Goal: Task Accomplishment & Management: Use online tool/utility

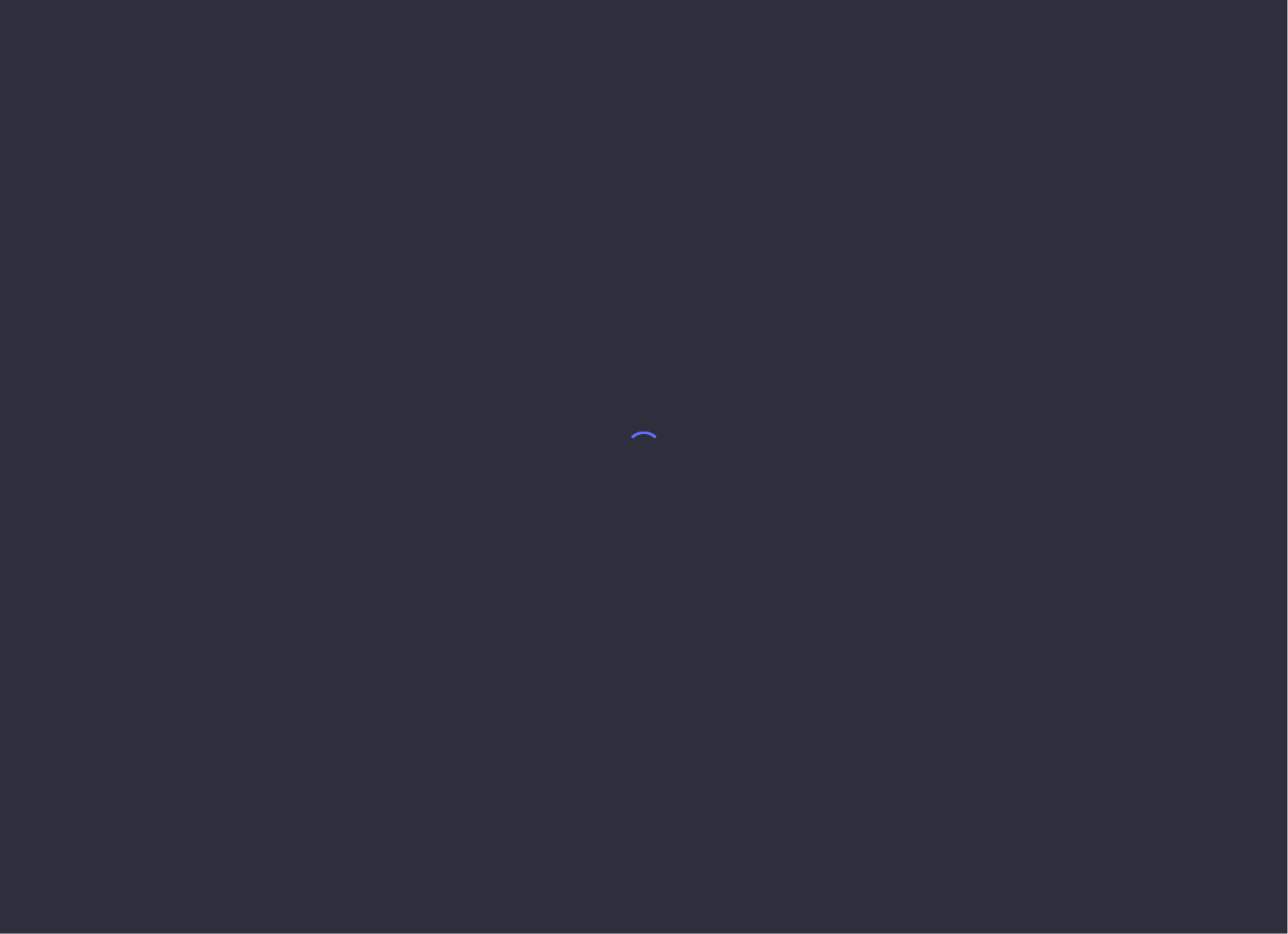
select select "6"
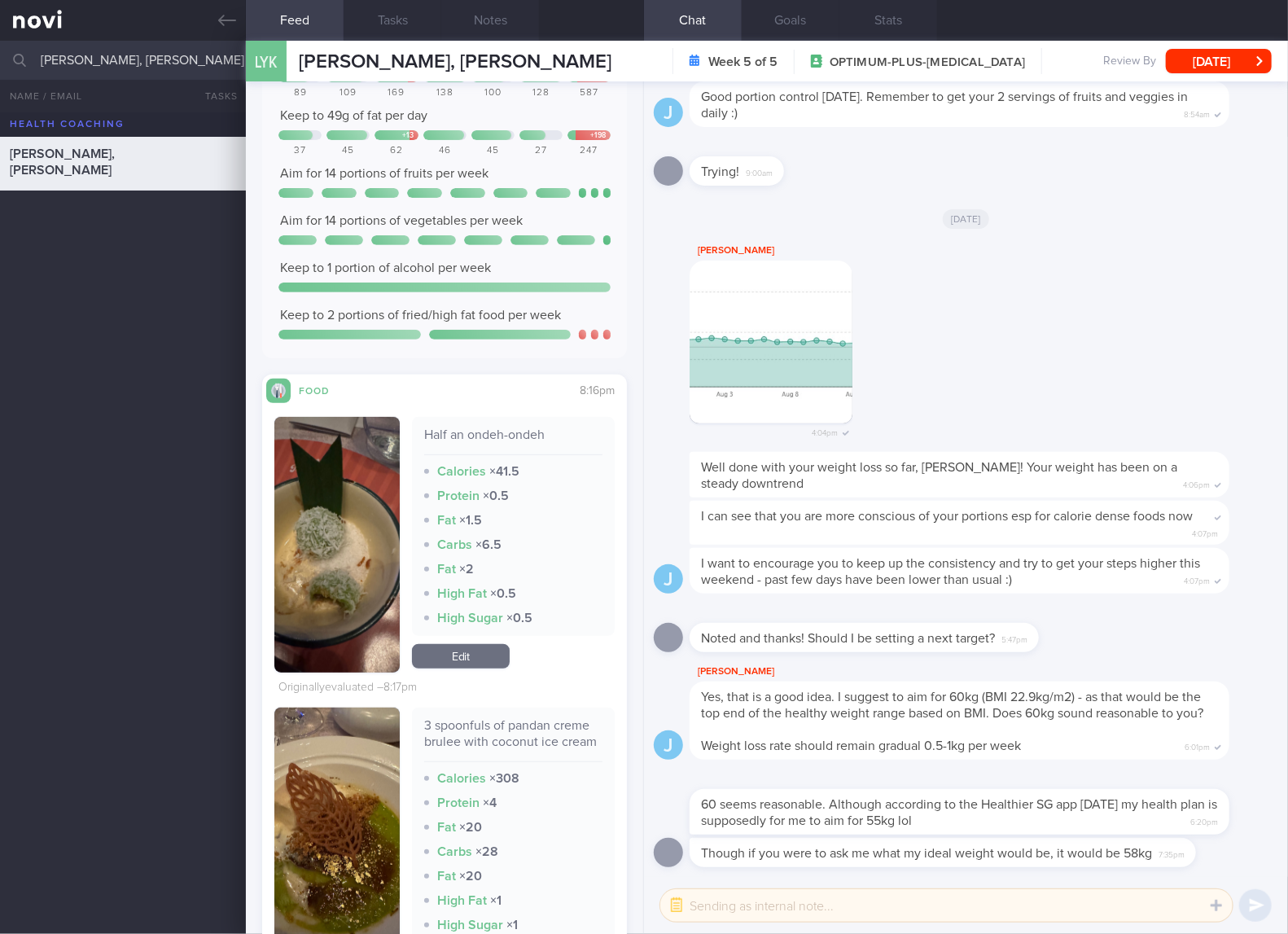
scroll to position [543, 0]
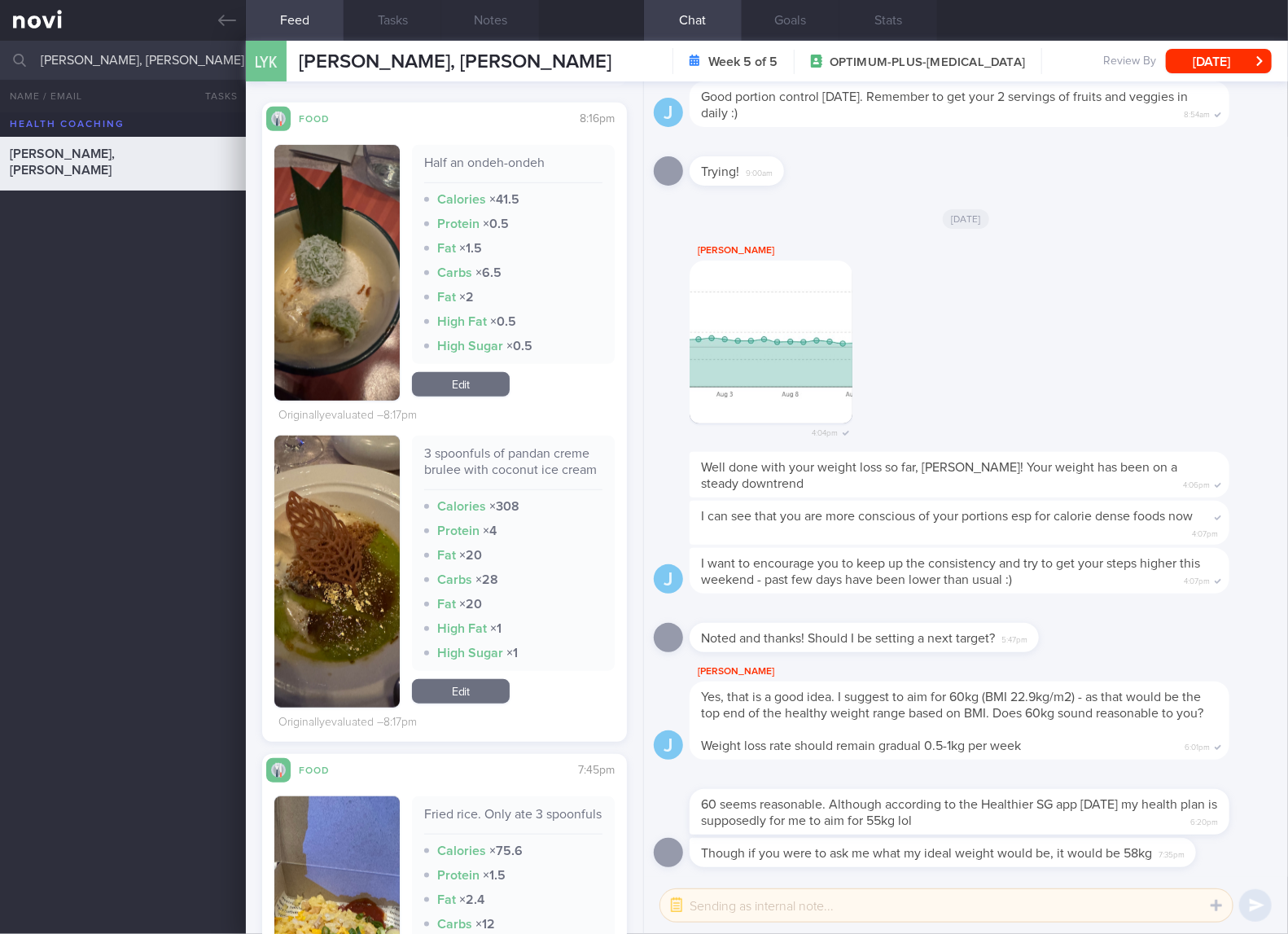
click at [511, 466] on div "3 spoonfuls of pandan creme brulee with coconut ice cream" at bounding box center [513, 468] width 178 height 45
copy div "3 spoonfuls of pandan creme brulee with coconut ice cream"
click at [1173, 211] on div "[DATE]" at bounding box center [966, 218] width 624 height 46
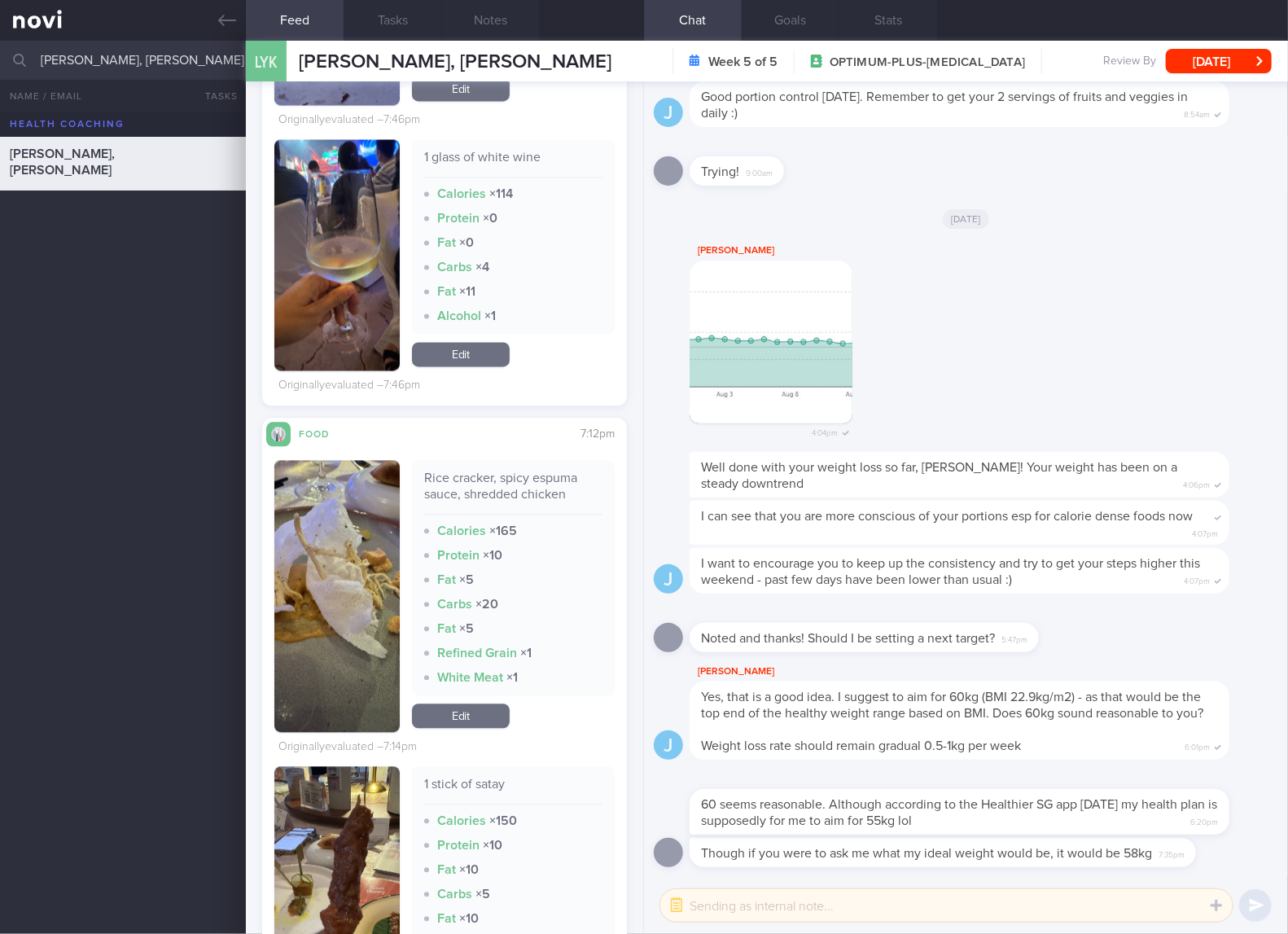
scroll to position [1899, 0]
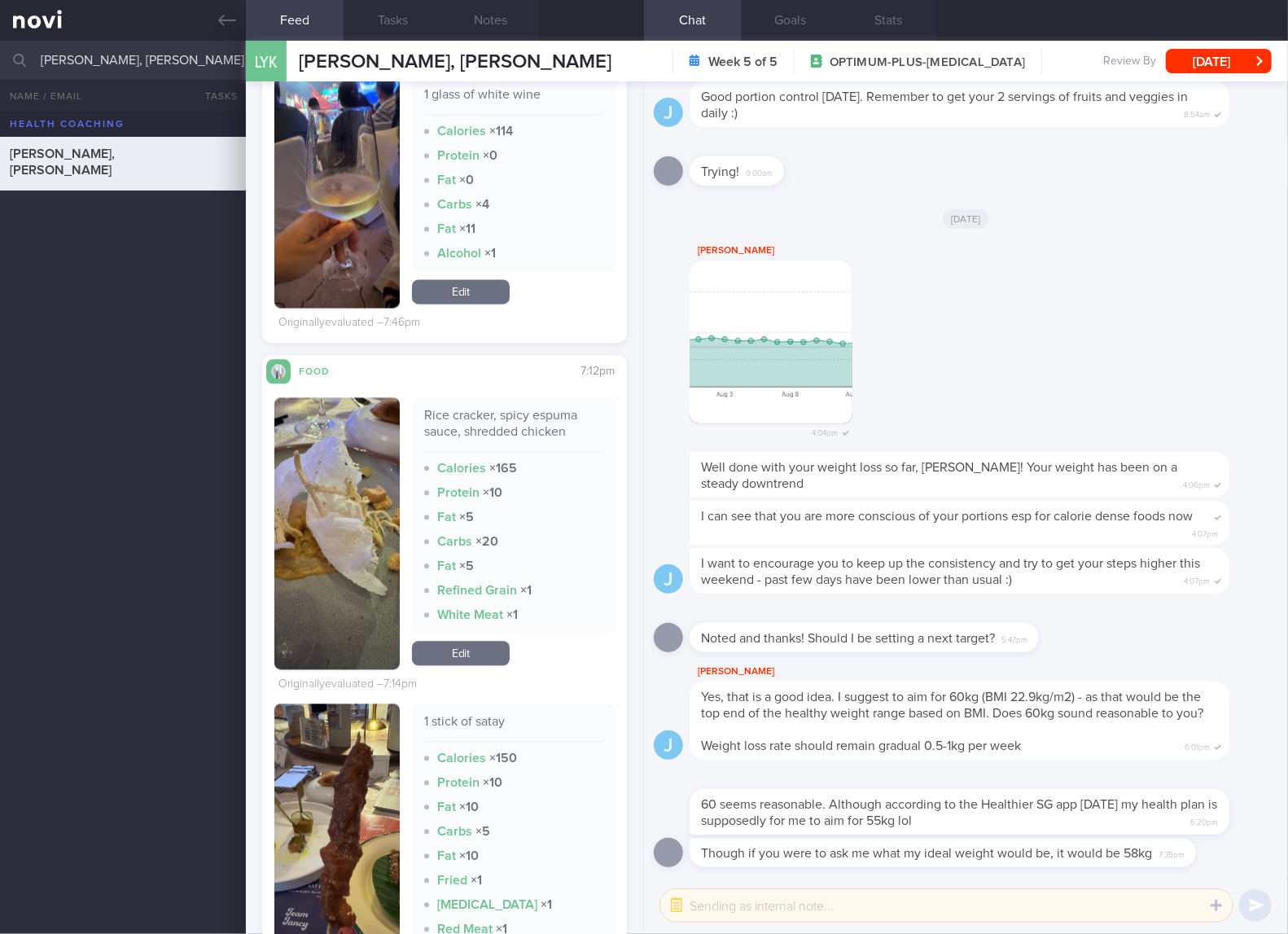
click at [524, 452] on div "Rice cracker, spicy espuma sauce, shredded chicken" at bounding box center [513, 429] width 178 height 45
click at [527, 452] on div "Rice cracker, spicy espuma sauce, shredded chicken" at bounding box center [513, 429] width 178 height 45
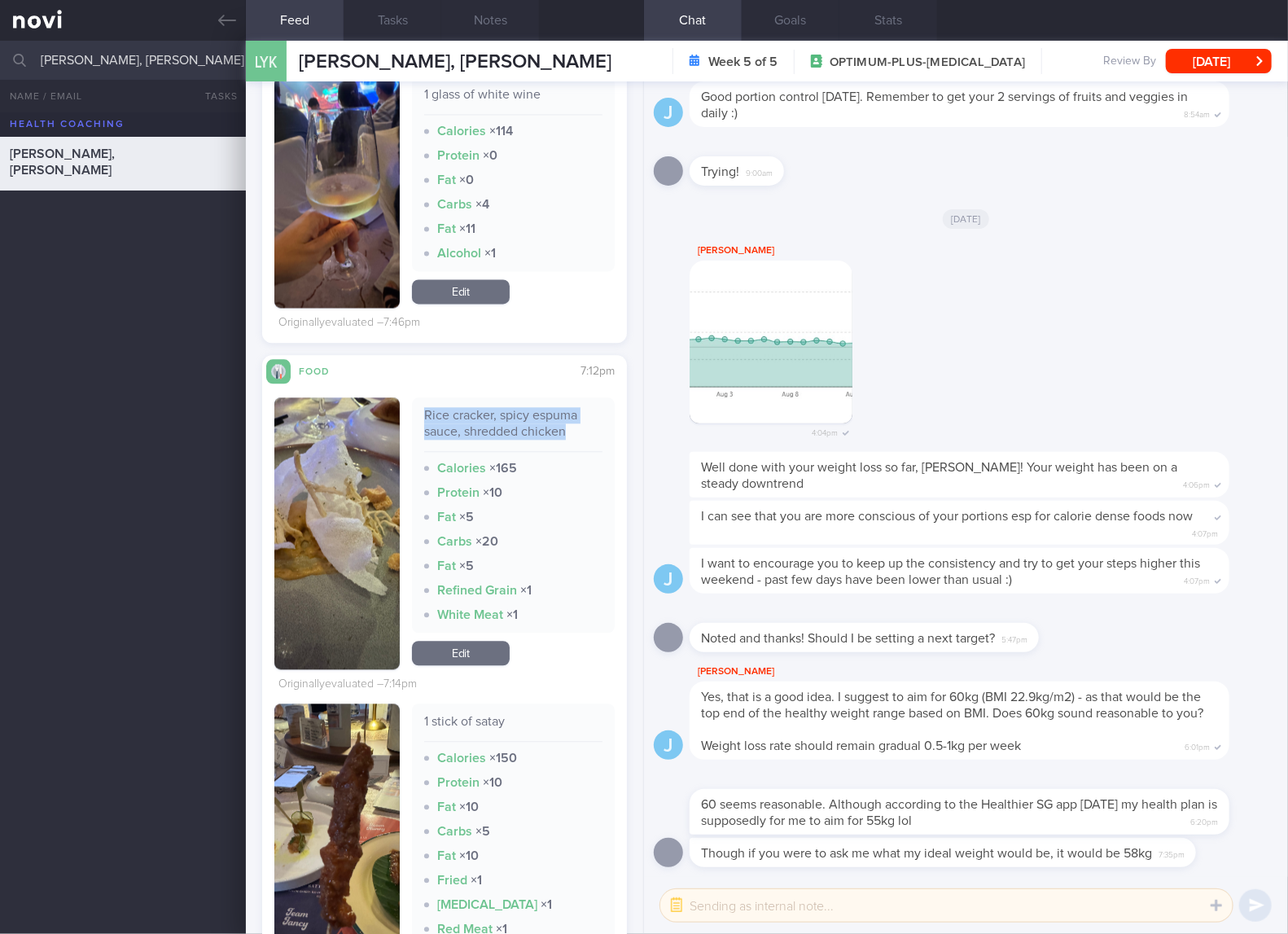
click at [344, 562] on button "button" at bounding box center [336, 534] width 125 height 272
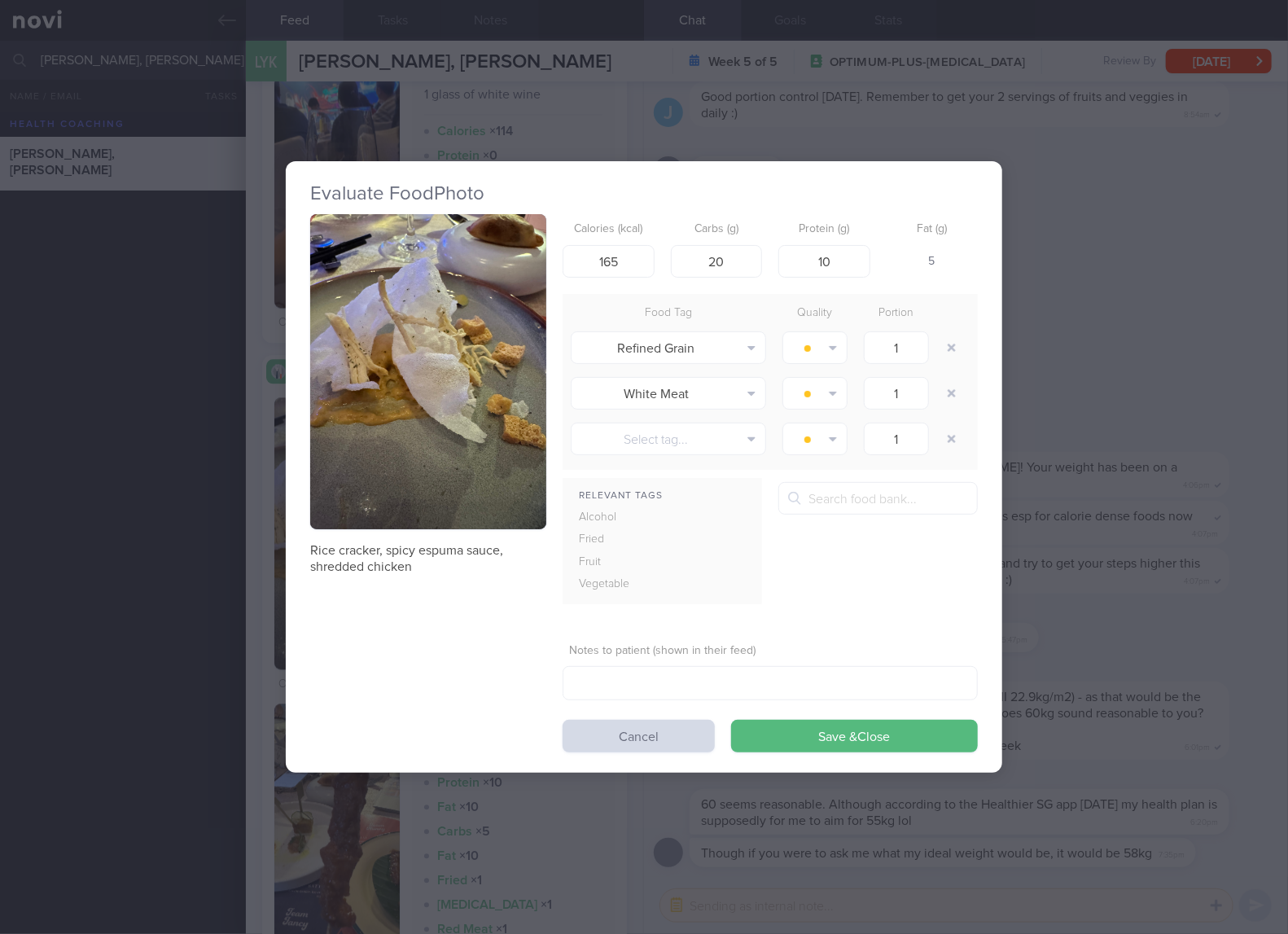
click at [470, 398] on button "button" at bounding box center [428, 372] width 236 height 315
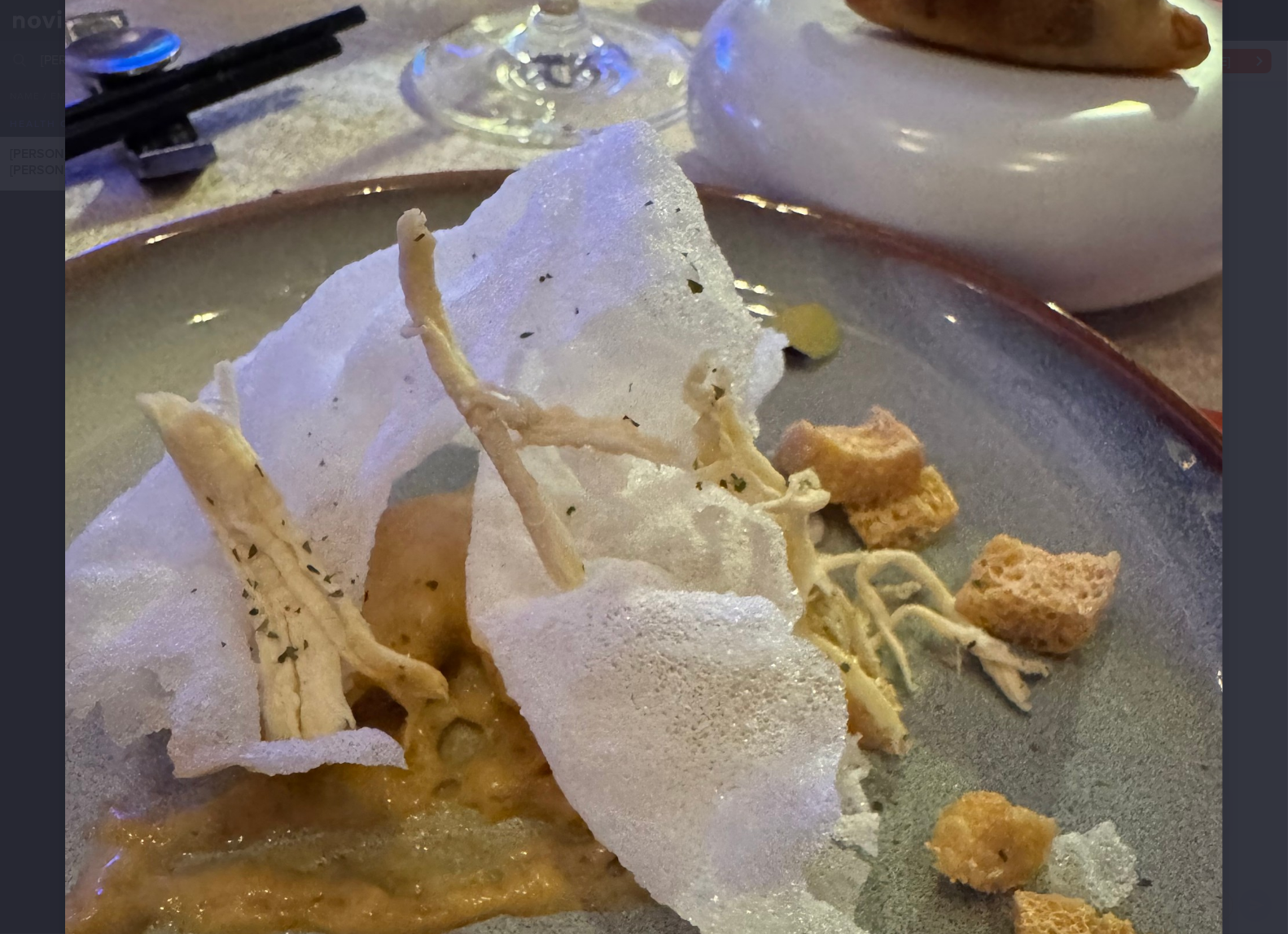
scroll to position [270, 0]
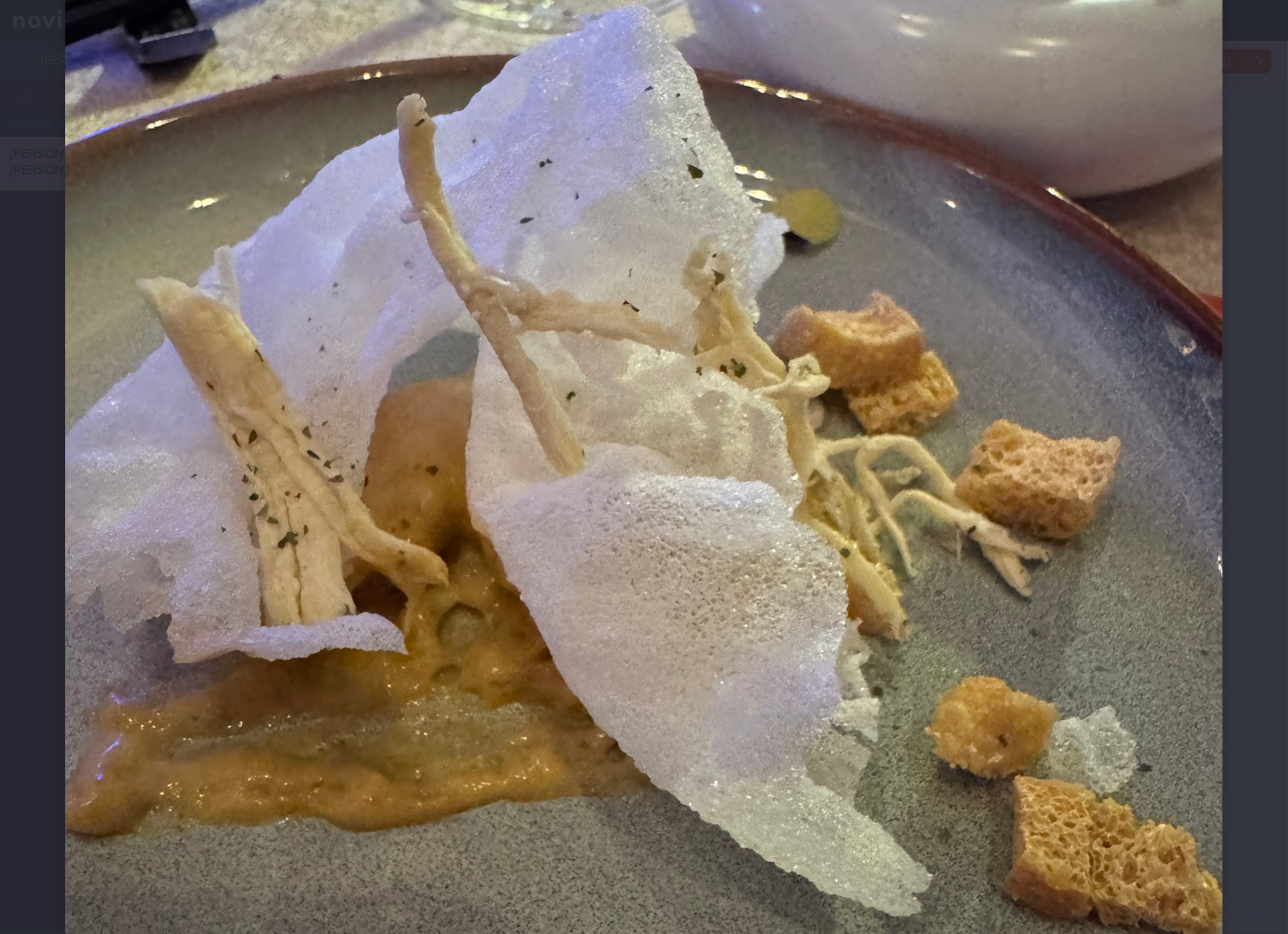
click at [952, 498] on img at bounding box center [643, 567] width 1158 height 1544
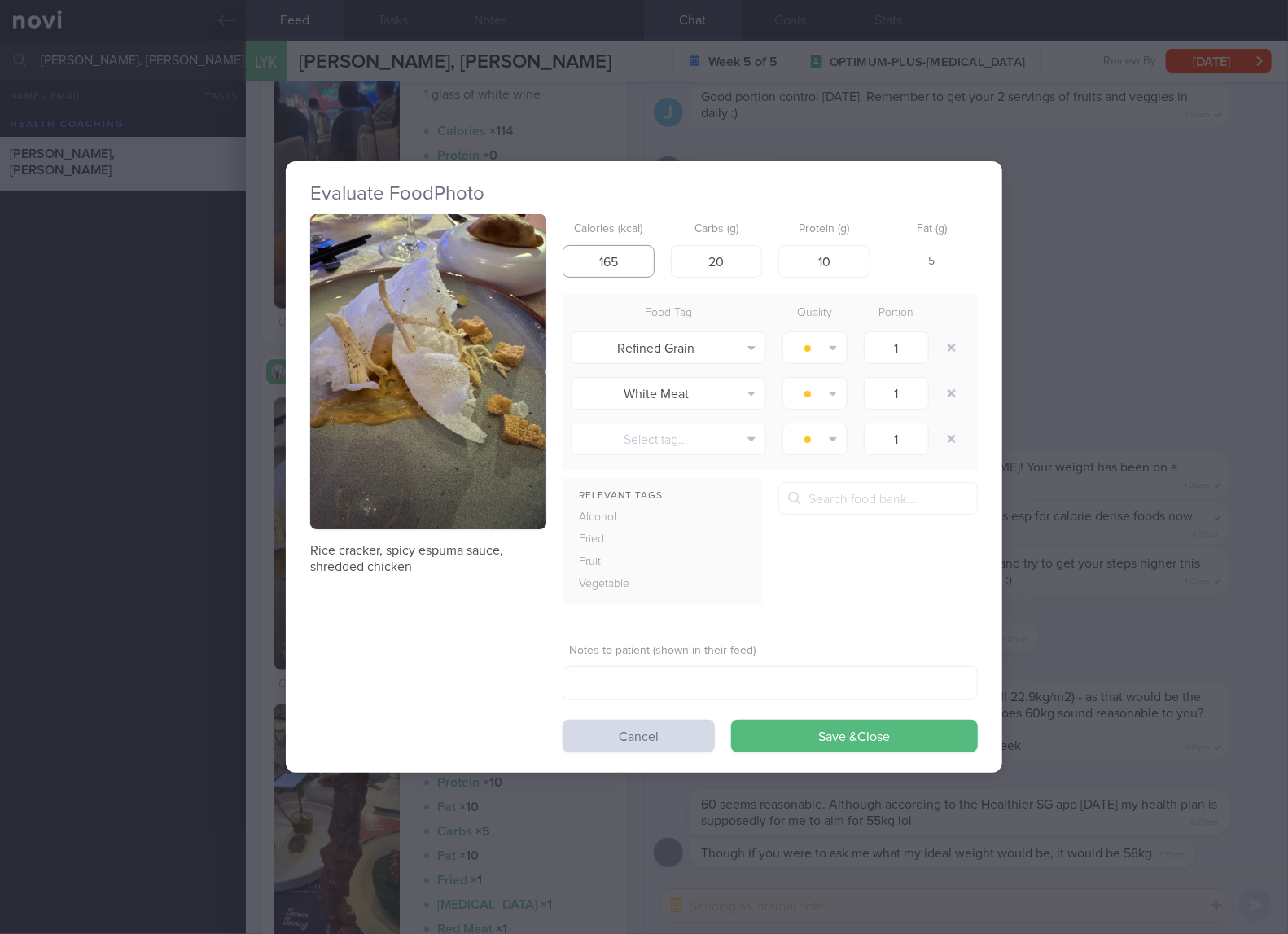
click at [633, 269] on input "165" at bounding box center [608, 261] width 92 height 32
type input "1"
type input "43"
type input "5"
type input "3"
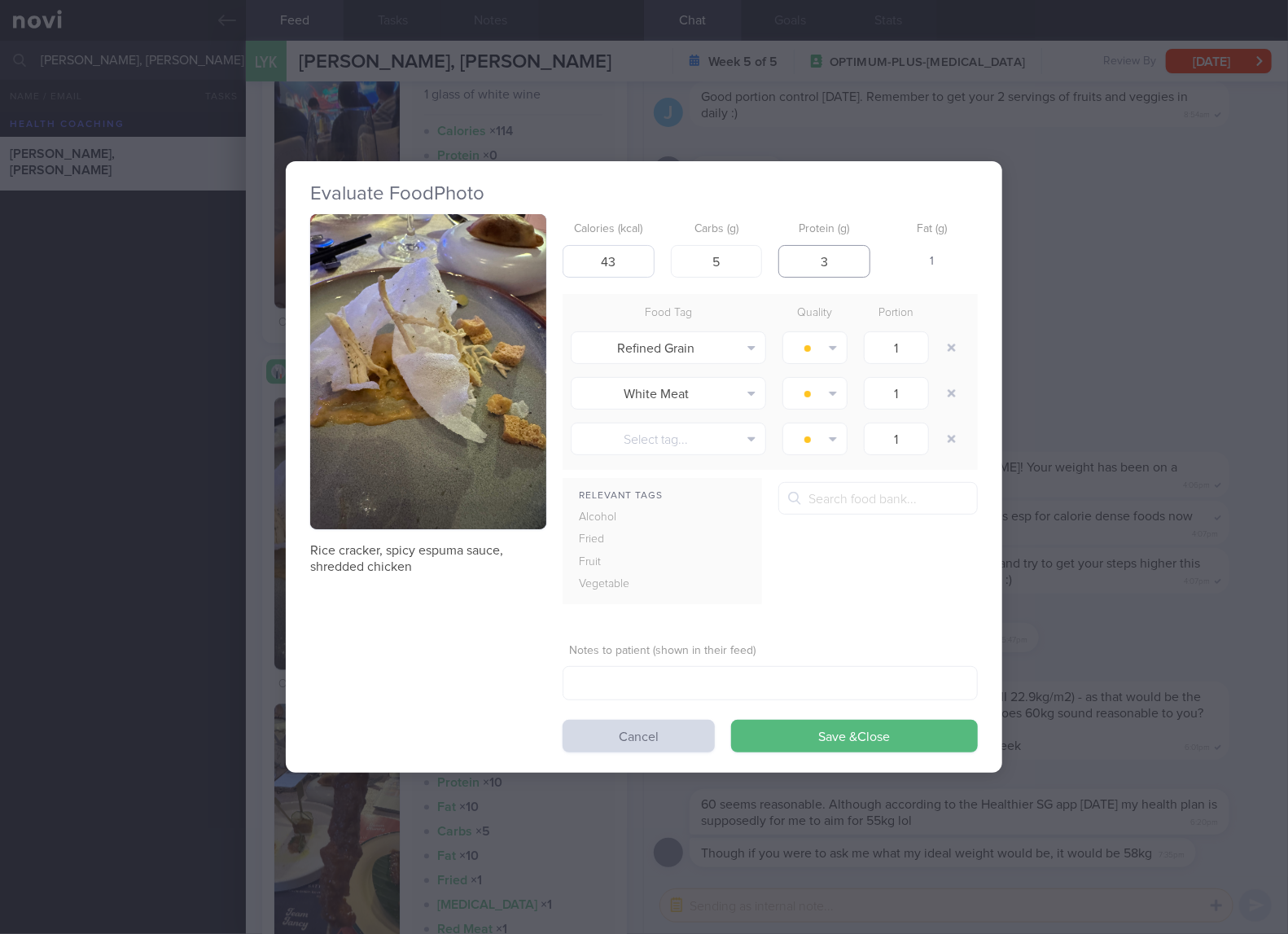
click at [731, 720] on button "Save & Close" at bounding box center [854, 736] width 246 height 32
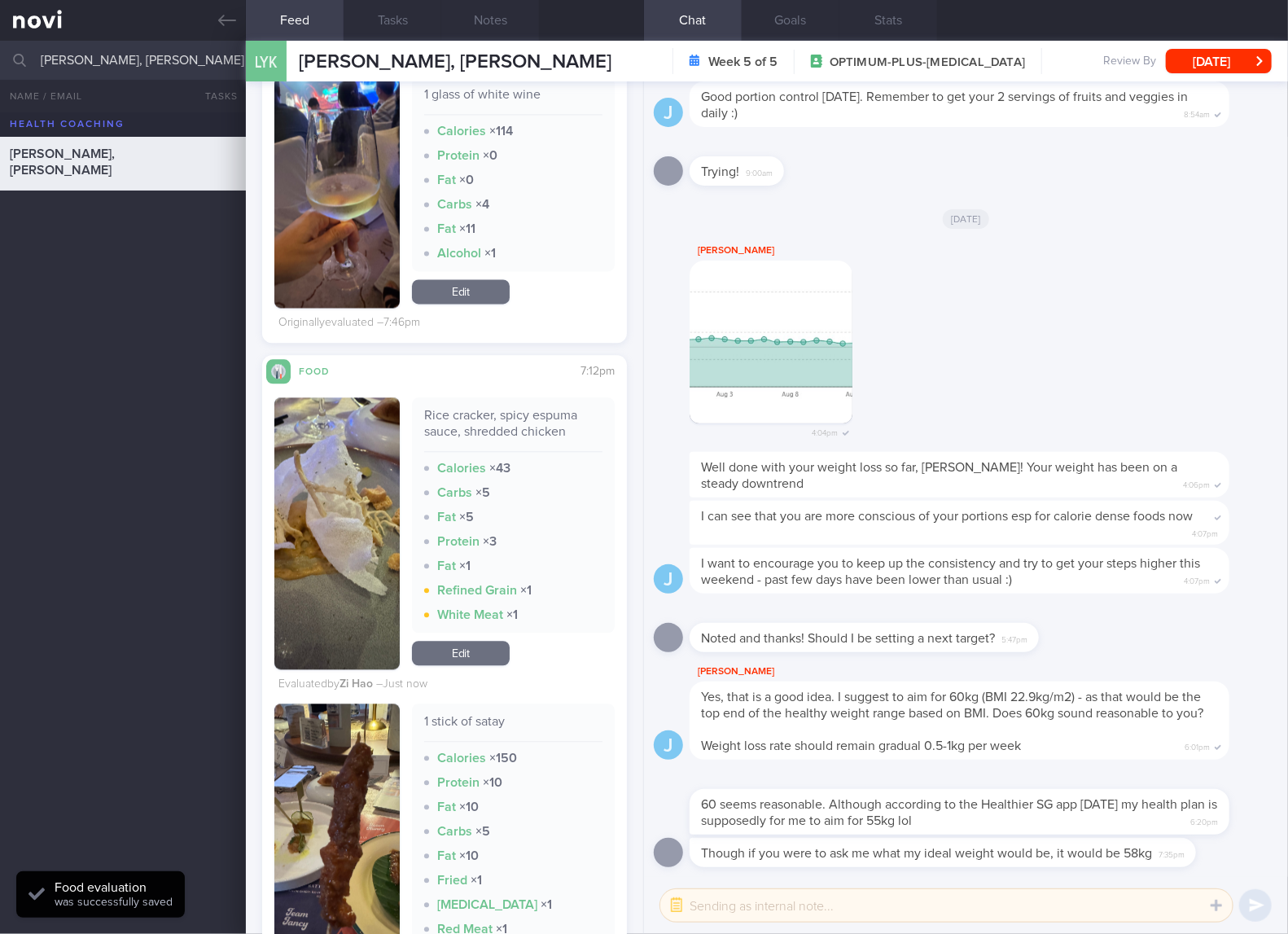
scroll to position [2171, 0]
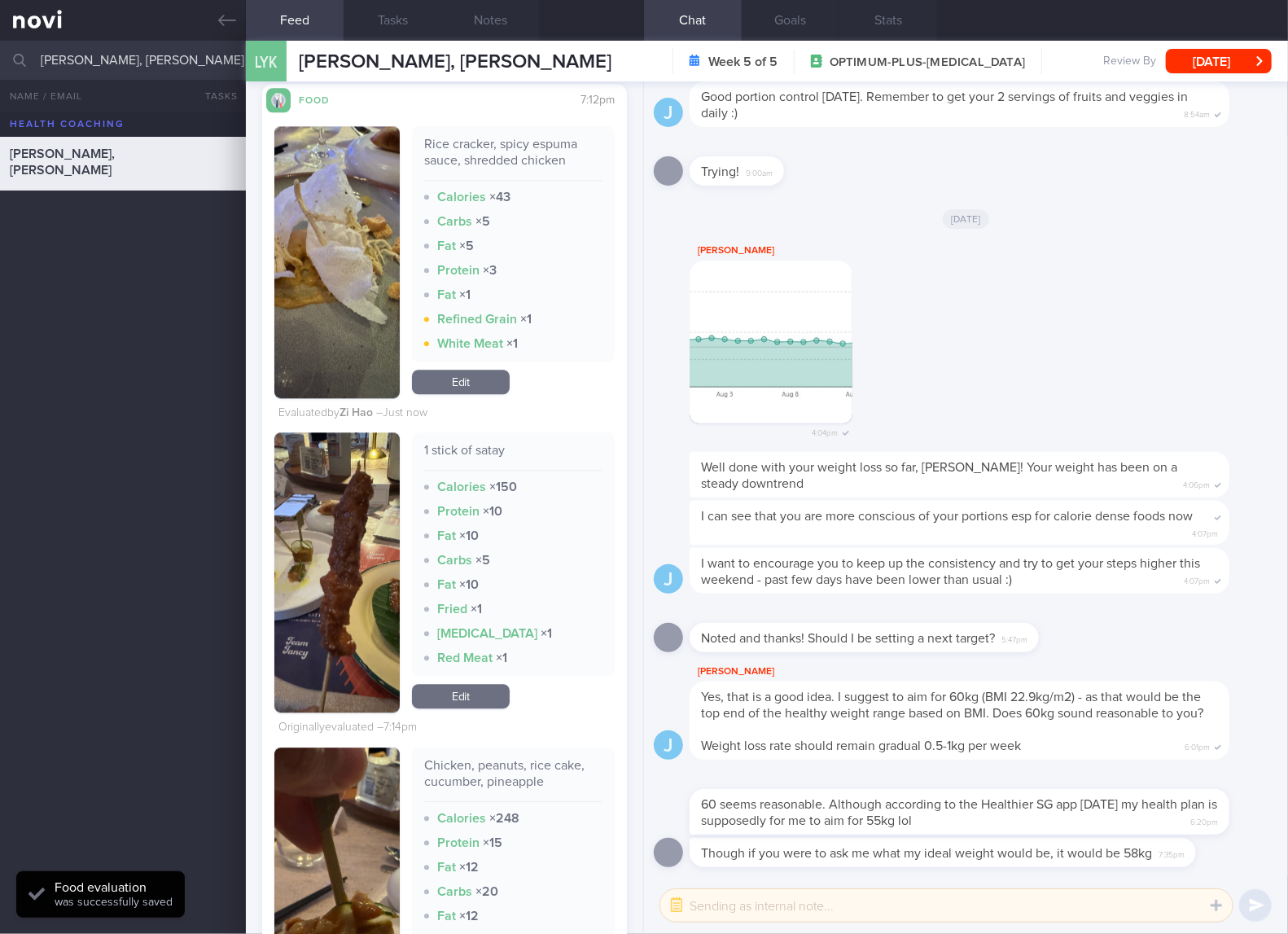
click at [466, 471] on div "1 stick of satay" at bounding box center [513, 456] width 178 height 29
copy div "1 stick of satay"
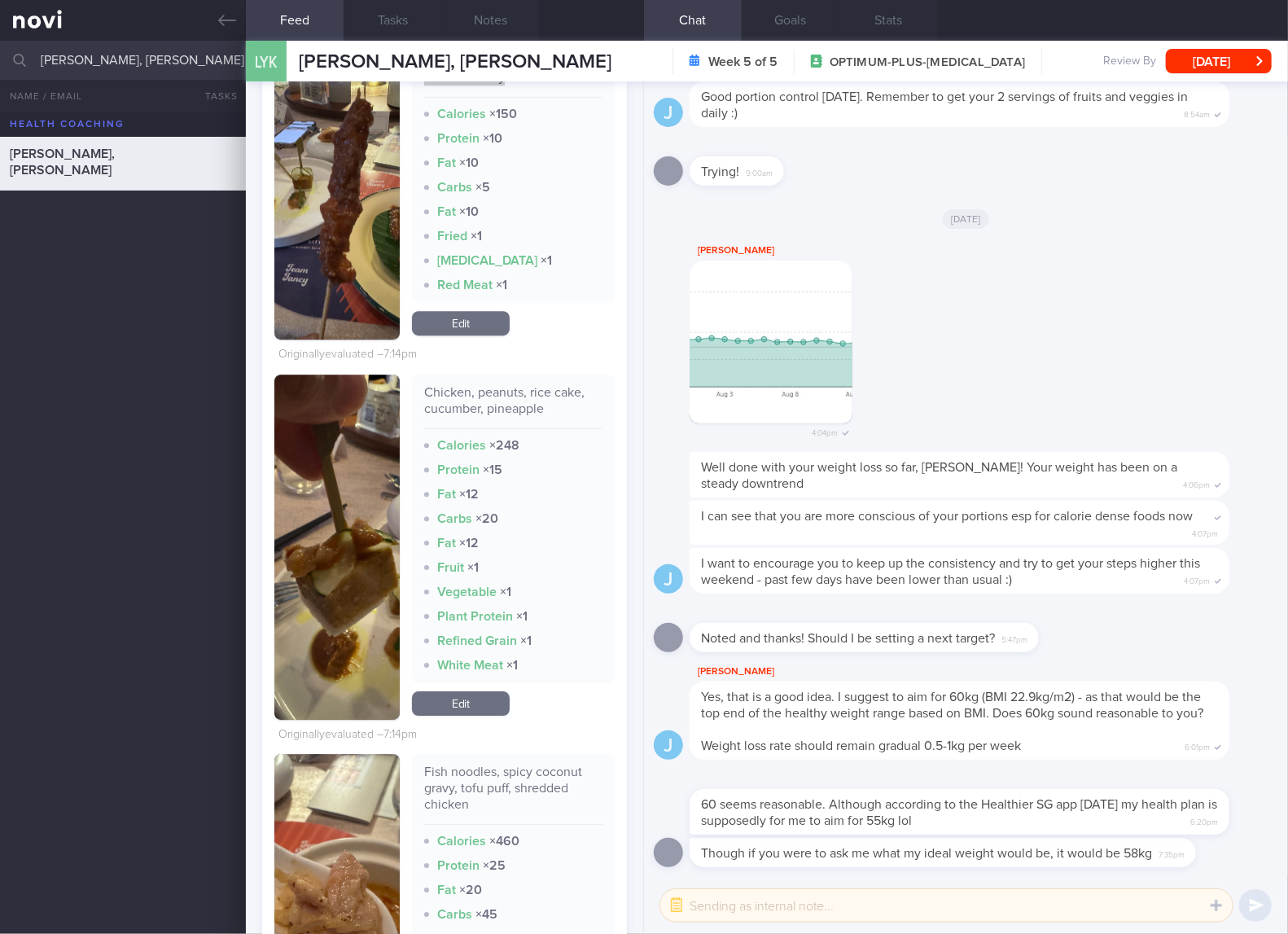
scroll to position [2714, 0]
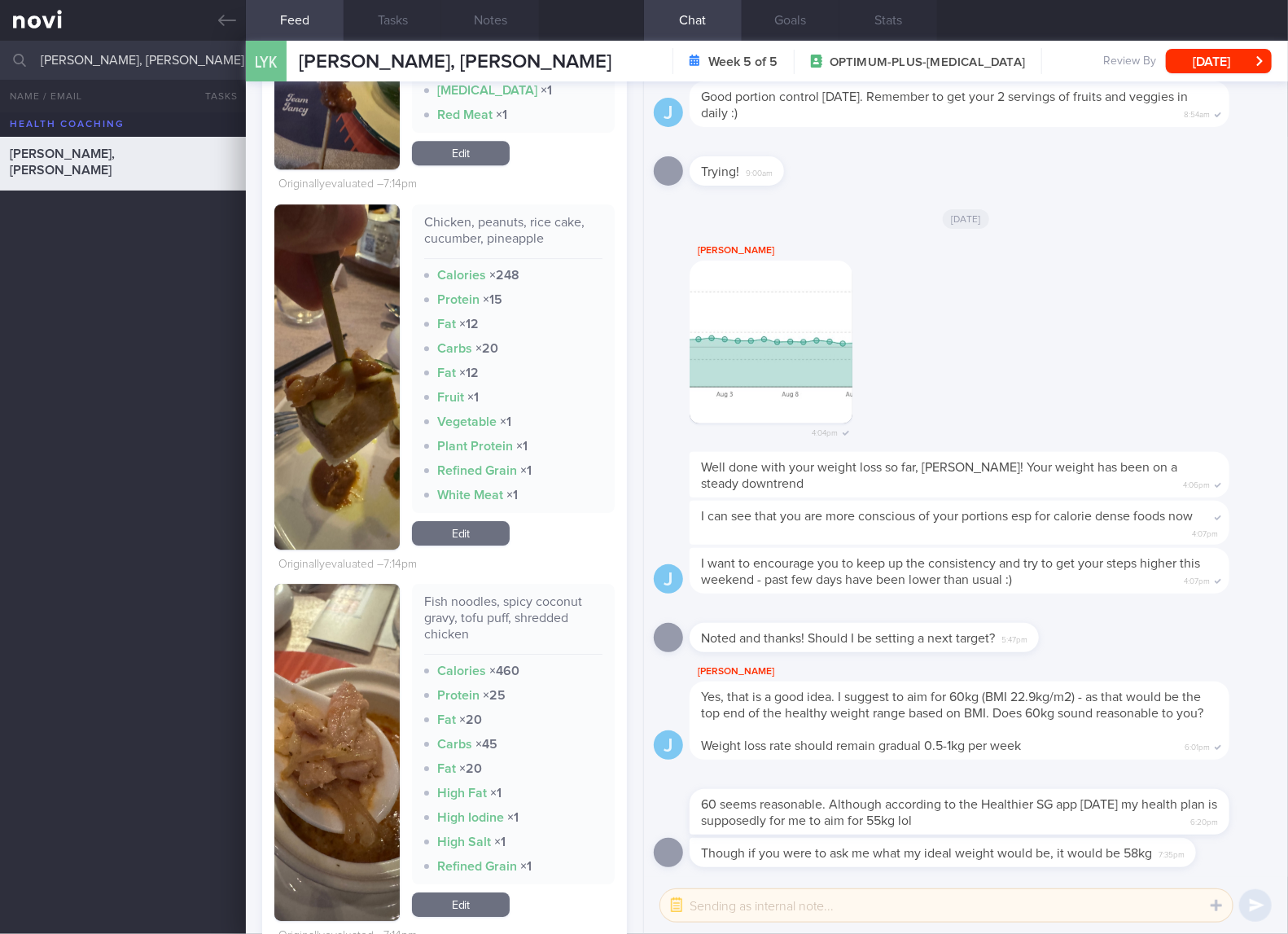
click at [531, 259] on div "Chicken, peanuts, rice cake, cucumber, pineapple" at bounding box center [513, 237] width 178 height 45
copy div "Chicken, peanuts, rice cake, cucumber, pineapple"
click at [295, 495] on img "button" at bounding box center [336, 377] width 125 height 346
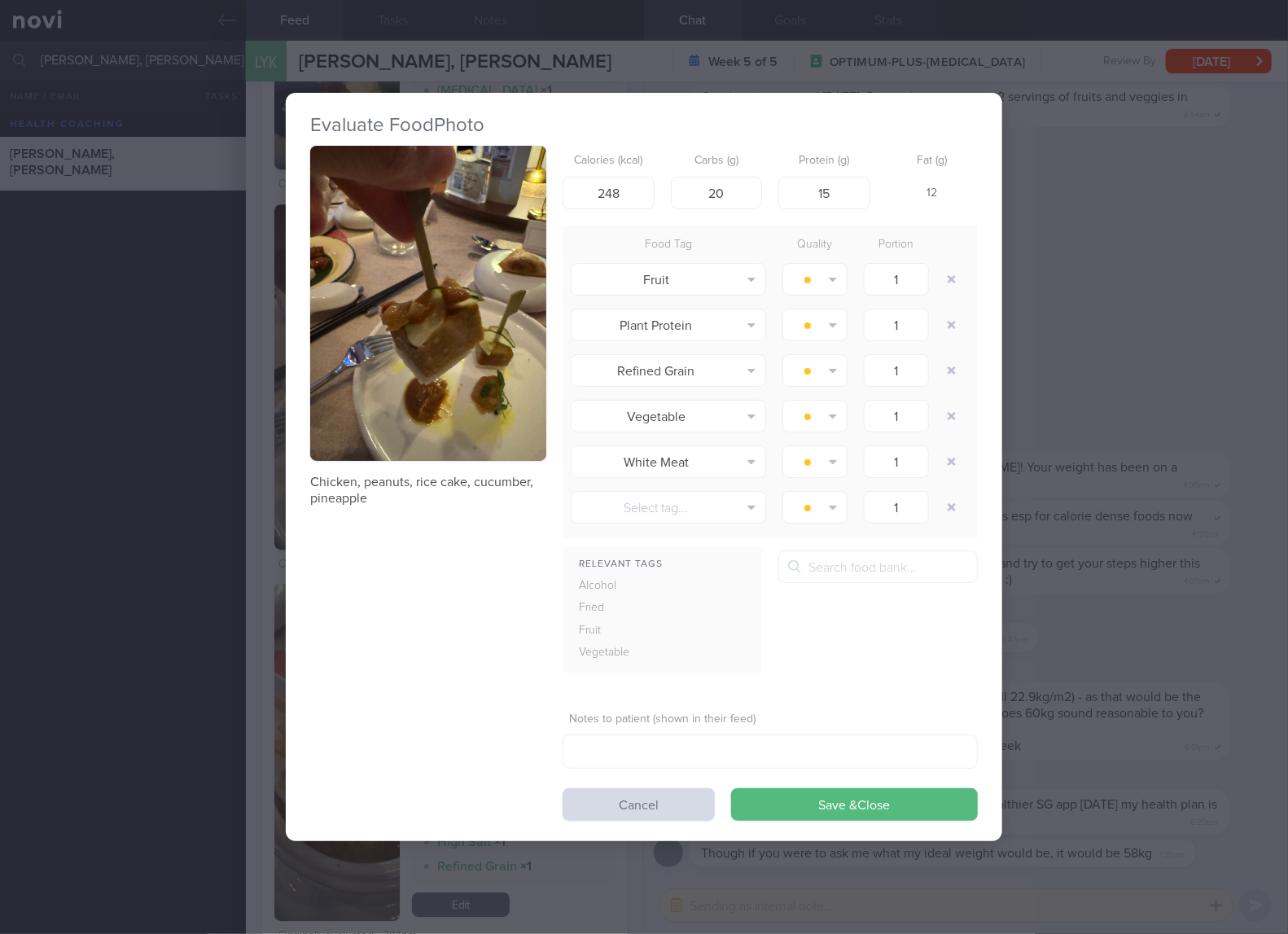
click at [521, 301] on button "button" at bounding box center [428, 303] width 236 height 315
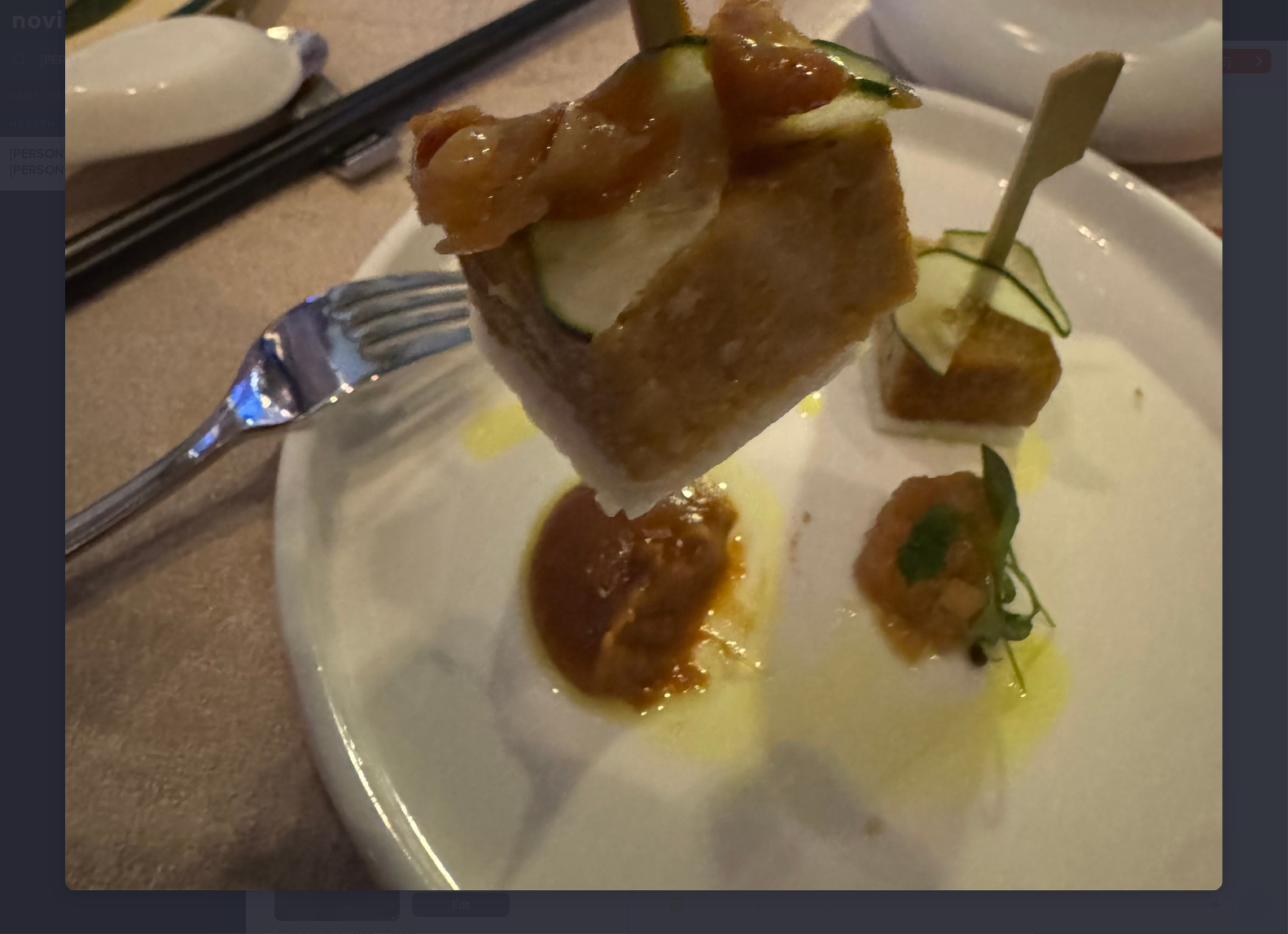
scroll to position [722, 0]
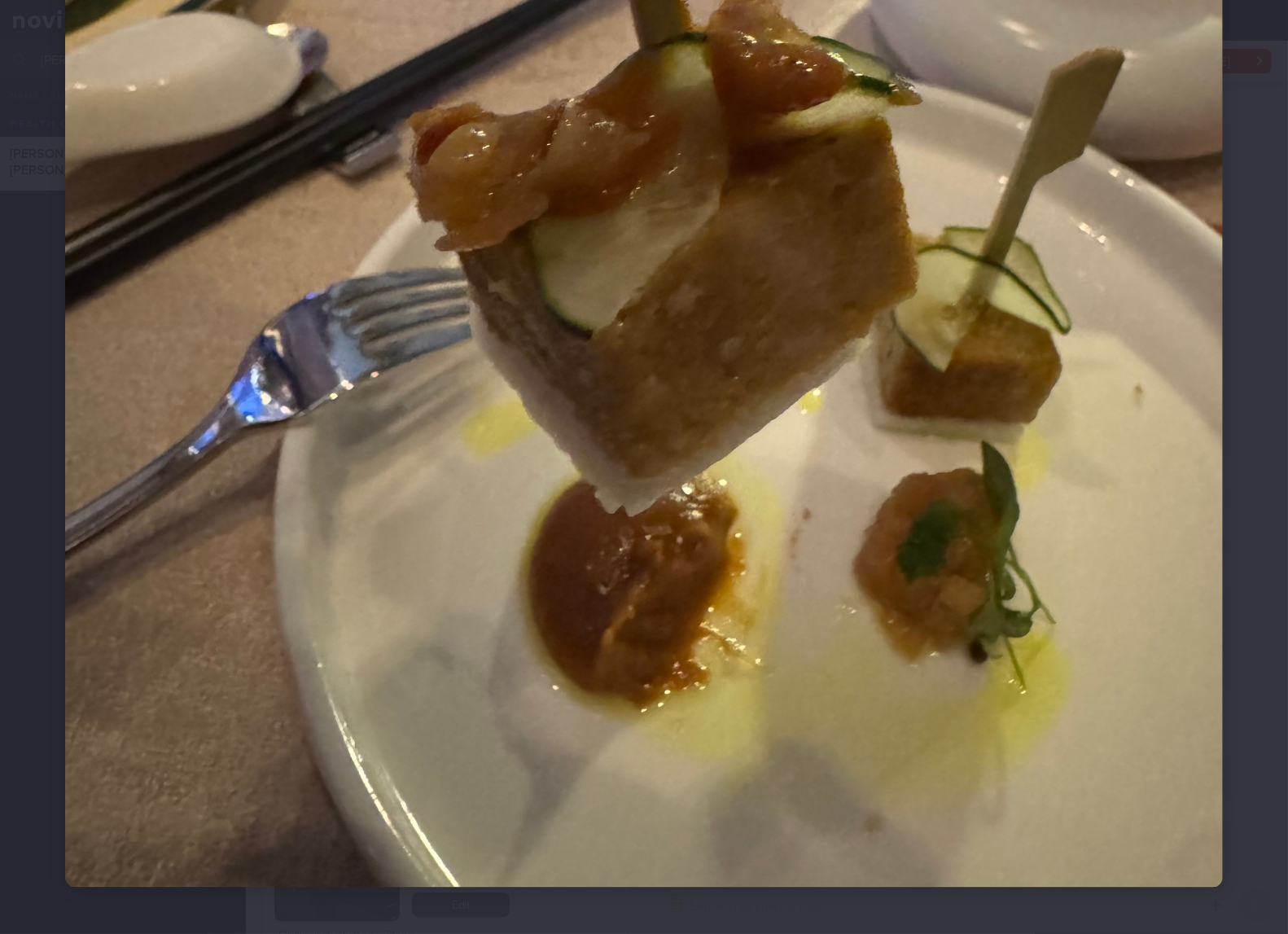
click at [793, 453] on img at bounding box center [643, 116] width 1158 height 1544
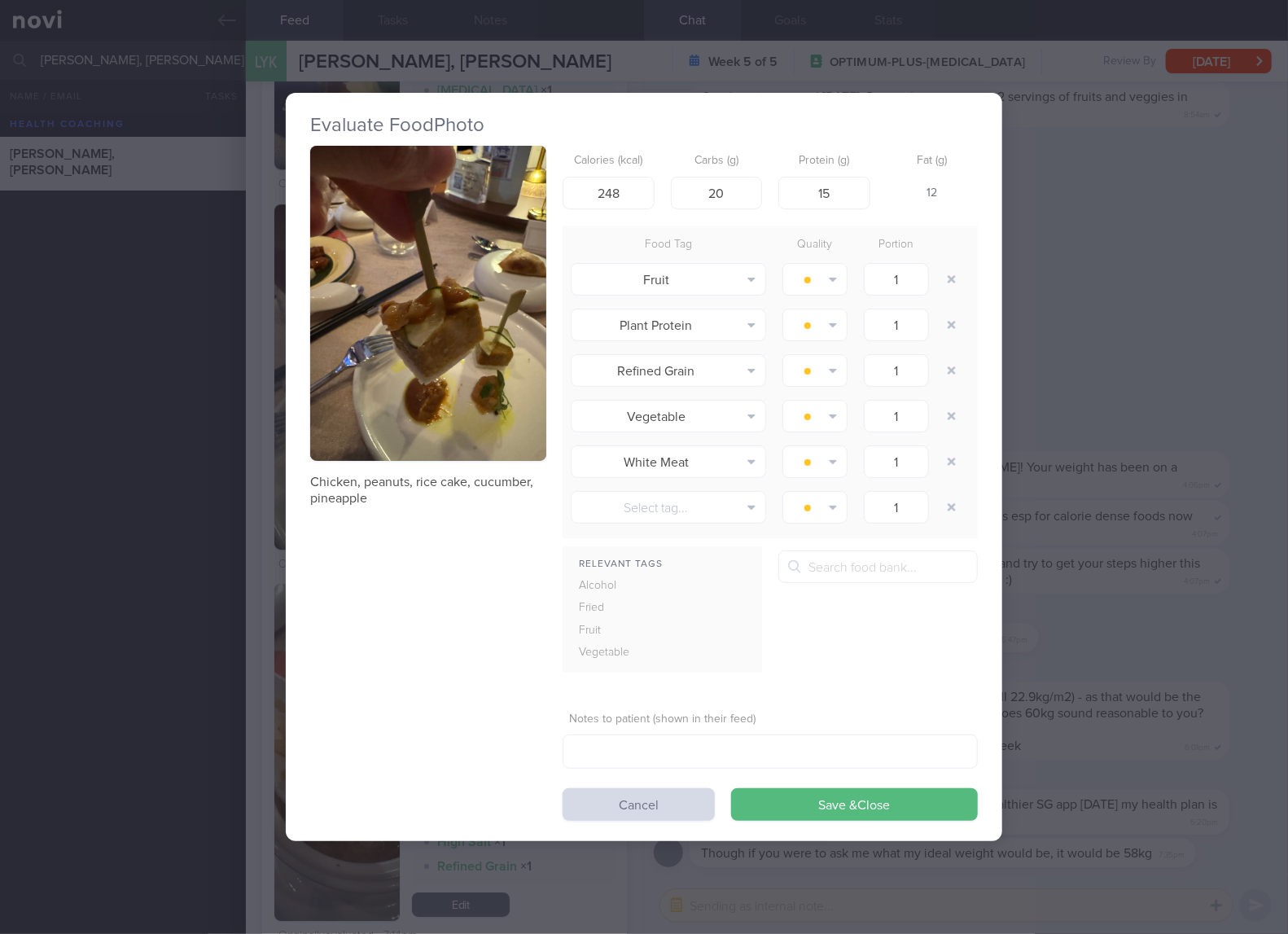
click at [1047, 394] on div "Evaluate Food Photo Chicken, peanuts, rice cake, cucumber, pineapple Calories (…" at bounding box center [644, 467] width 1288 height 934
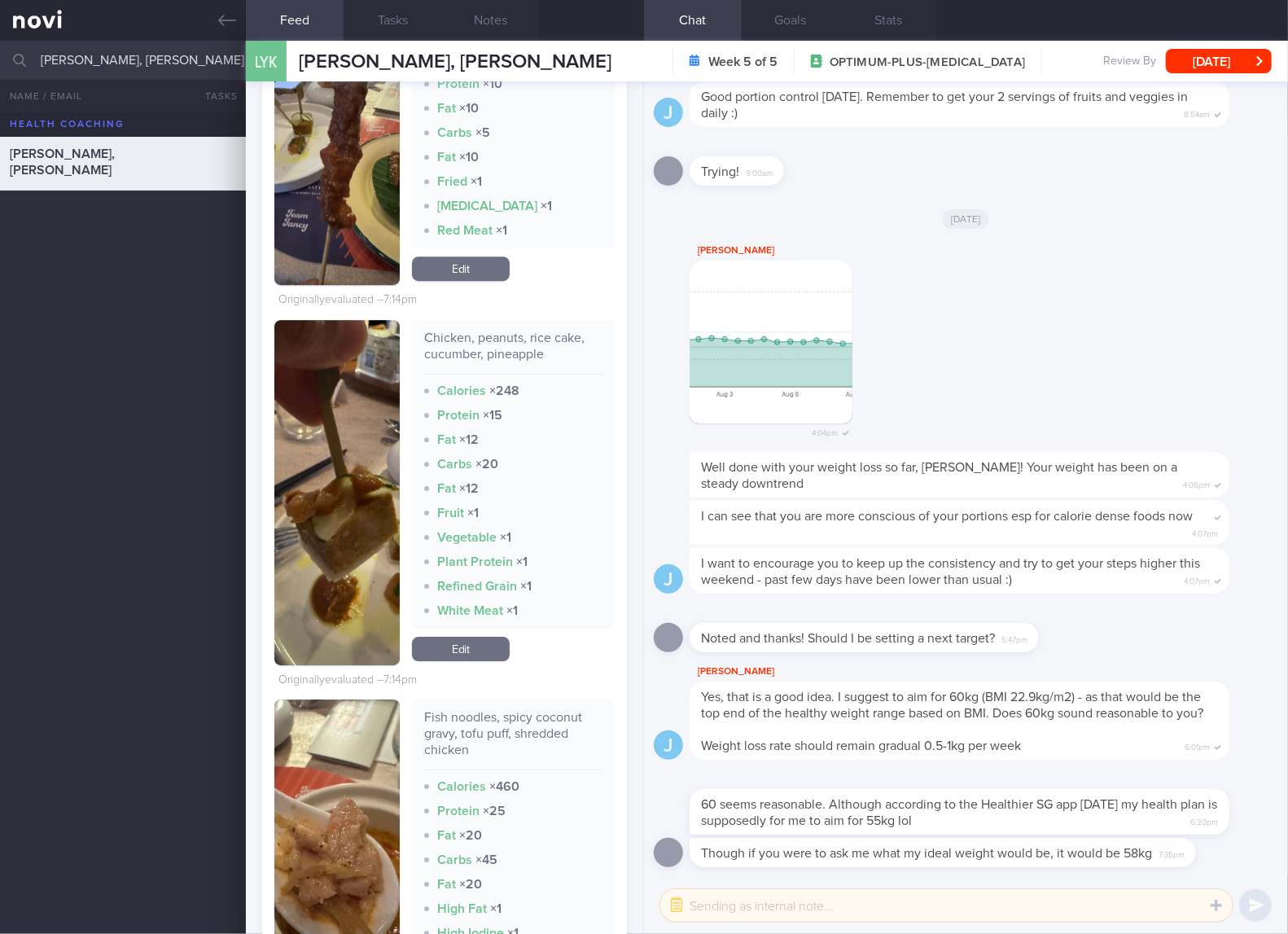
scroll to position [2714, 0]
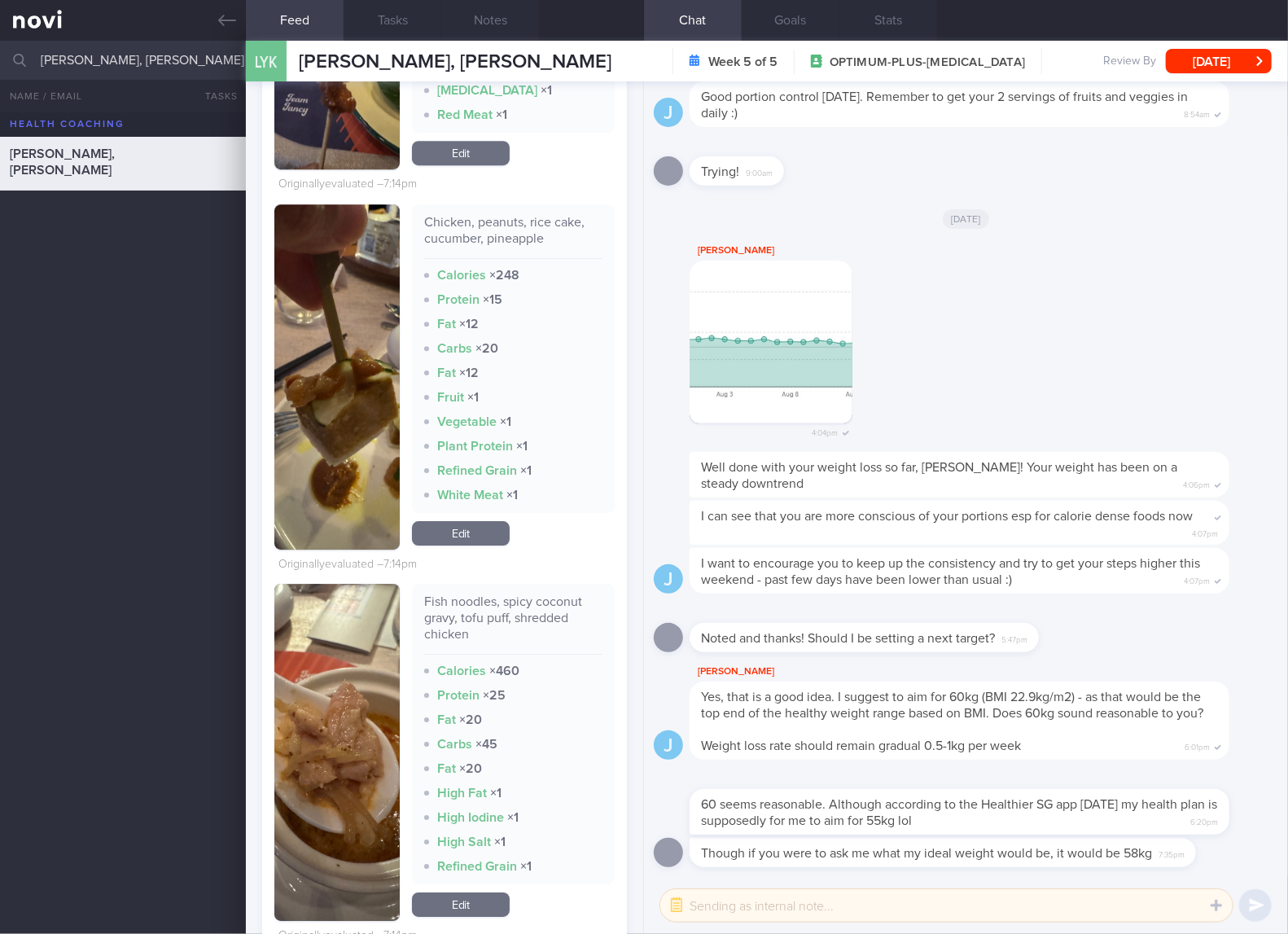
click at [891, 363] on div "[PERSON_NAME] 4:04pm" at bounding box center [795, 345] width 211 height 208
click at [441, 545] on link "Edit" at bounding box center [461, 533] width 98 height 24
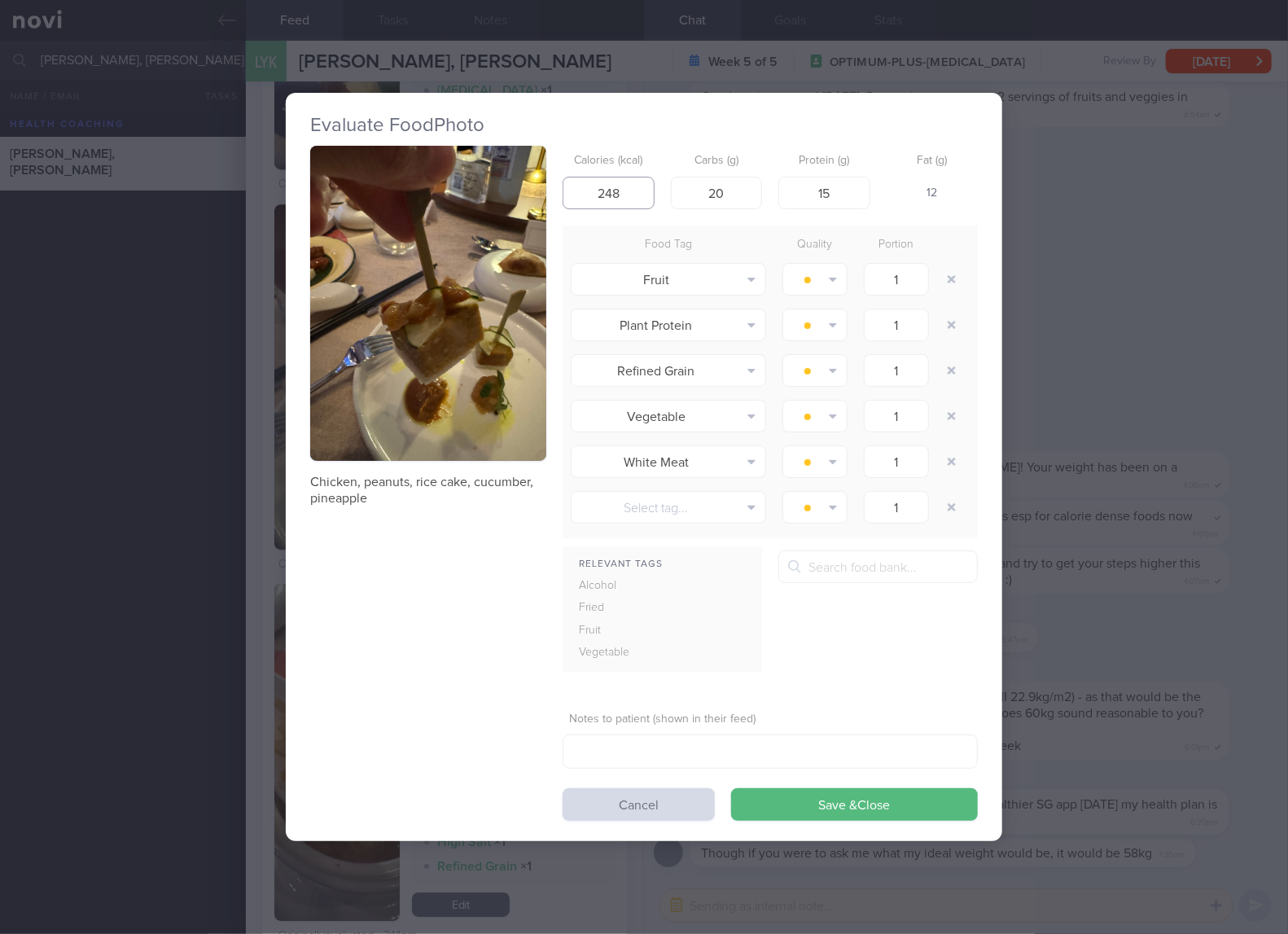
click at [632, 193] on input "248" at bounding box center [608, 193] width 92 height 32
type input "65"
type input "7"
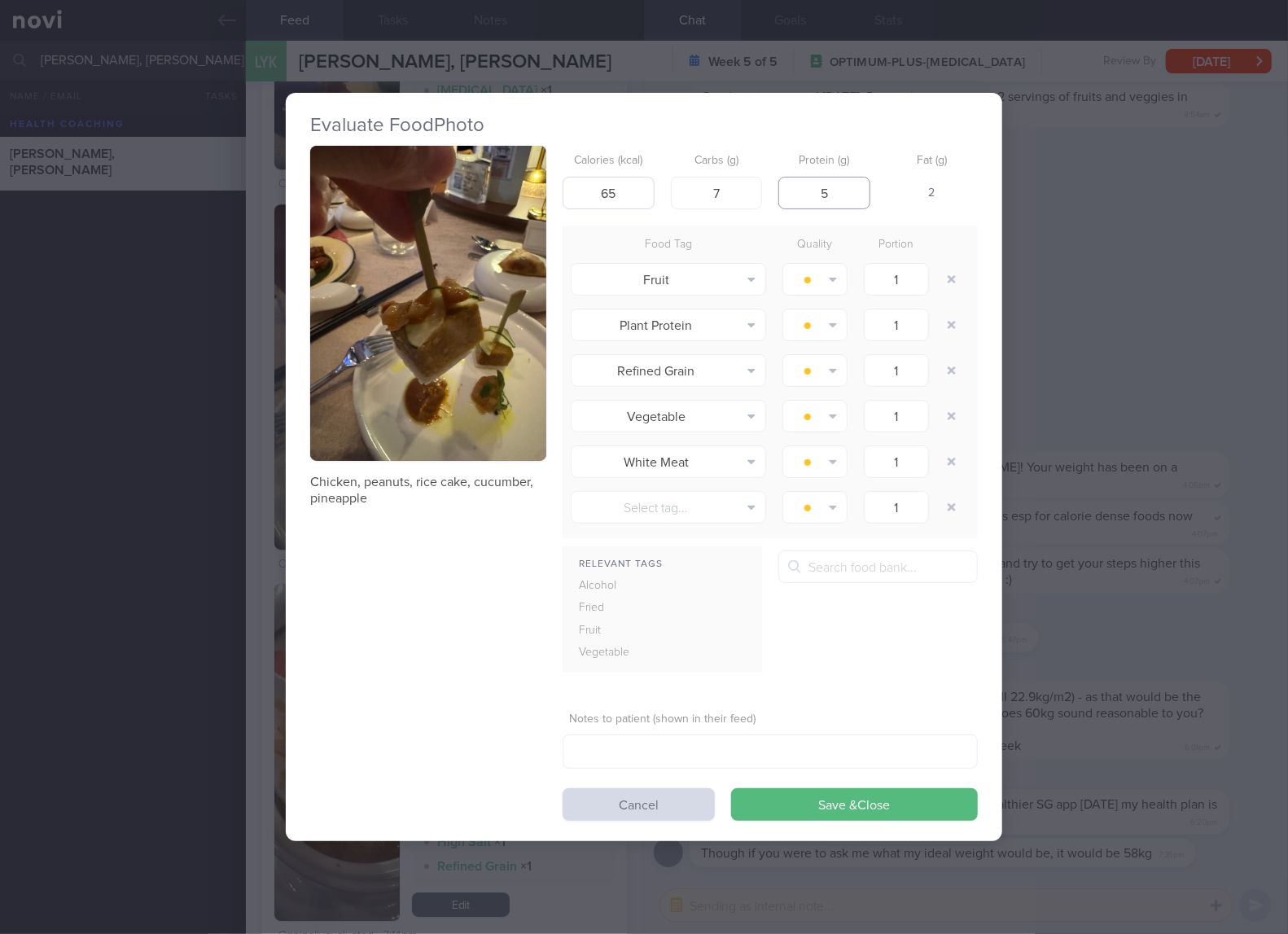
type input "5"
click at [731, 788] on button "Save & Close" at bounding box center [854, 804] width 246 height 32
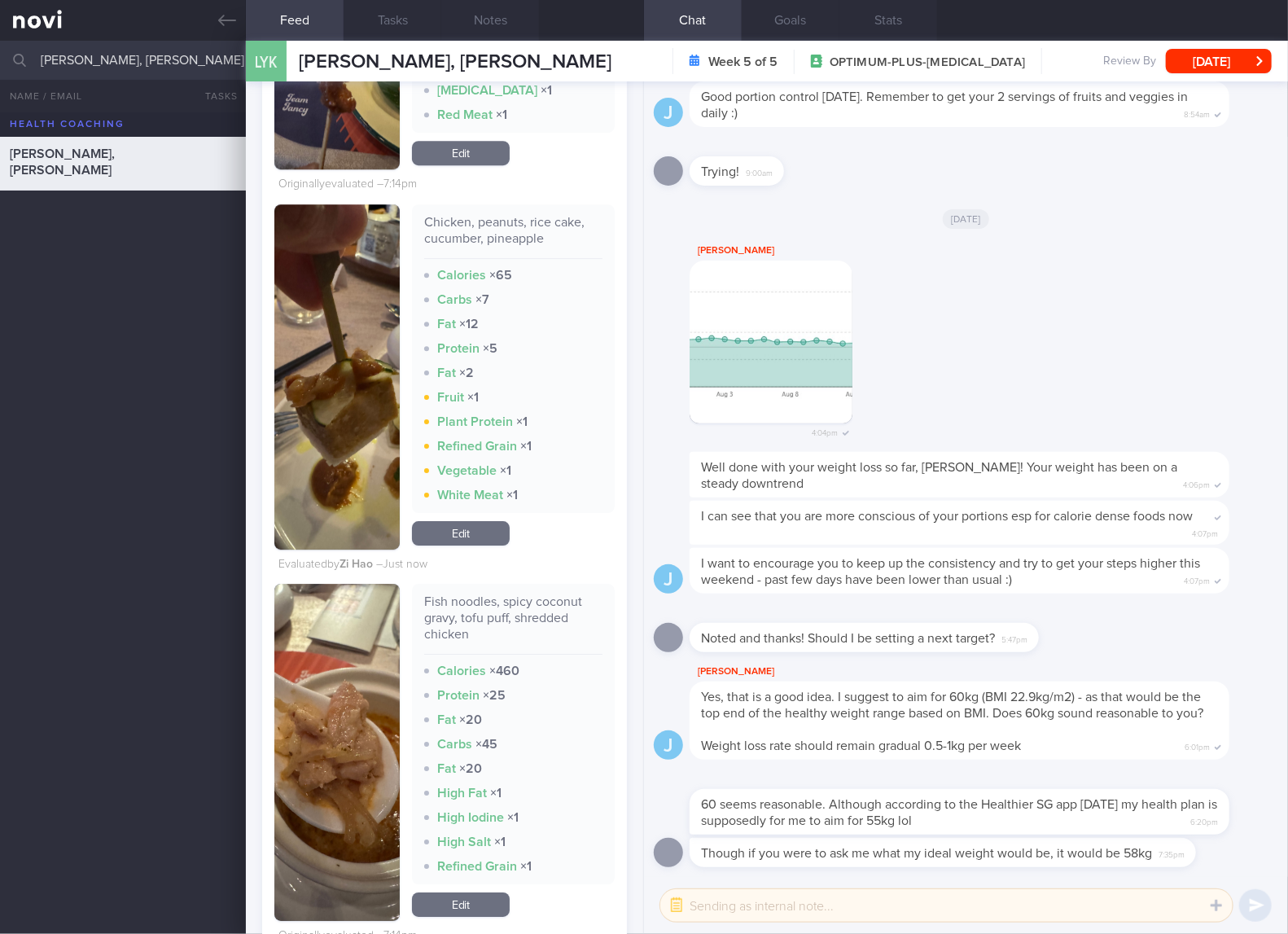
click at [988, 334] on div "[PERSON_NAME] 4:04pm" at bounding box center [966, 346] width 624 height 211
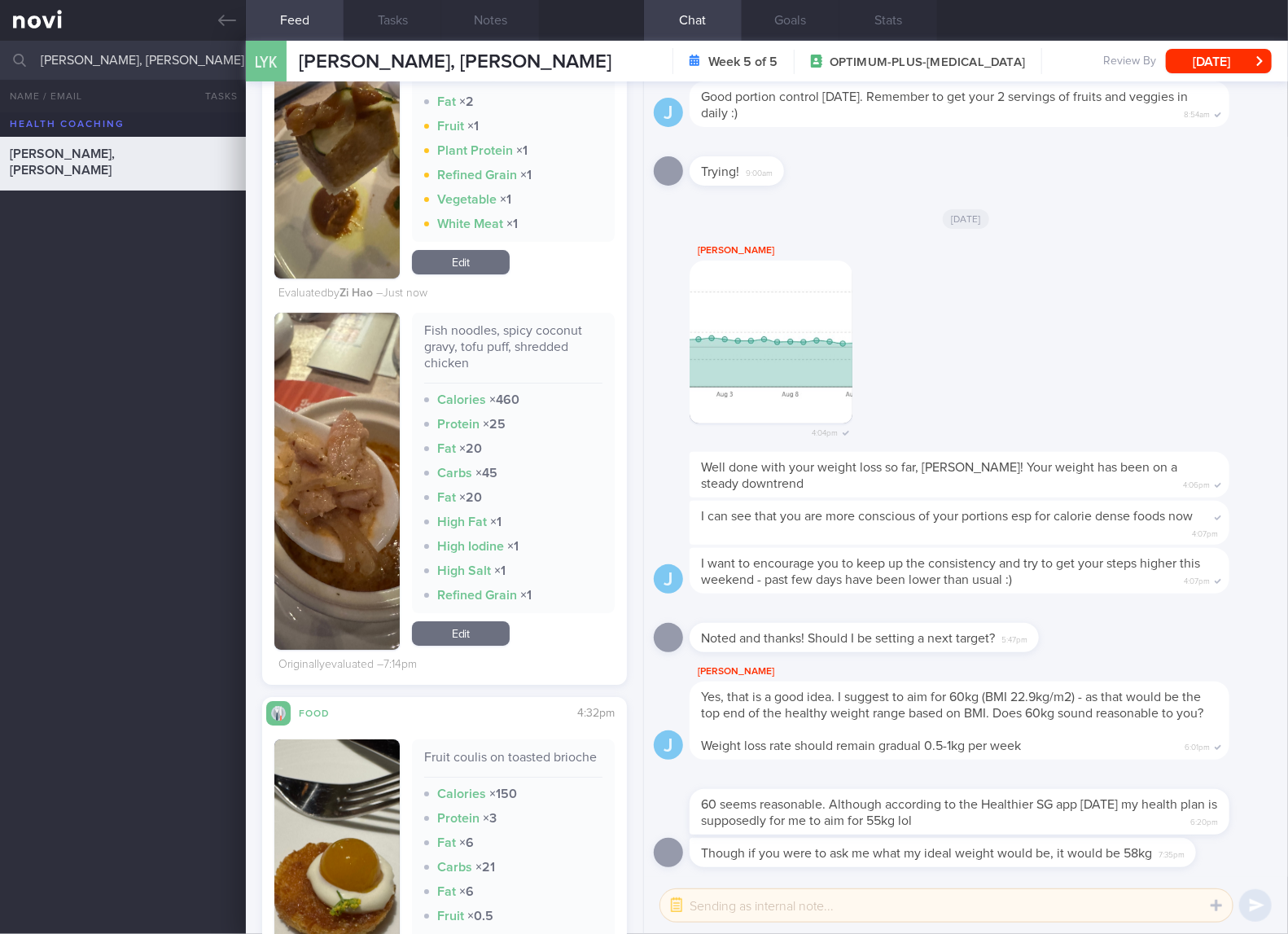
click at [459, 383] on div "Fish noodles, spicy coconut gravy, tofu puff, shredded chicken" at bounding box center [513, 353] width 178 height 61
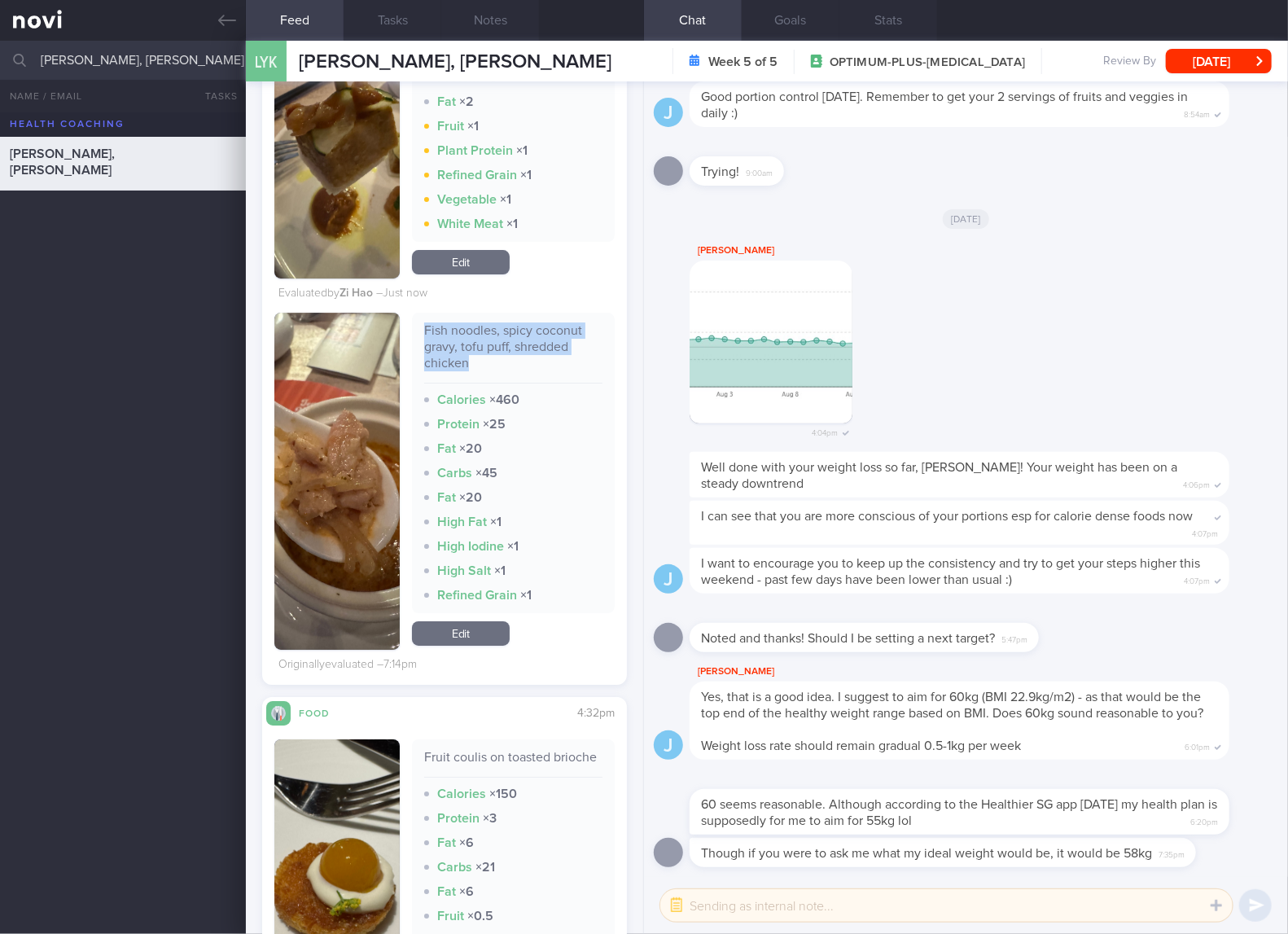
click at [459, 383] on div "Fish noodles, spicy coconut gravy, tofu puff, shredded chicken" at bounding box center [513, 353] width 178 height 61
click at [312, 455] on img "button" at bounding box center [336, 481] width 125 height 337
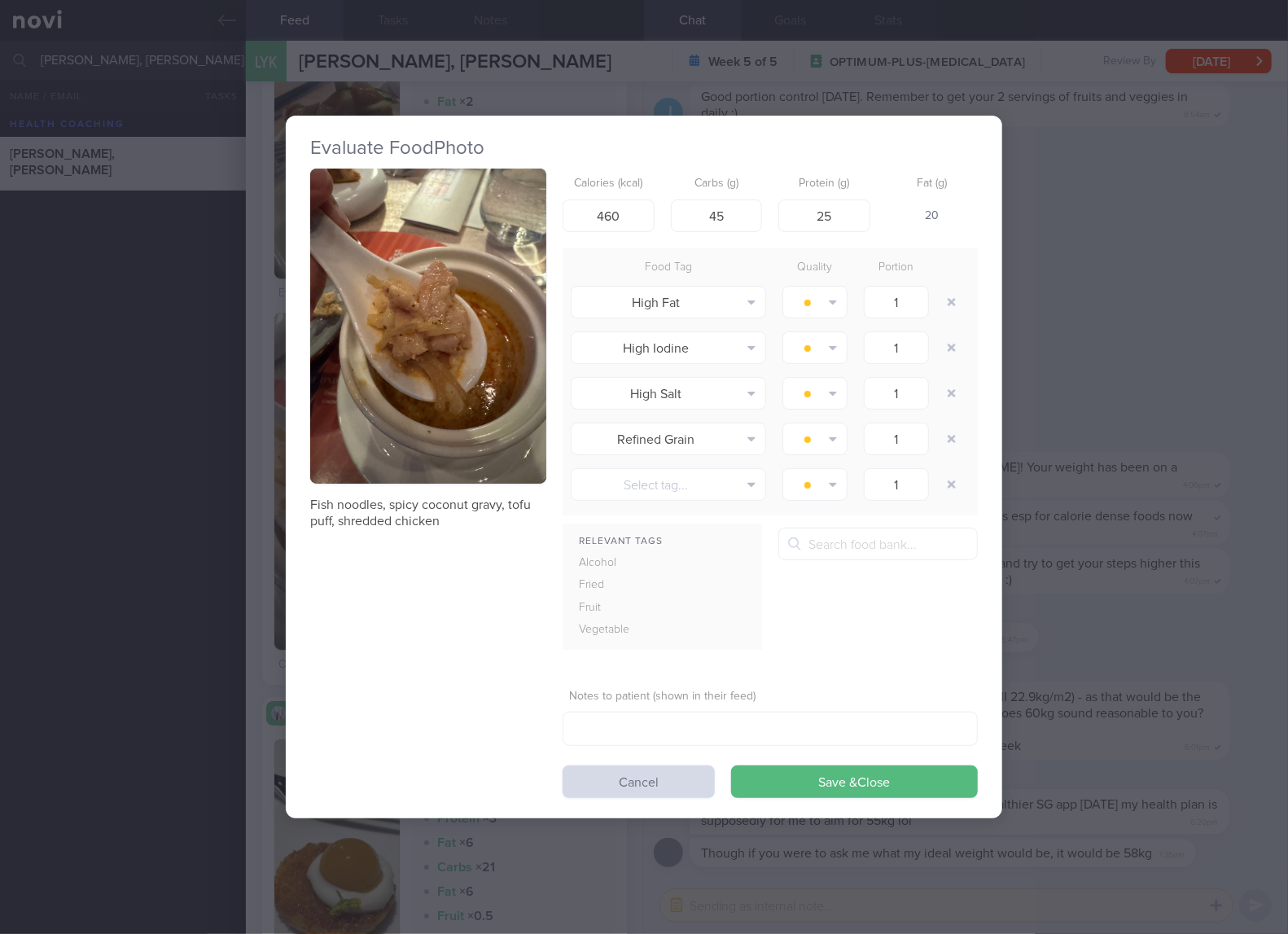
click at [1125, 556] on div "Evaluate Food Photo Fish noodles, spicy coconut gravy, tofu puff, shredded chic…" at bounding box center [644, 467] width 1288 height 934
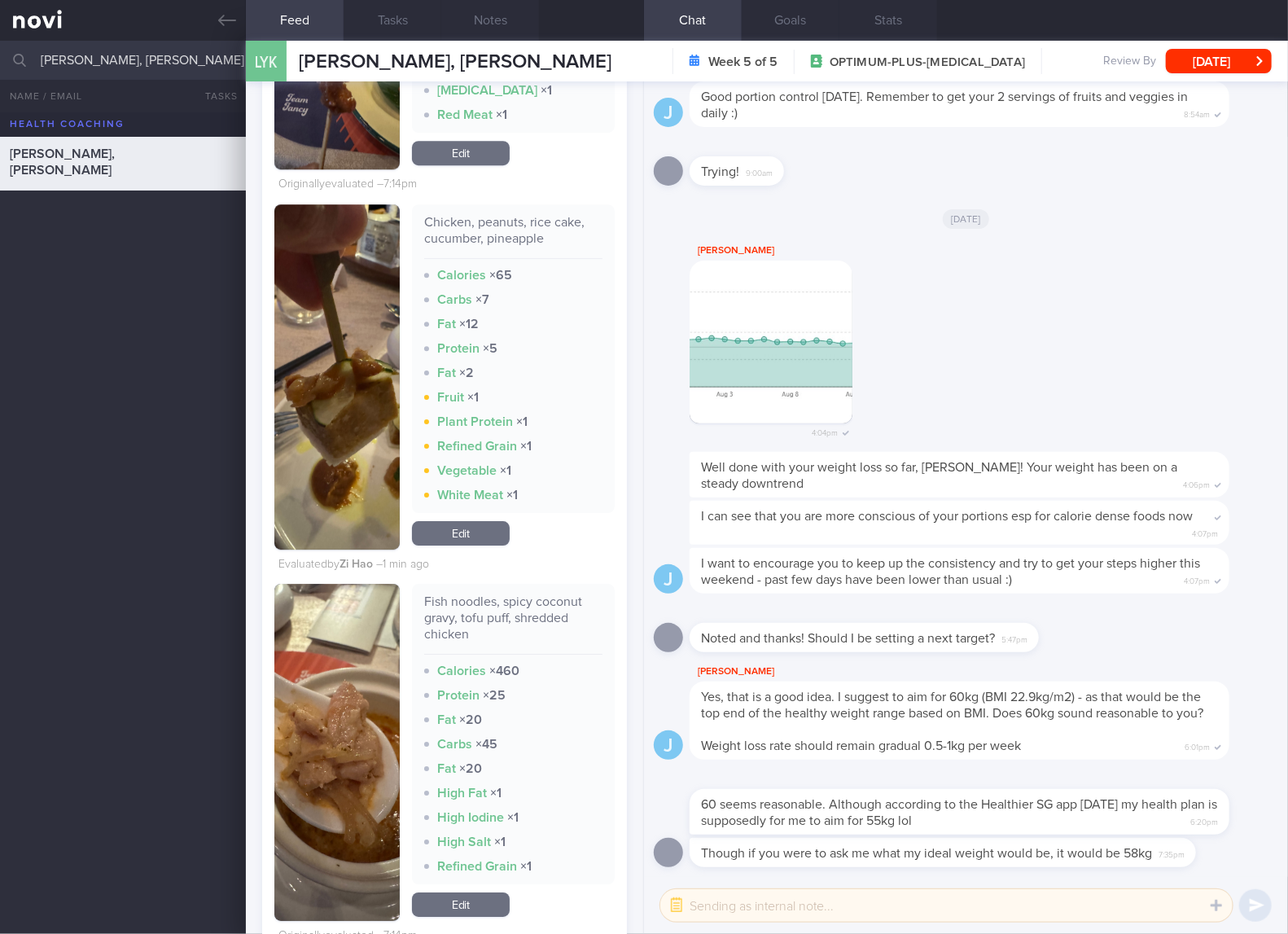
scroll to position [2986, 0]
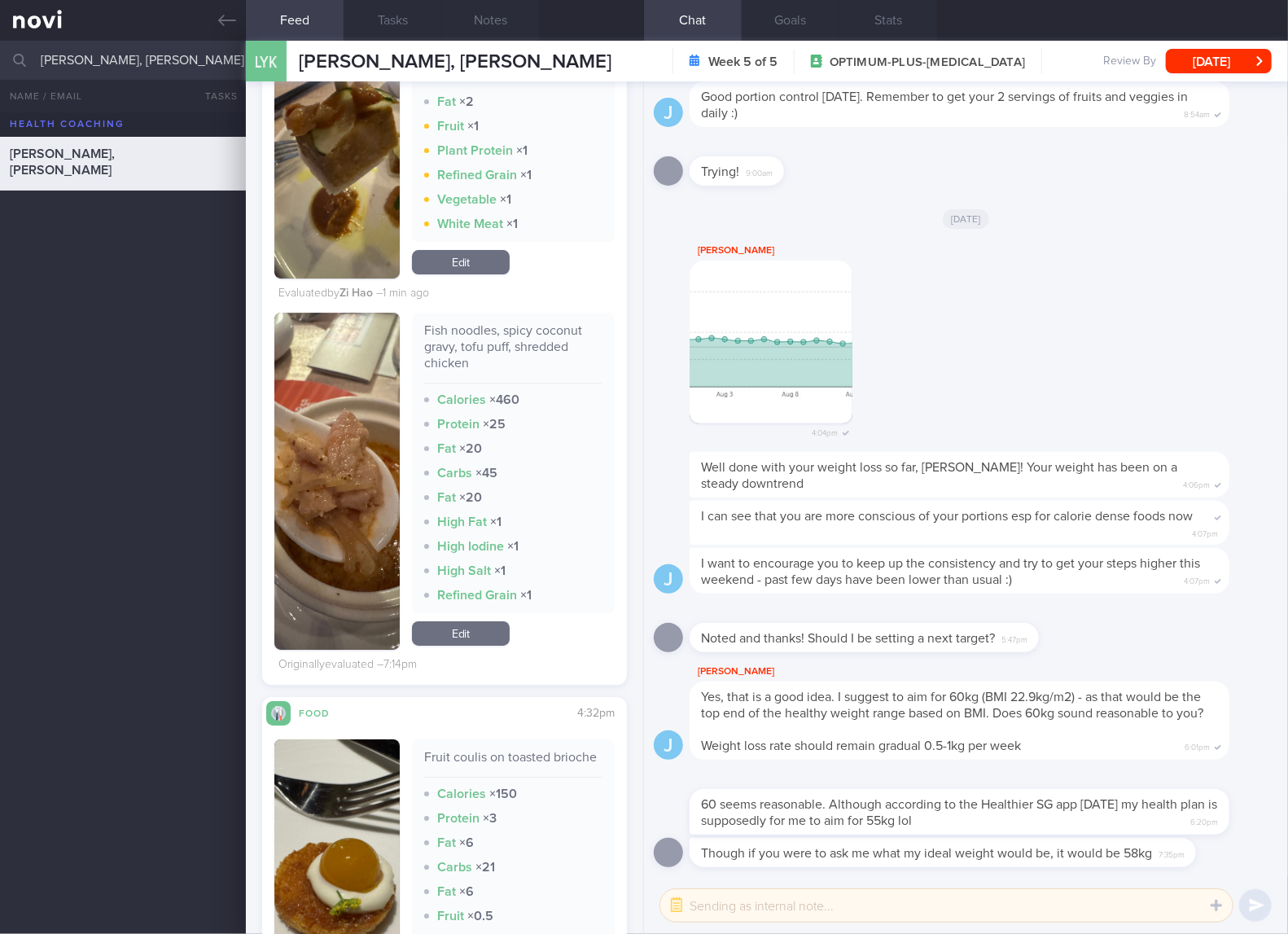
click at [469, 646] on link "Edit" at bounding box center [461, 633] width 98 height 24
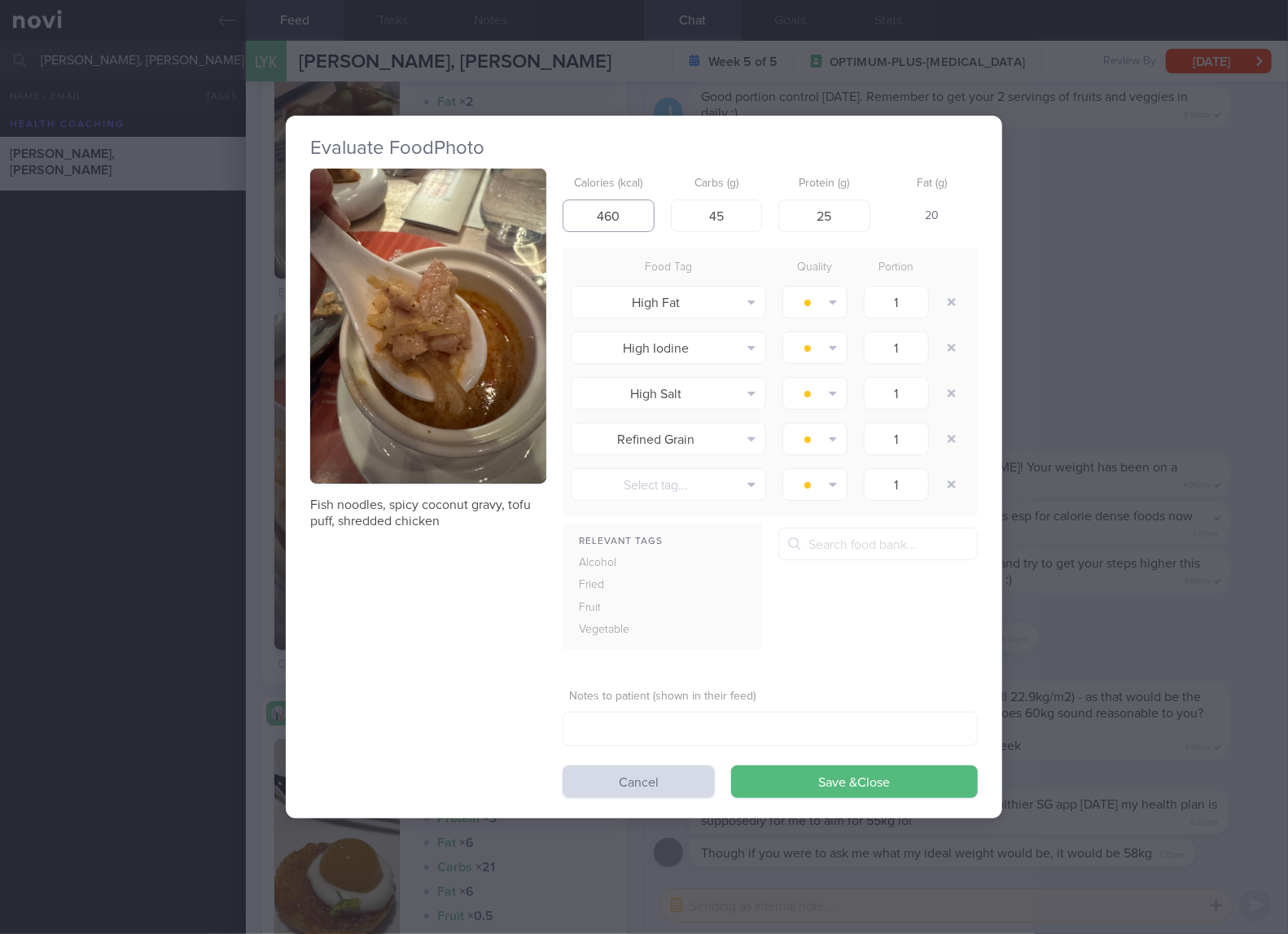
click at [617, 212] on input "460" at bounding box center [608, 216] width 92 height 32
type input "236"
type input "20"
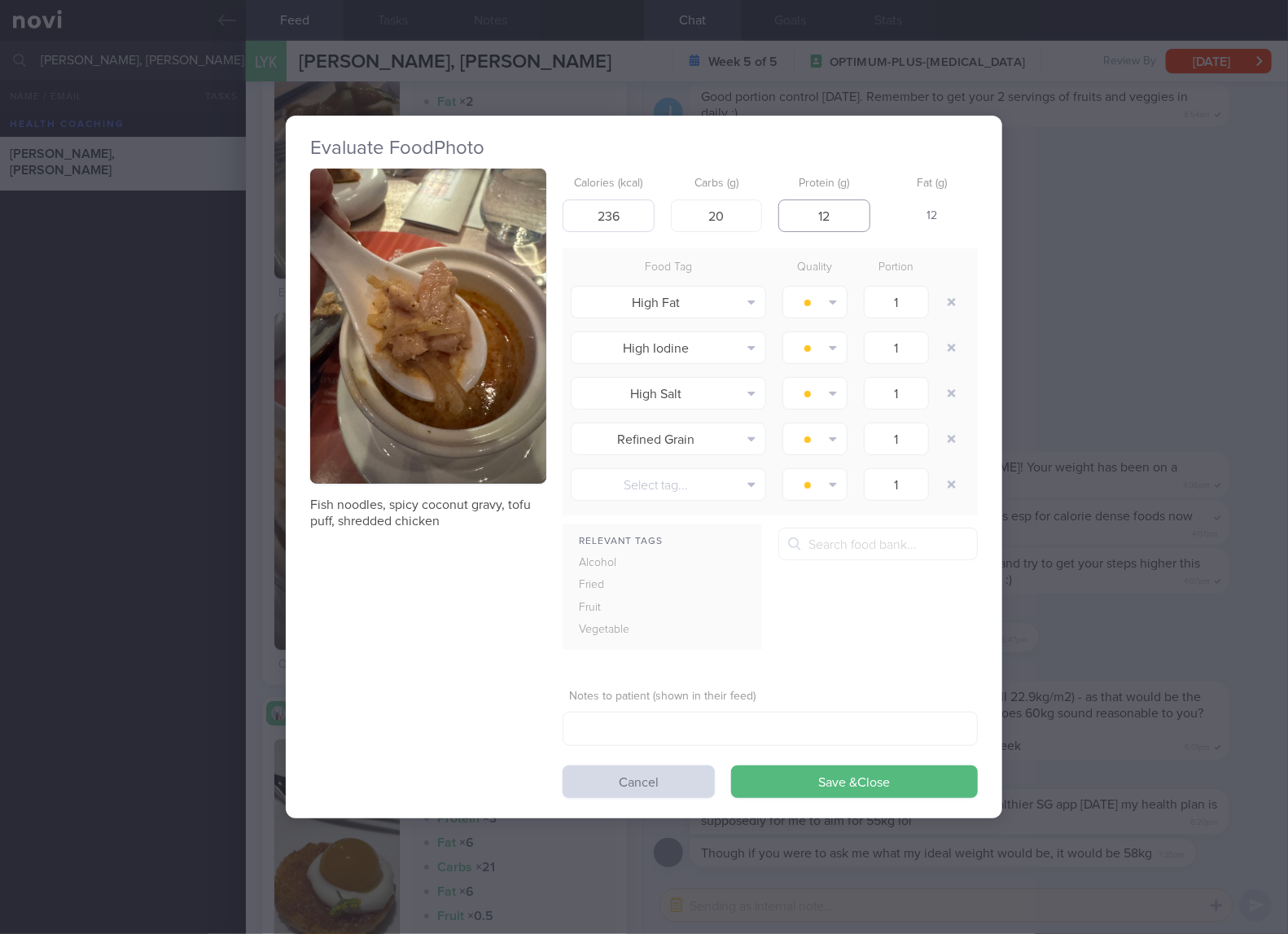
type input "12"
click at [731, 766] on button "Save & Close" at bounding box center [854, 782] width 246 height 32
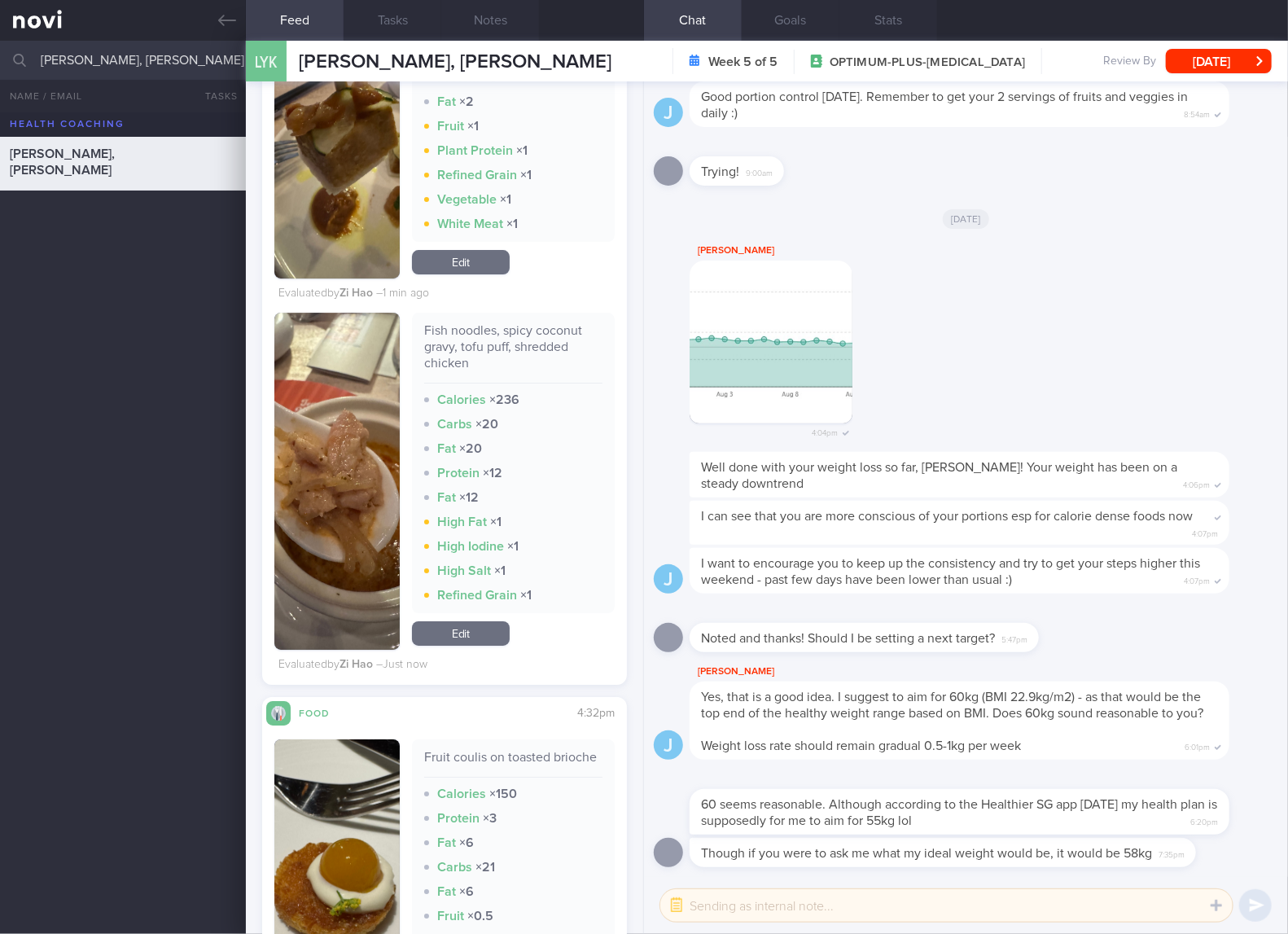
click at [806, 501] on div "I can see that you are more conscious of your portions esp for calorie dense fo…" at bounding box center [960, 524] width 540 height 45
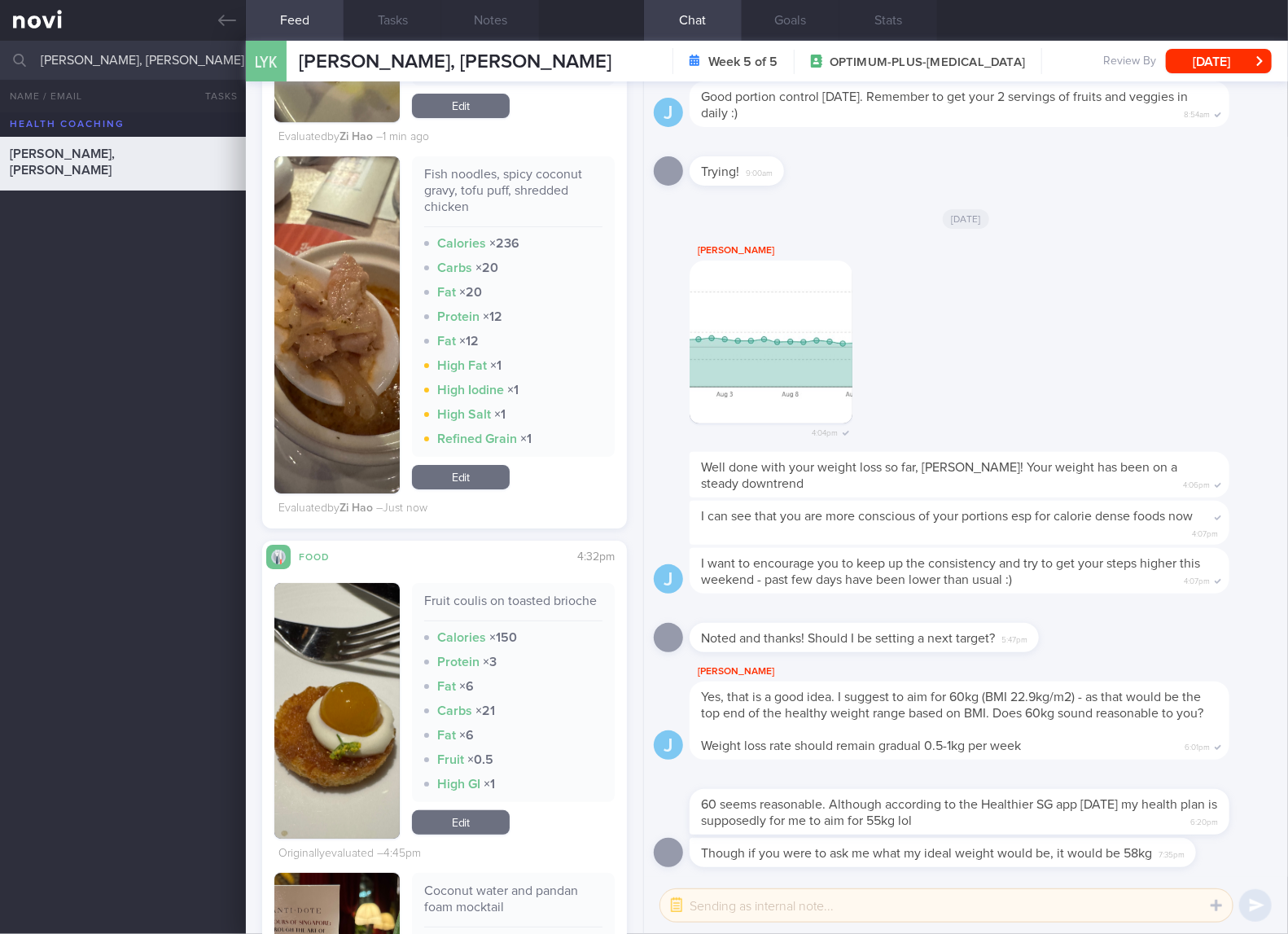
scroll to position [3257, 0]
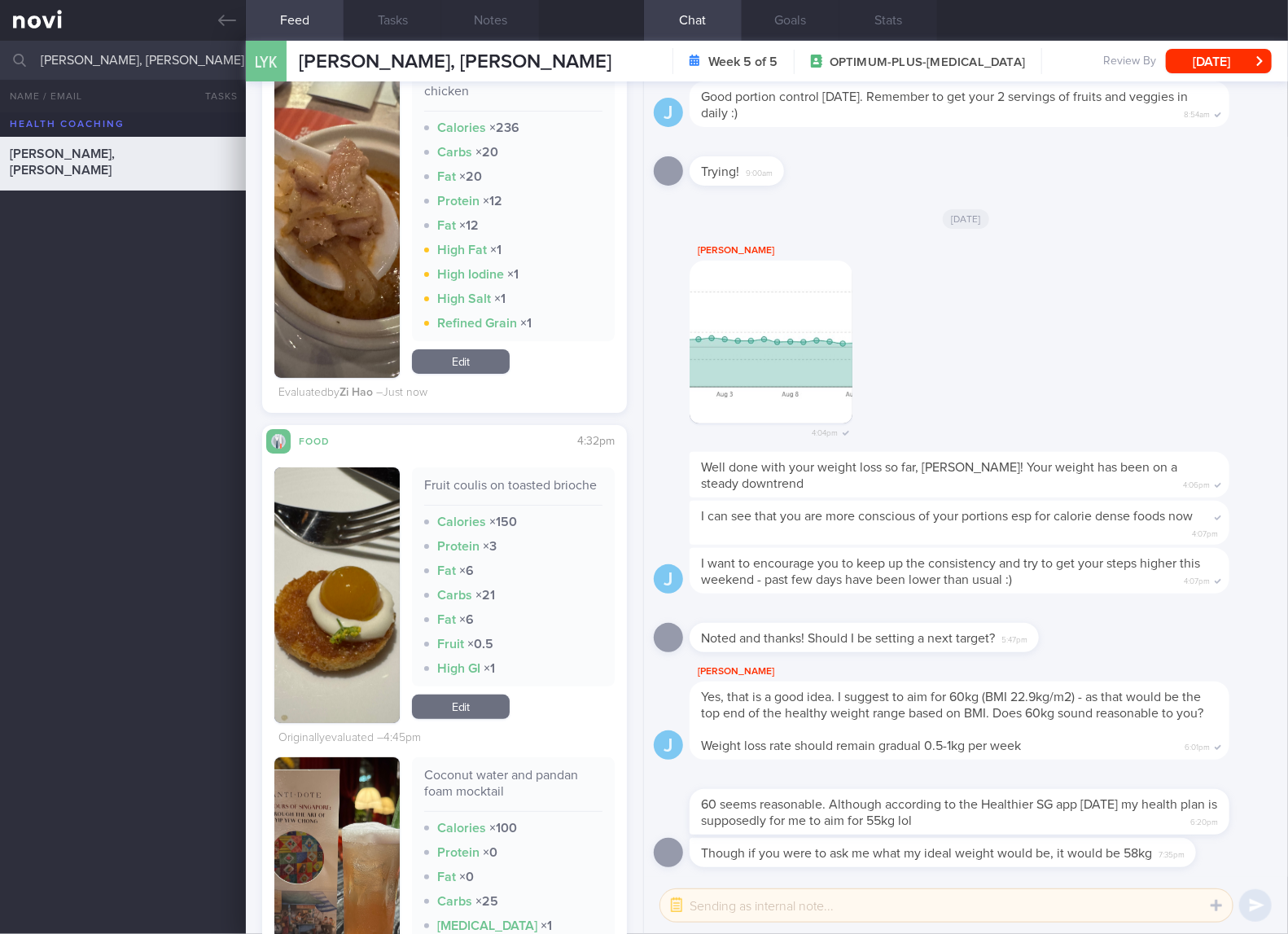
click at [554, 530] on div "Calories × 150" at bounding box center [513, 522] width 178 height 16
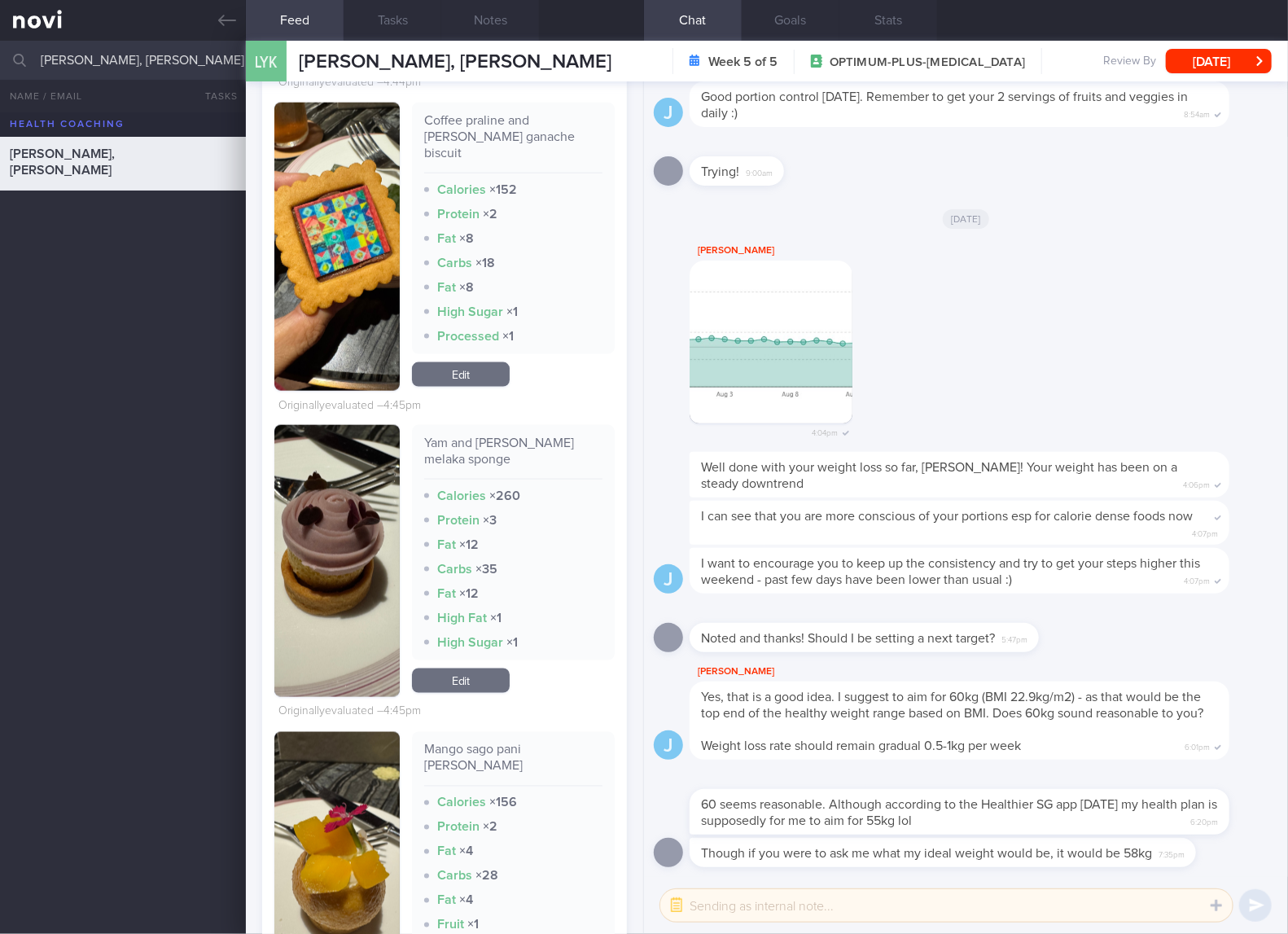
scroll to position [4614, 0]
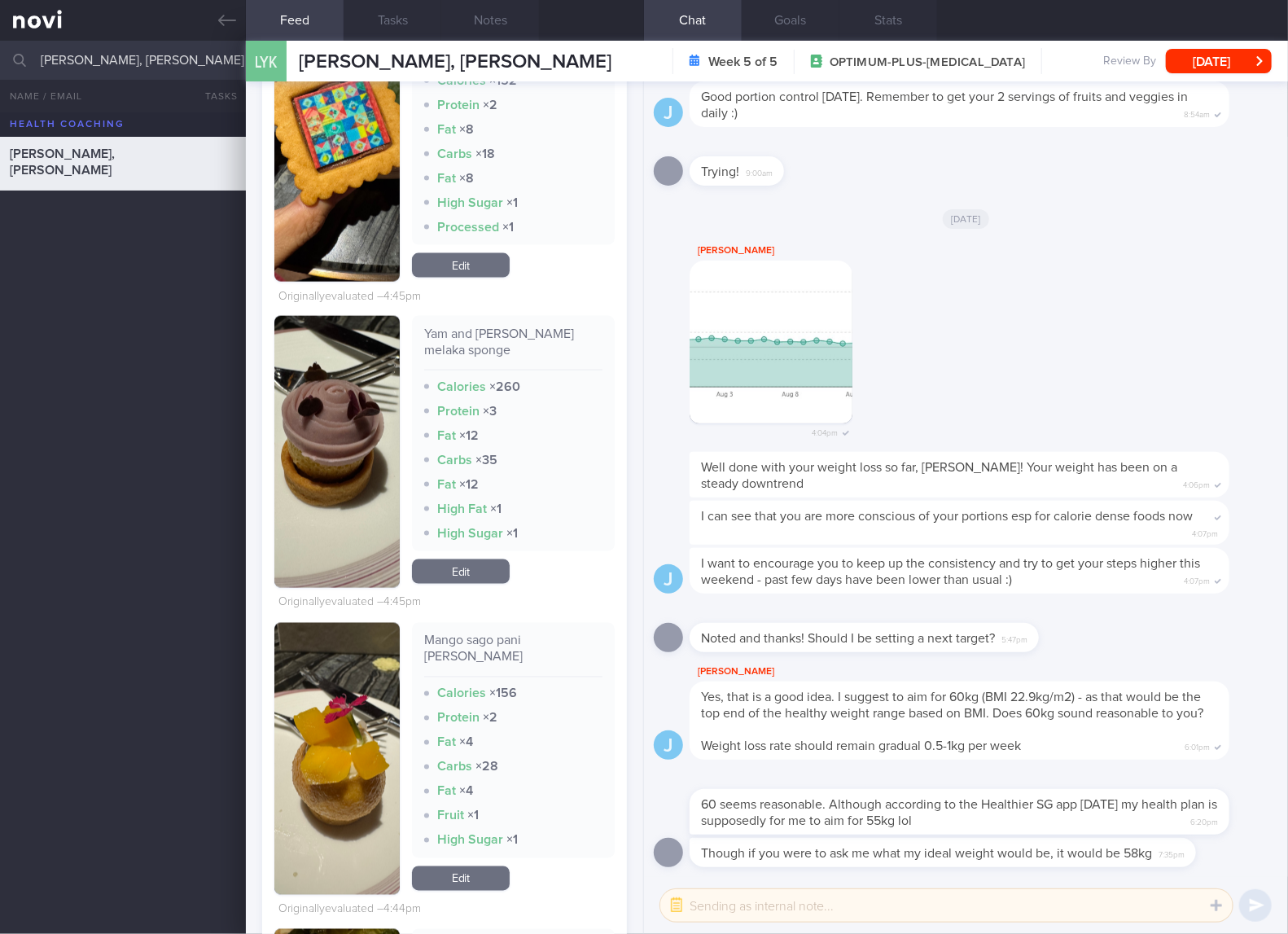
click at [531, 365] on div "Yam and [PERSON_NAME] melaka sponge" at bounding box center [513, 348] width 178 height 45
copy div "Yam and [PERSON_NAME] melaka sponge"
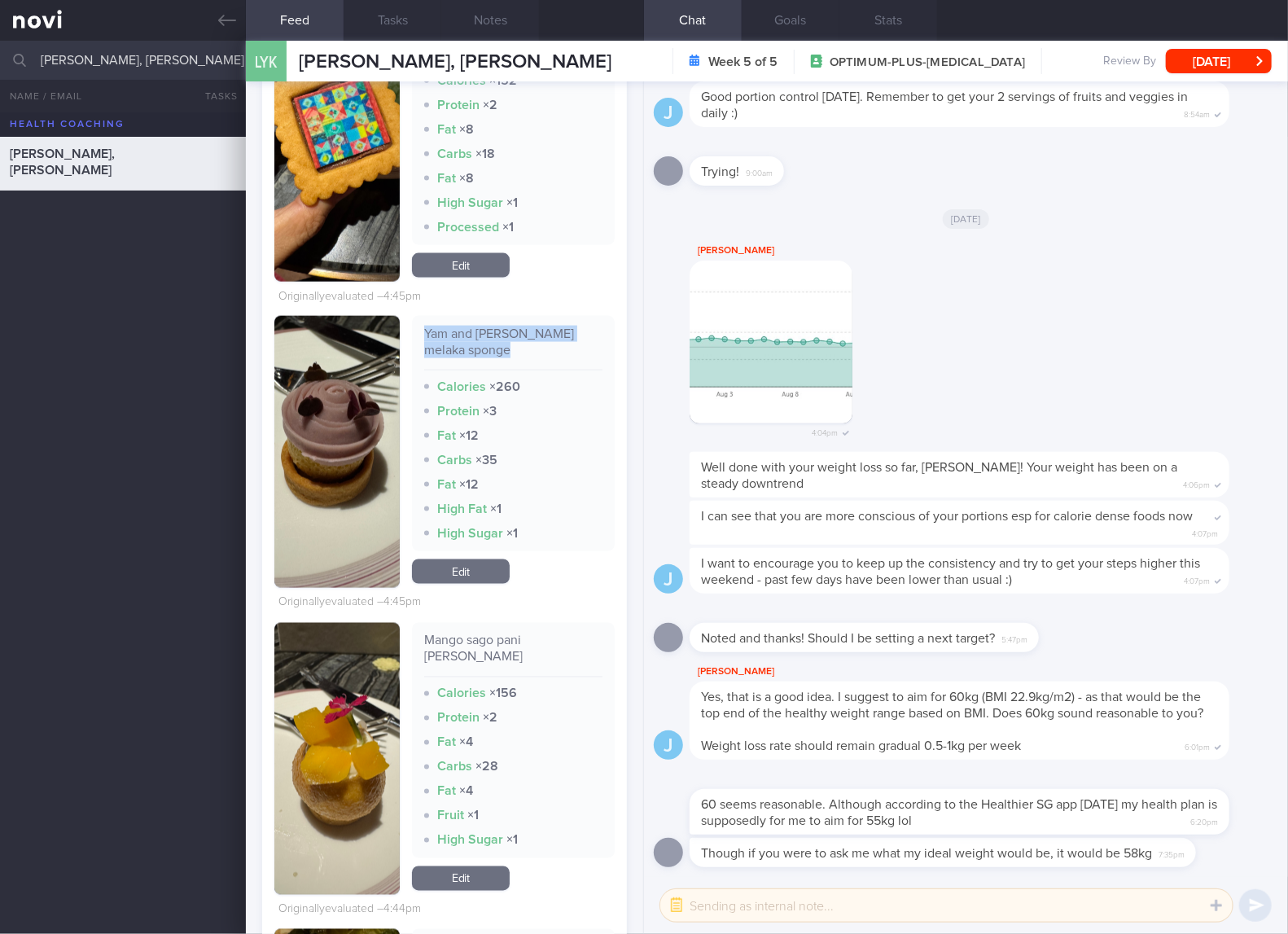
click at [312, 497] on button "button" at bounding box center [336, 452] width 125 height 272
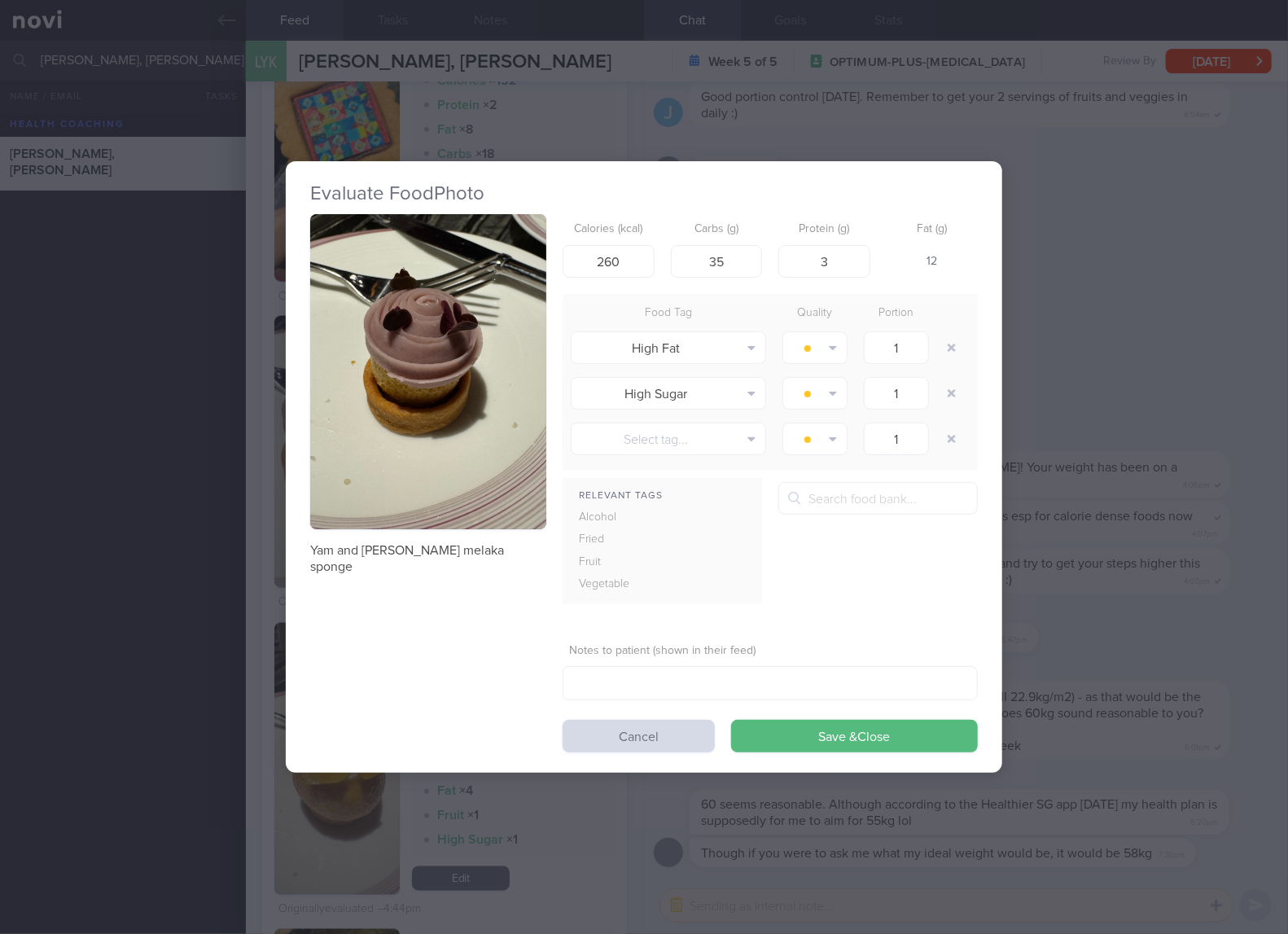
click at [488, 313] on button "button" at bounding box center [428, 372] width 236 height 315
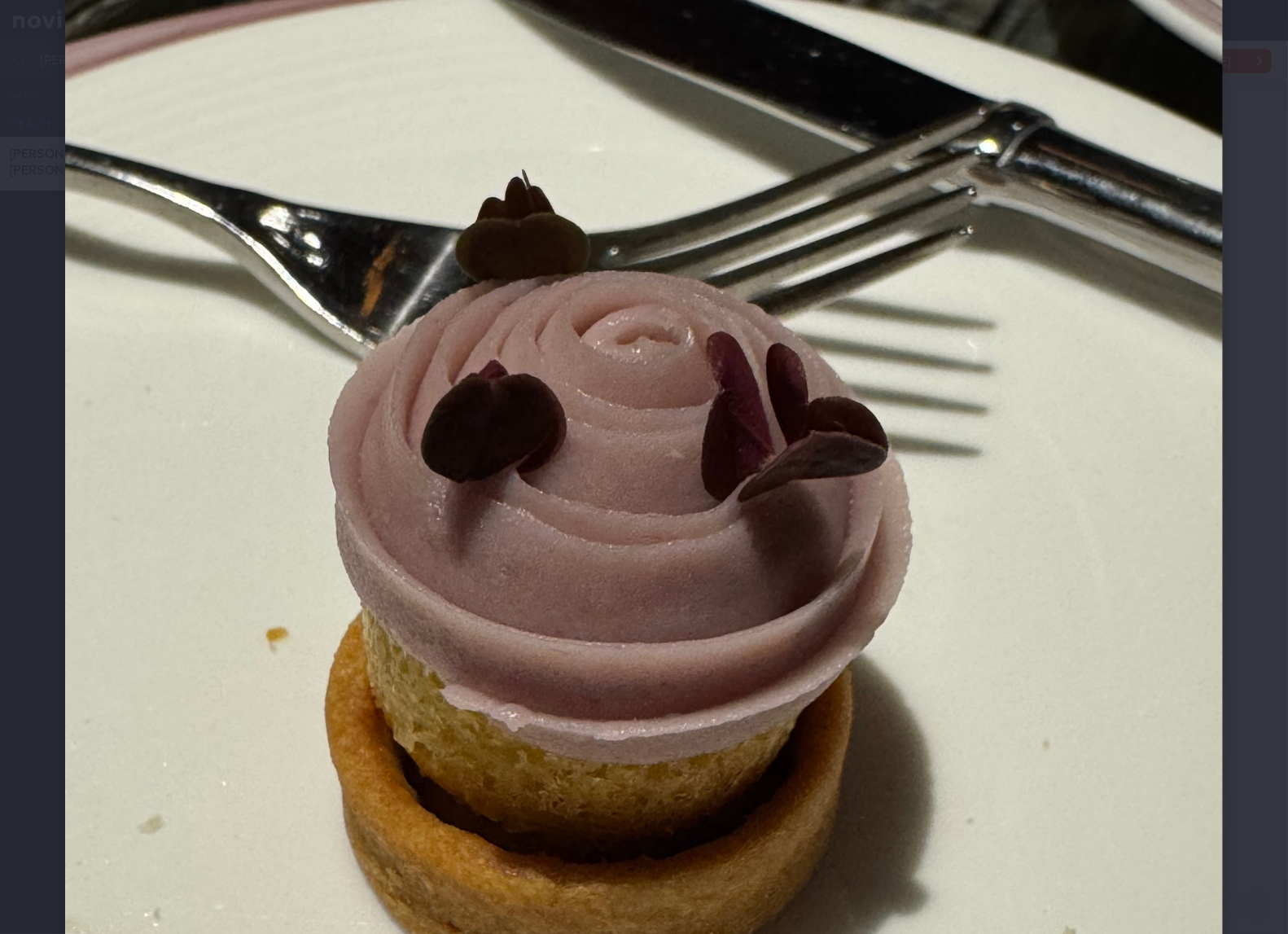
scroll to position [270, 0]
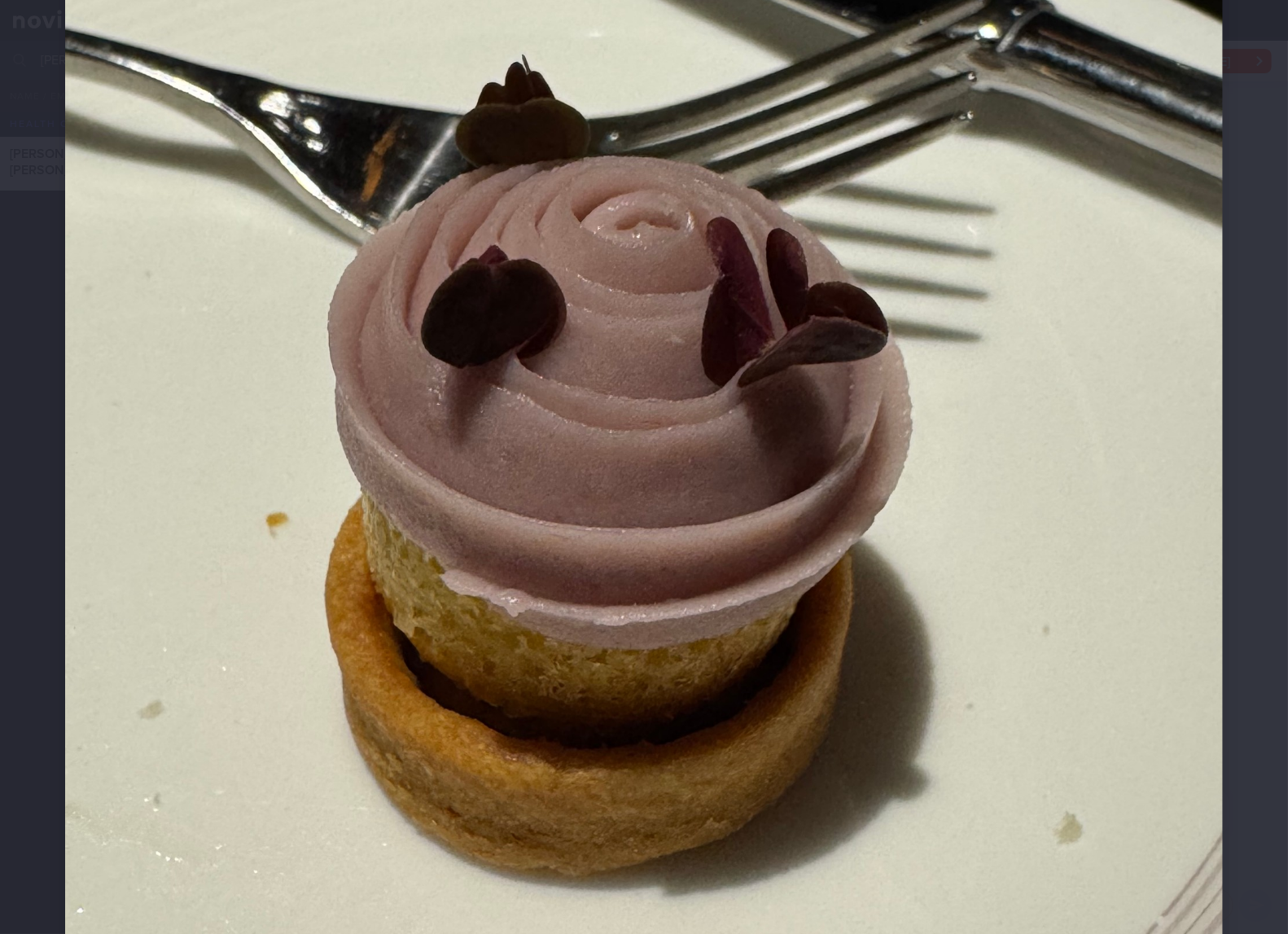
click at [829, 518] on img at bounding box center [643, 567] width 1158 height 1544
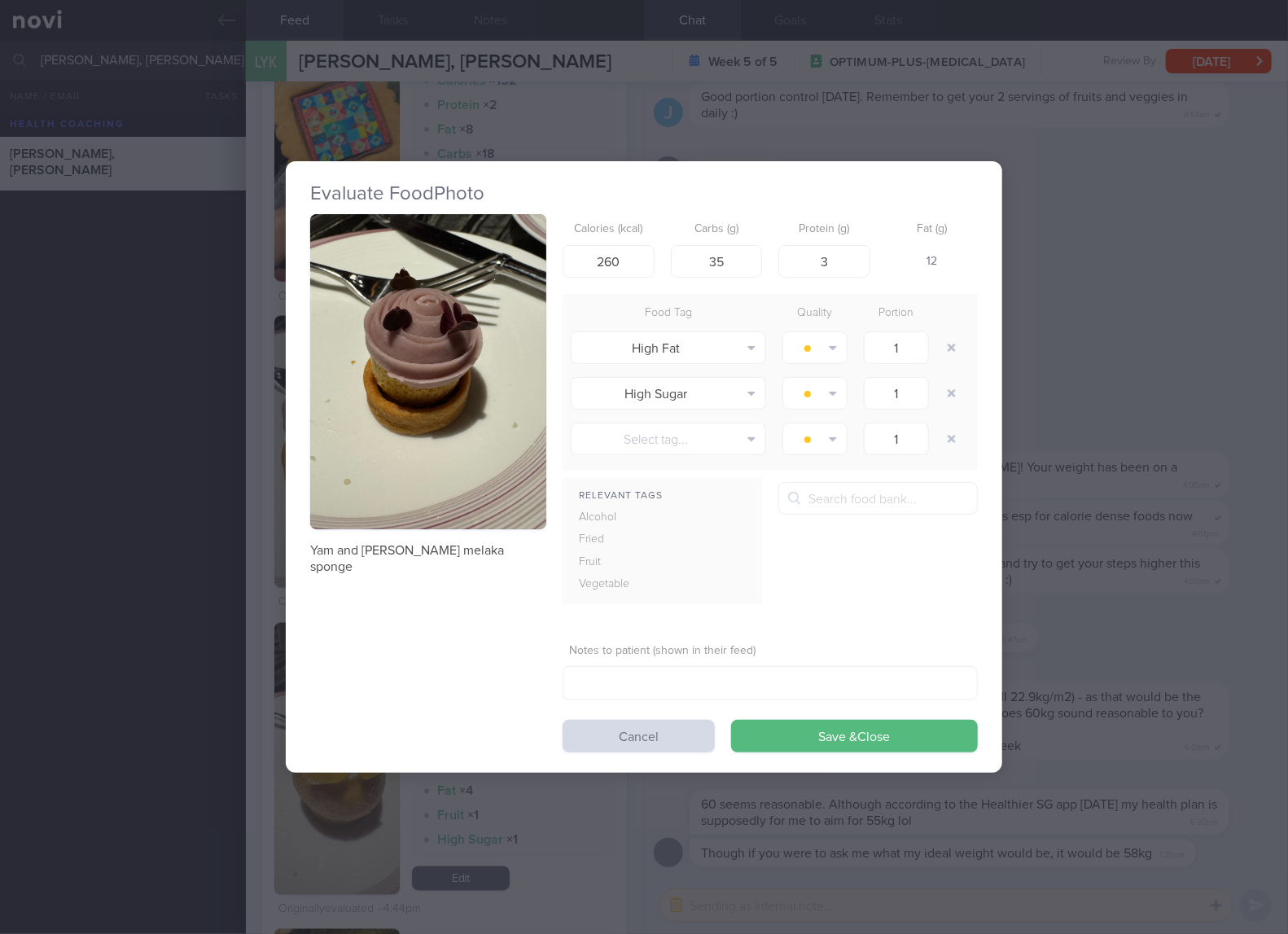
click at [1105, 520] on div "Evaluate Food Photo Yam and [PERSON_NAME] melaka sponge Calories (kcal) 260 Car…" at bounding box center [644, 467] width 1288 height 934
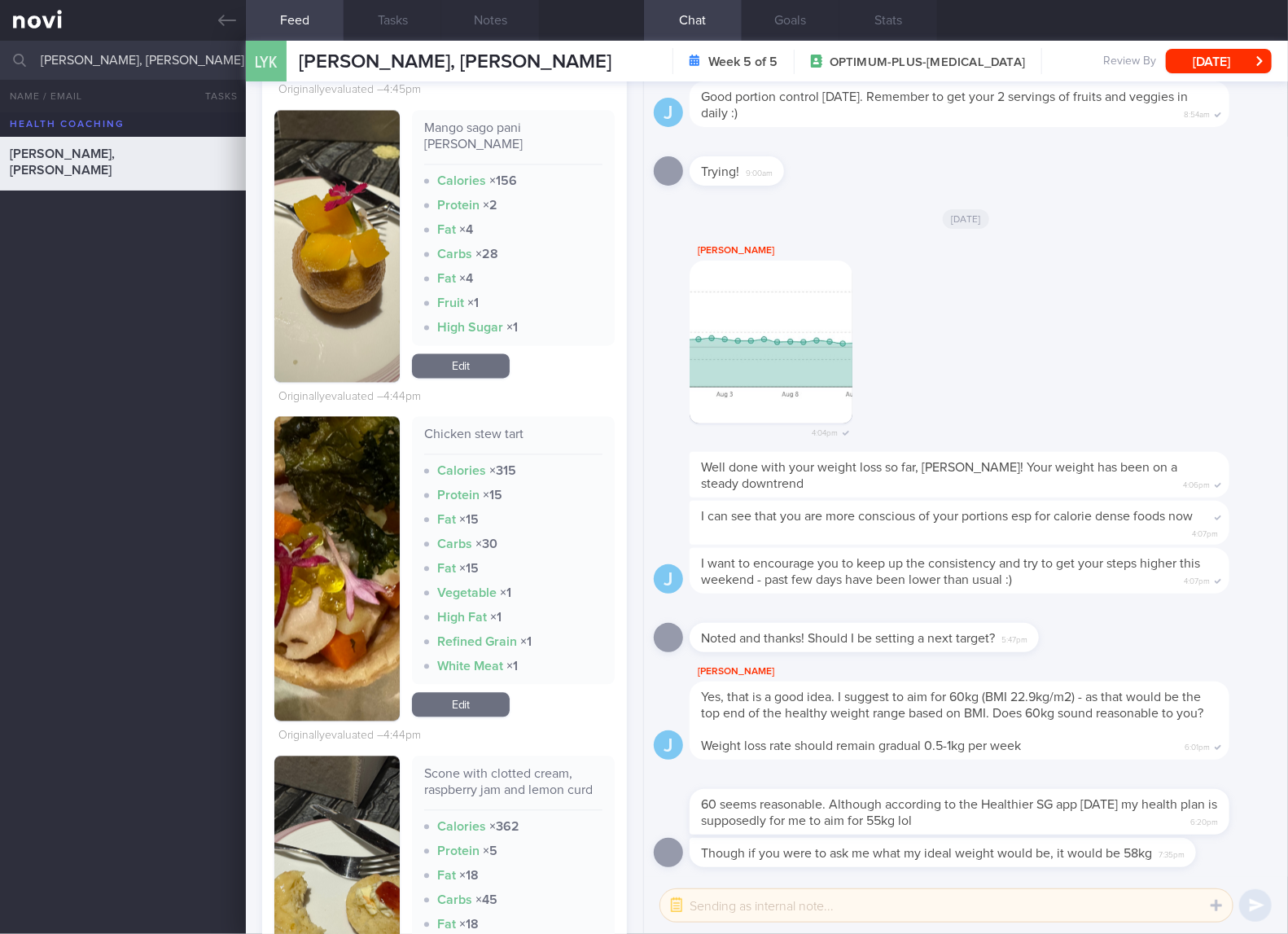
scroll to position [5157, 0]
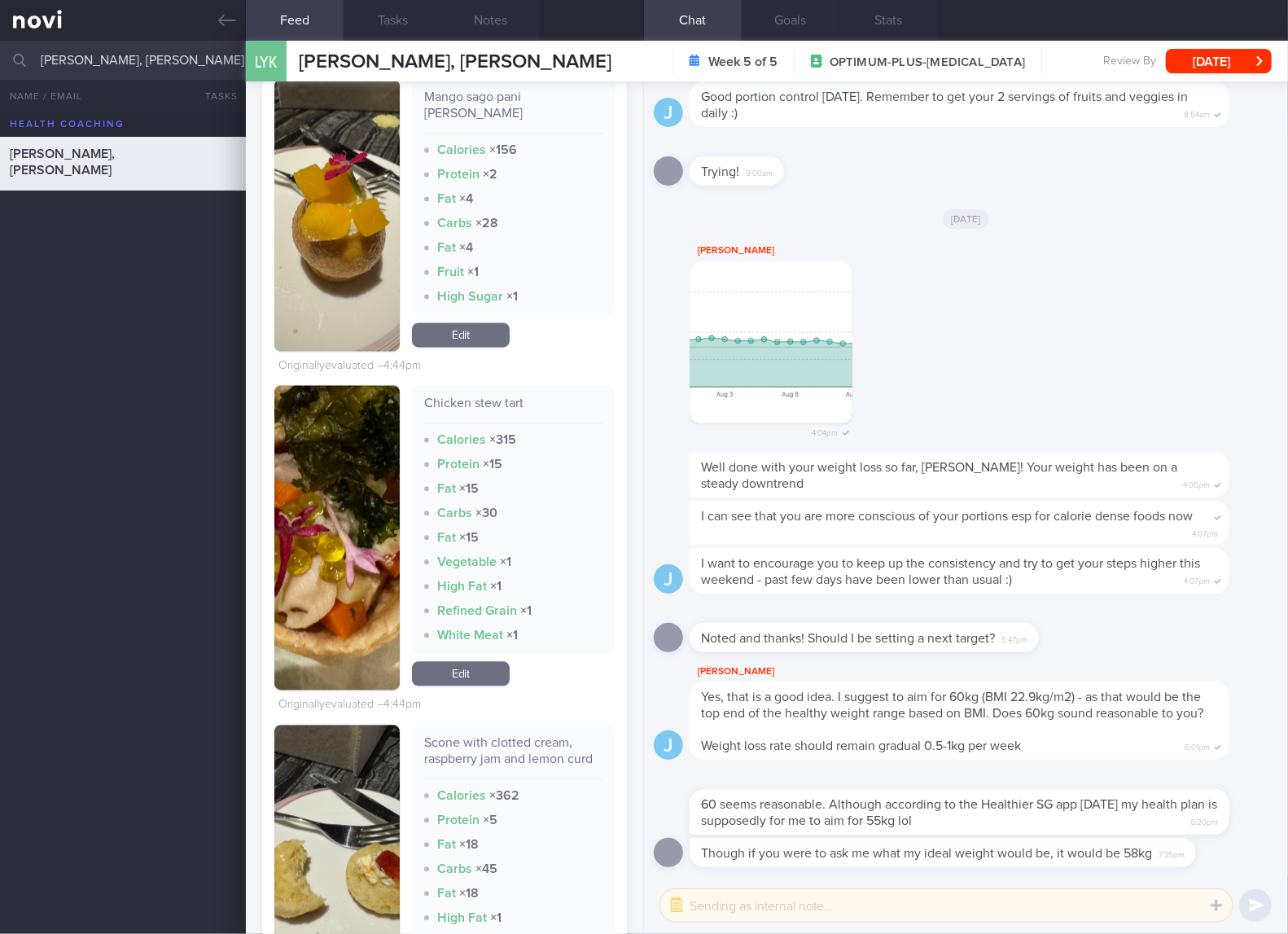
drag, startPoint x: 320, startPoint y: 629, endPoint x: 330, endPoint y: 616, distance: 16.4
click at [320, 629] on img "button" at bounding box center [336, 538] width 125 height 304
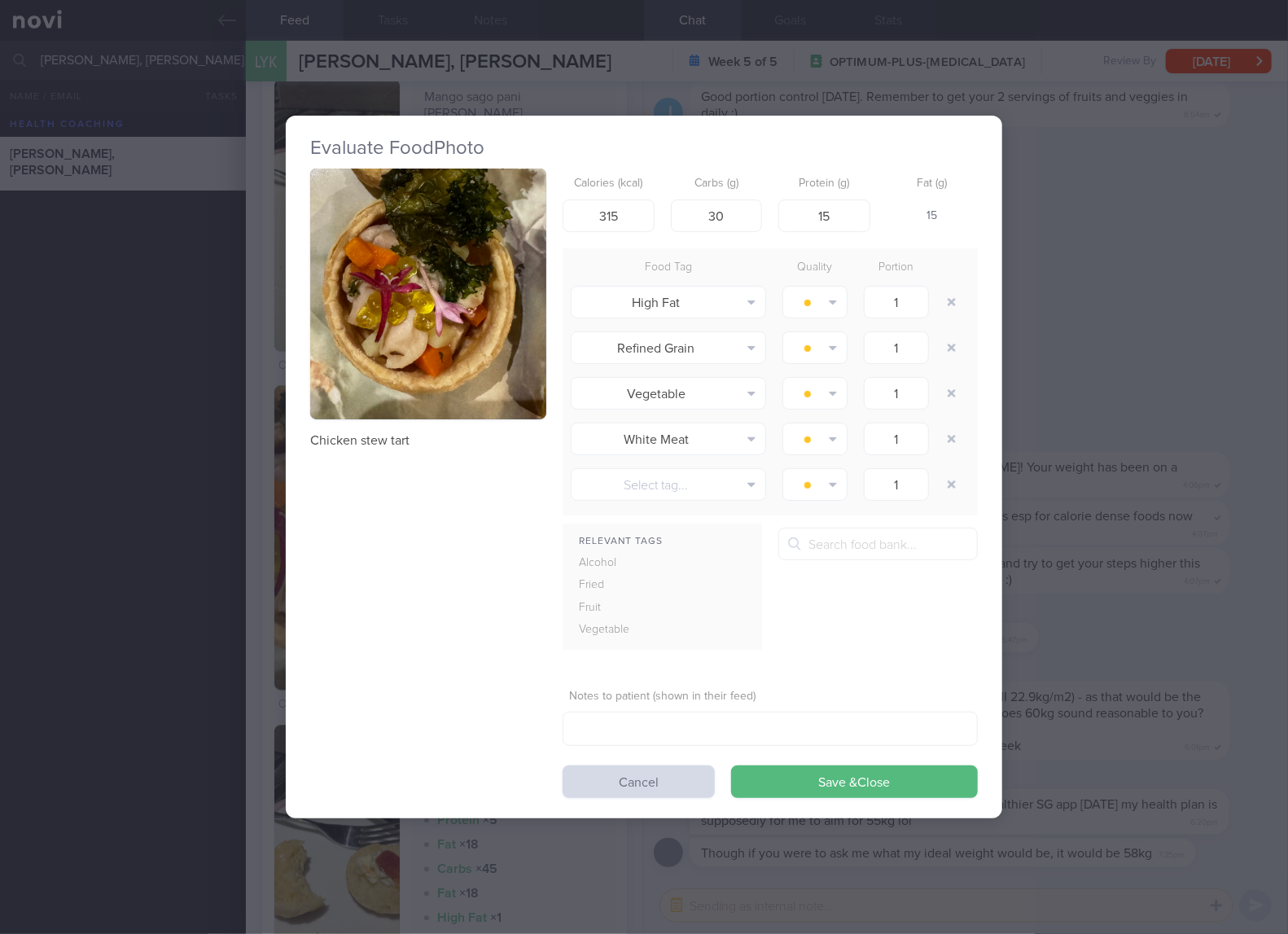
click at [433, 246] on button "button" at bounding box center [428, 293] width 236 height 251
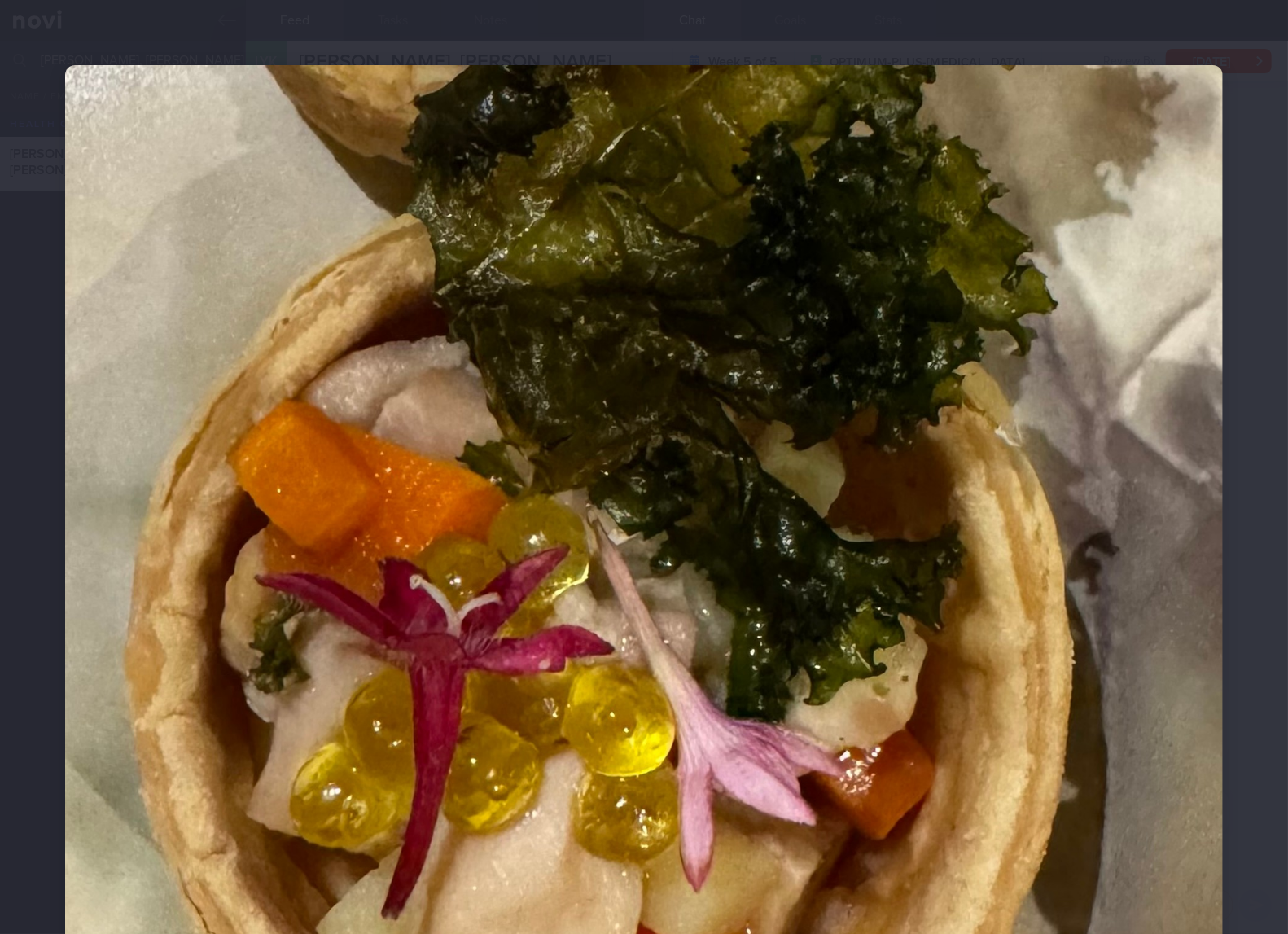
scroll to position [410, 0]
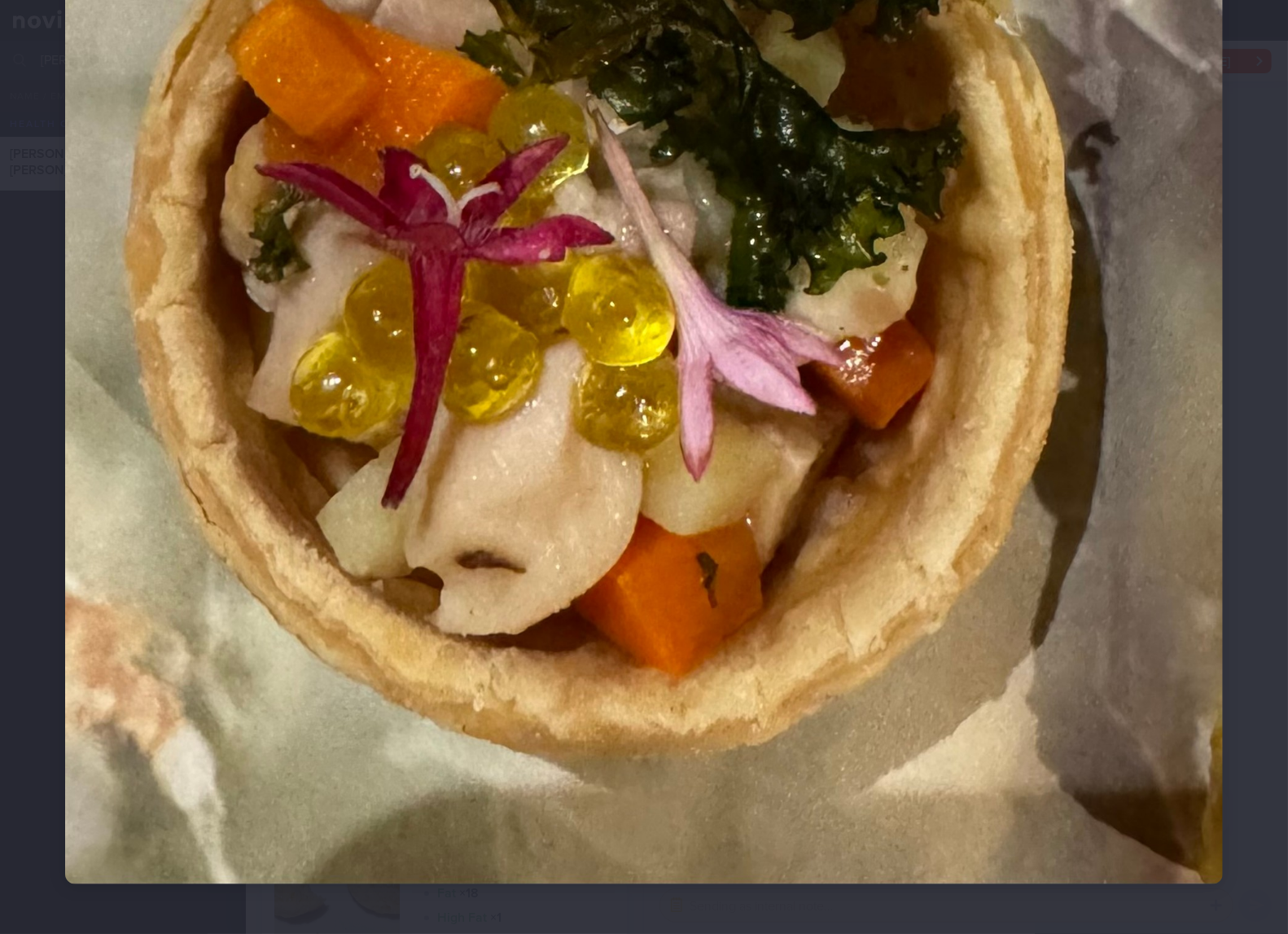
click at [860, 512] on img at bounding box center [643, 269] width 1158 height 1230
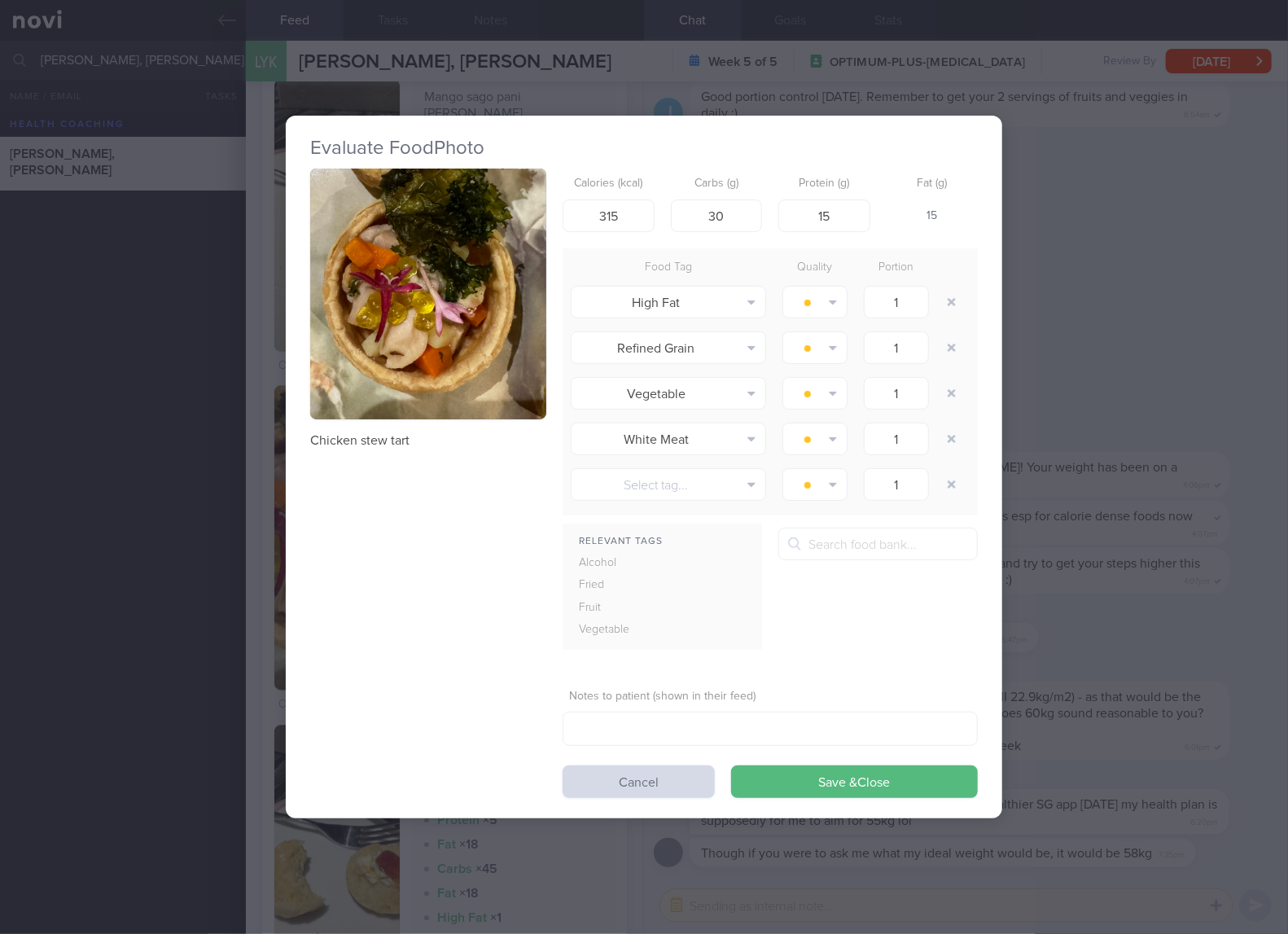
click at [347, 433] on p "Chicken stew tart" at bounding box center [428, 441] width 236 height 16
copy div "Chicken stew tart"
click at [1101, 260] on div "Evaluate Food Photo Chicken stew tart Calories (kcal) 315 Carbs (g) 30 Protein …" at bounding box center [644, 467] width 1288 height 934
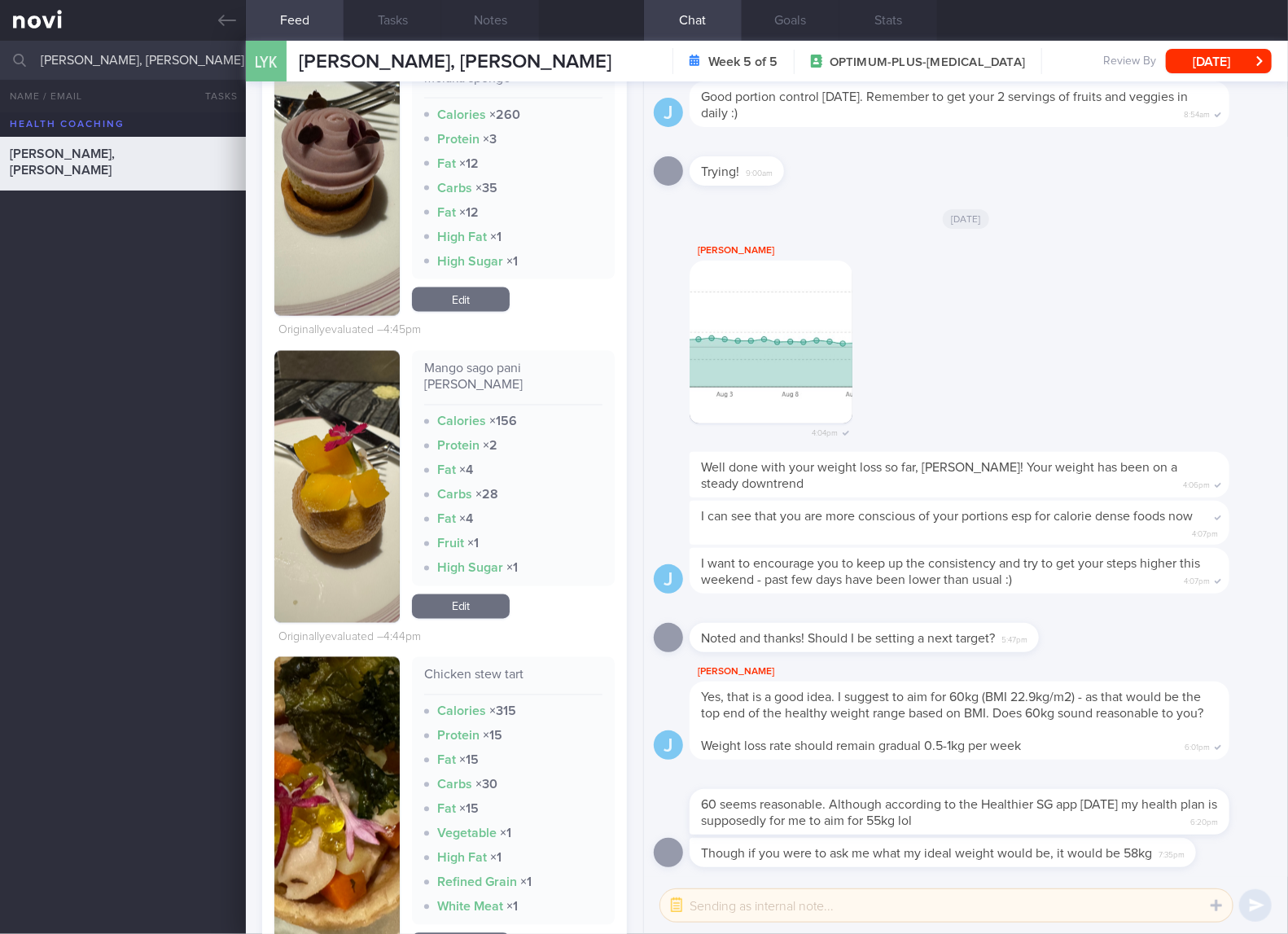
scroll to position [4614, 0]
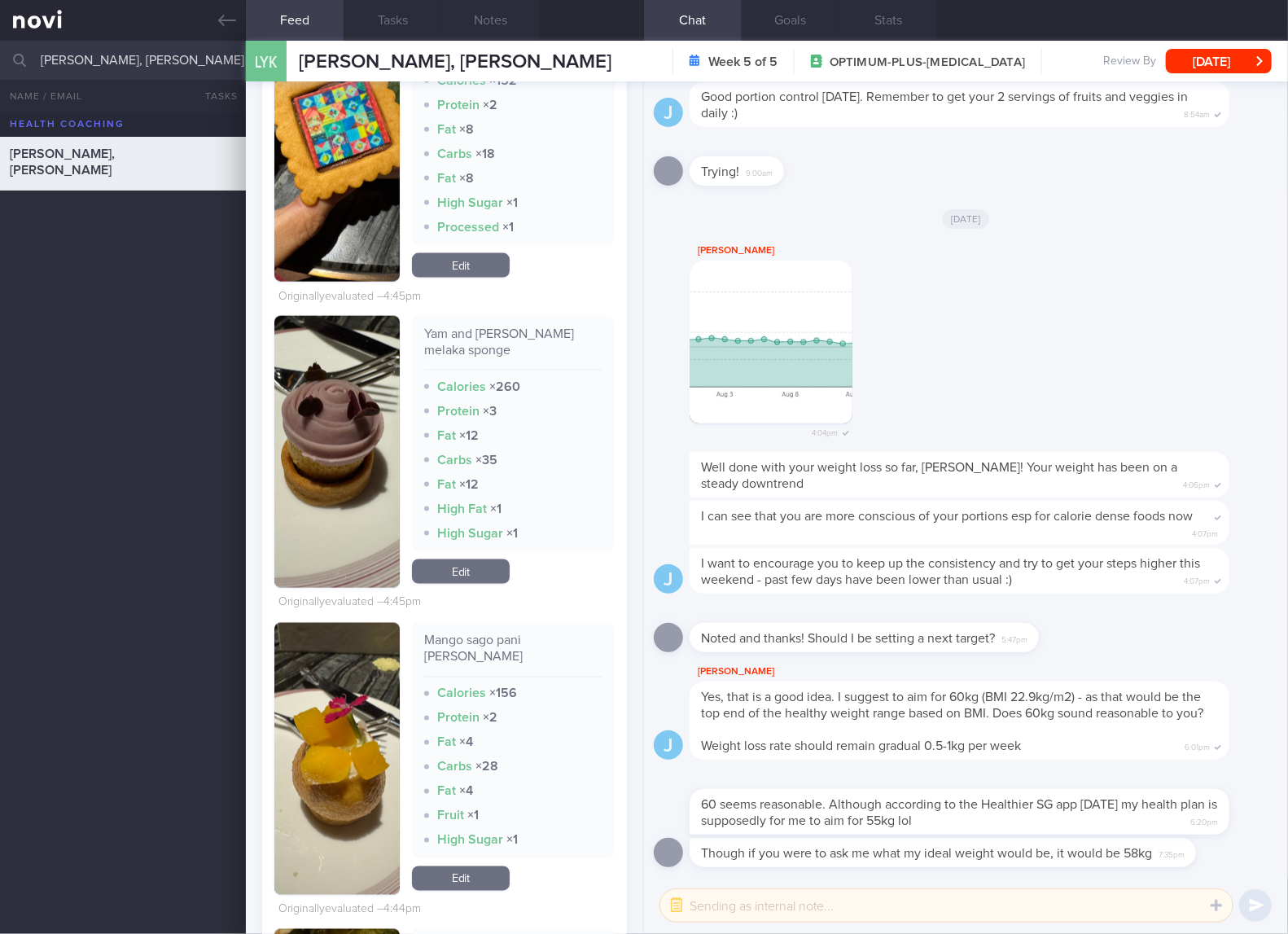
click at [470, 584] on link "Edit" at bounding box center [461, 571] width 98 height 24
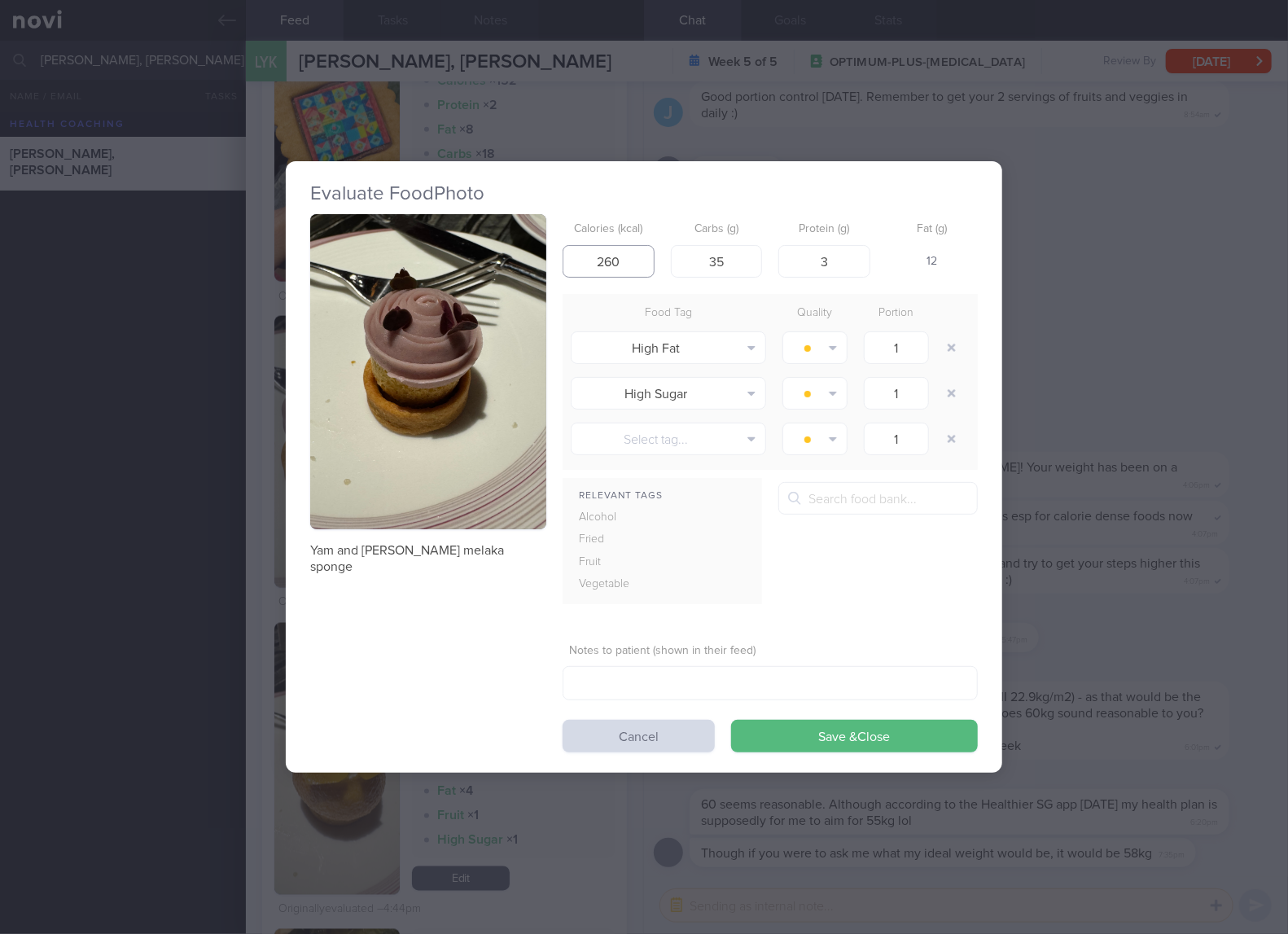
click at [625, 265] on input "260" at bounding box center [608, 261] width 92 height 32
type input "123"
type input "15"
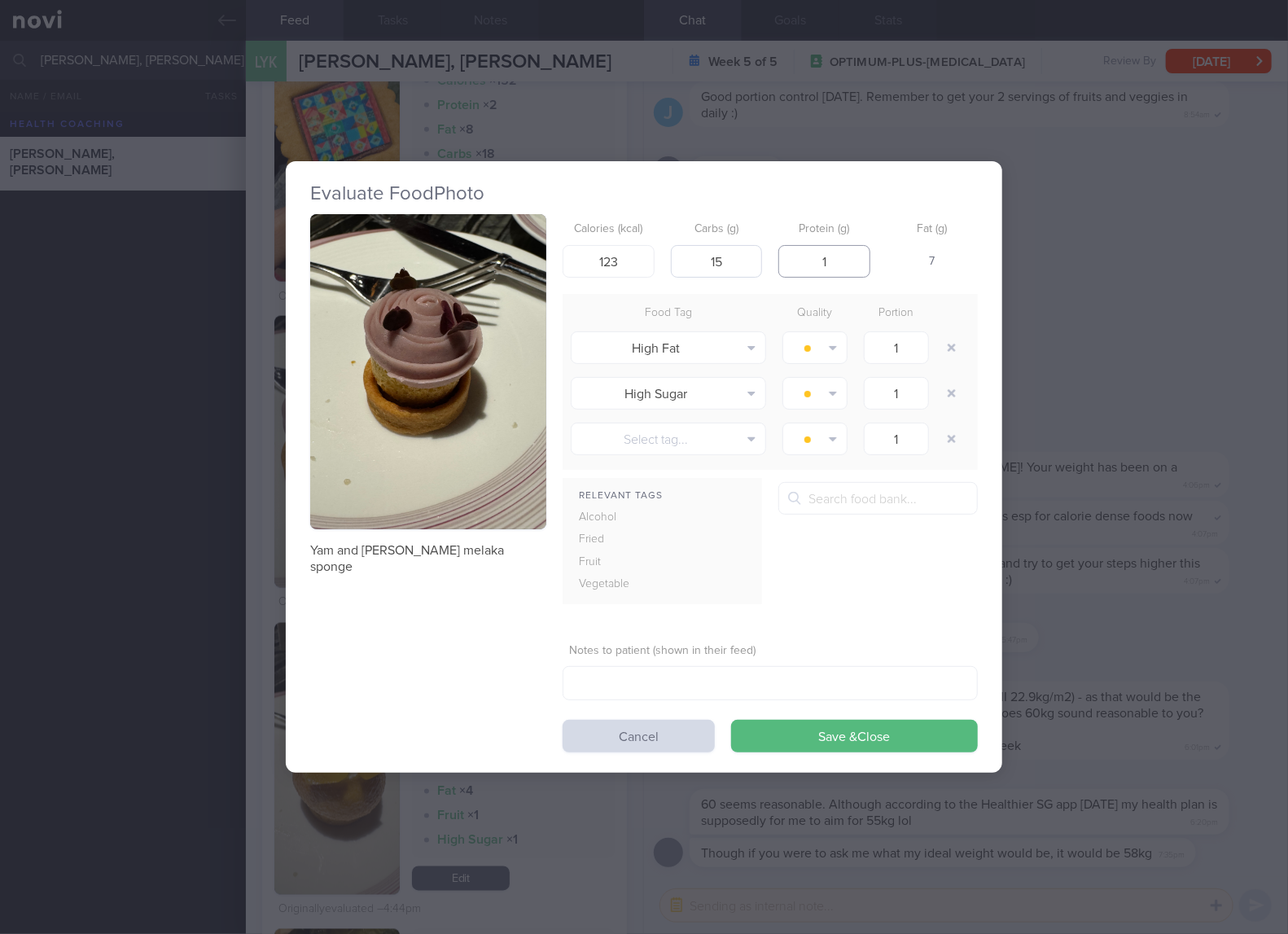
type input "1"
click at [731, 720] on button "Save & Close" at bounding box center [854, 736] width 246 height 32
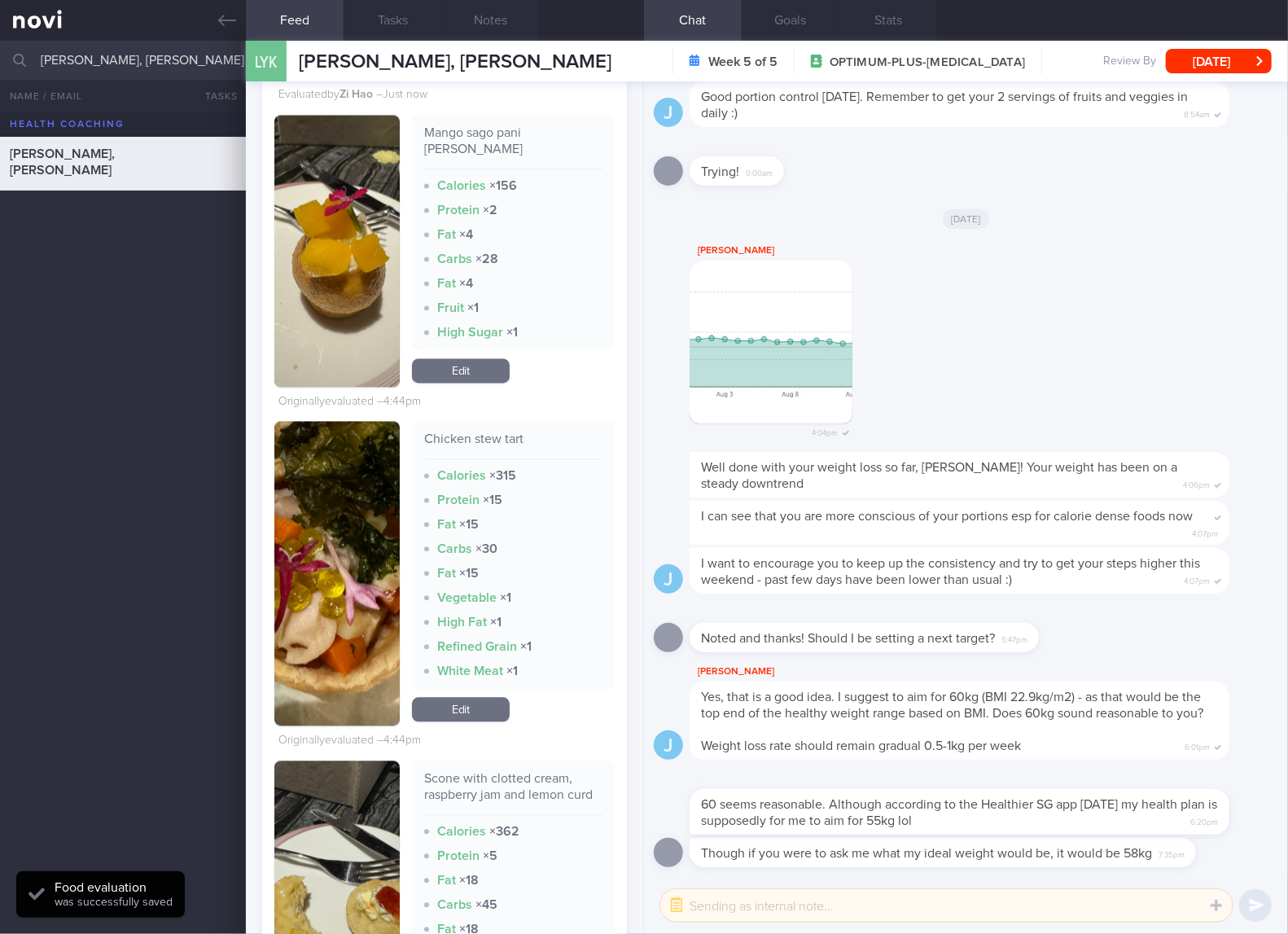
scroll to position [5157, 0]
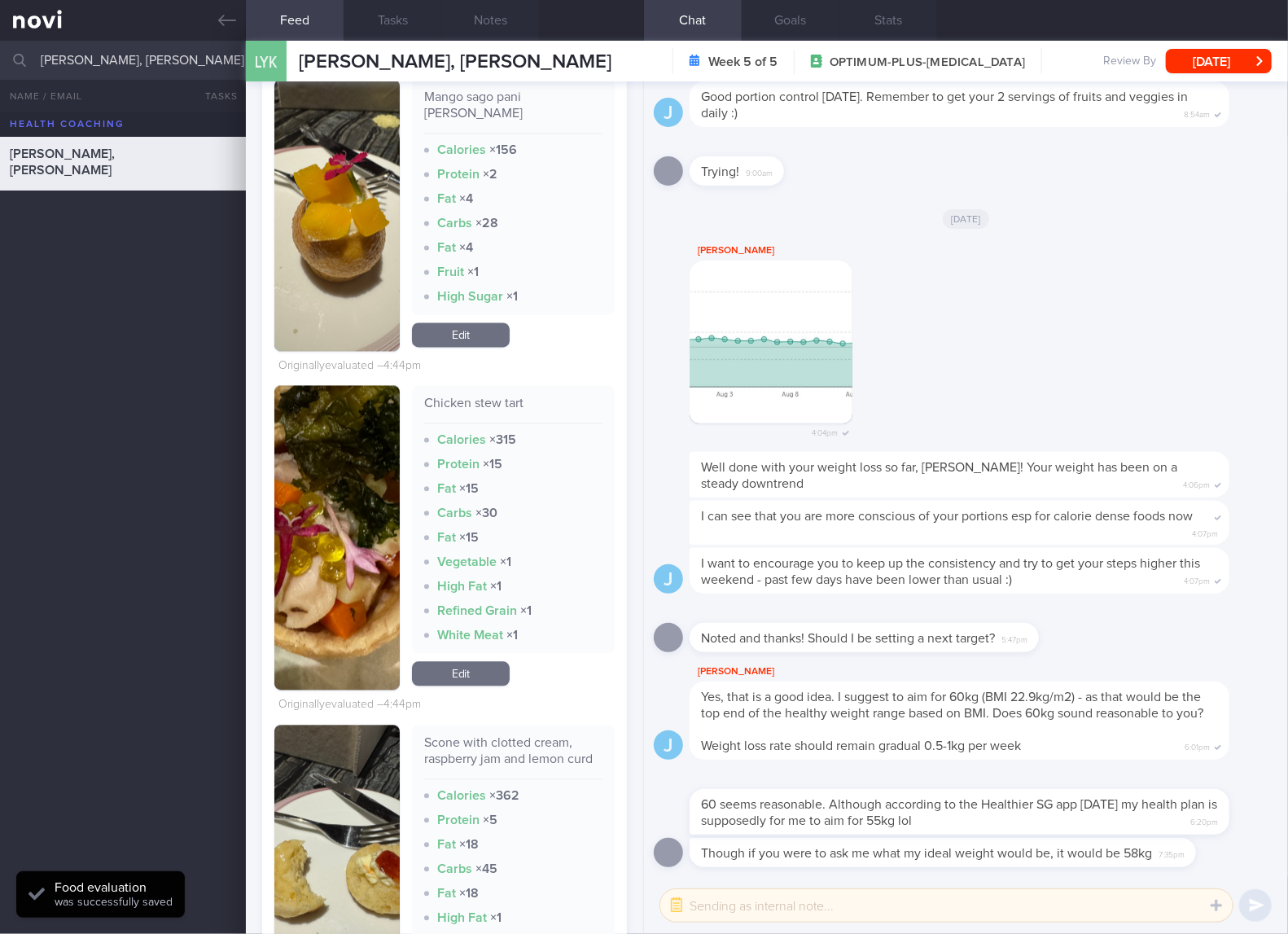
drag, startPoint x: 471, startPoint y: 675, endPoint x: 530, endPoint y: 678, distance: 59.1
click at [471, 675] on link "Edit" at bounding box center [461, 674] width 98 height 24
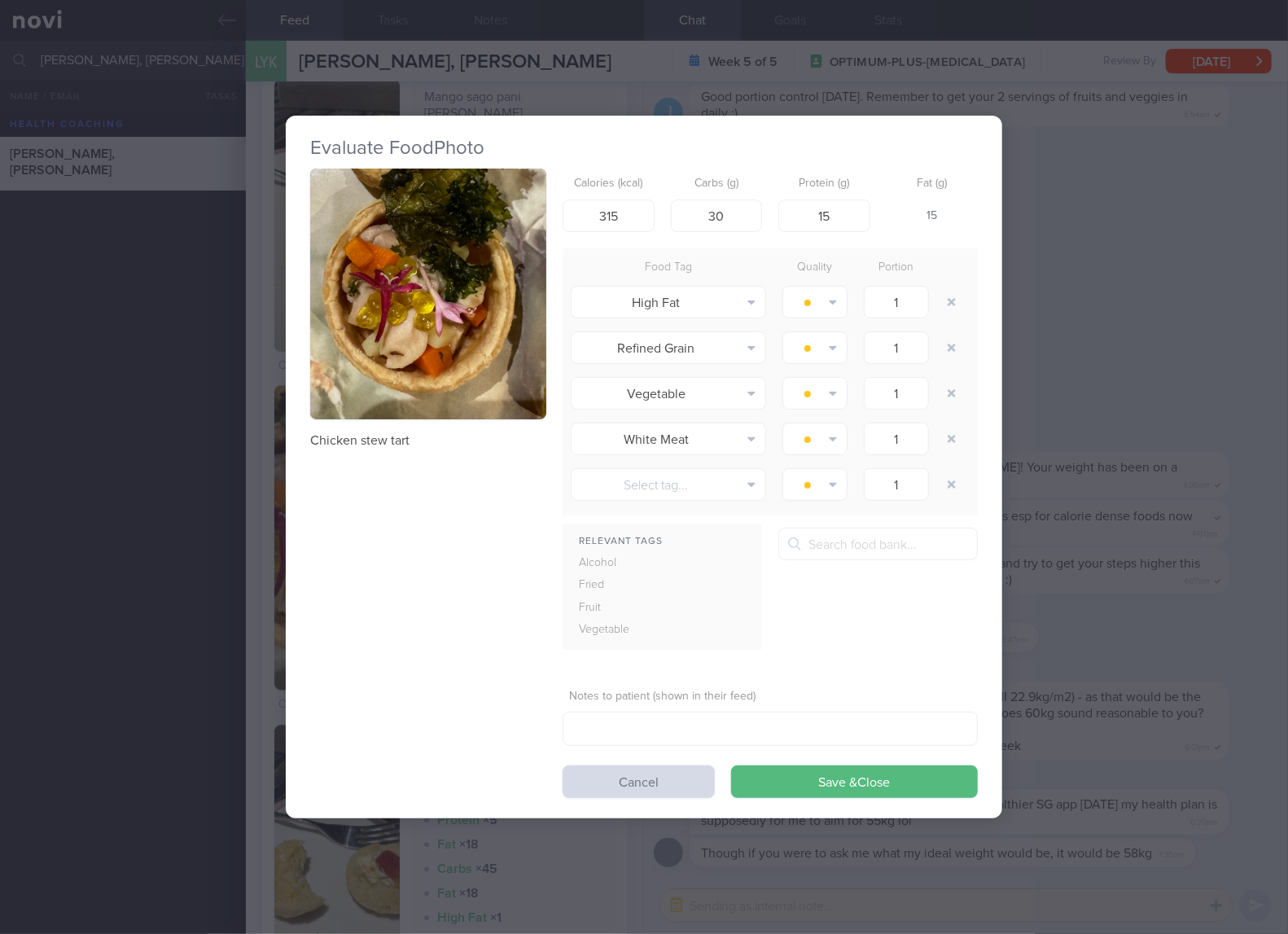
click at [455, 323] on button "button" at bounding box center [428, 293] width 236 height 251
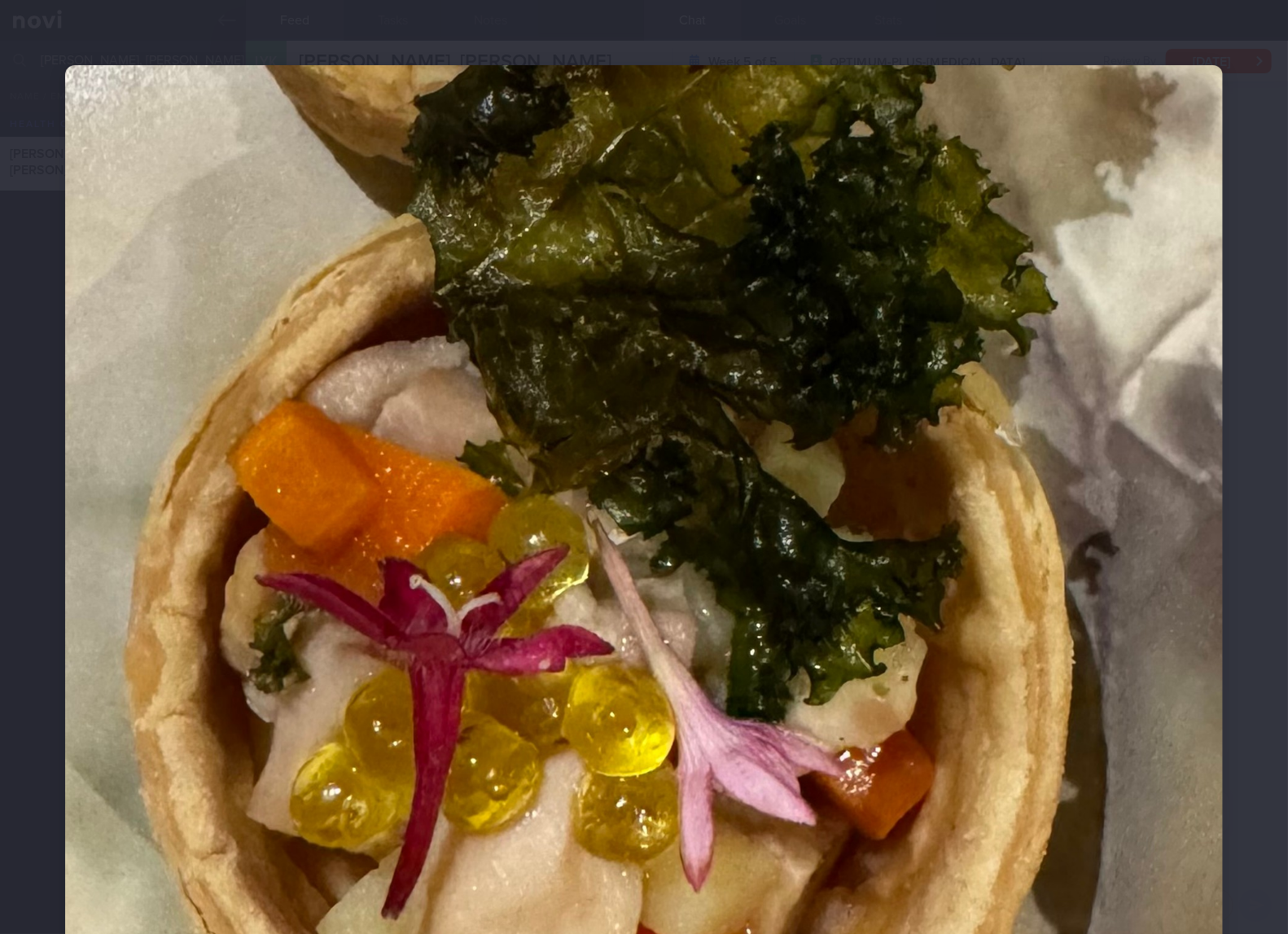
click at [690, 391] on img at bounding box center [643, 679] width 1158 height 1230
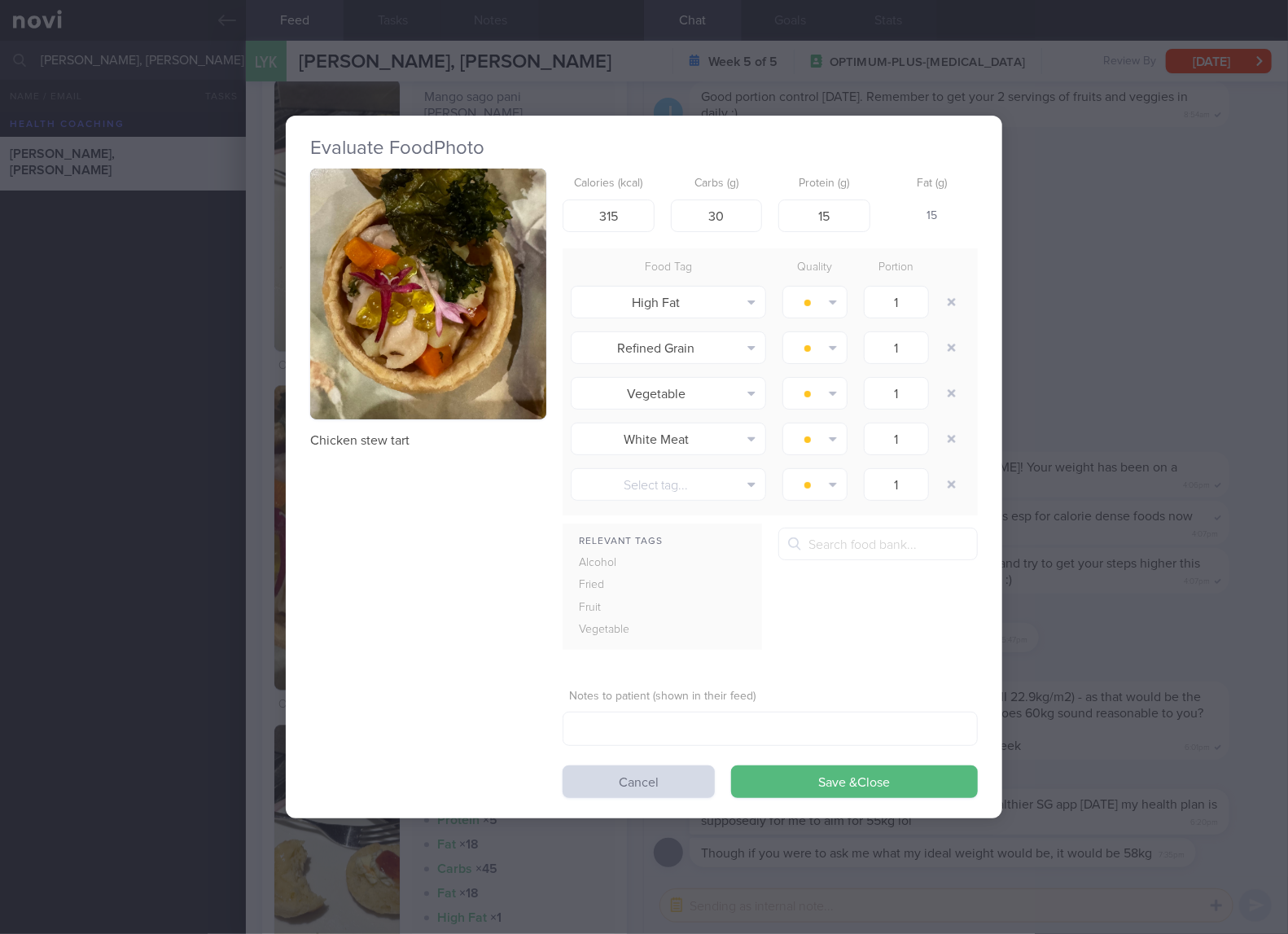
drag, startPoint x: 690, startPoint y: 391, endPoint x: 479, endPoint y: 342, distance: 216.6
click at [479, 342] on img "button" at bounding box center [428, 293] width 236 height 251
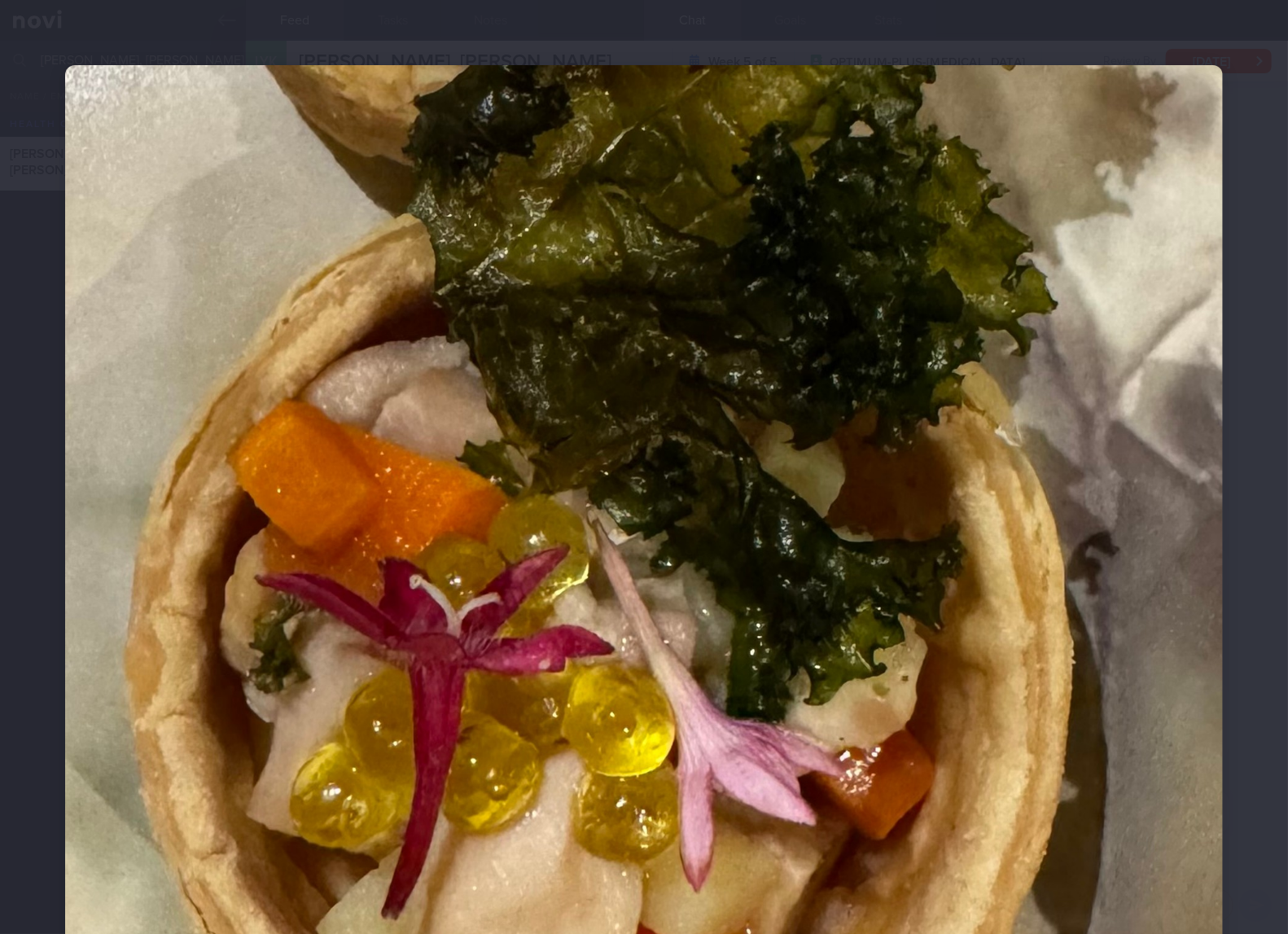
click at [847, 533] on img at bounding box center [643, 679] width 1158 height 1230
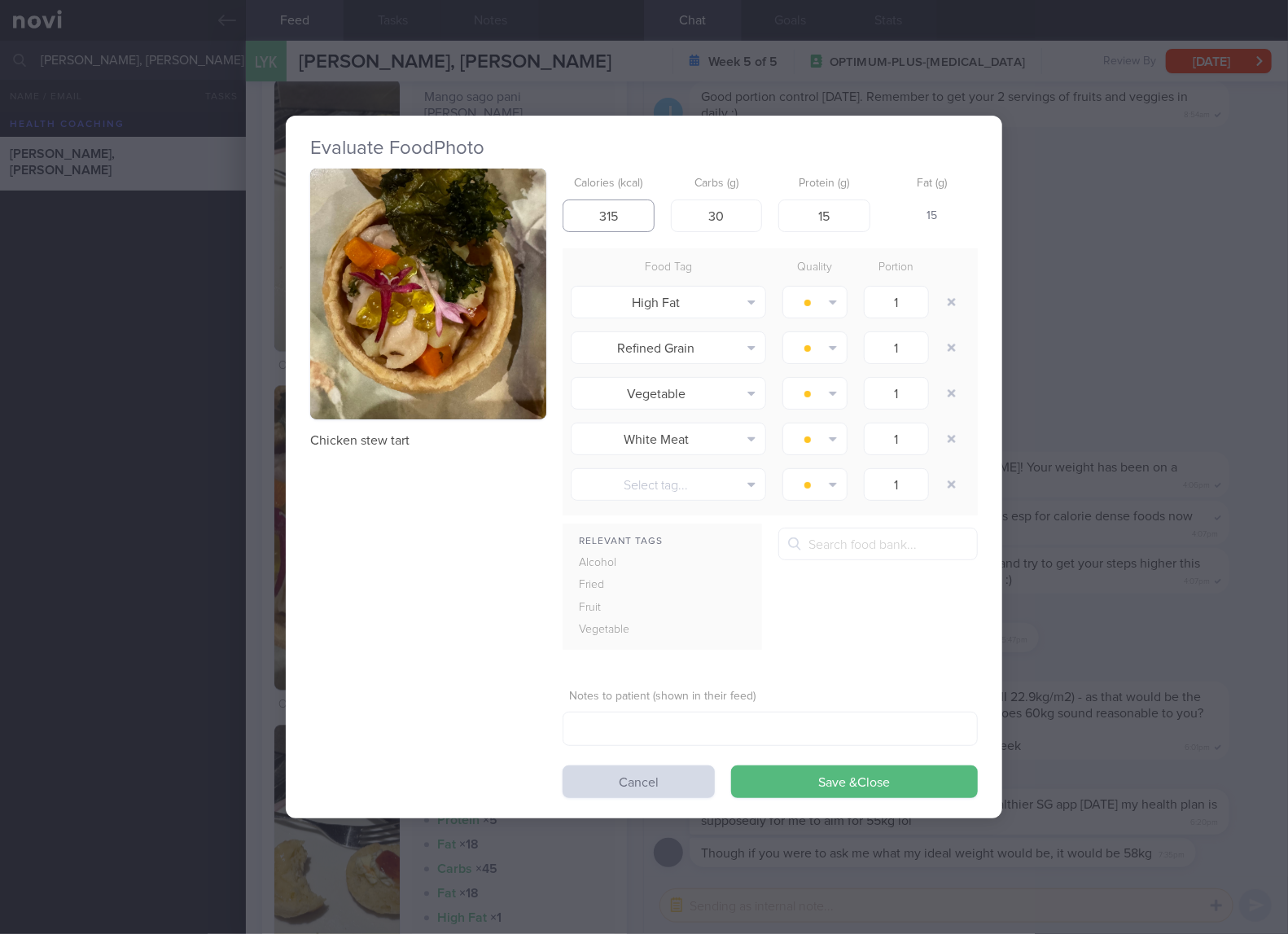
click at [630, 219] on input "315" at bounding box center [608, 216] width 92 height 32
click at [630, 219] on input "155" at bounding box center [608, 216] width 92 height 32
type input "157"
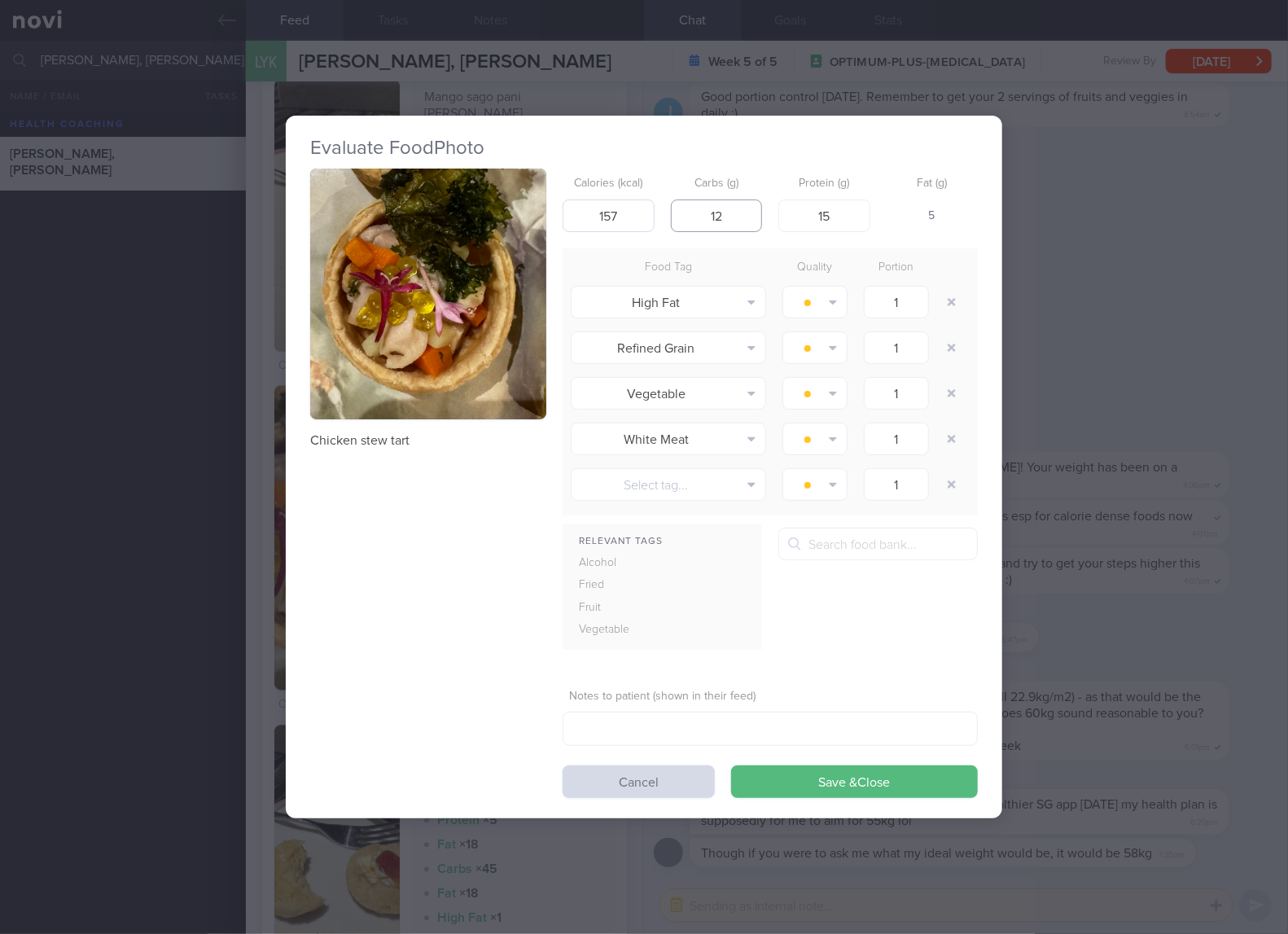
type input "12"
type input "6"
click at [731, 766] on button "Save & Close" at bounding box center [854, 782] width 246 height 32
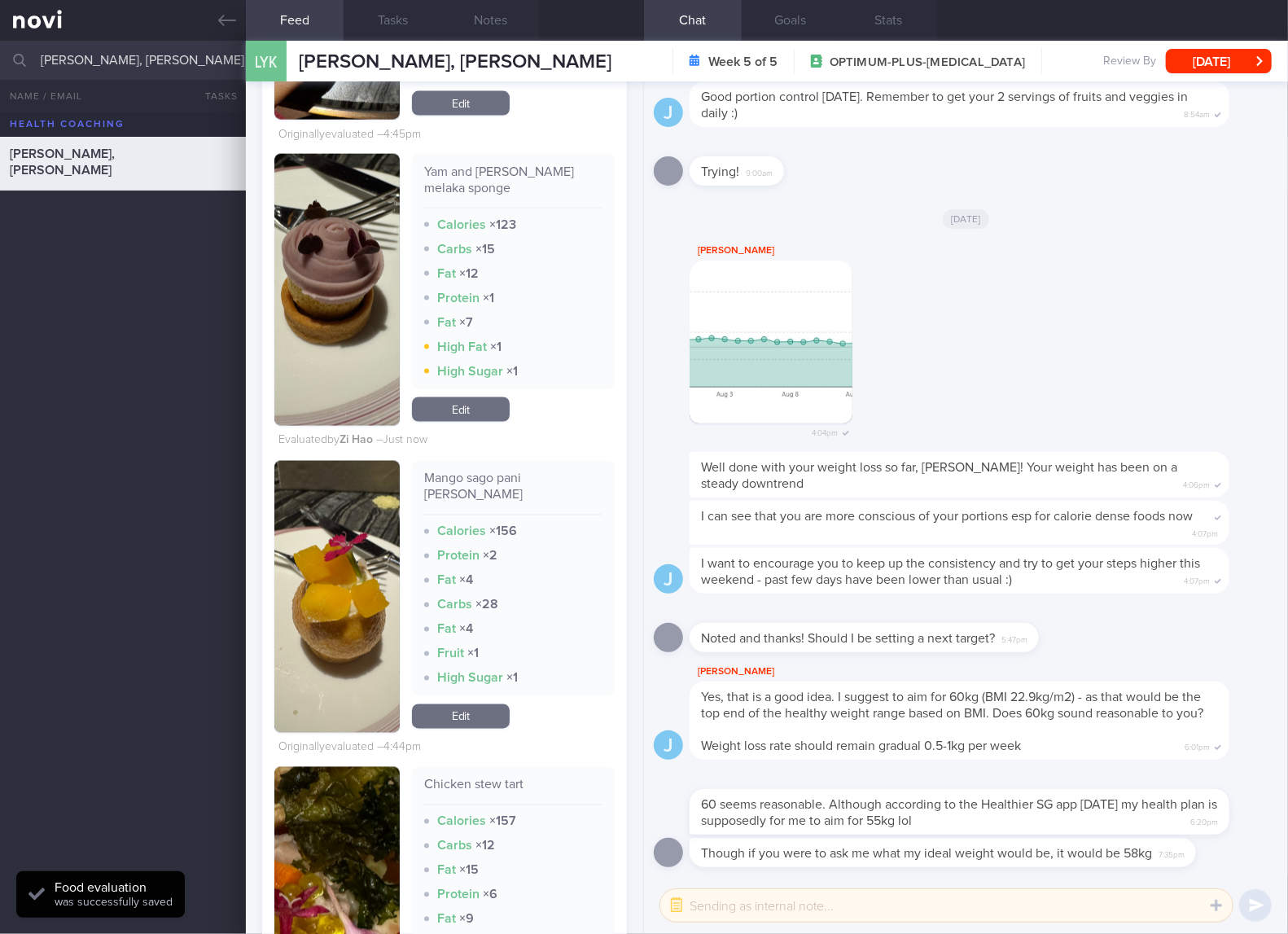
scroll to position [4886, 0]
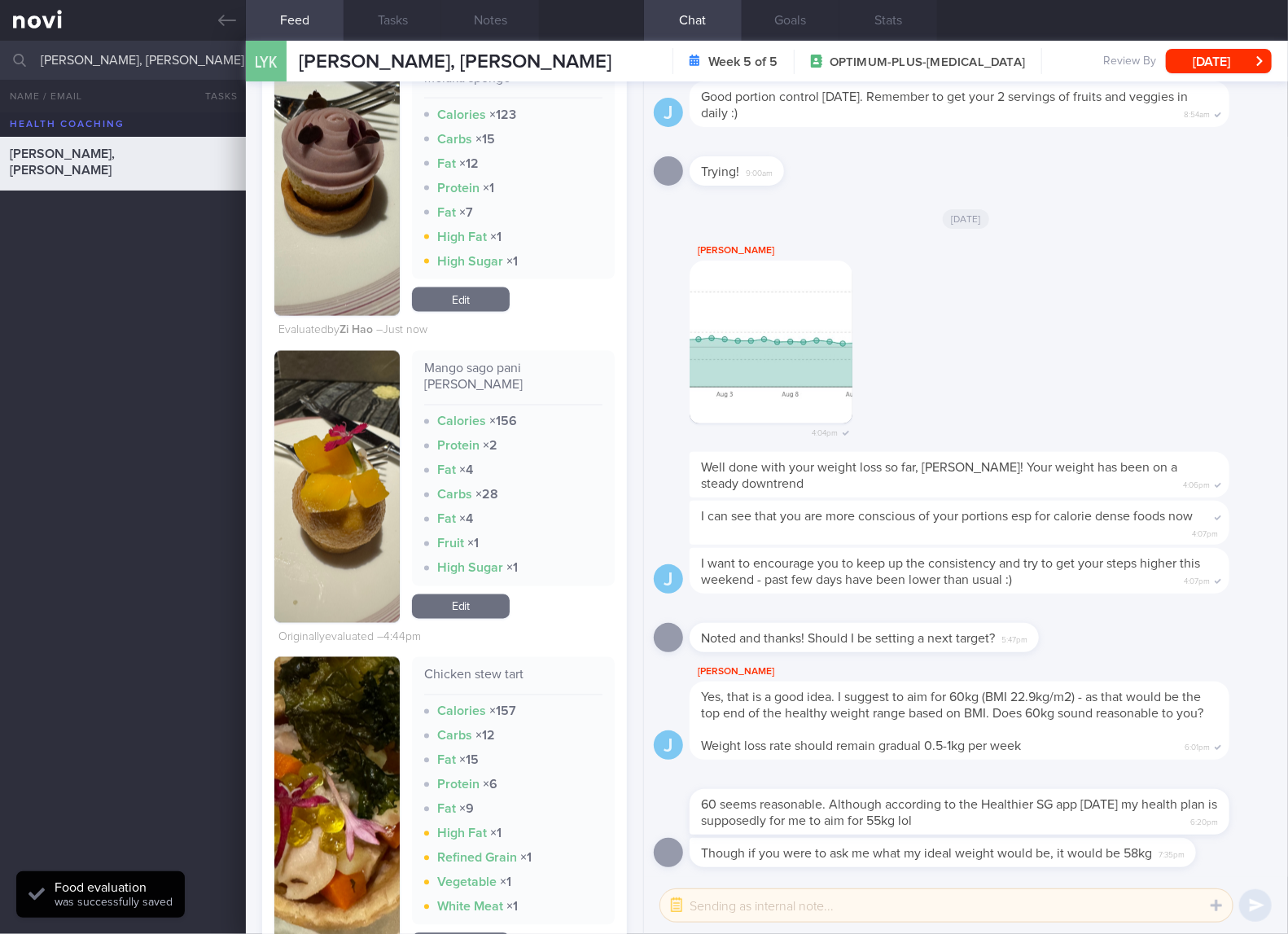
click at [500, 398] on div "Mango sago pani [PERSON_NAME]" at bounding box center [513, 383] width 178 height 45
copy div "Mango sago pani [PERSON_NAME]"
click at [373, 498] on button "button" at bounding box center [336, 487] width 125 height 272
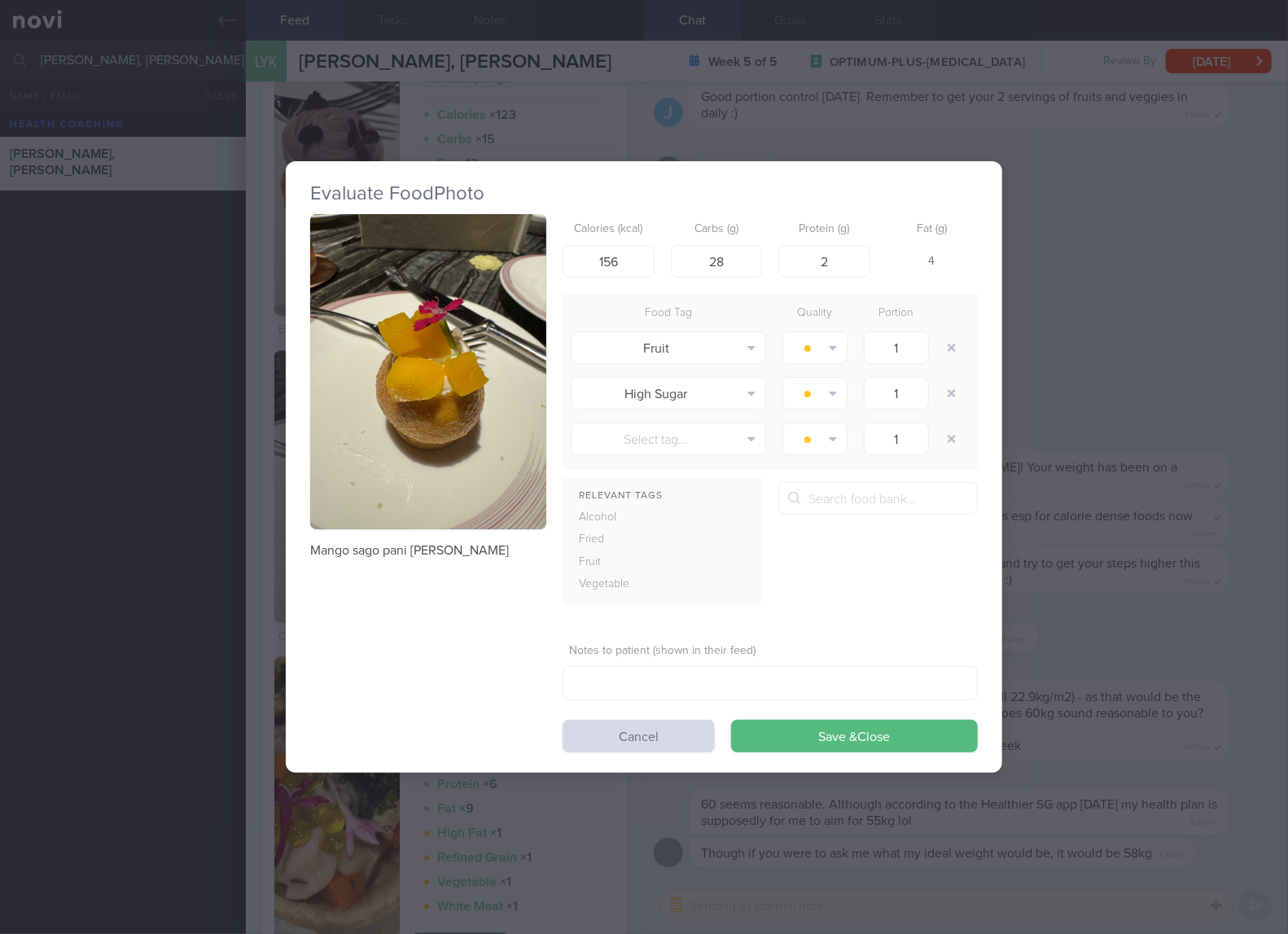
click at [518, 396] on button "button" at bounding box center [428, 372] width 236 height 315
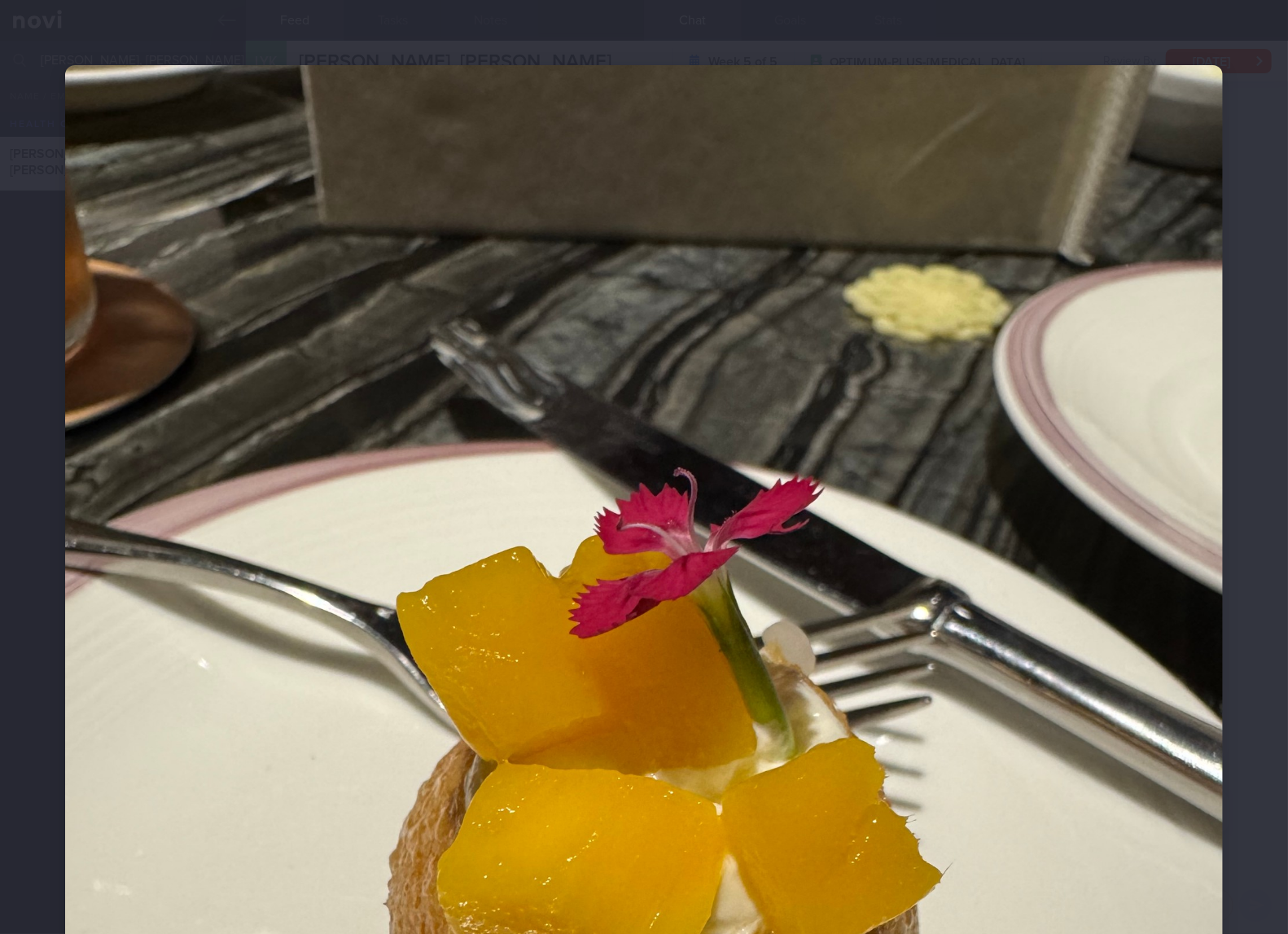
click at [858, 470] on img at bounding box center [643, 837] width 1158 height 1544
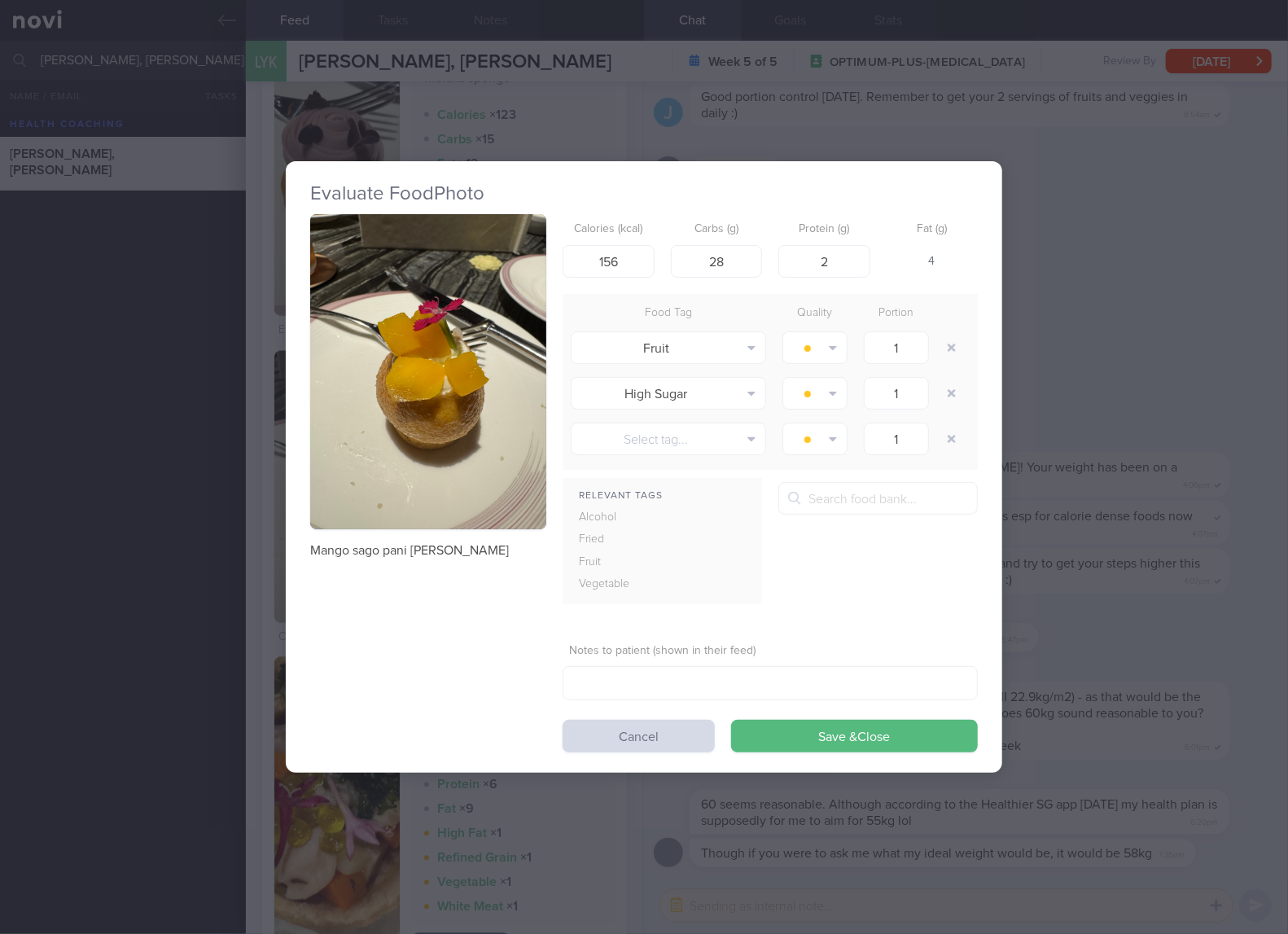
click at [1094, 552] on div "Evaluate Food Photo Mango sago pani puri Calories (kcal) 156 Carbs (g) 28 Prote…" at bounding box center [644, 467] width 1288 height 934
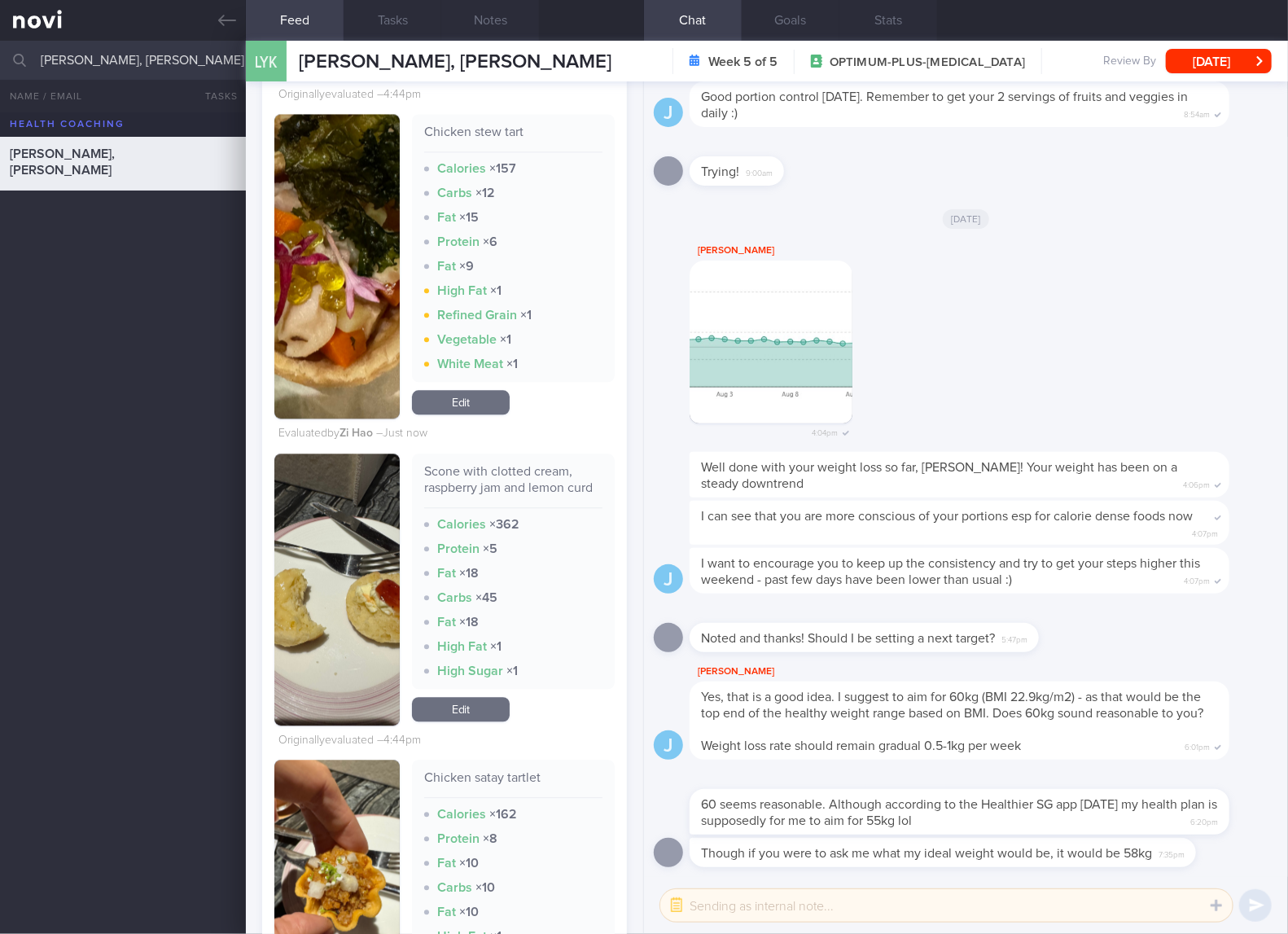
scroll to position [5700, 0]
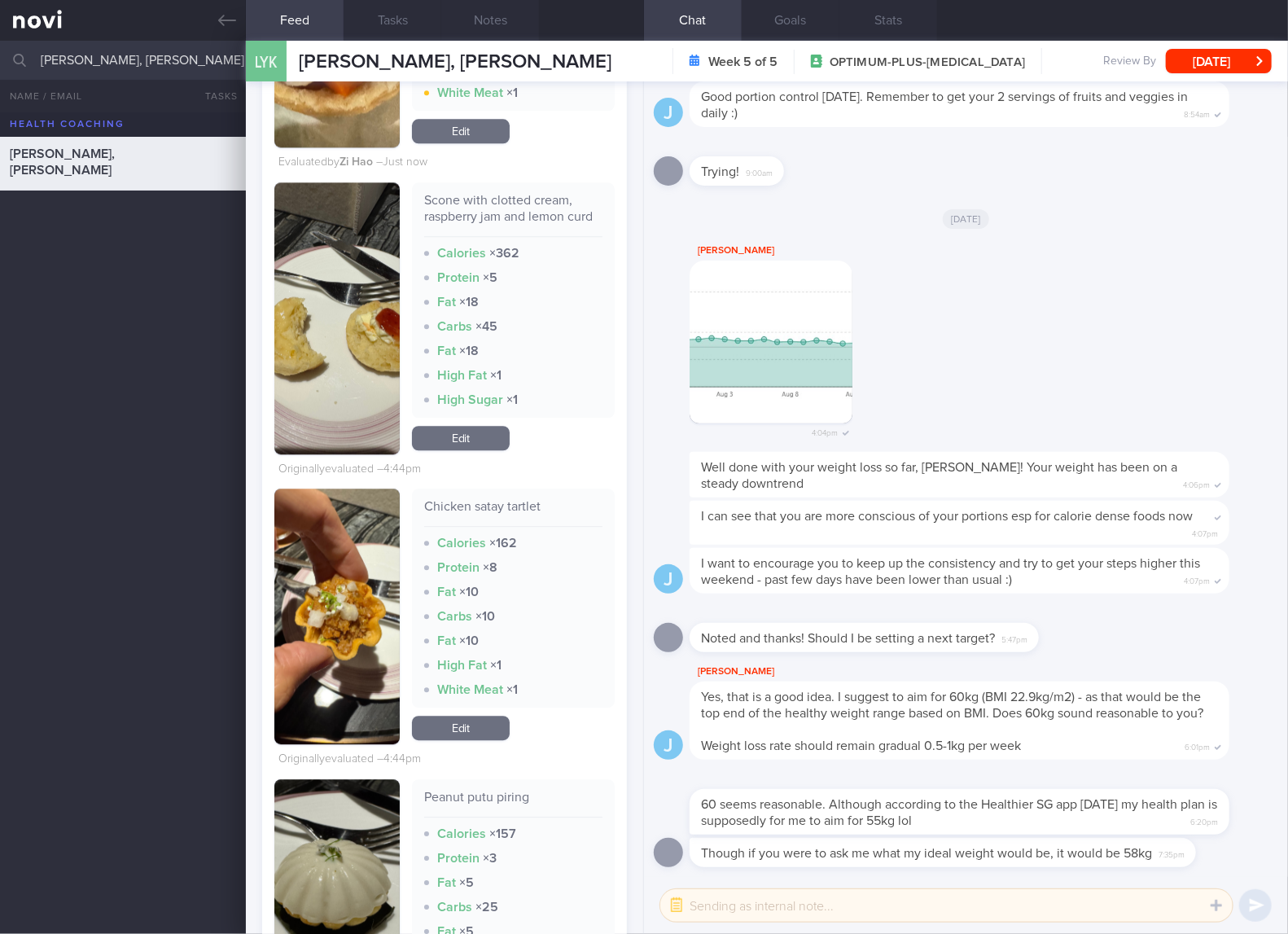
click at [372, 325] on button "button" at bounding box center [336, 319] width 125 height 272
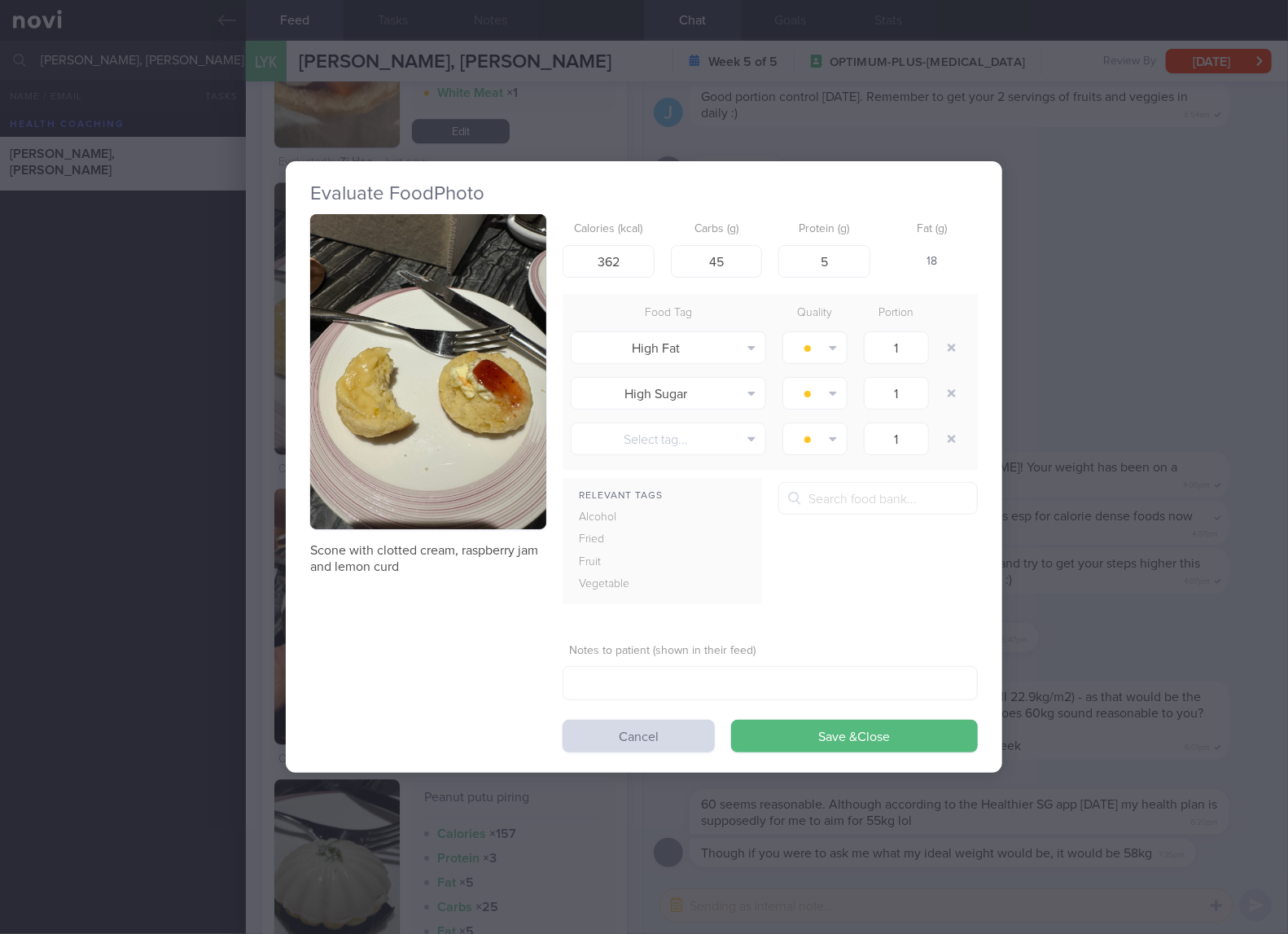
click at [501, 318] on button "button" at bounding box center [428, 372] width 236 height 315
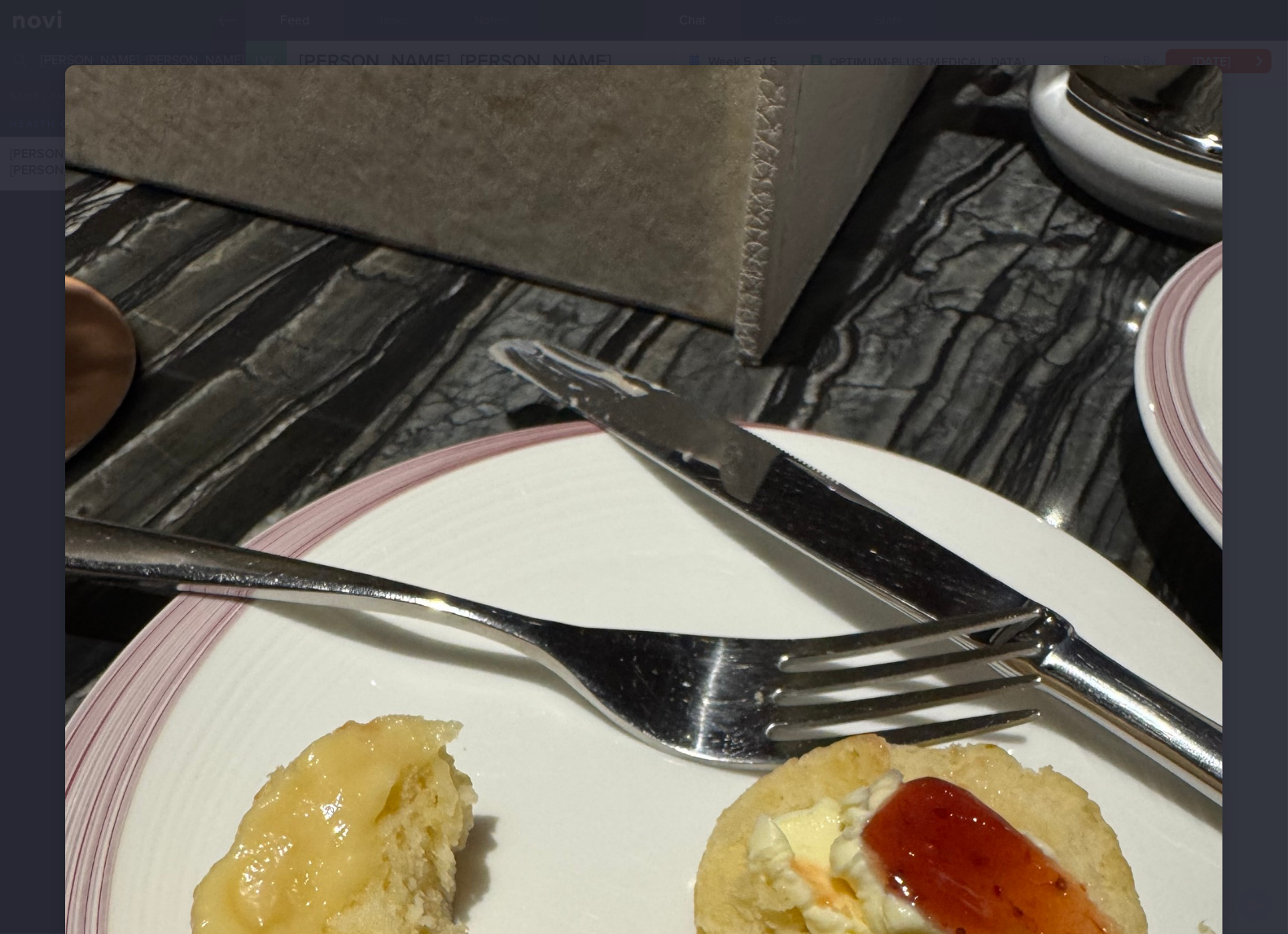
scroll to position [270, 0]
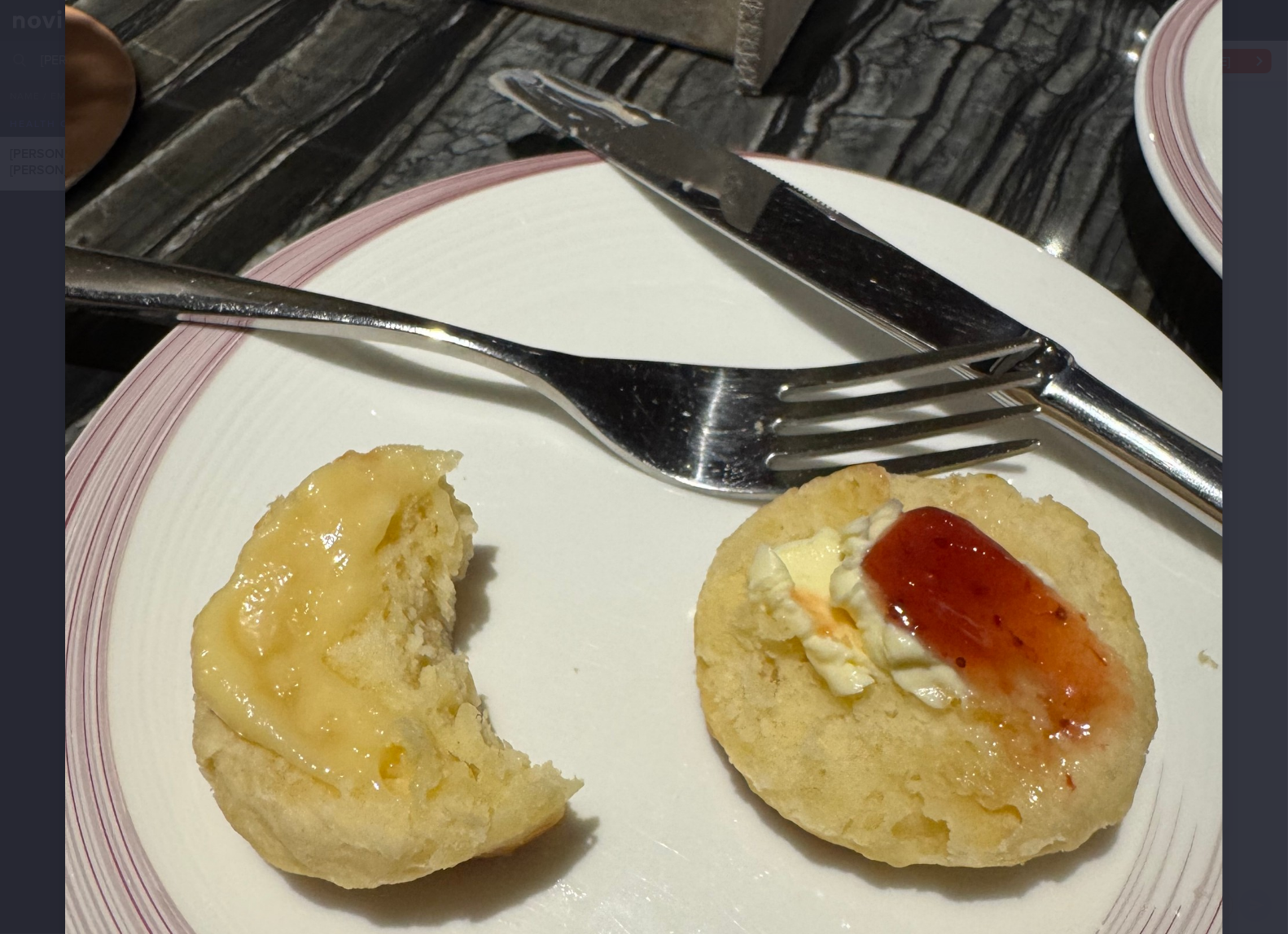
click at [627, 361] on img at bounding box center [643, 567] width 1158 height 1544
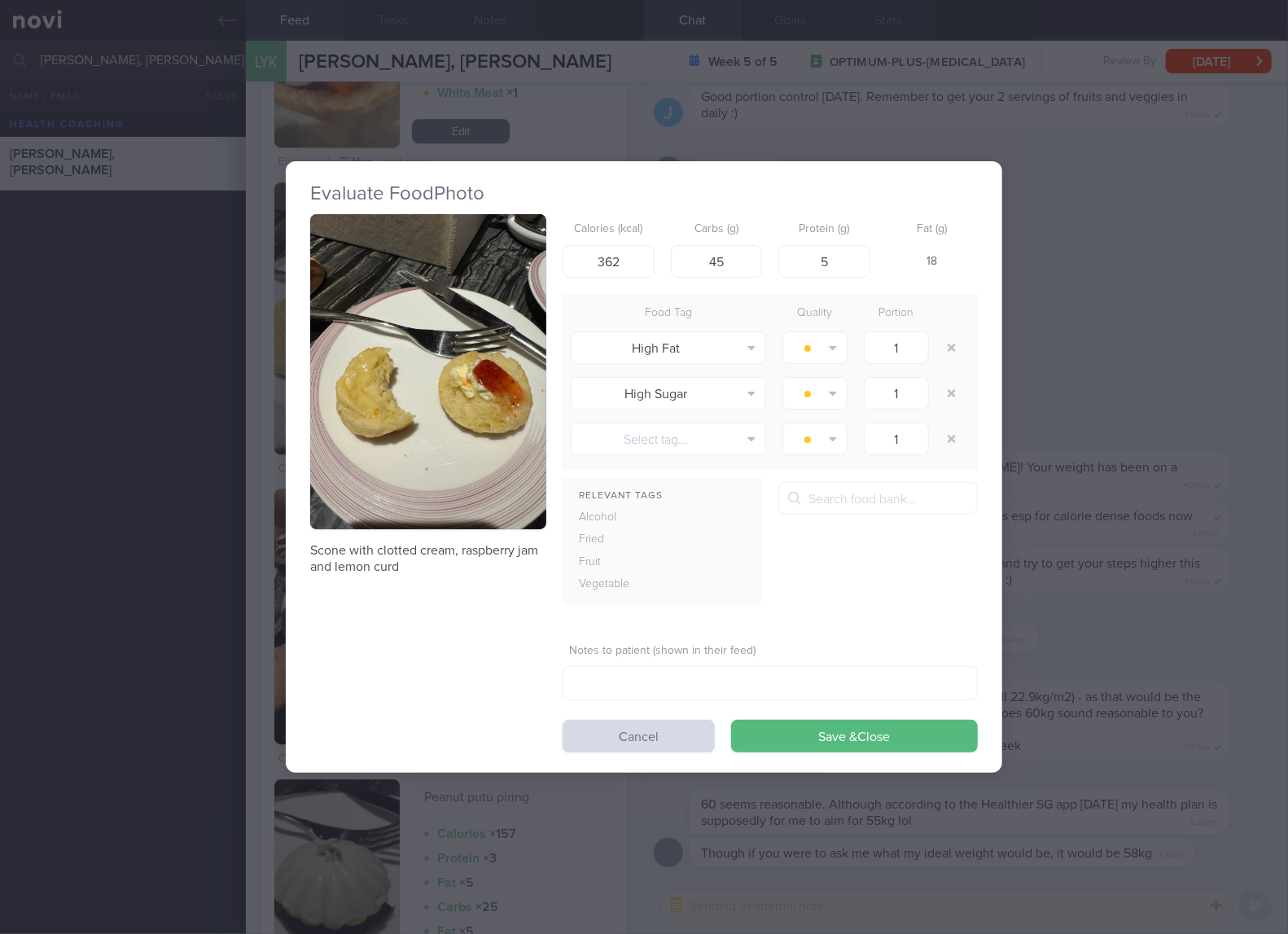
click at [493, 349] on button "button" at bounding box center [428, 372] width 236 height 315
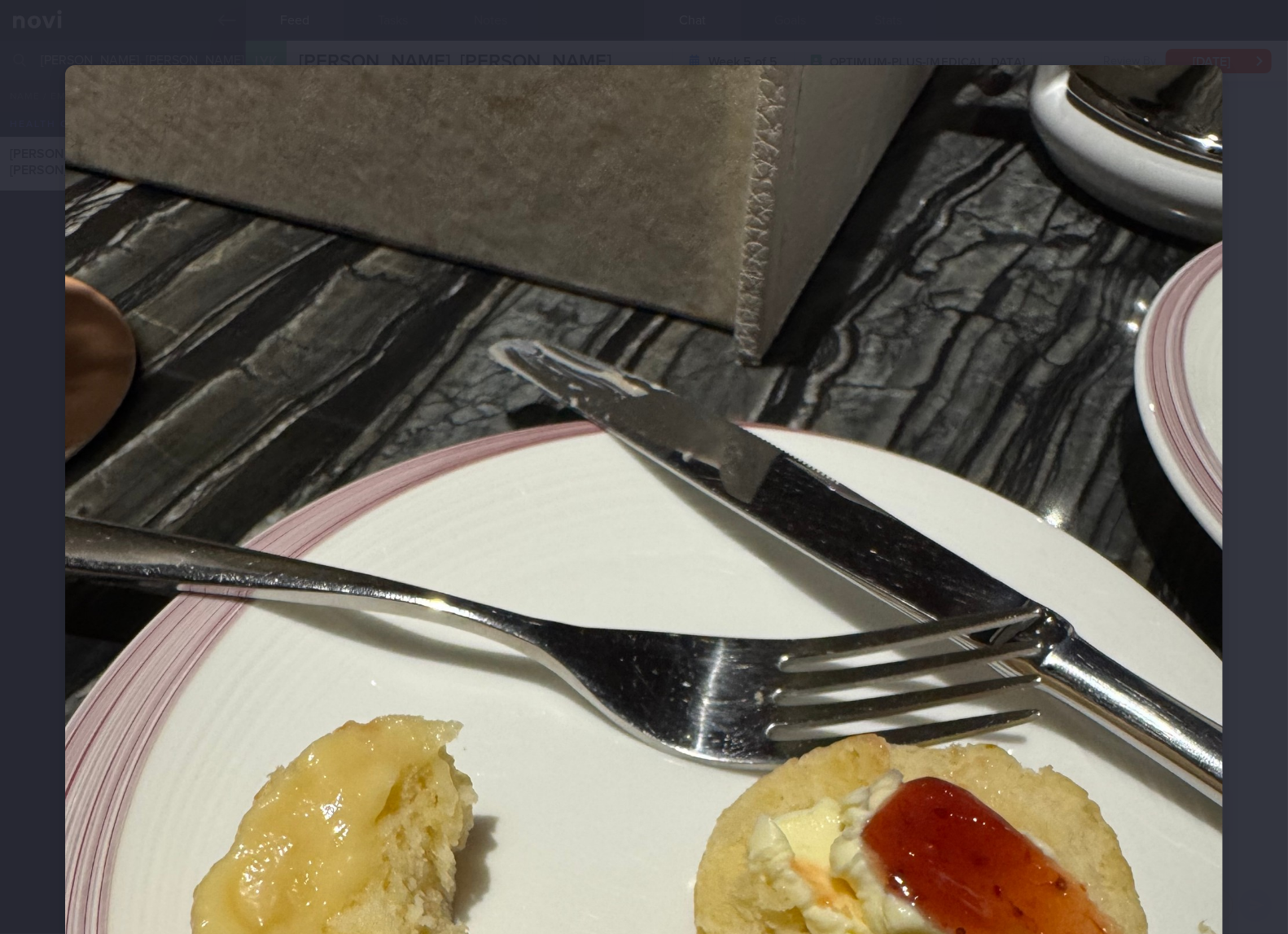
click at [998, 678] on img at bounding box center [643, 837] width 1158 height 1544
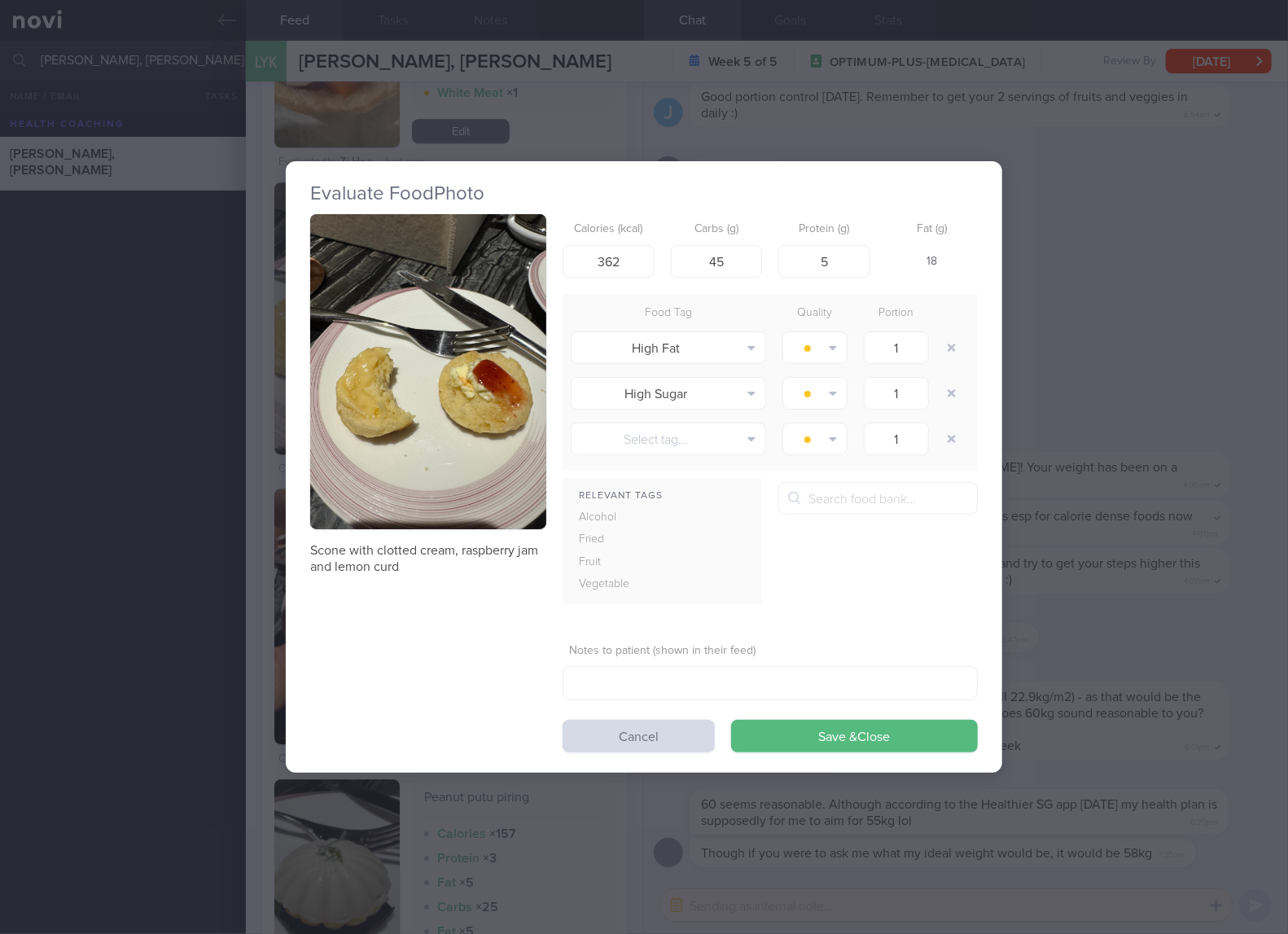
click at [479, 544] on p "Scone with clotted cream, raspberry jam and lemon curd" at bounding box center [428, 559] width 236 height 32
copy div "Scone with clotted cream, raspberry jam and lemon curd"
click at [508, 430] on img "button" at bounding box center [428, 372] width 236 height 315
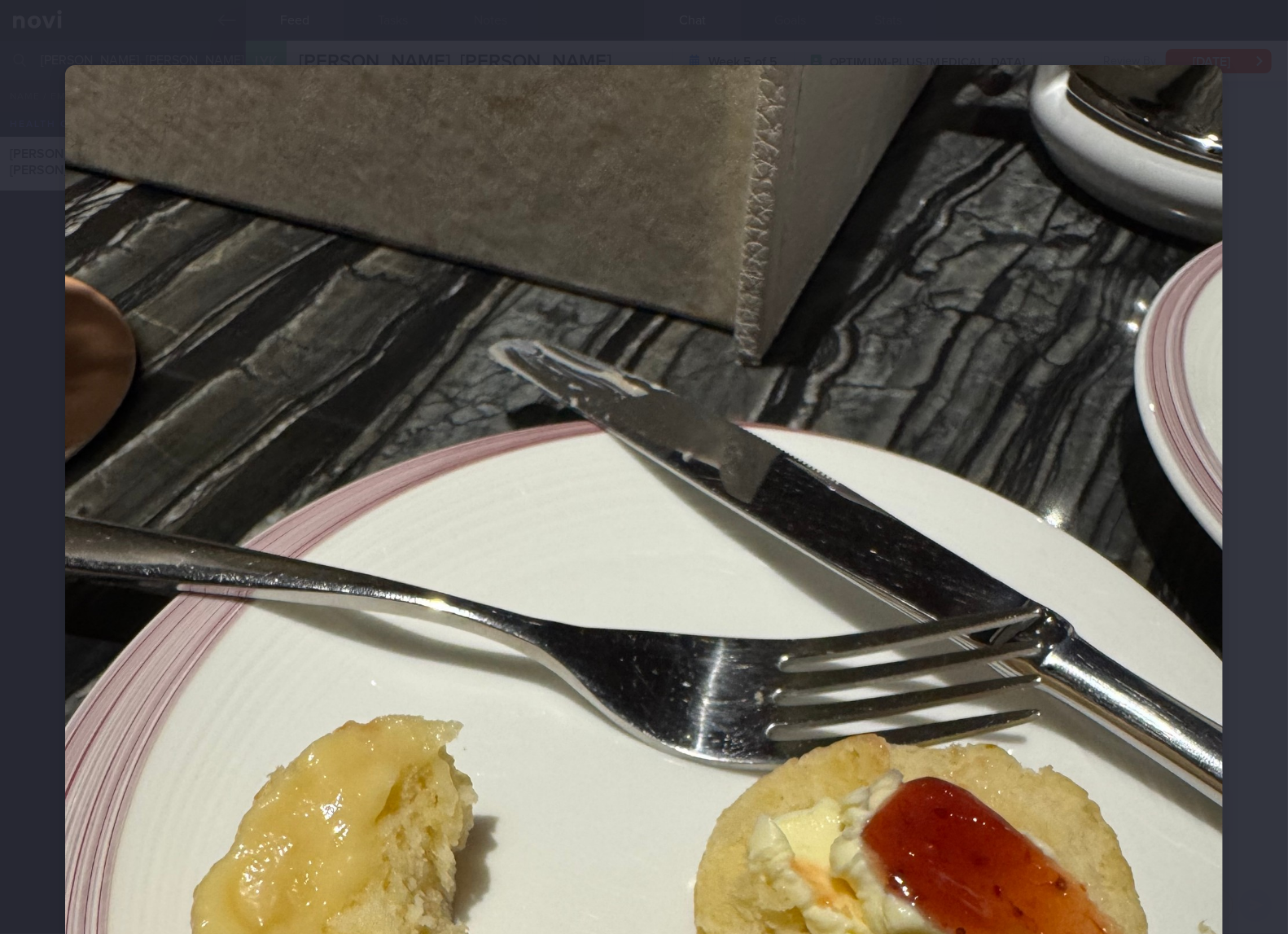
click at [669, 391] on img at bounding box center [643, 837] width 1158 height 1544
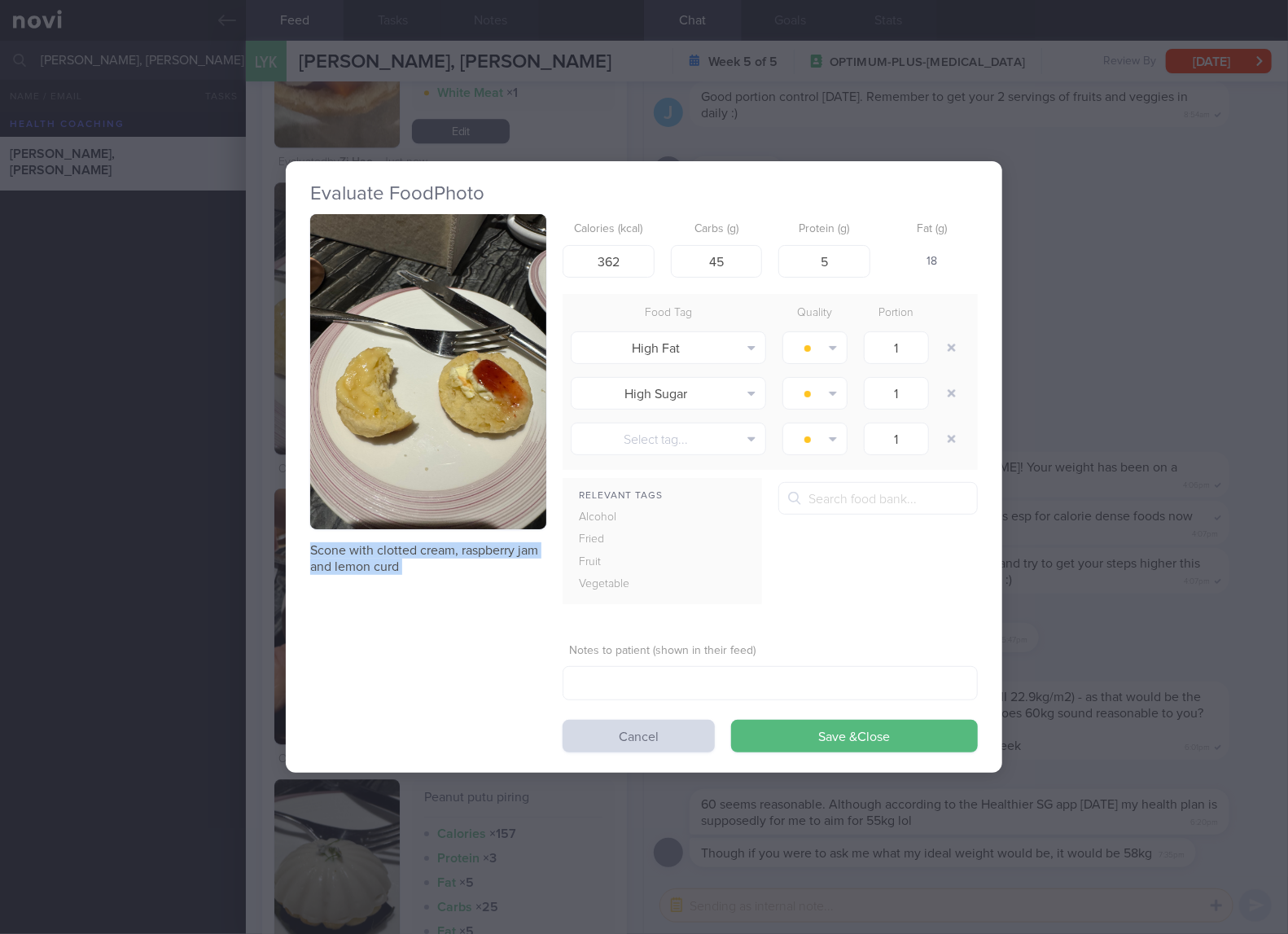
drag, startPoint x: 669, startPoint y: 391, endPoint x: 459, endPoint y: 417, distance: 211.6
click at [459, 417] on img "button" at bounding box center [428, 372] width 236 height 315
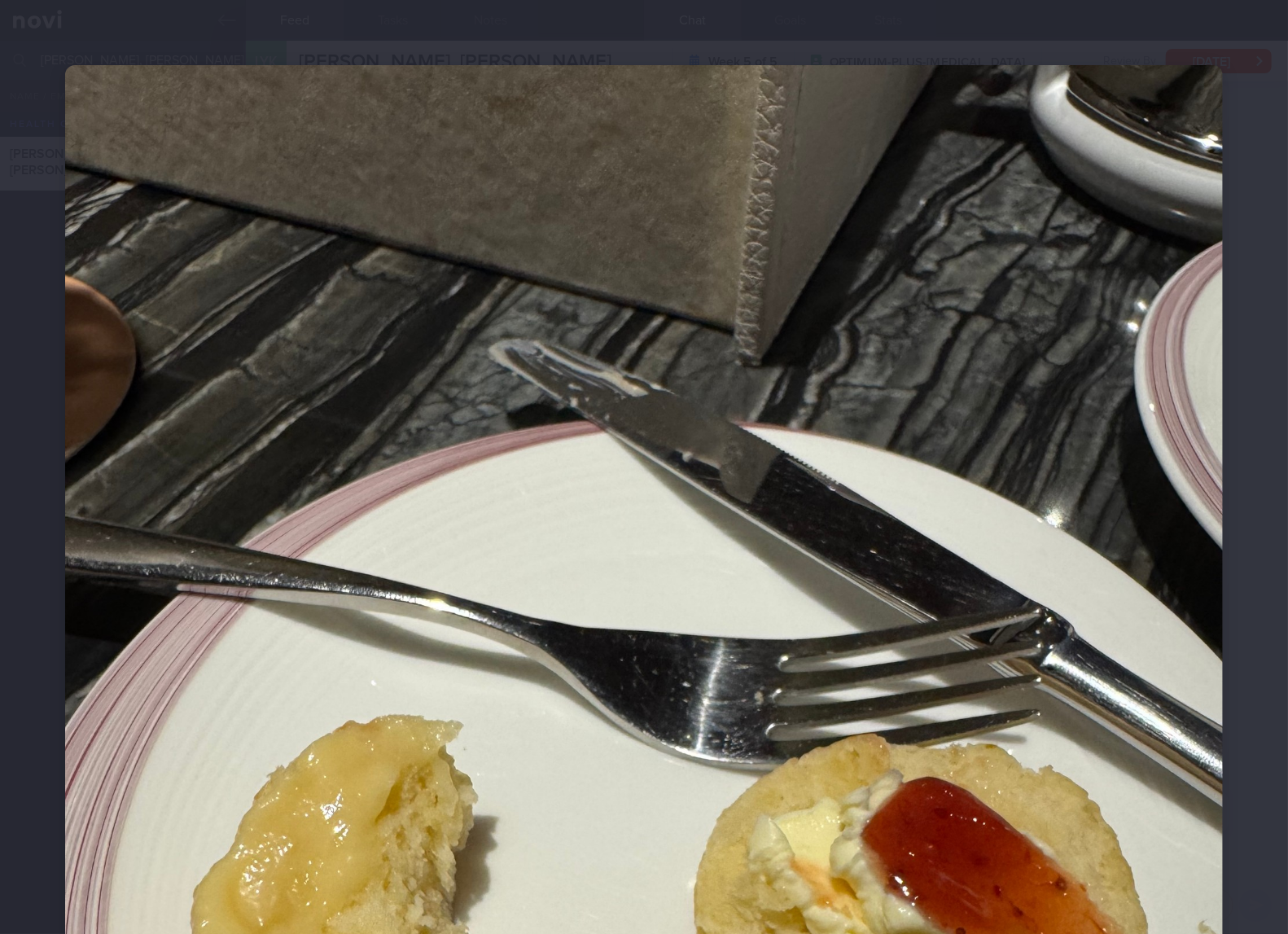
click at [648, 438] on img at bounding box center [643, 837] width 1158 height 1544
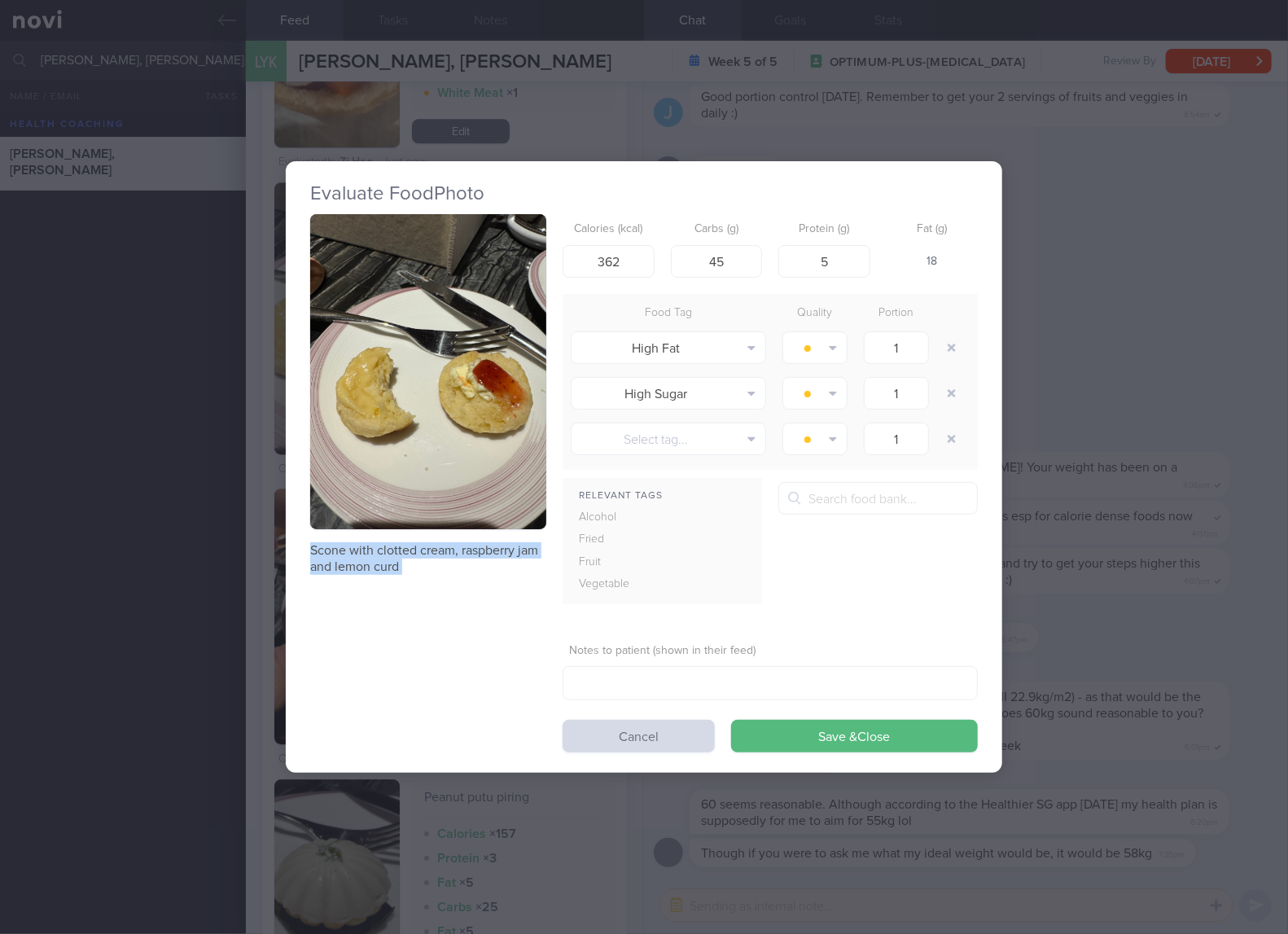
click at [453, 630] on div "Scone with clotted cream, raspberry jam and lemon curd Calories (kcal) 362 Carb…" at bounding box center [644, 483] width 667 height 538
click at [1084, 552] on div "Evaluate Food Photo Scone with clotted cream, raspberry jam and lemon curd Calo…" at bounding box center [644, 467] width 1288 height 934
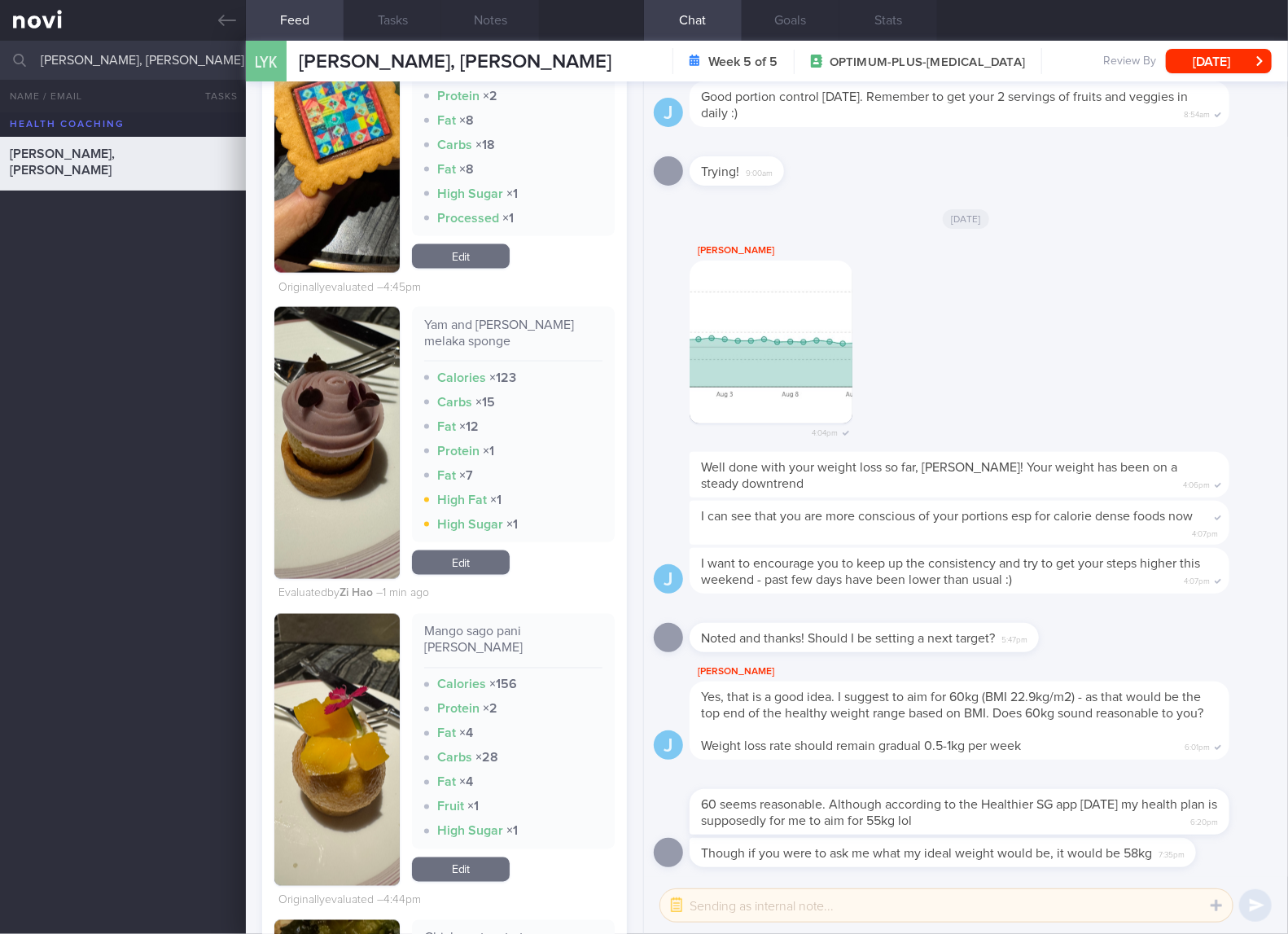
scroll to position [4614, 0]
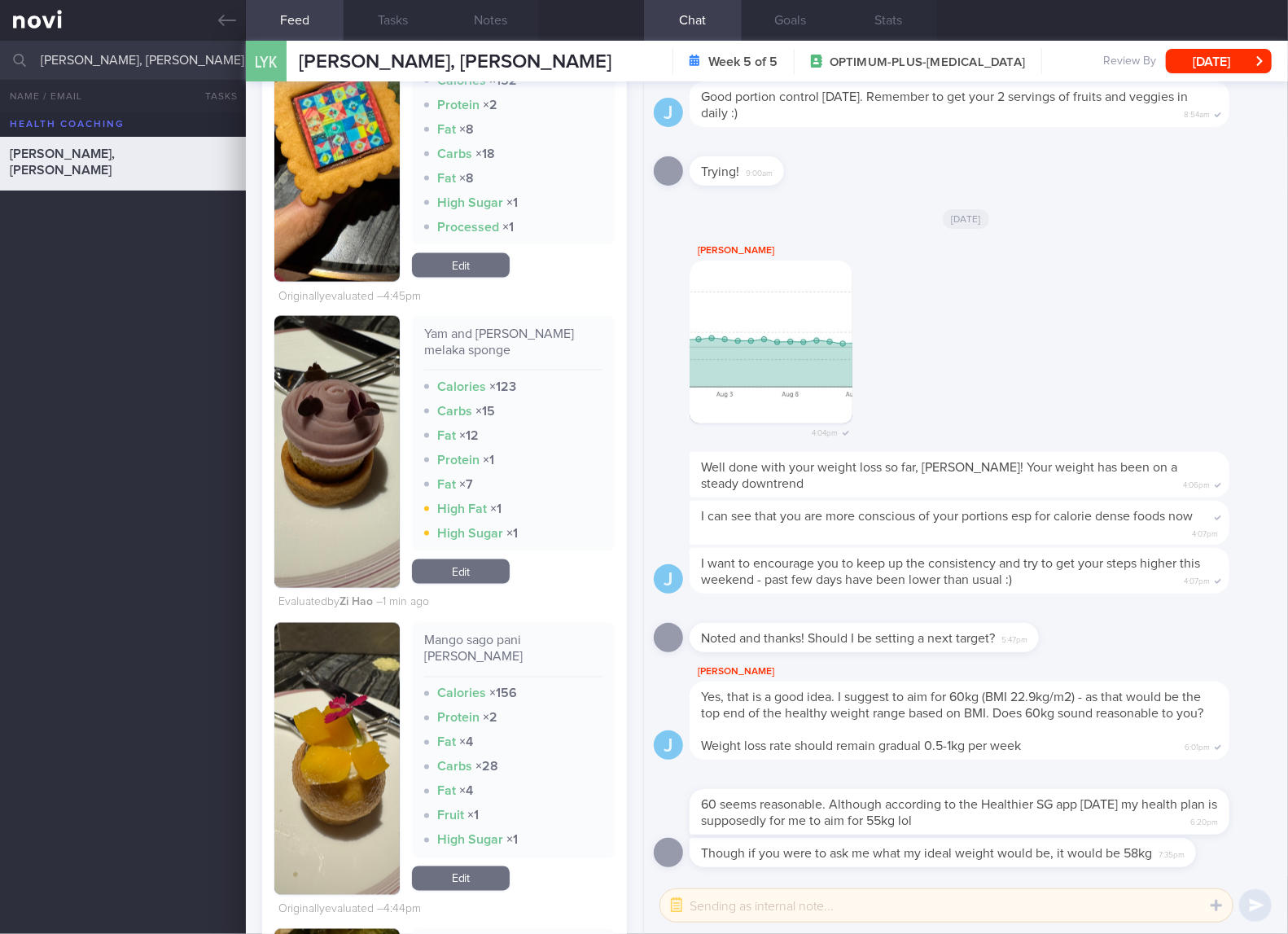
click at [471, 889] on link "Edit" at bounding box center [461, 878] width 98 height 24
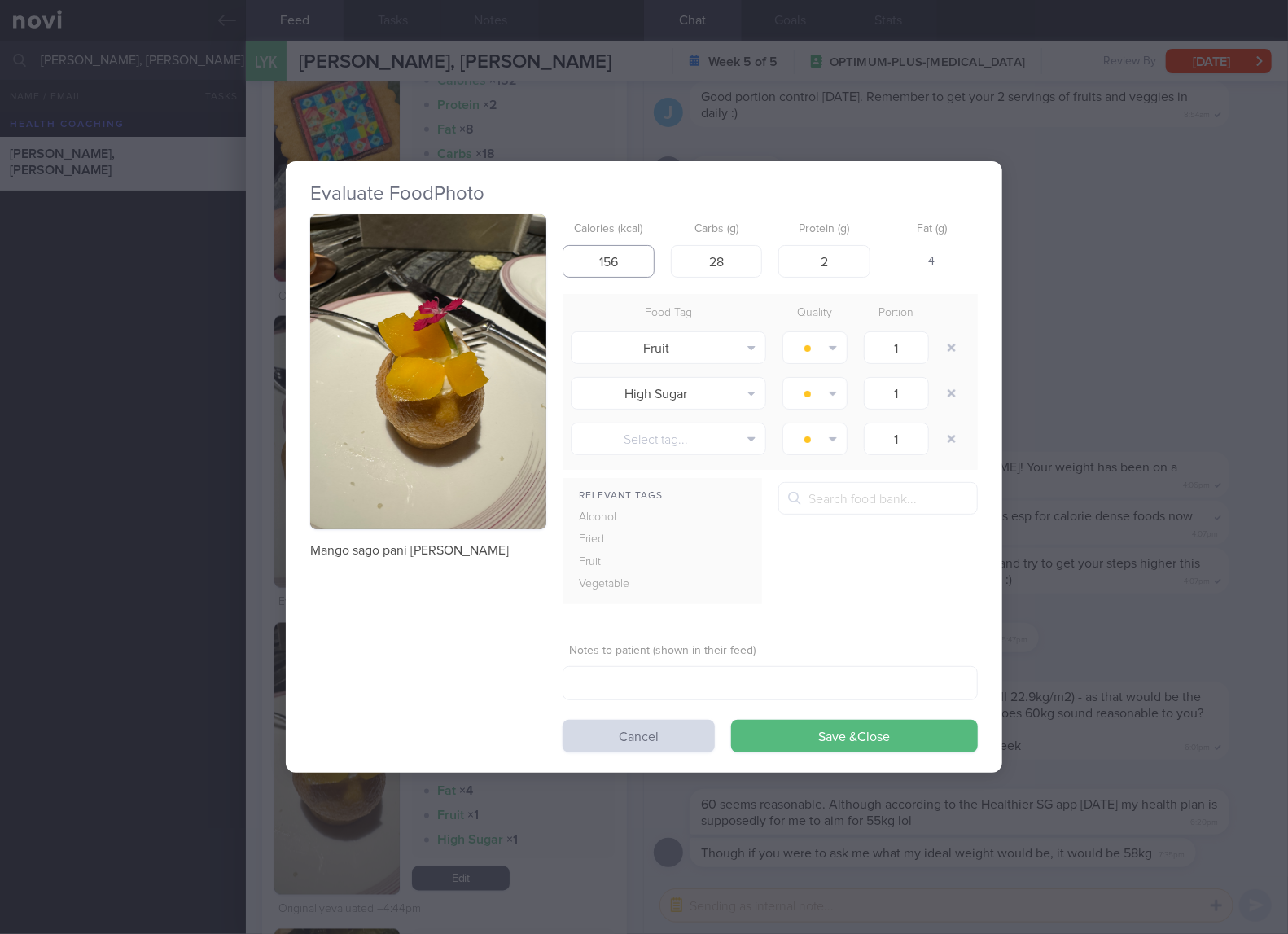
drag, startPoint x: 637, startPoint y: 251, endPoint x: 579, endPoint y: 256, distance: 58.2
click at [579, 256] on input "156" at bounding box center [608, 261] width 92 height 32
type input "66"
type input "12"
click at [731, 720] on button "Save & Close" at bounding box center [854, 736] width 246 height 32
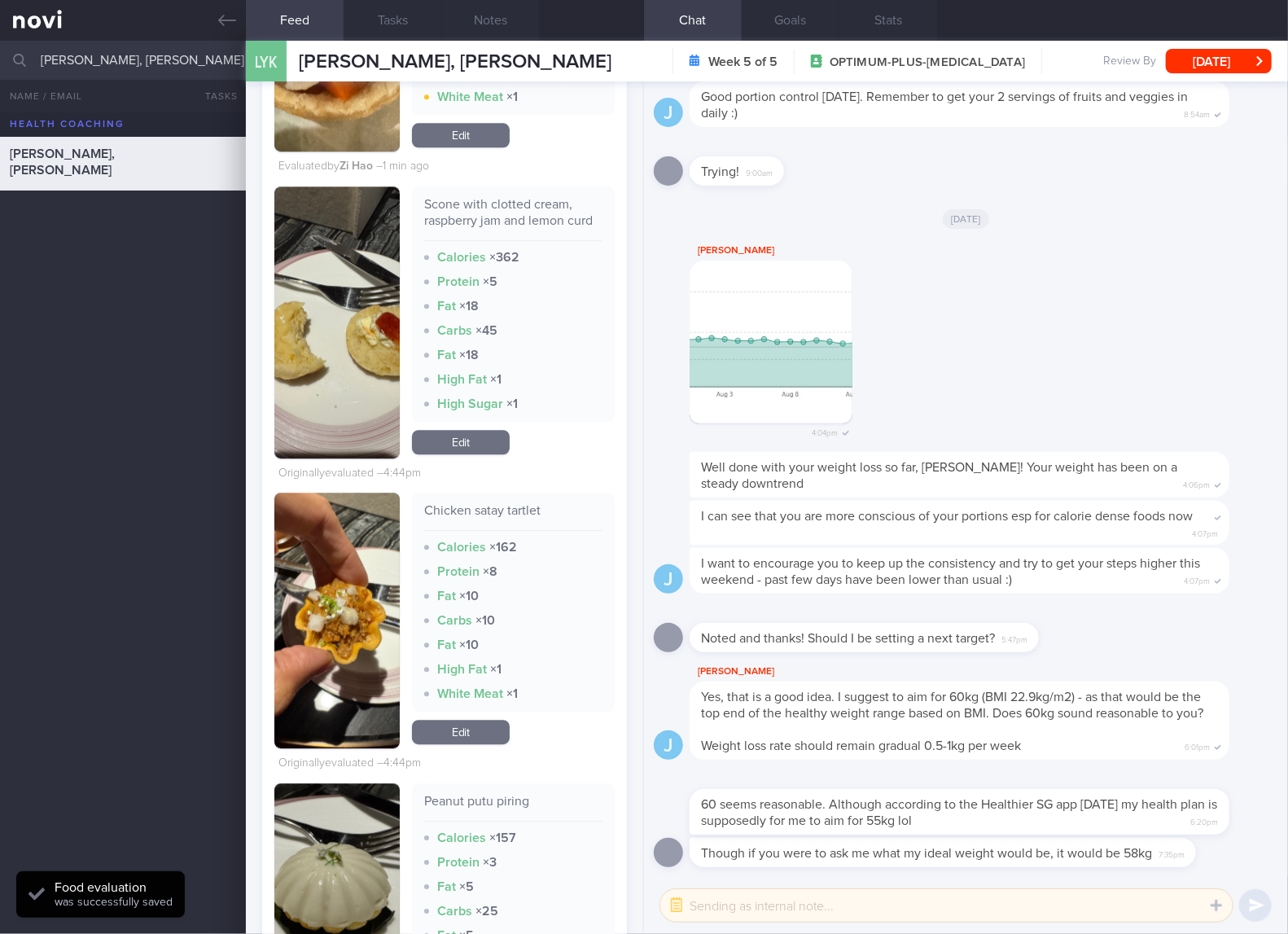
scroll to position [5700, 0]
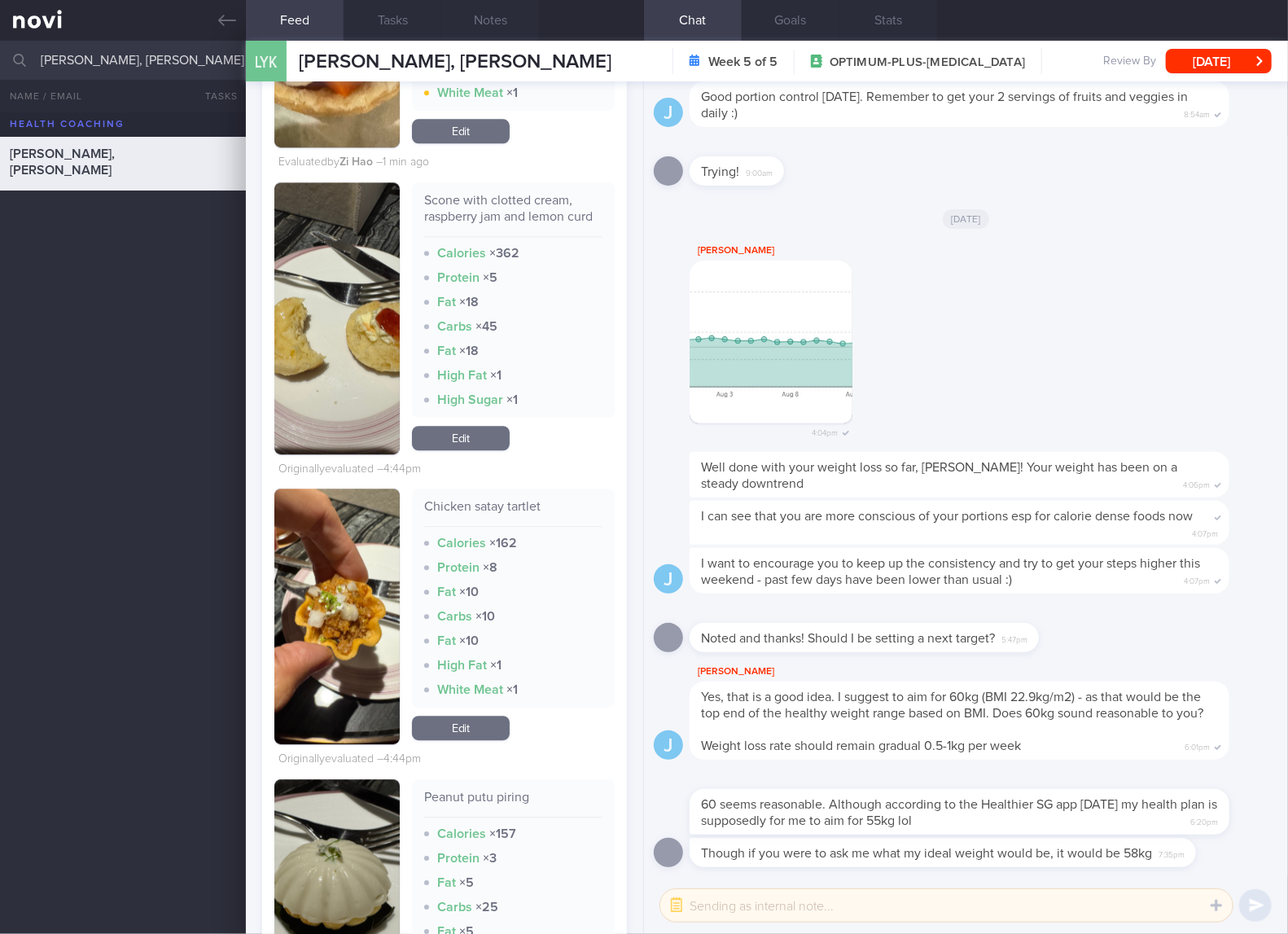
drag, startPoint x: 473, startPoint y: 456, endPoint x: 485, endPoint y: 444, distance: 17.0
click at [473, 450] on link "Edit" at bounding box center [461, 437] width 98 height 24
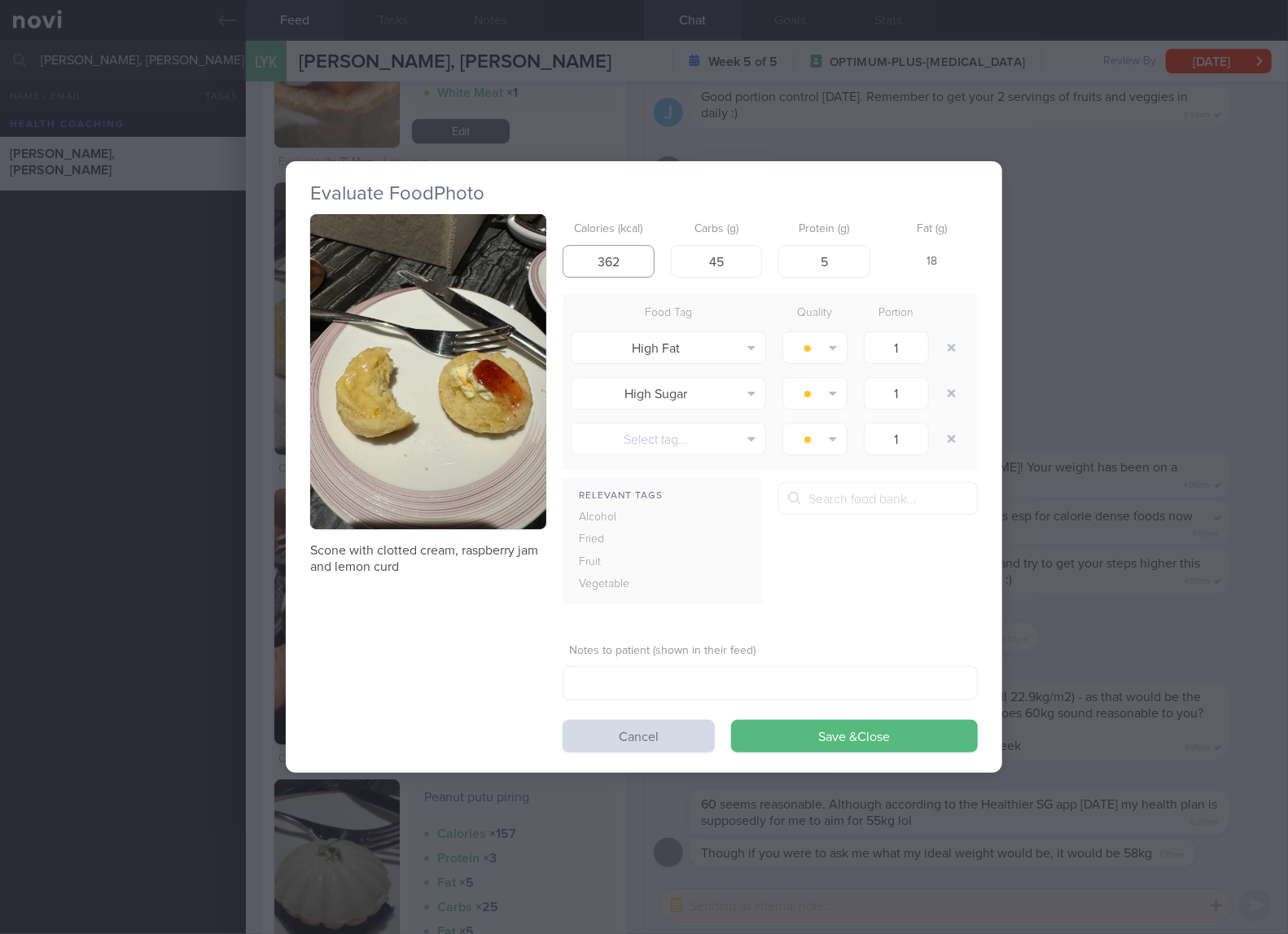
click at [625, 250] on input "362" at bounding box center [608, 261] width 92 height 32
type input "294"
type input "42"
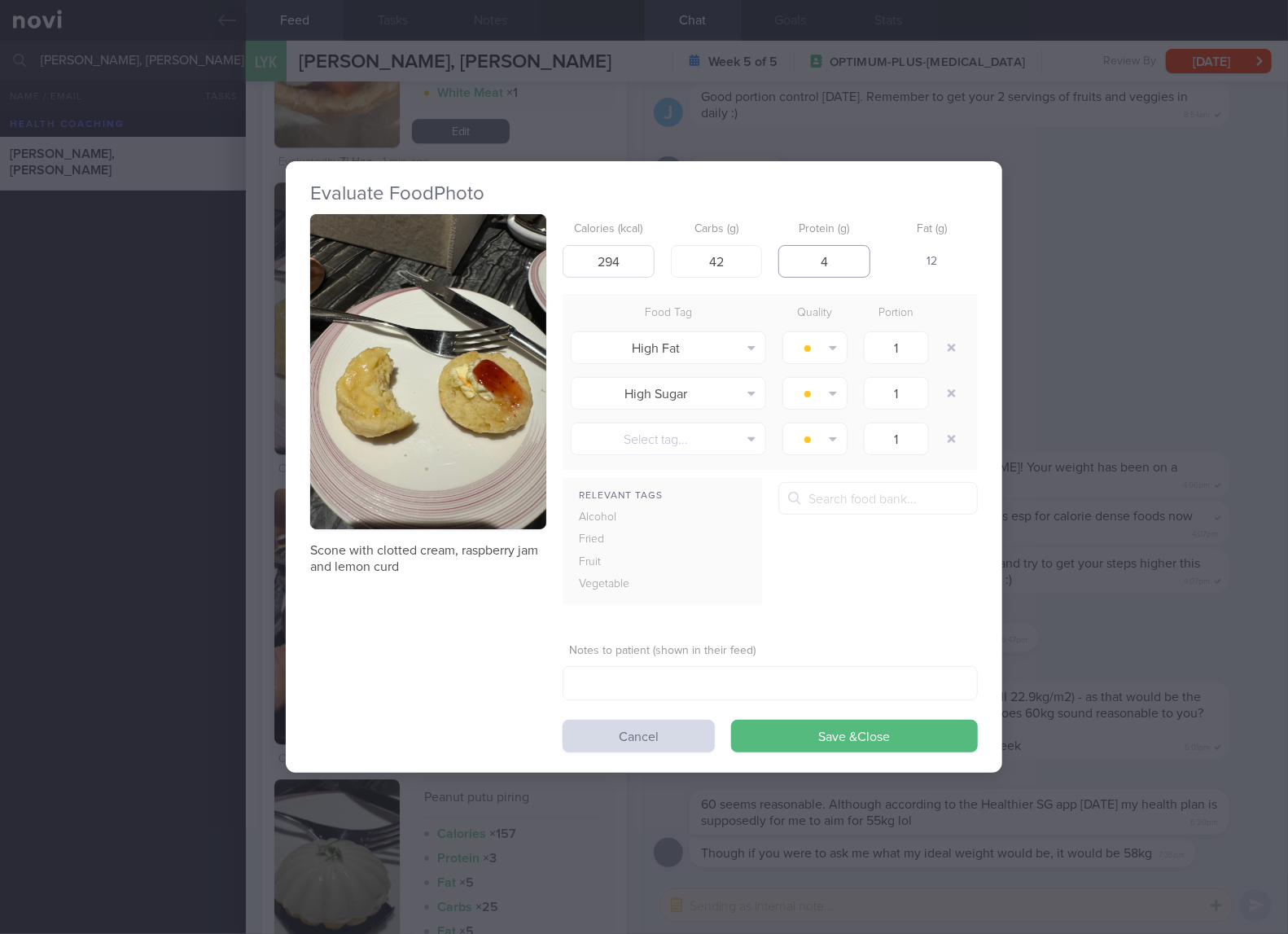
type input "4"
click at [731, 720] on button "Save & Close" at bounding box center [854, 736] width 246 height 32
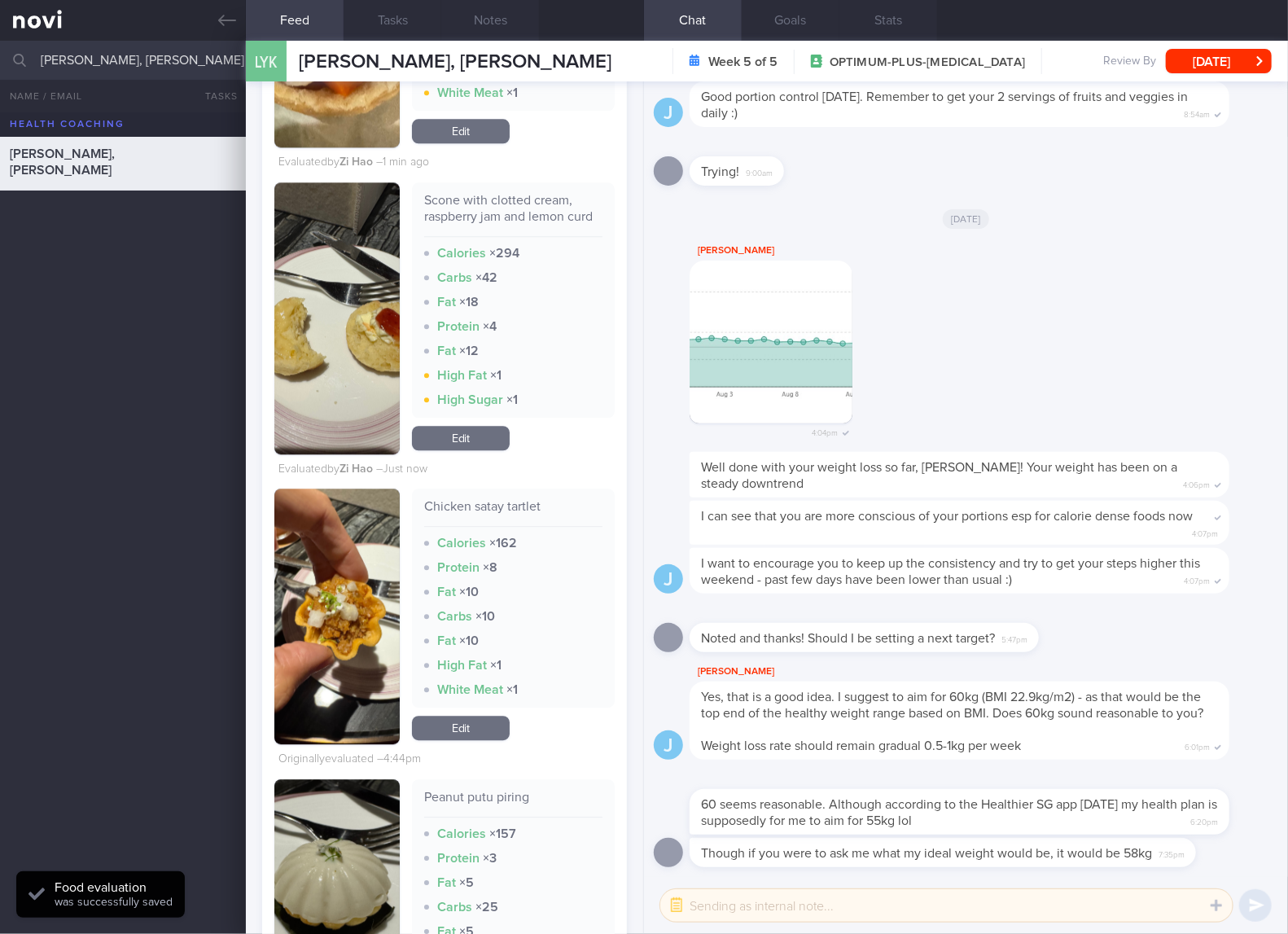
scroll to position [5971, 0]
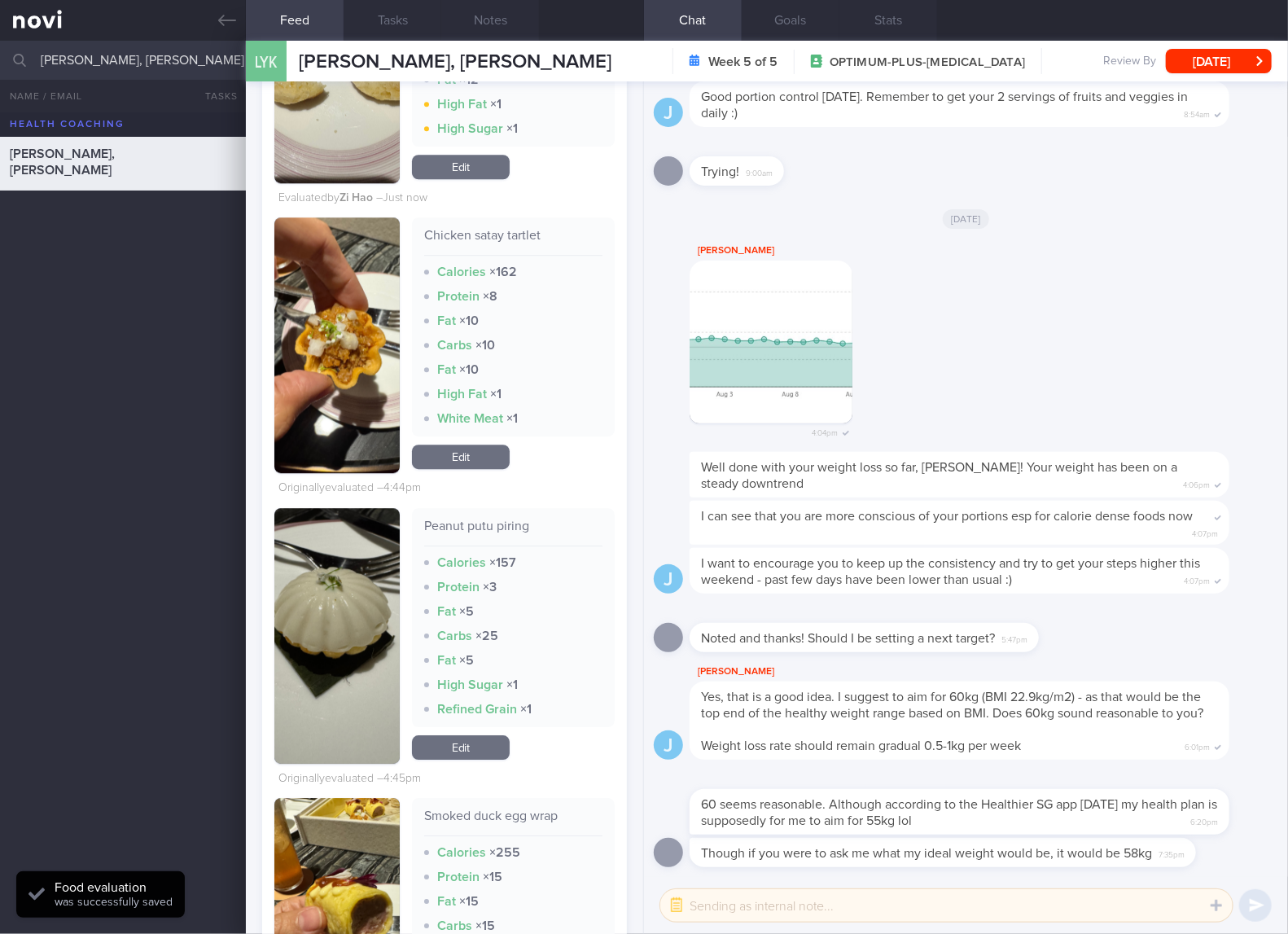
click at [512, 251] on div "Chicken satay tartlet Calories × 162 Protein × 8 Fat × 10 Carbs × 10 Fat × 10 H…" at bounding box center [513, 327] width 202 height 219
copy div "Chicken satay tartlet"
drag, startPoint x: 369, startPoint y: 372, endPoint x: 378, endPoint y: 368, distance: 9.8
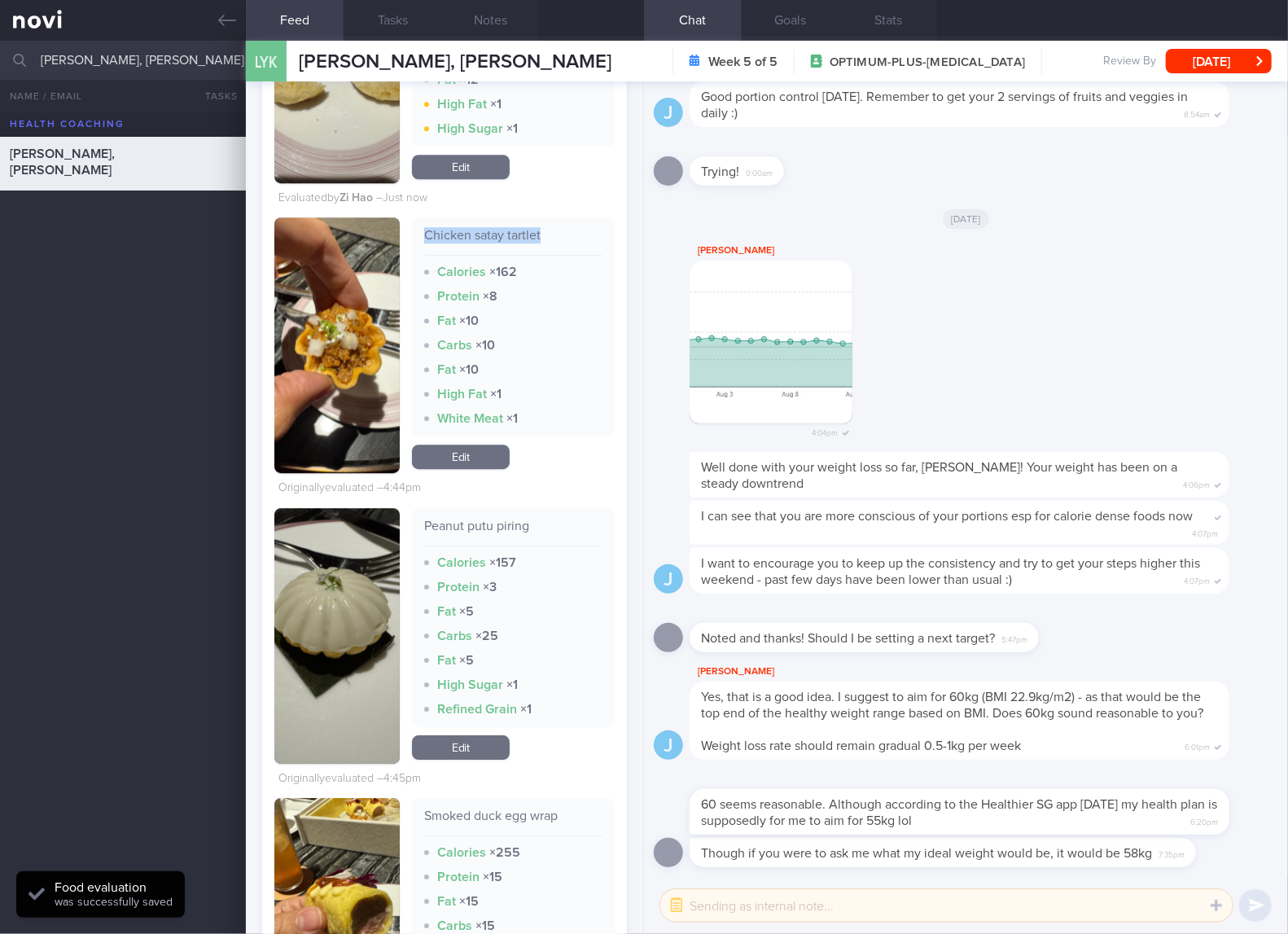
click at [369, 372] on button "button" at bounding box center [336, 346] width 125 height 256
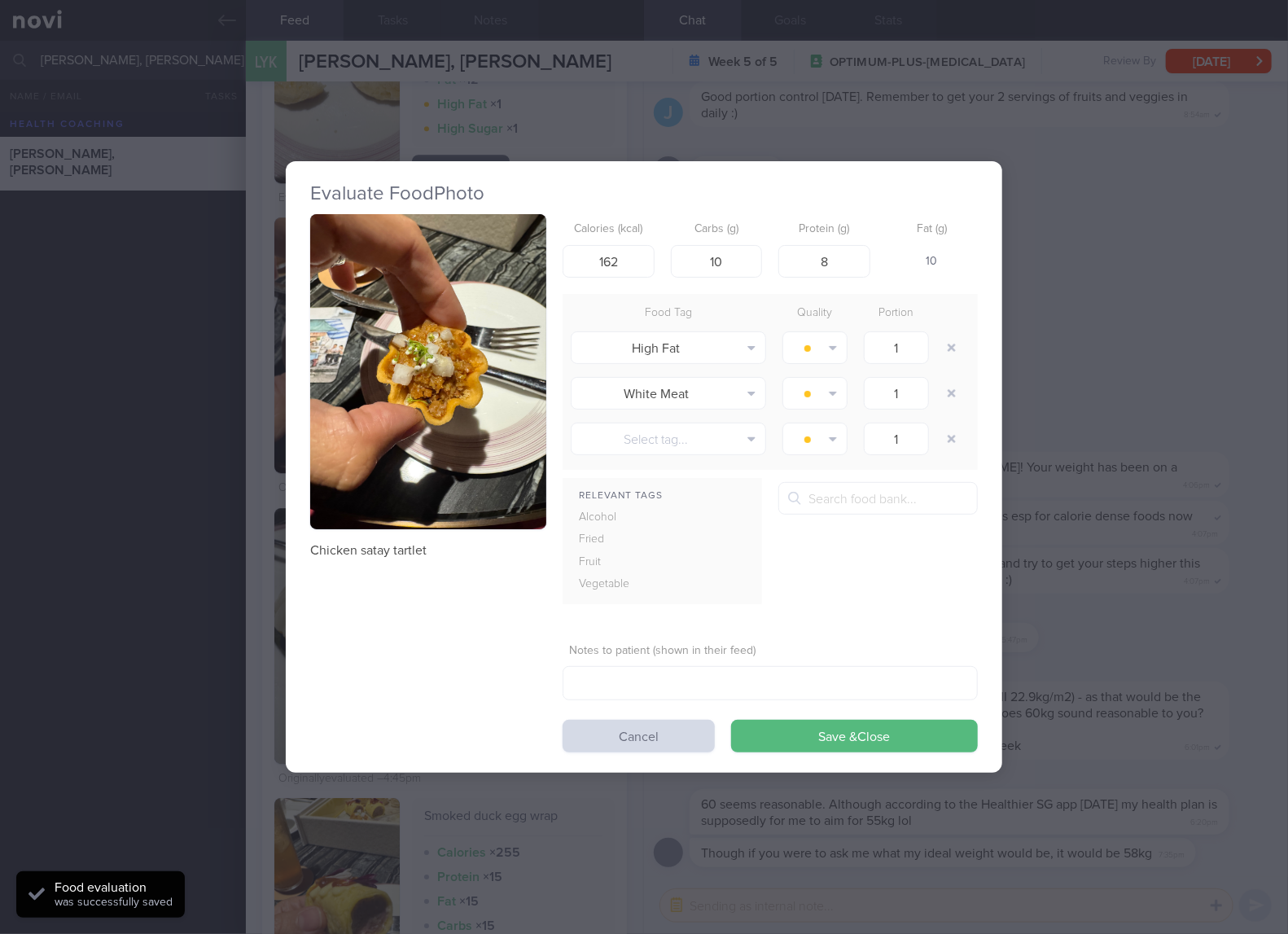
click at [530, 340] on button "button" at bounding box center [428, 372] width 236 height 315
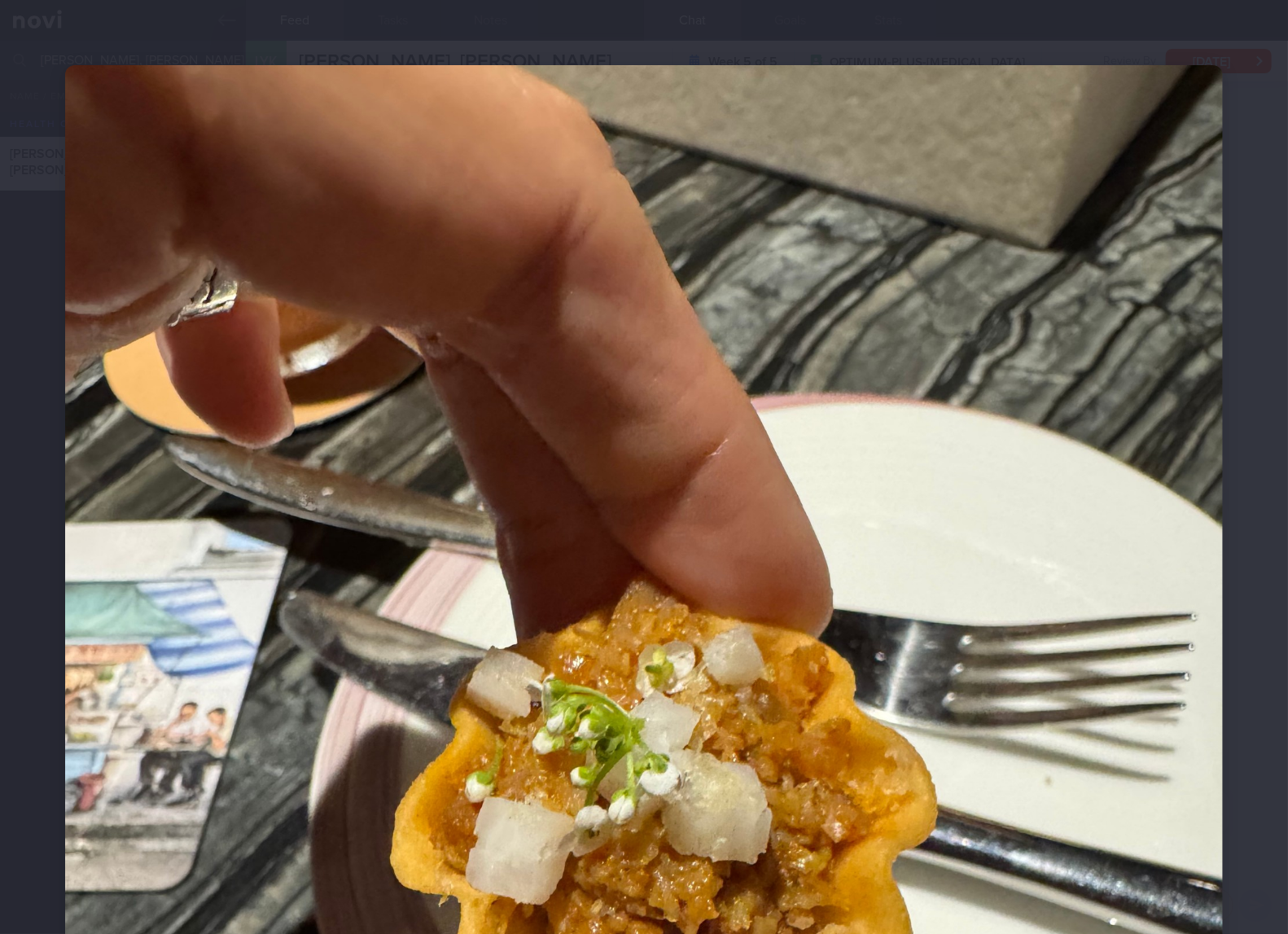
click at [938, 687] on img at bounding box center [643, 837] width 1158 height 1544
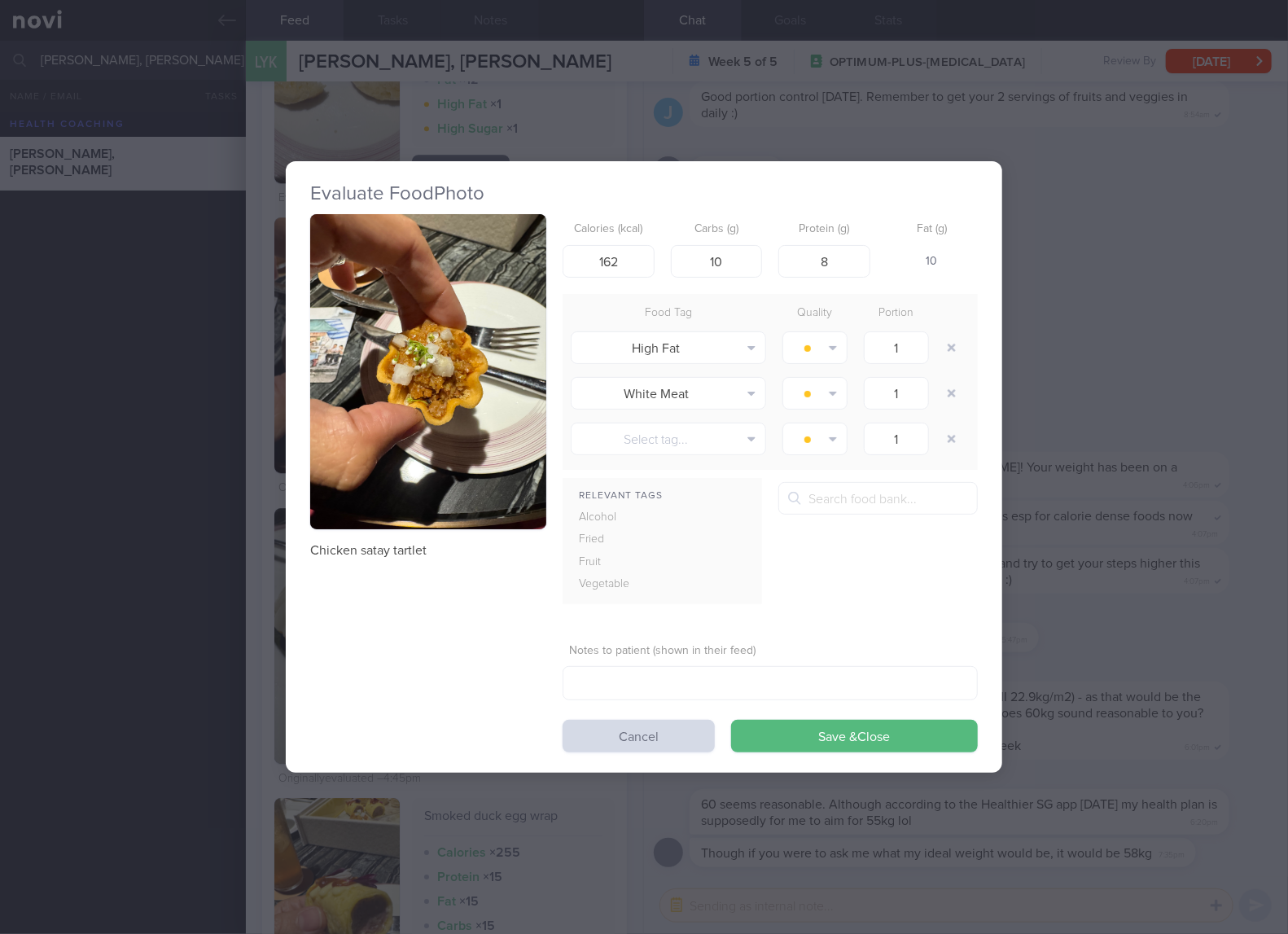
click at [1081, 373] on div "Evaluate Food Photo Chicken satay tartlet Calories (kcal) 162 Carbs (g) 10 Prot…" at bounding box center [644, 467] width 1288 height 934
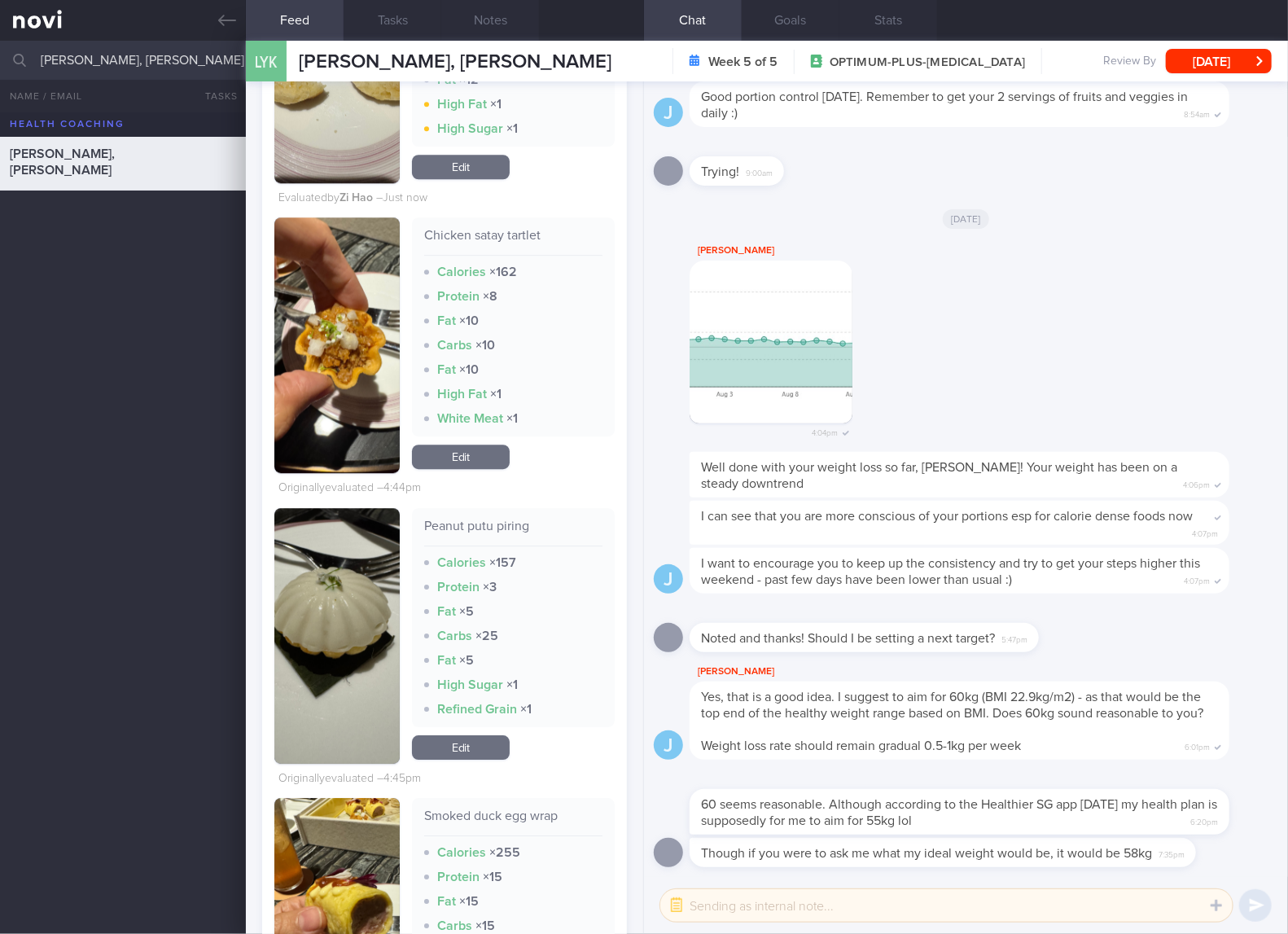
click at [330, 653] on button "button" at bounding box center [336, 636] width 125 height 256
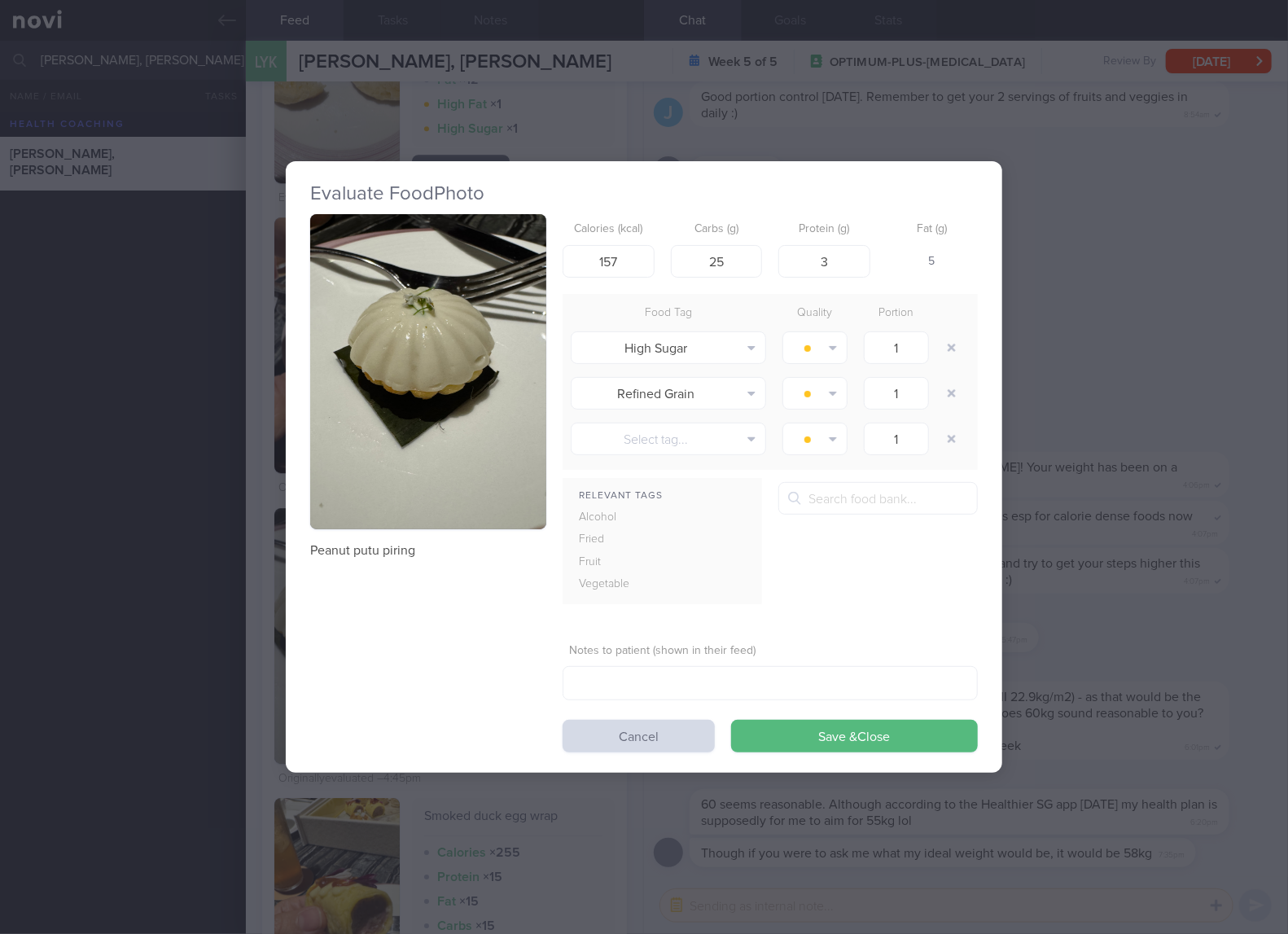
click at [433, 431] on button "button" at bounding box center [428, 372] width 236 height 315
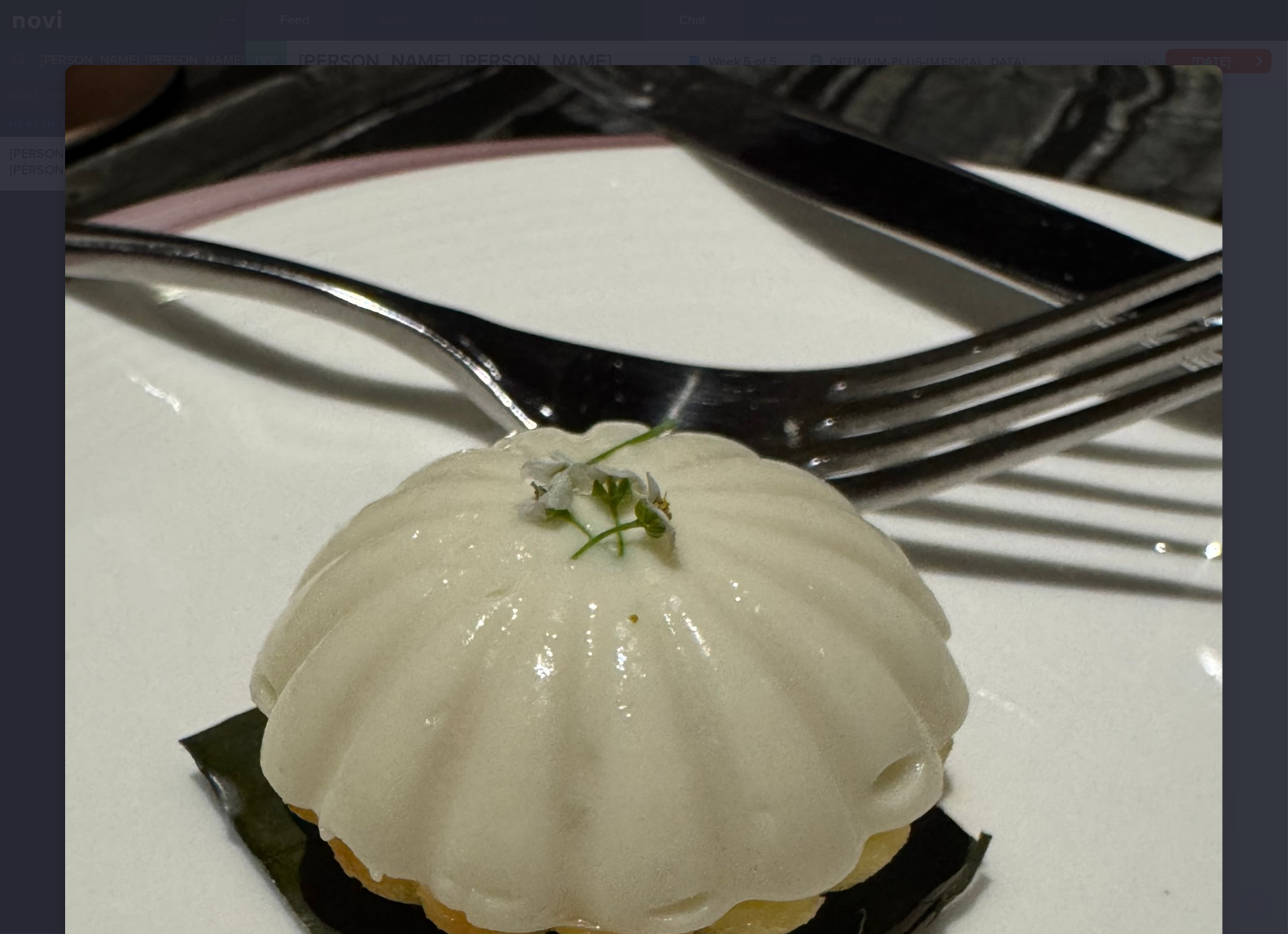
click at [927, 446] on img at bounding box center [643, 837] width 1158 height 1544
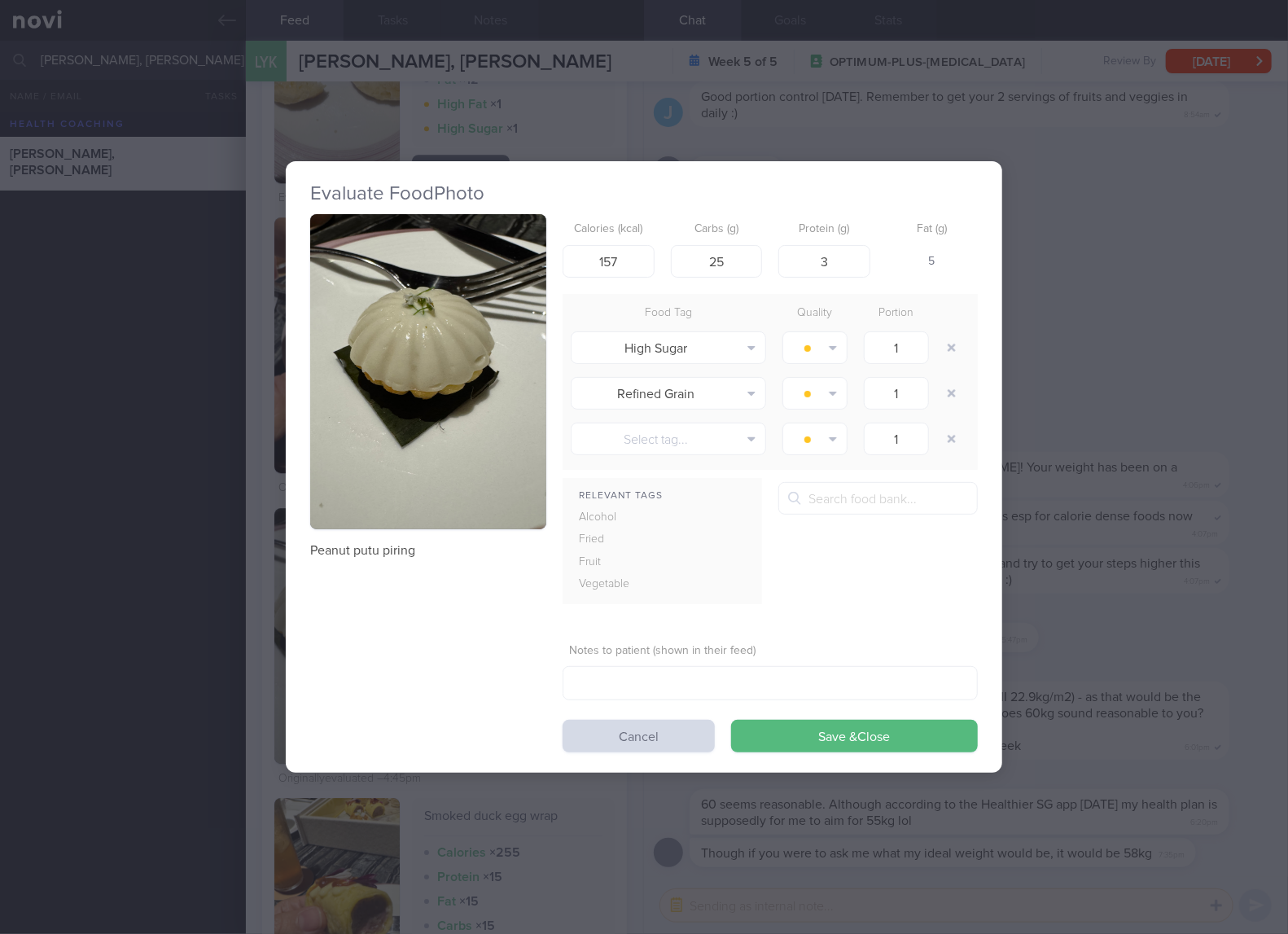
click at [1065, 407] on div "Evaluate Food Photo Peanut putu piring Calories (kcal) 157 Carbs (g) 25 Protein…" at bounding box center [644, 467] width 1288 height 934
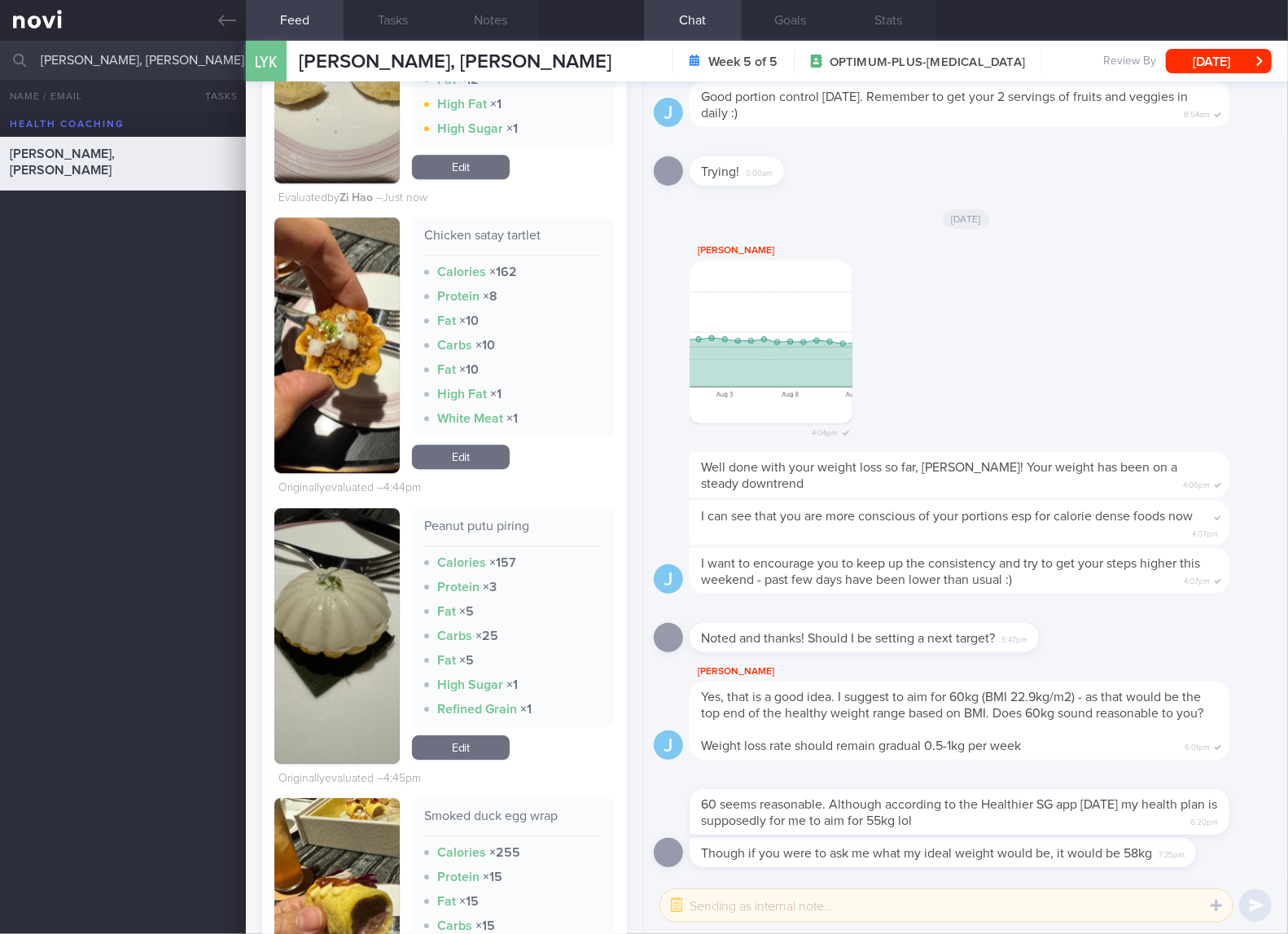
click at [470, 469] on link "Edit" at bounding box center [461, 456] width 98 height 24
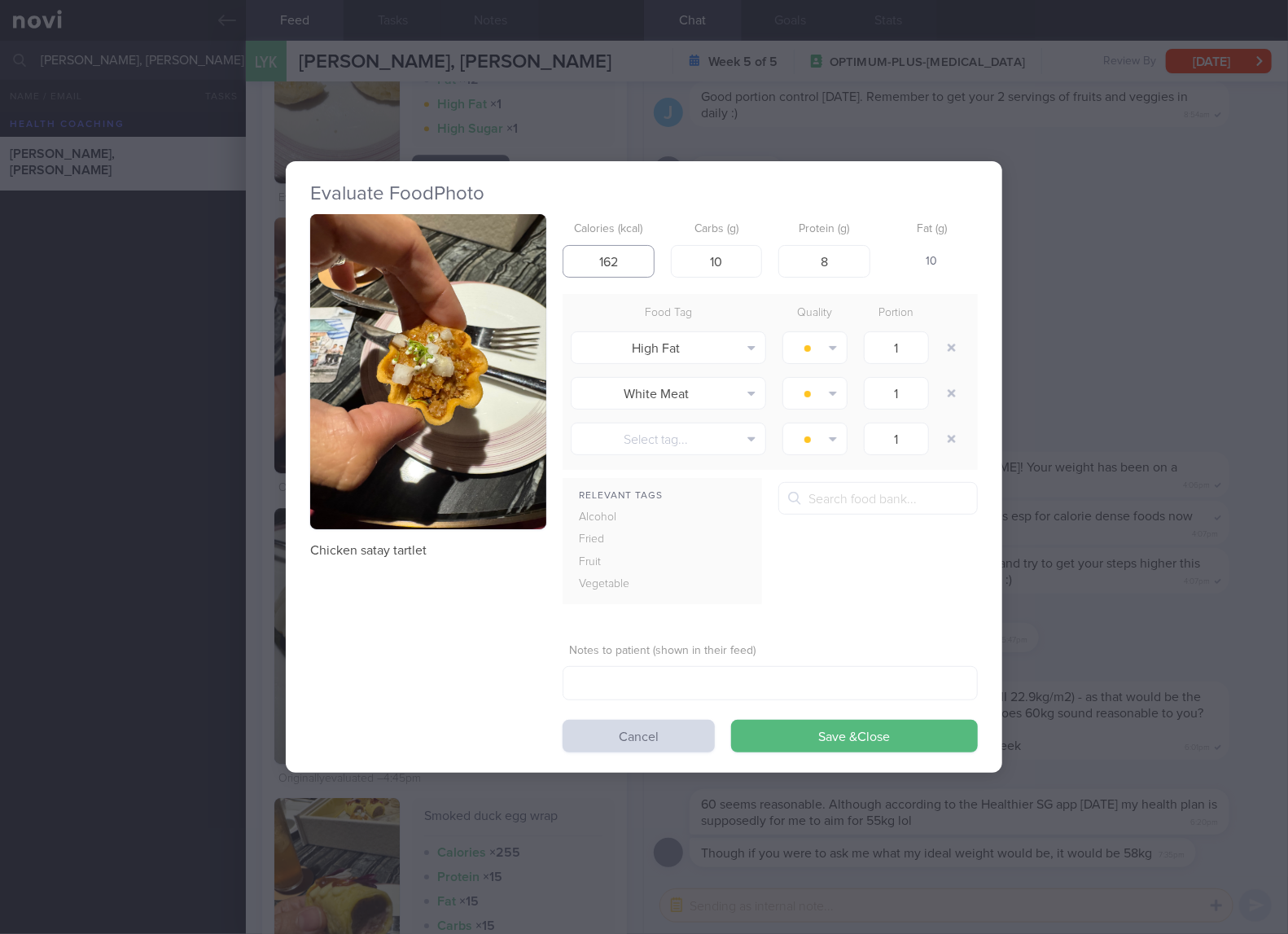
click at [630, 274] on input "162" at bounding box center [608, 261] width 92 height 32
type input "62"
type input "6"
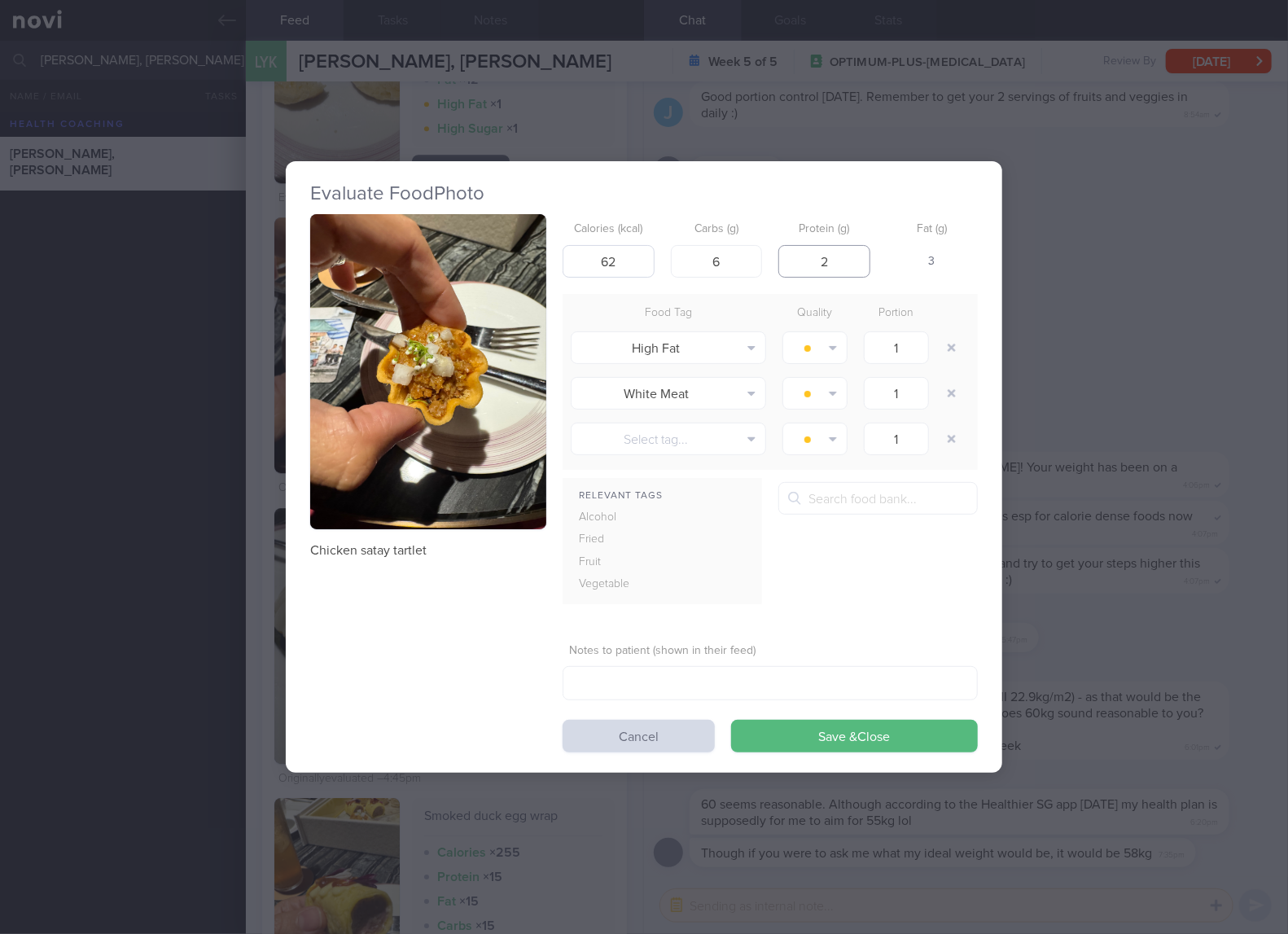
type input "2"
click at [731, 720] on button "Save & Close" at bounding box center [854, 736] width 246 height 32
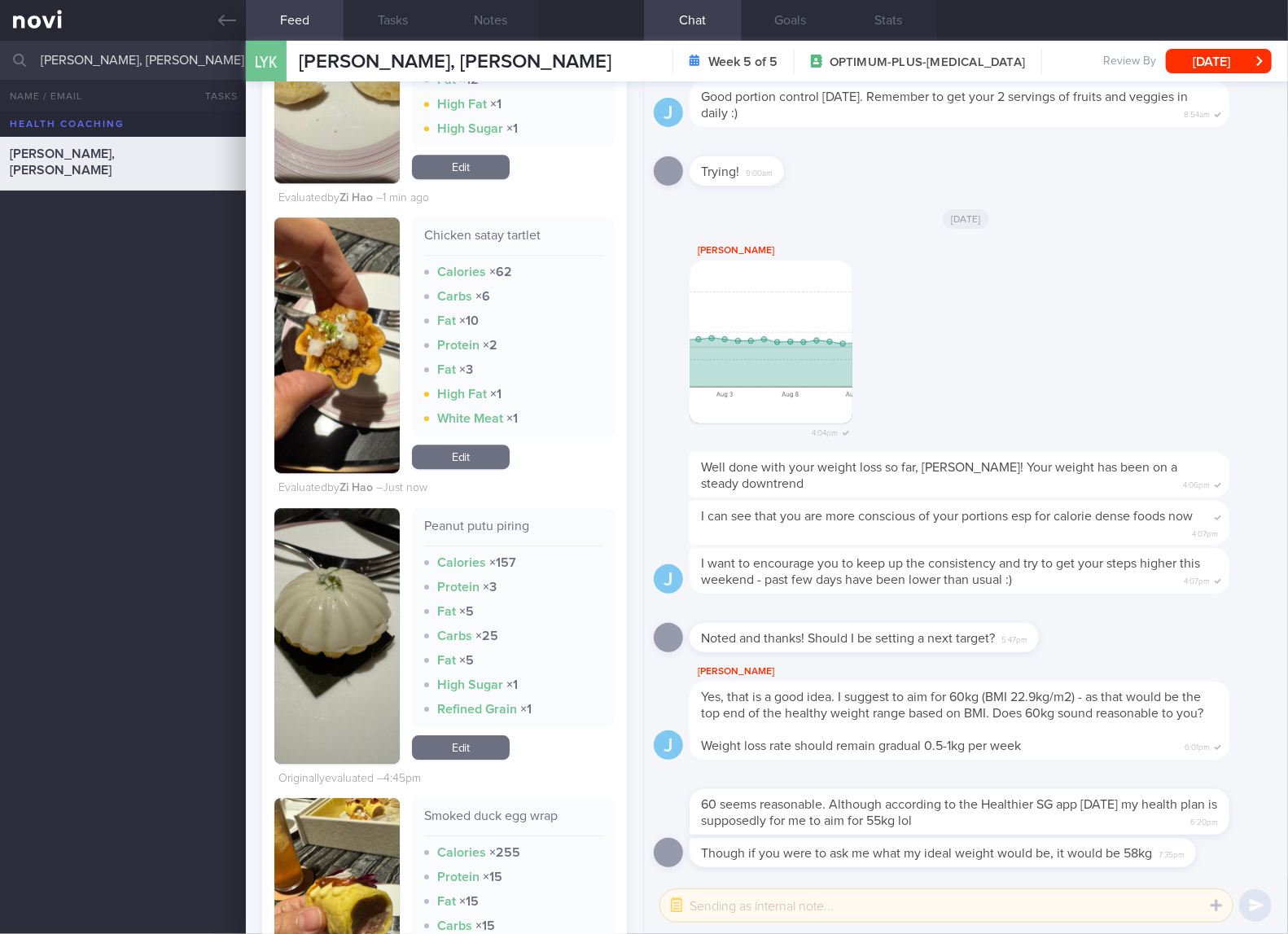
click at [1006, 630] on span "5:47pm" at bounding box center [1014, 637] width 26 height 15
click at [360, 667] on button "button" at bounding box center [336, 636] width 125 height 256
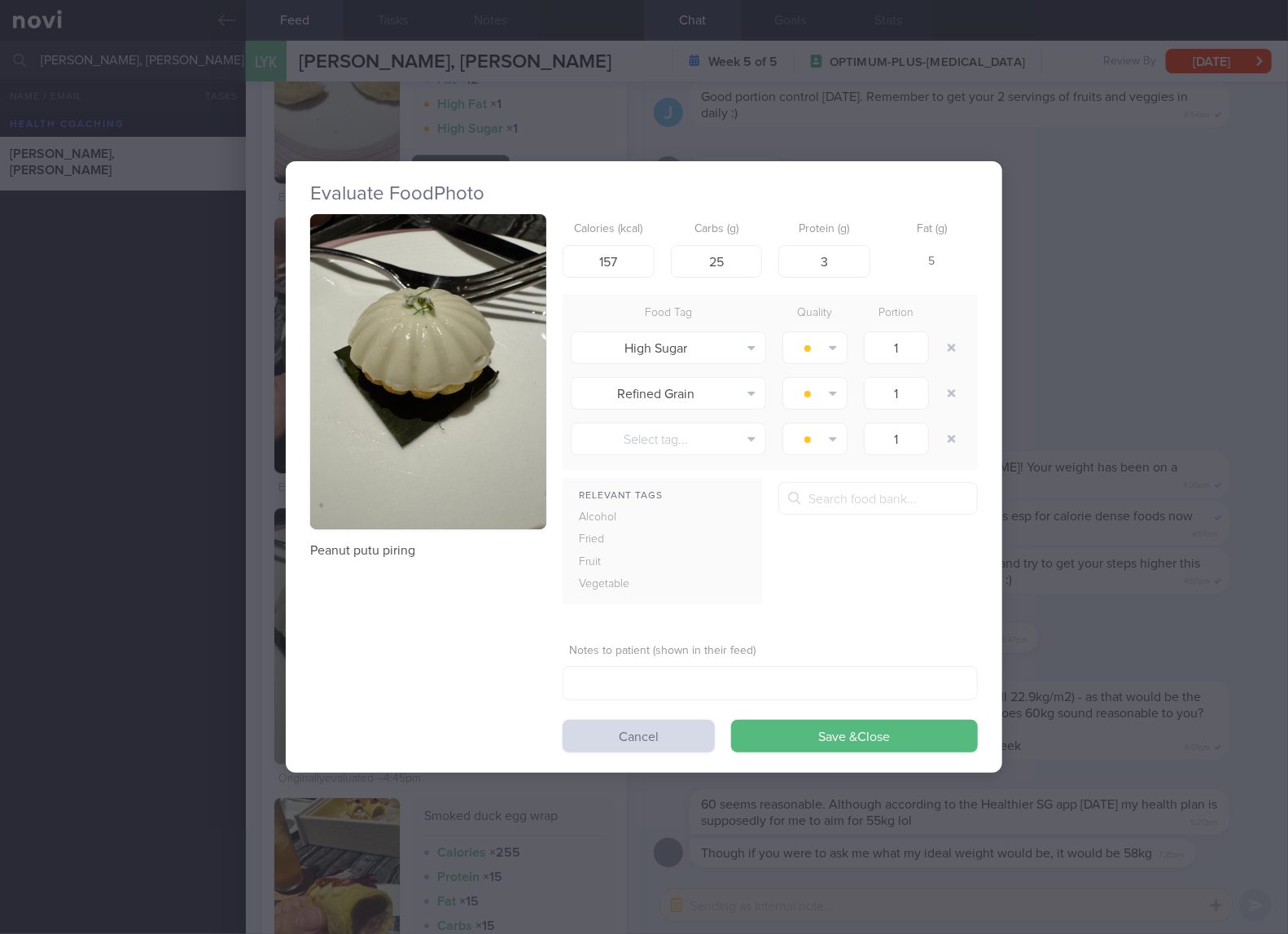
click at [1203, 649] on div "Evaluate Food Photo Peanut putu piring Calories (kcal) 157 Carbs (g) 25 Protein…" at bounding box center [644, 467] width 1288 height 934
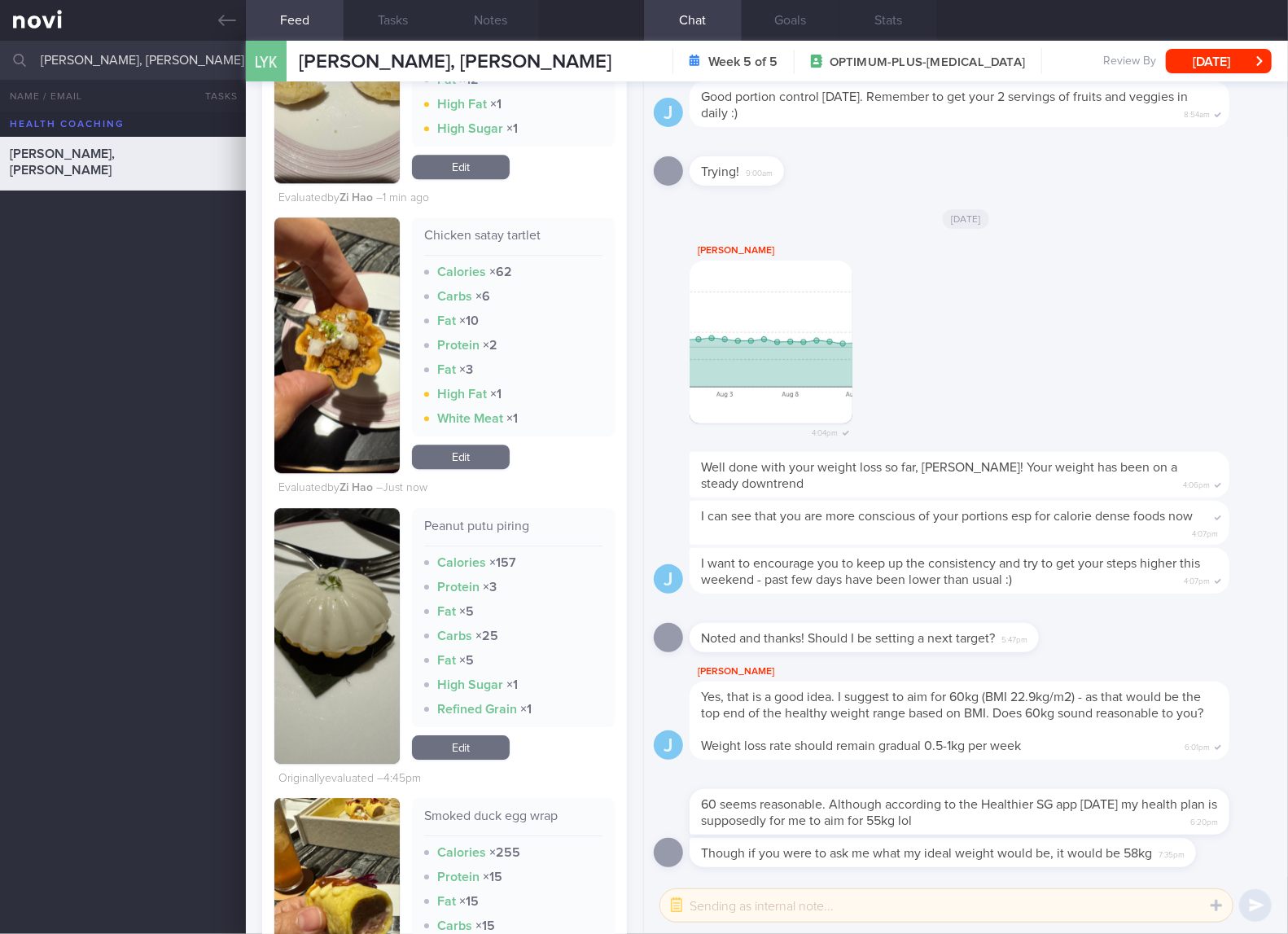
click at [482, 546] on div "Peanut putu piring" at bounding box center [513, 533] width 178 height 29
copy div "Peanut putu piring"
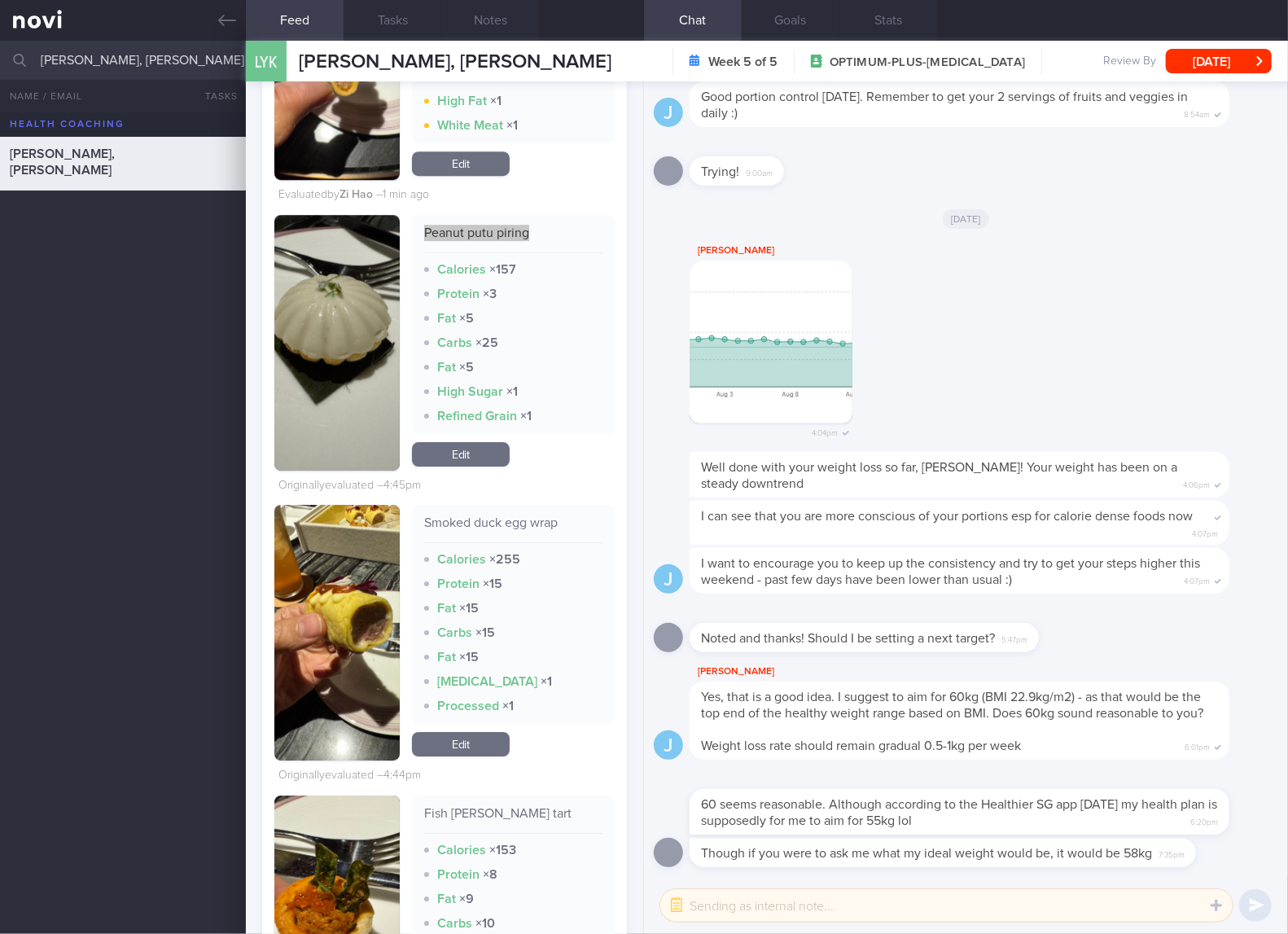
scroll to position [6243, 0]
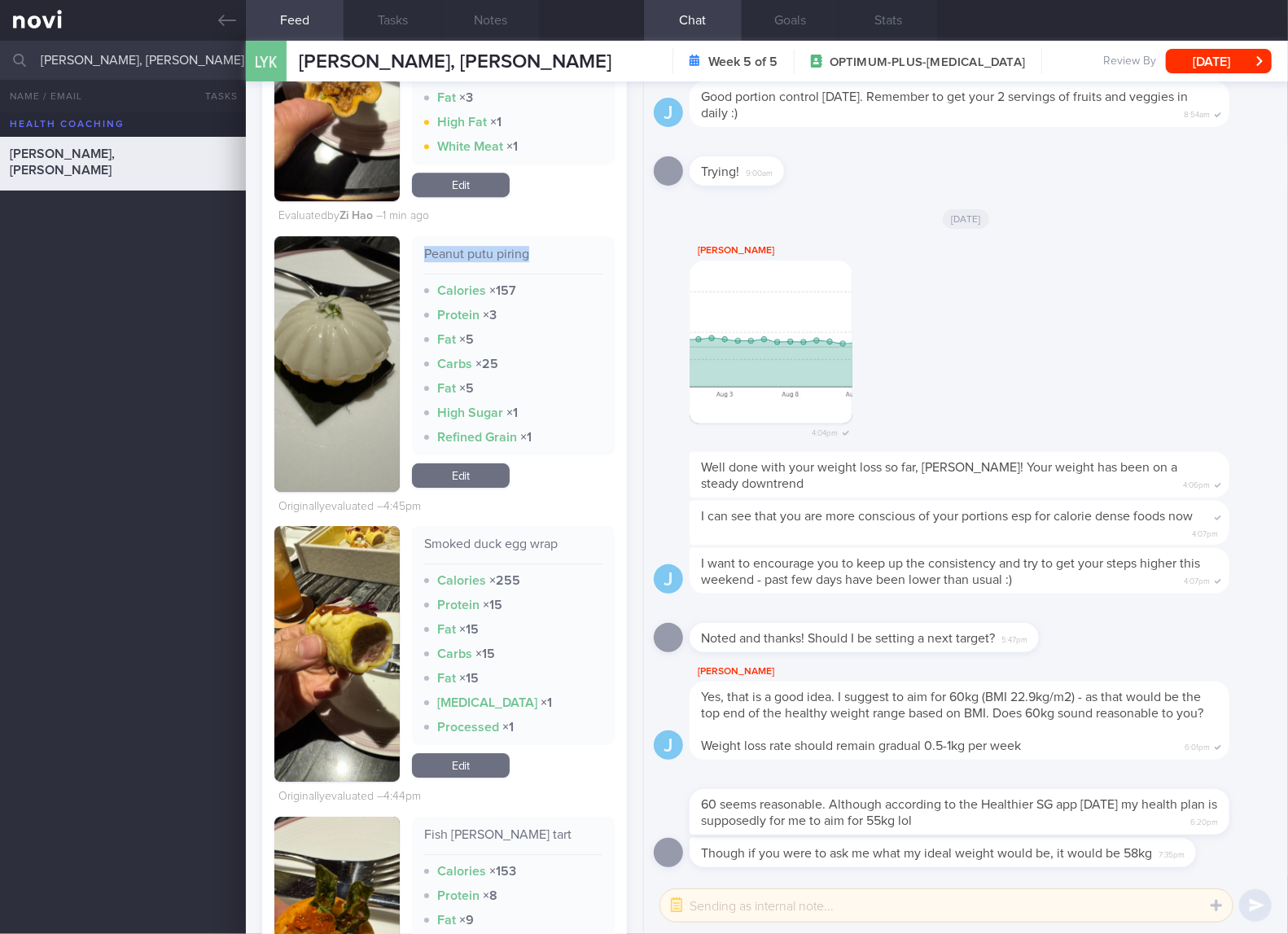
click at [463, 488] on link "Edit" at bounding box center [461, 475] width 98 height 24
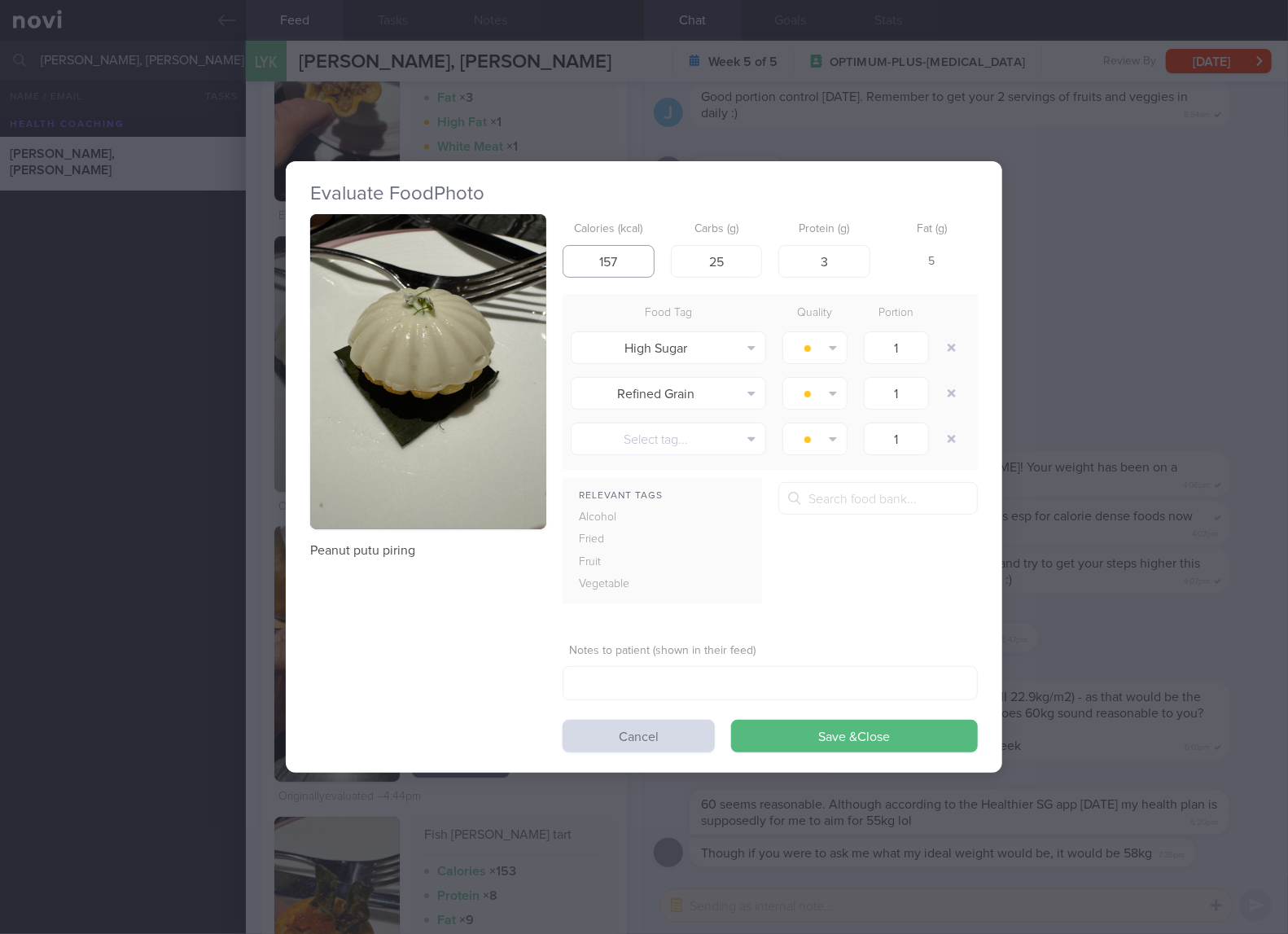
click at [630, 266] on input "157" at bounding box center [608, 261] width 92 height 32
type input "74"
type input "15"
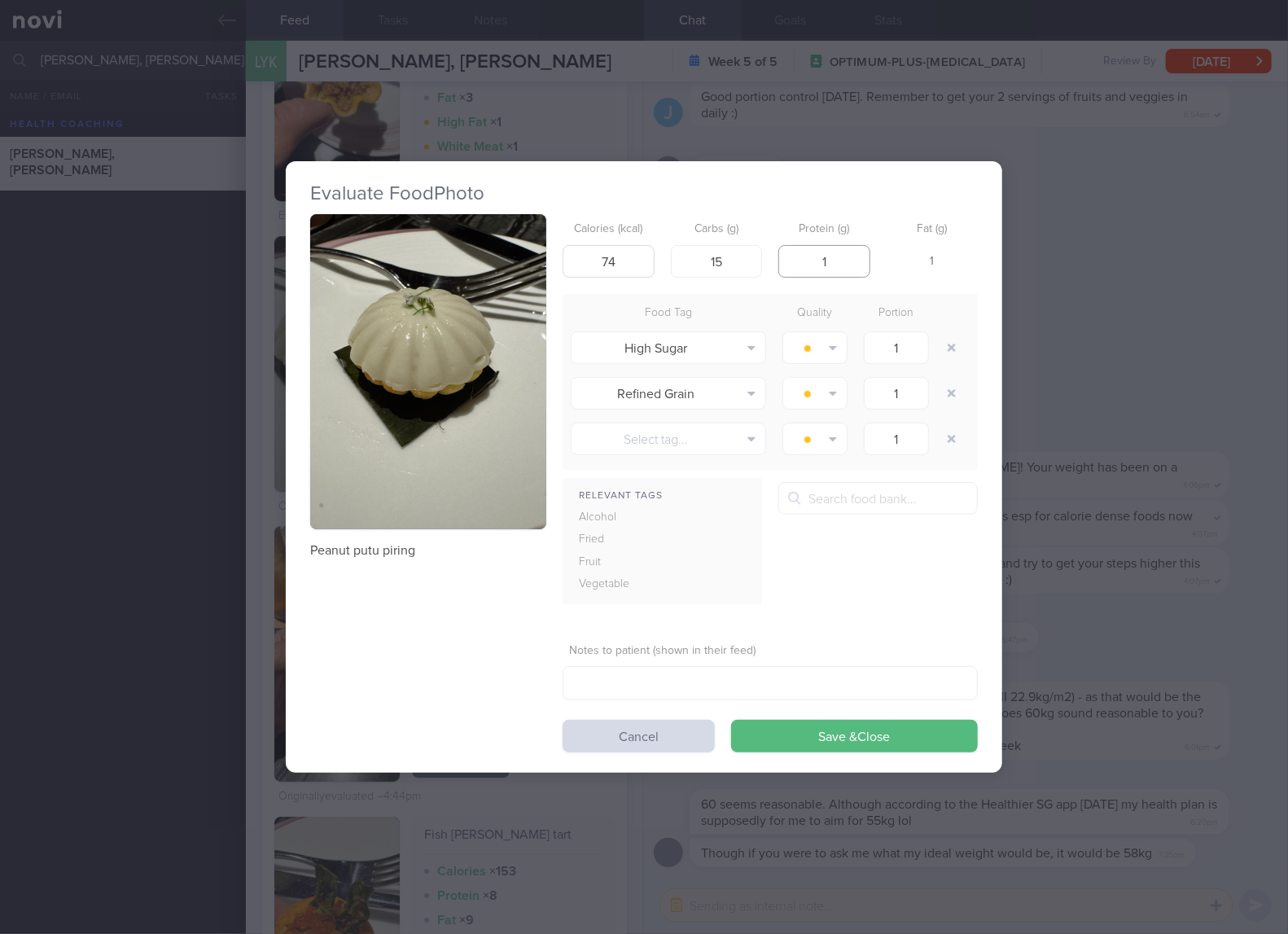
type input "1"
click at [731, 720] on button "Save & Close" at bounding box center [854, 736] width 246 height 32
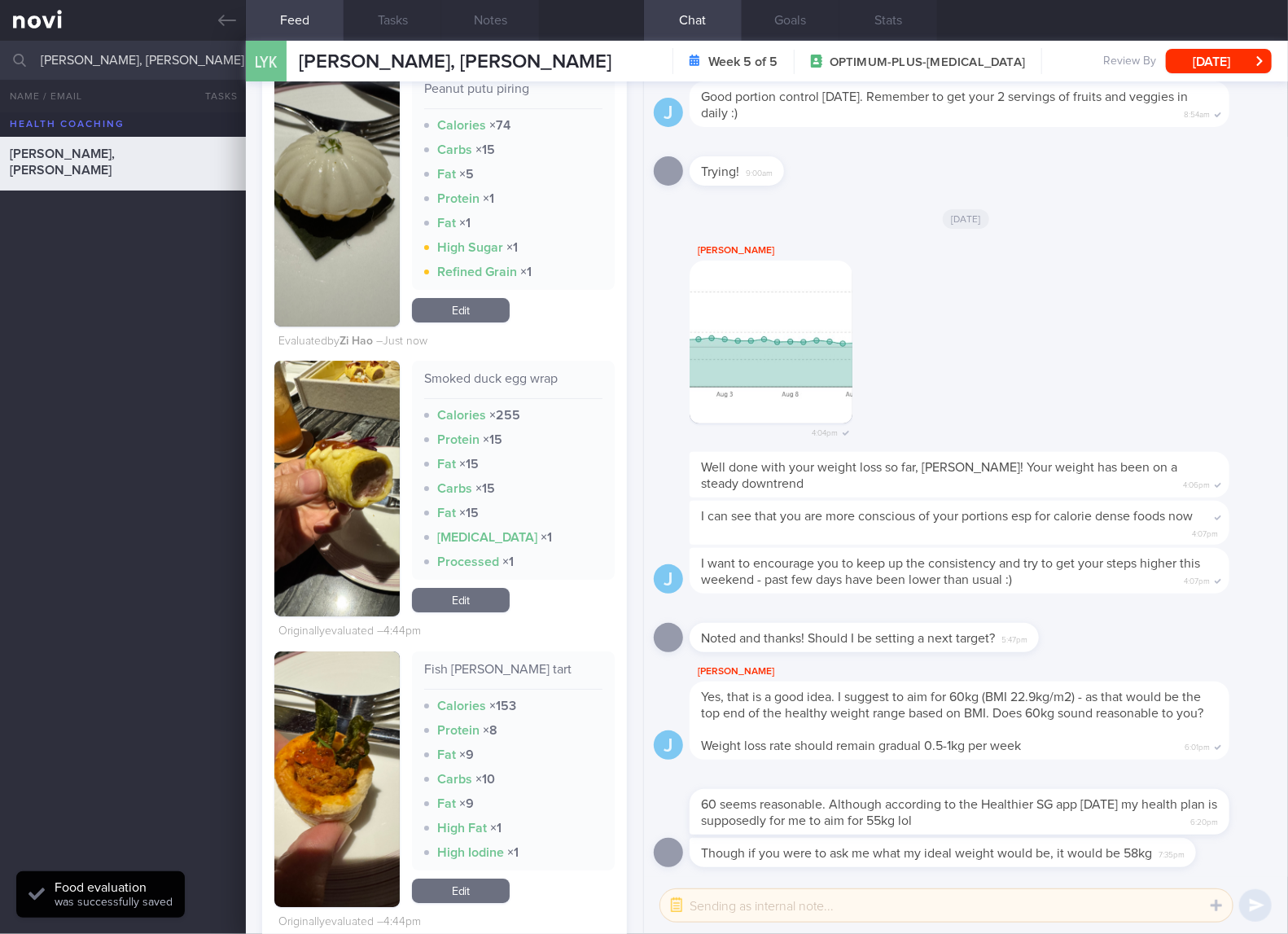
scroll to position [6515, 0]
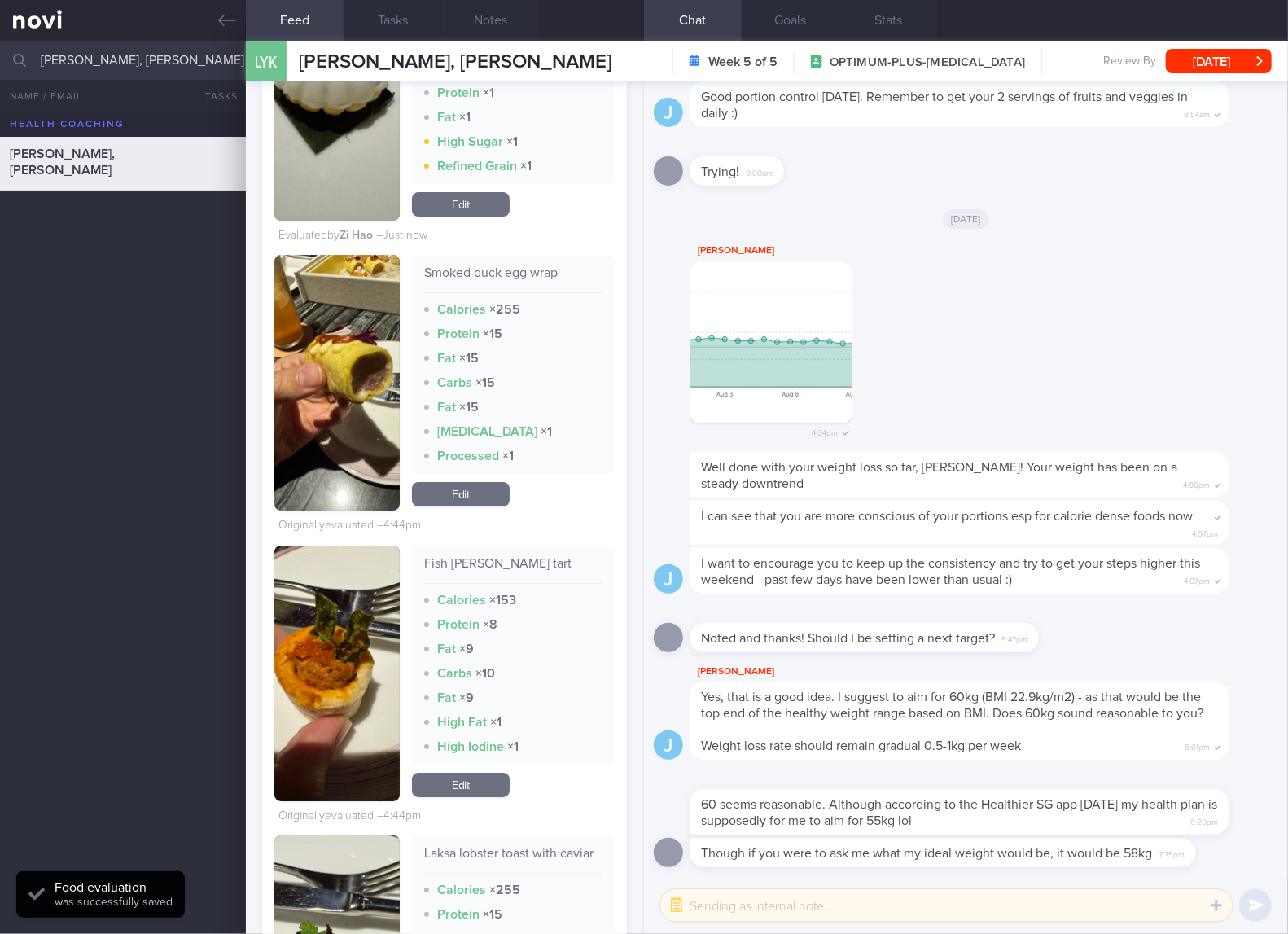
click at [471, 584] on div "Fish [PERSON_NAME] tart" at bounding box center [513, 570] width 178 height 29
copy div "Fish [PERSON_NAME] tart"
click at [332, 700] on button "button" at bounding box center [336, 673] width 125 height 256
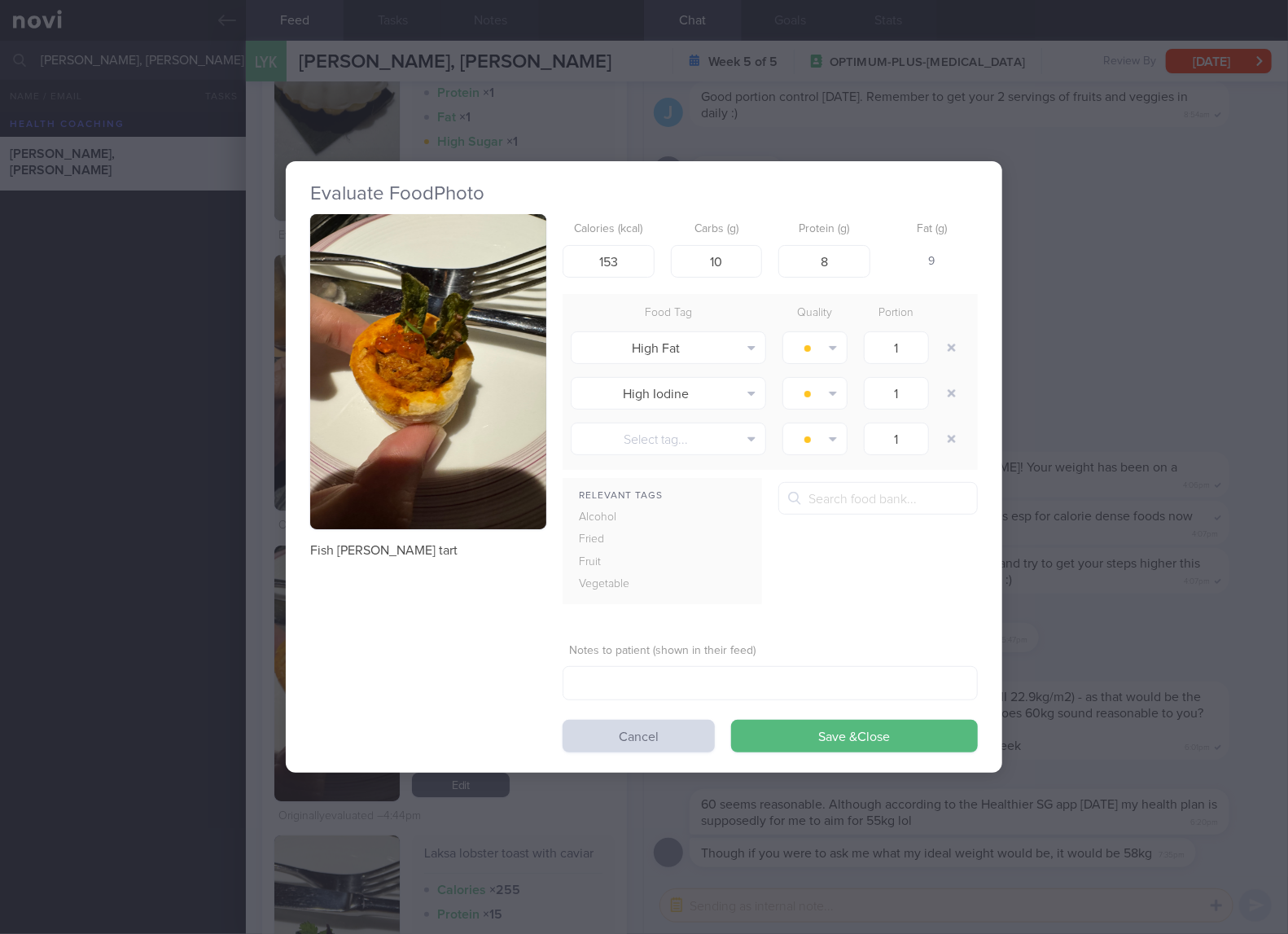
click at [485, 402] on button "button" at bounding box center [428, 372] width 236 height 315
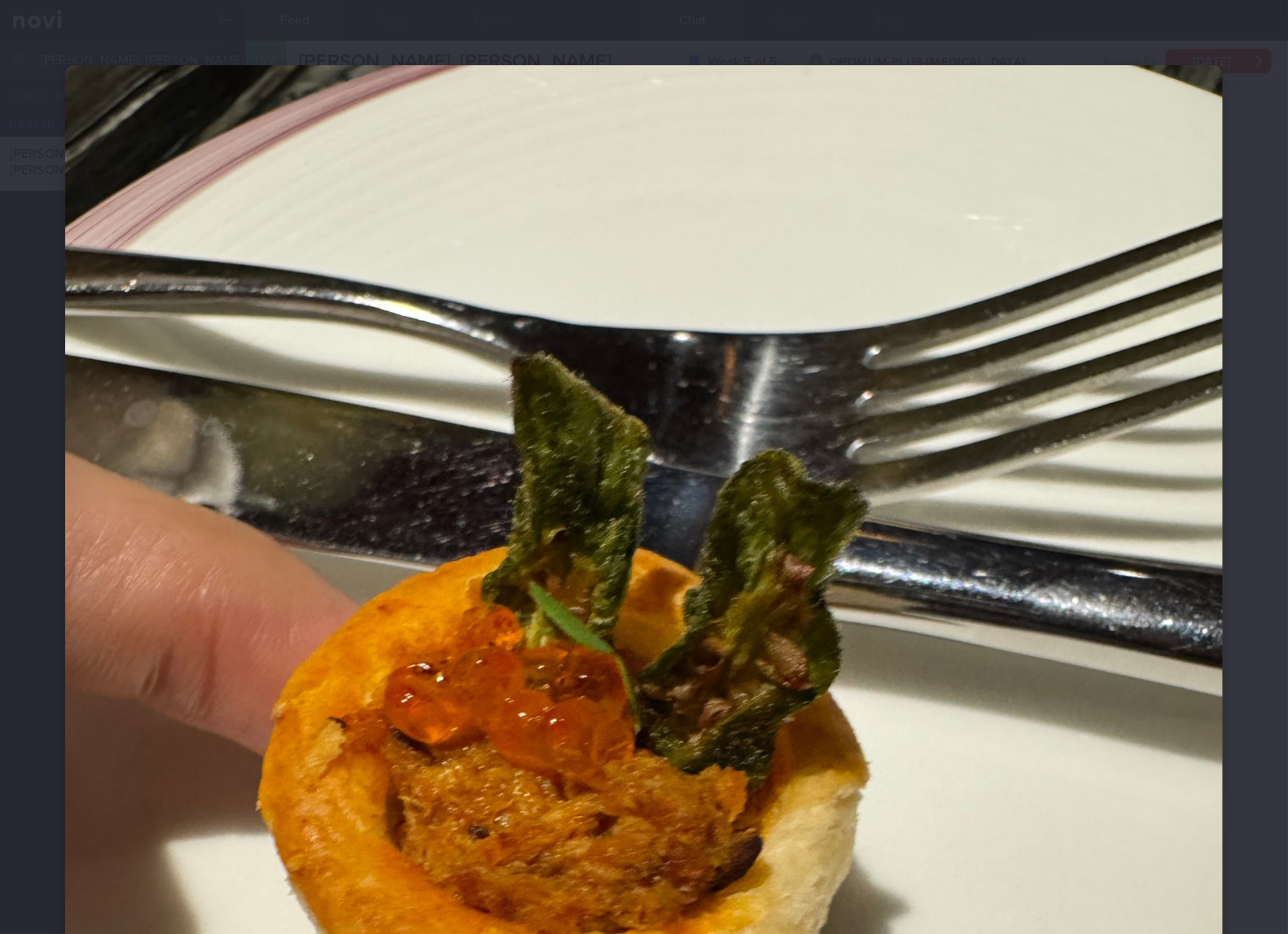
click at [791, 501] on img at bounding box center [643, 837] width 1158 height 1544
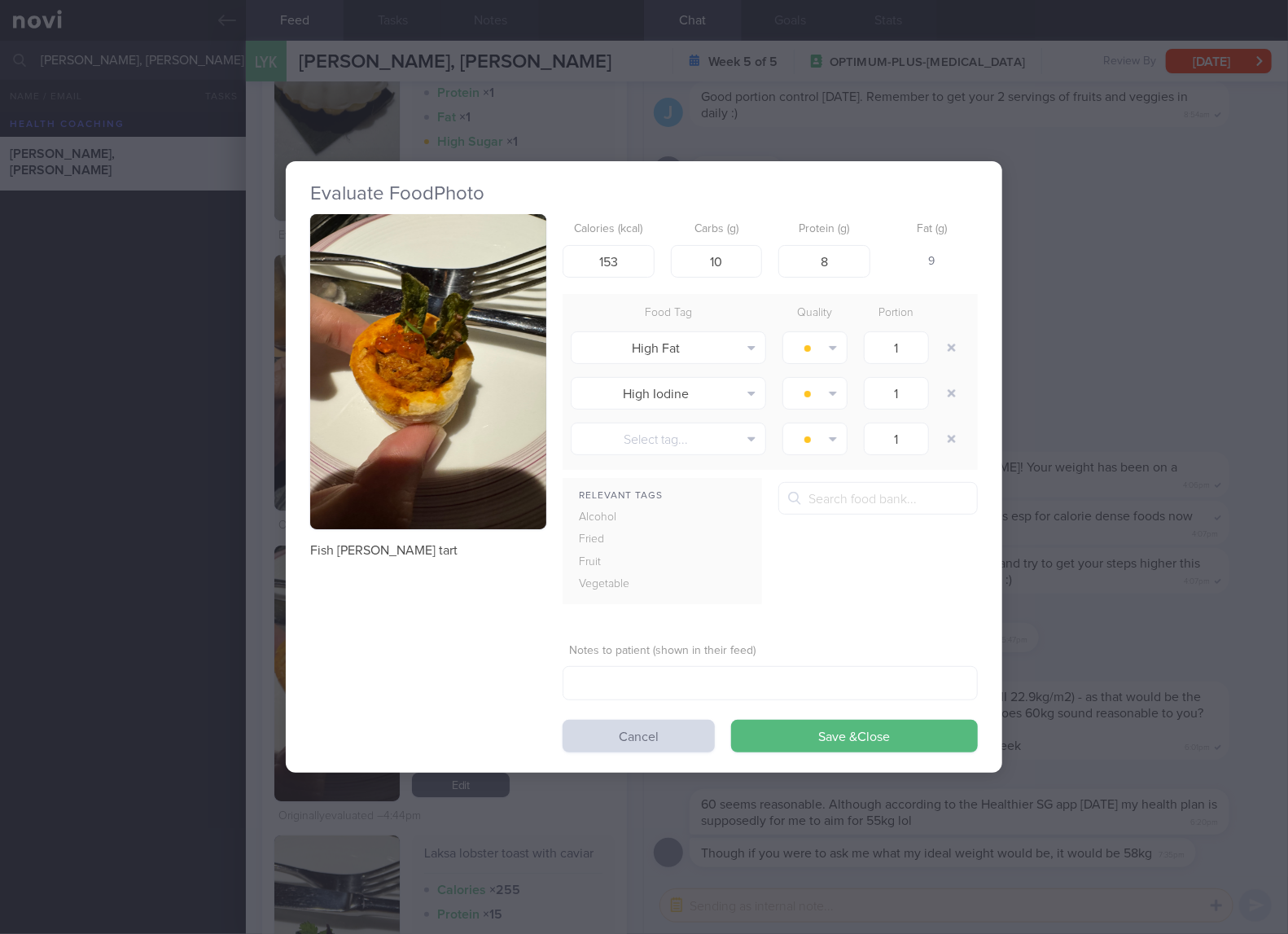
click at [1108, 470] on div "Evaluate Food Photo Fish [PERSON_NAME] tart Calories (kcal) 153 Carbs (g) 10 Pr…" at bounding box center [644, 467] width 1288 height 934
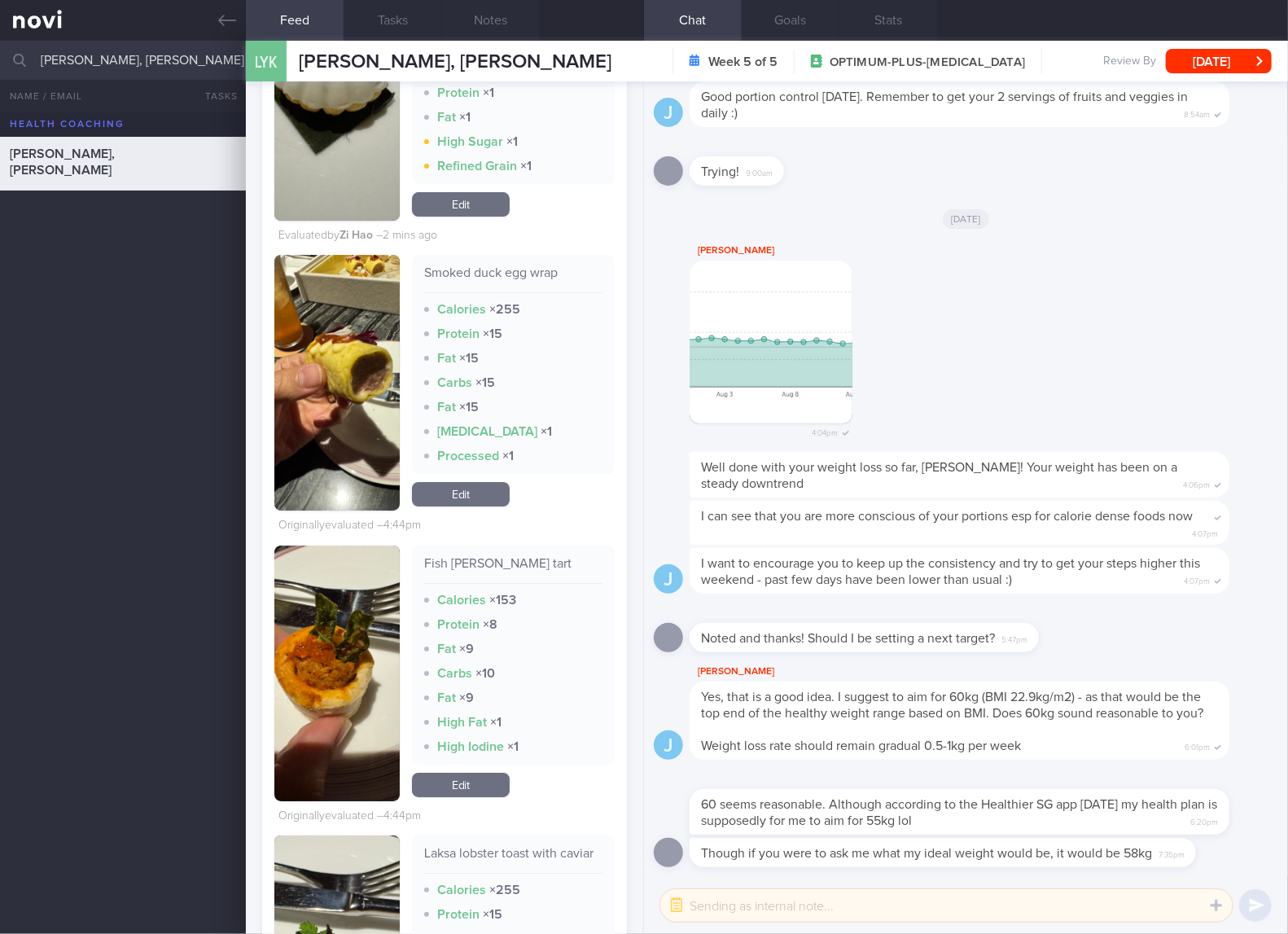
click at [489, 797] on link "Edit" at bounding box center [461, 785] width 98 height 24
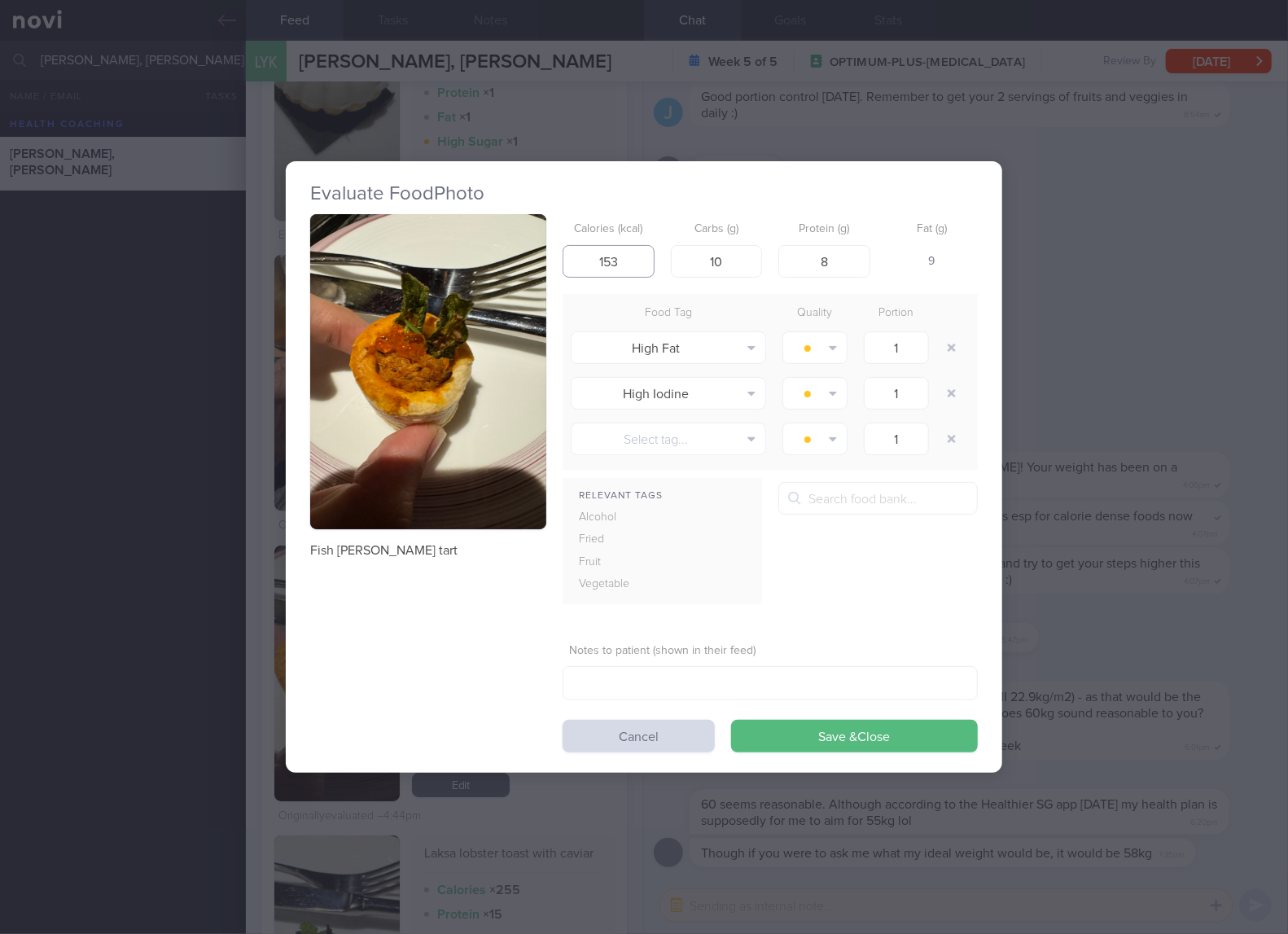
drag, startPoint x: 637, startPoint y: 256, endPoint x: 514, endPoint y: 253, distance: 123.0
click at [514, 253] on div "Fish [PERSON_NAME] tart Calories (kcal) 153 Carbs (g) 10 Protein (g) 8 Fat (g) …" at bounding box center [644, 483] width 667 height 538
type input "68"
type input "7"
type input "2"
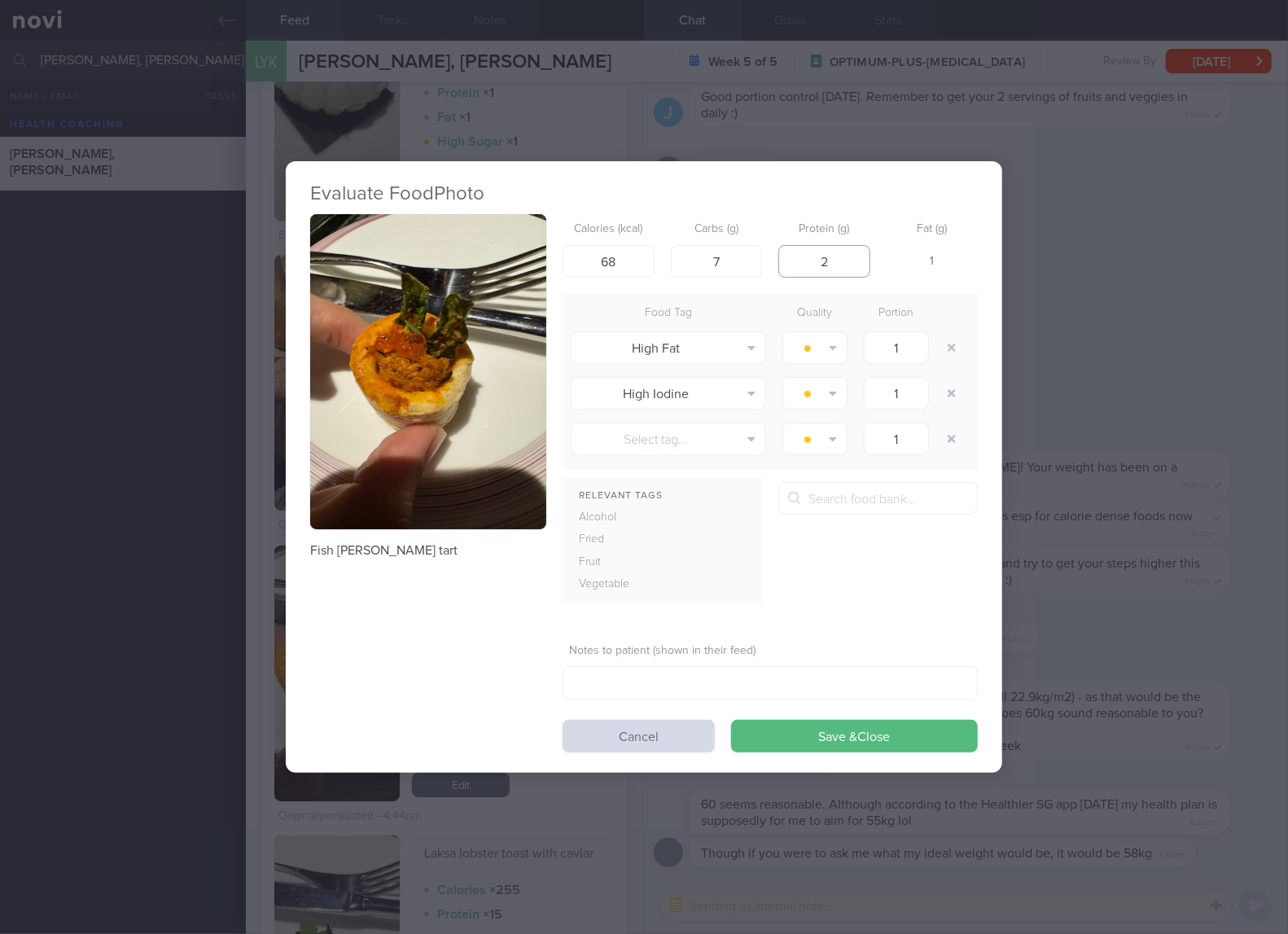
click at [731, 720] on button "Save & Close" at bounding box center [854, 736] width 246 height 32
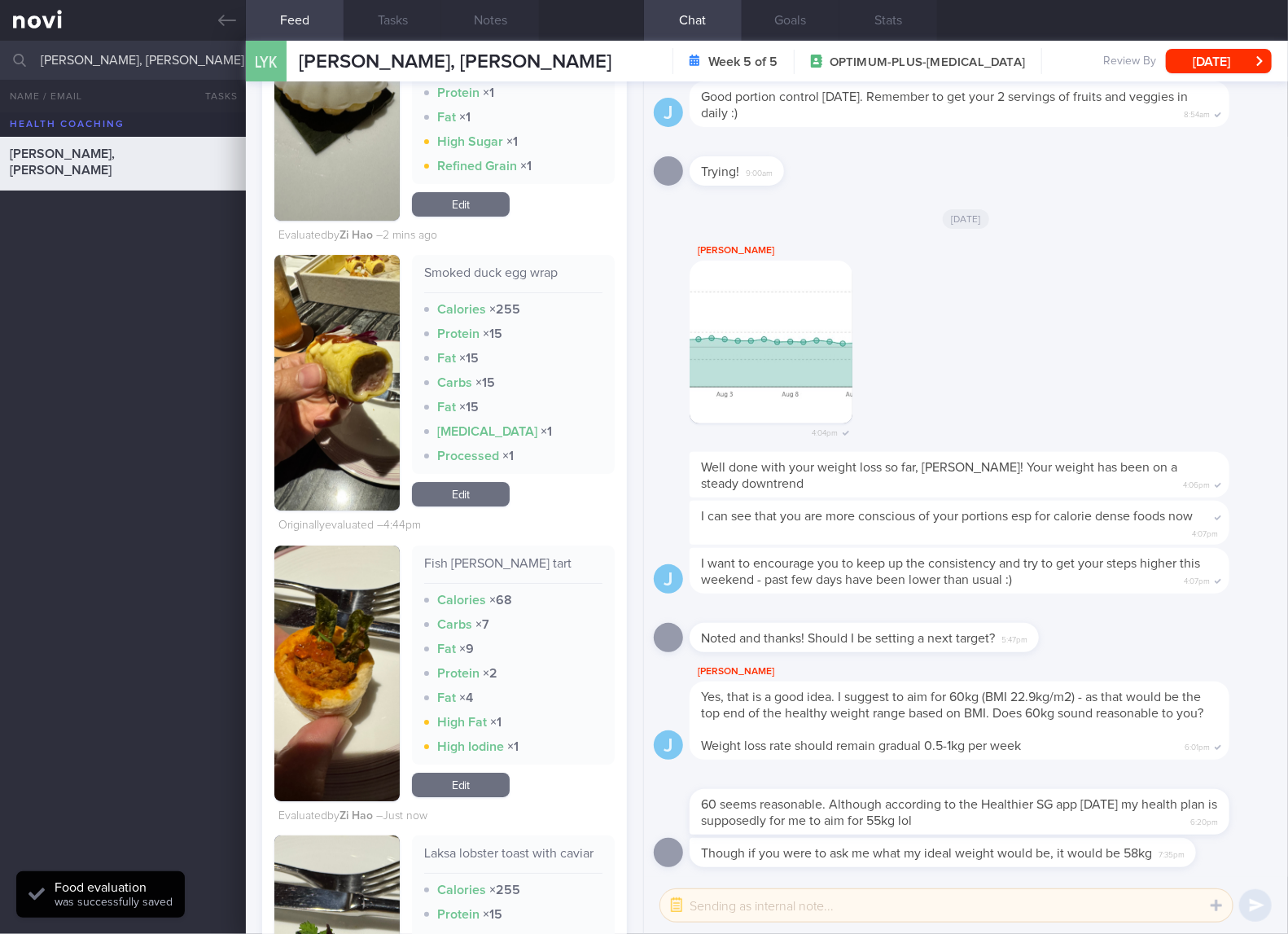
click at [509, 293] on div "Smoked duck egg wrap" at bounding box center [513, 279] width 178 height 29
drag, startPoint x: 348, startPoint y: 437, endPoint x: 444, endPoint y: 366, distance: 119.4
click at [348, 437] on button "button" at bounding box center [336, 382] width 125 height 256
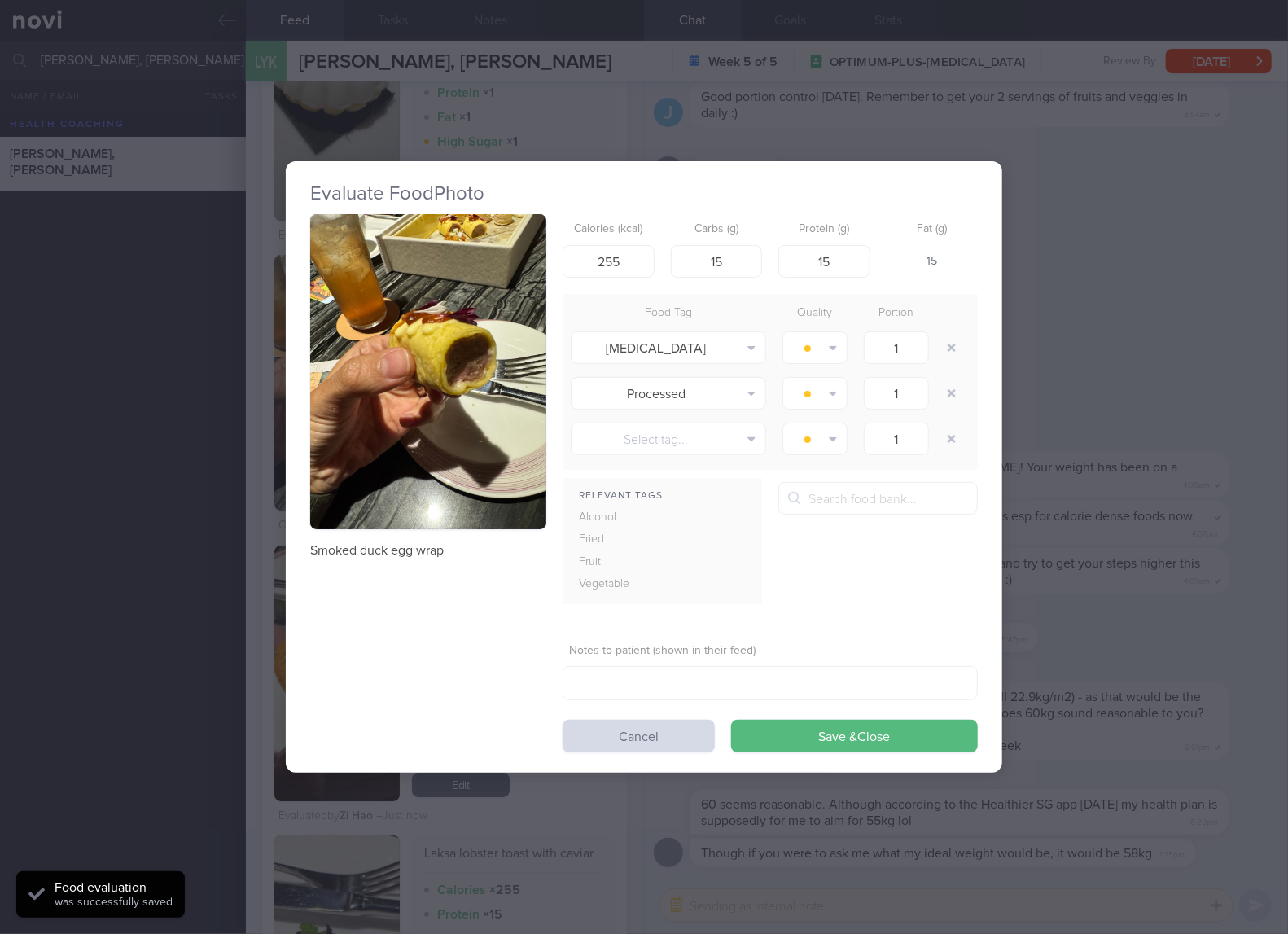
click at [476, 341] on img "button" at bounding box center [428, 372] width 236 height 315
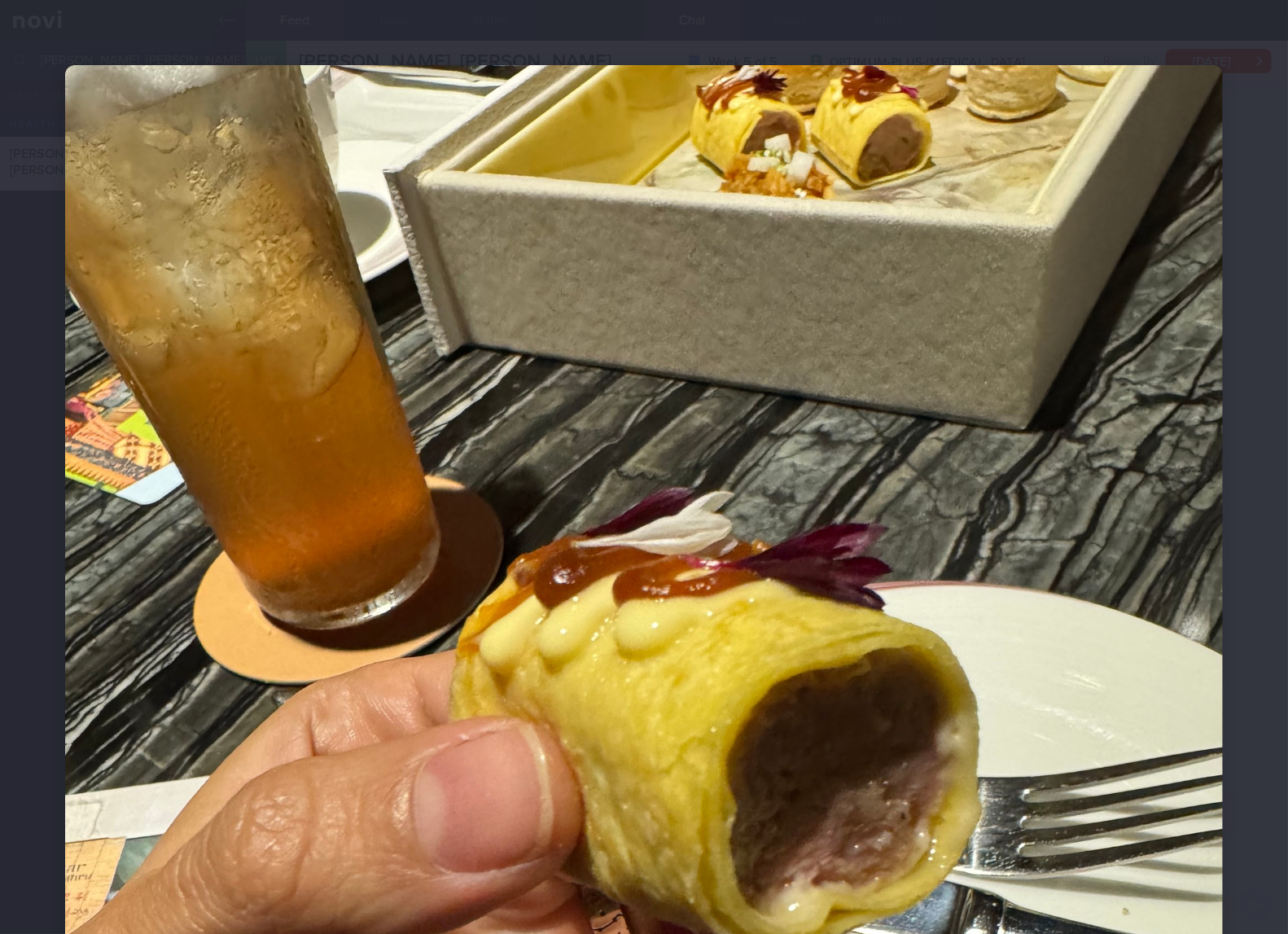
click at [927, 552] on img at bounding box center [643, 837] width 1158 height 1544
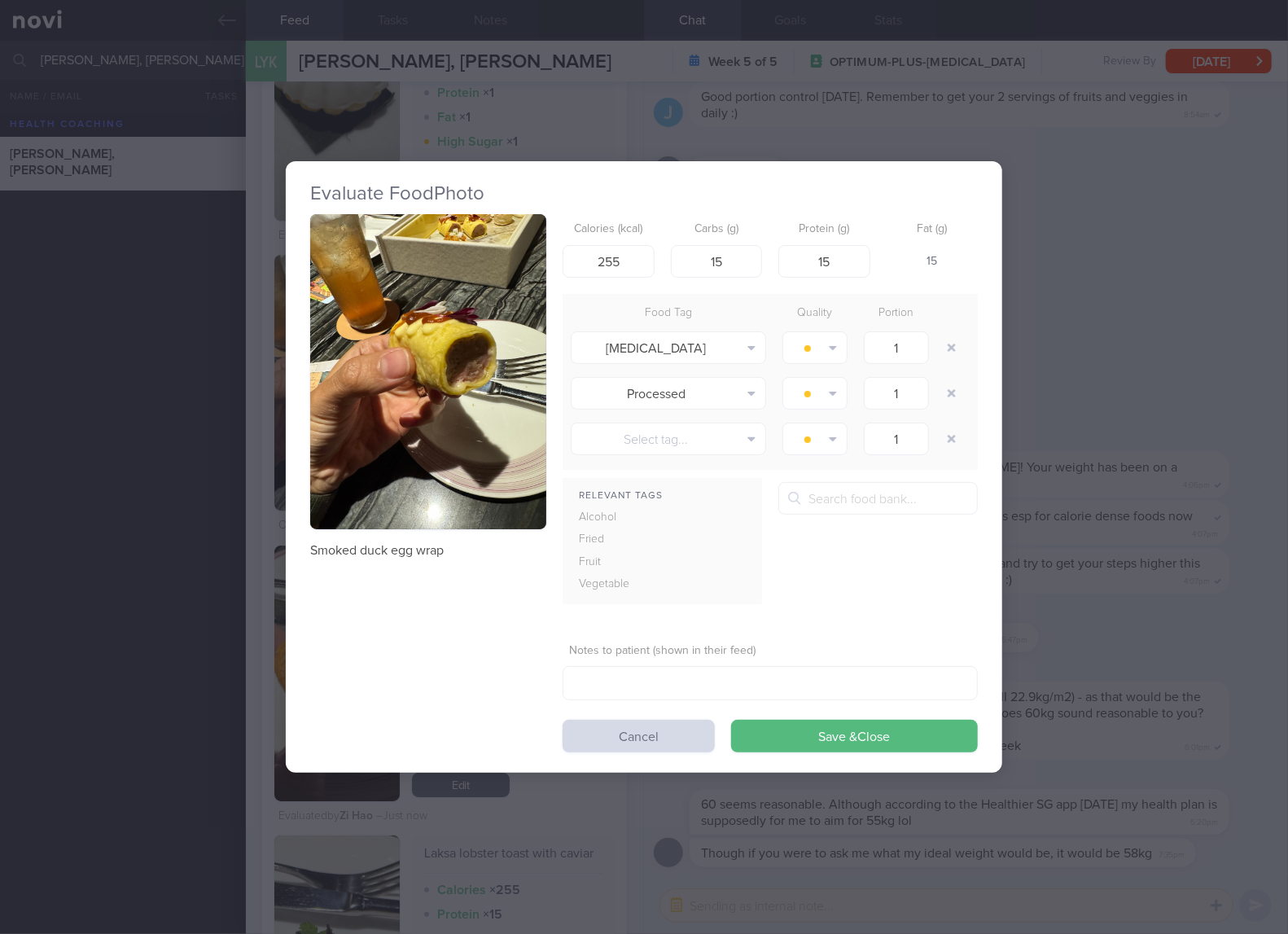
click at [1136, 463] on div "Evaluate Food Photo Smoked duck egg wrap Calories (kcal) 255 Carbs (g) 15 Prote…" at bounding box center [644, 467] width 1288 height 934
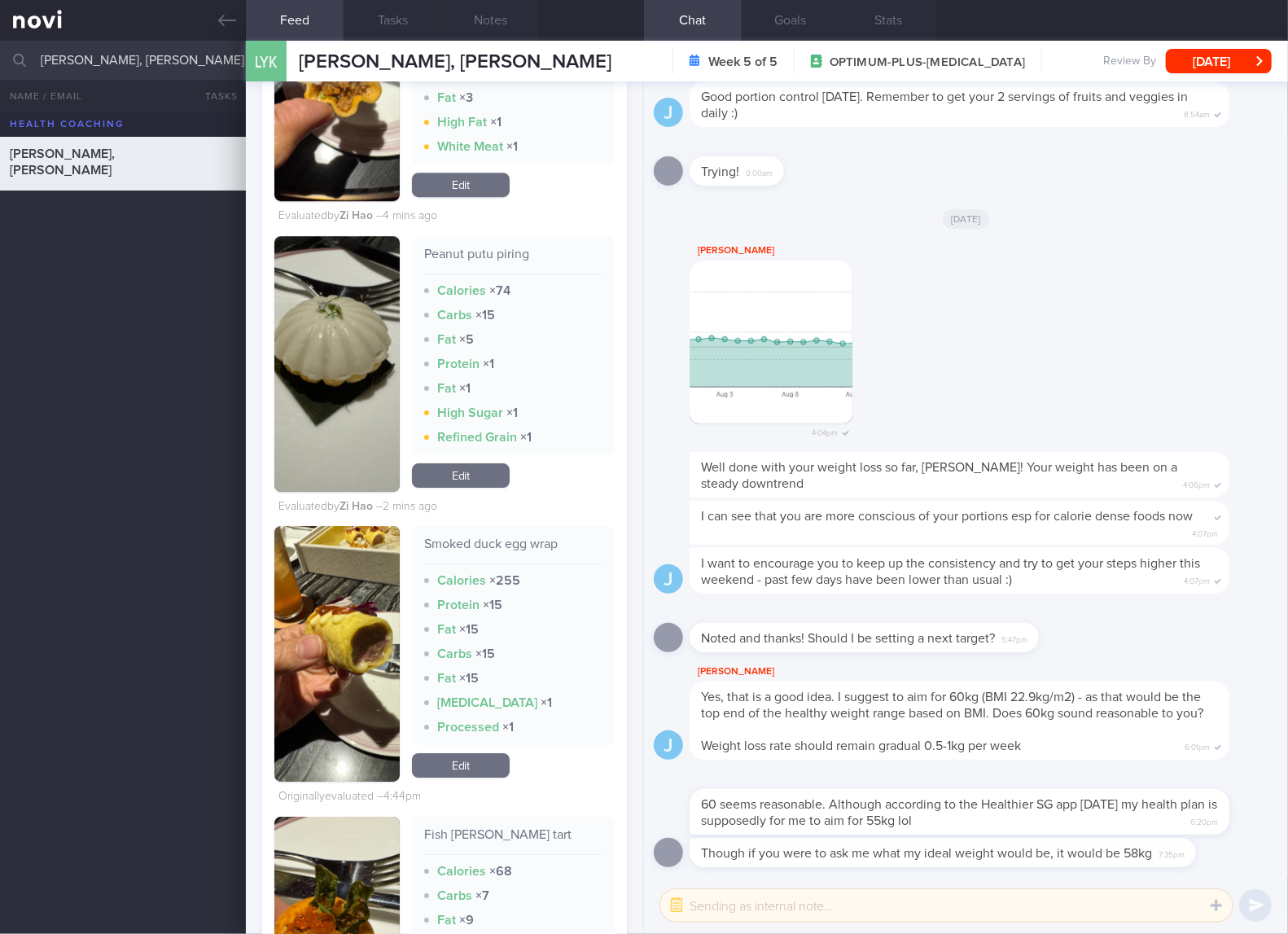
scroll to position [6515, 0]
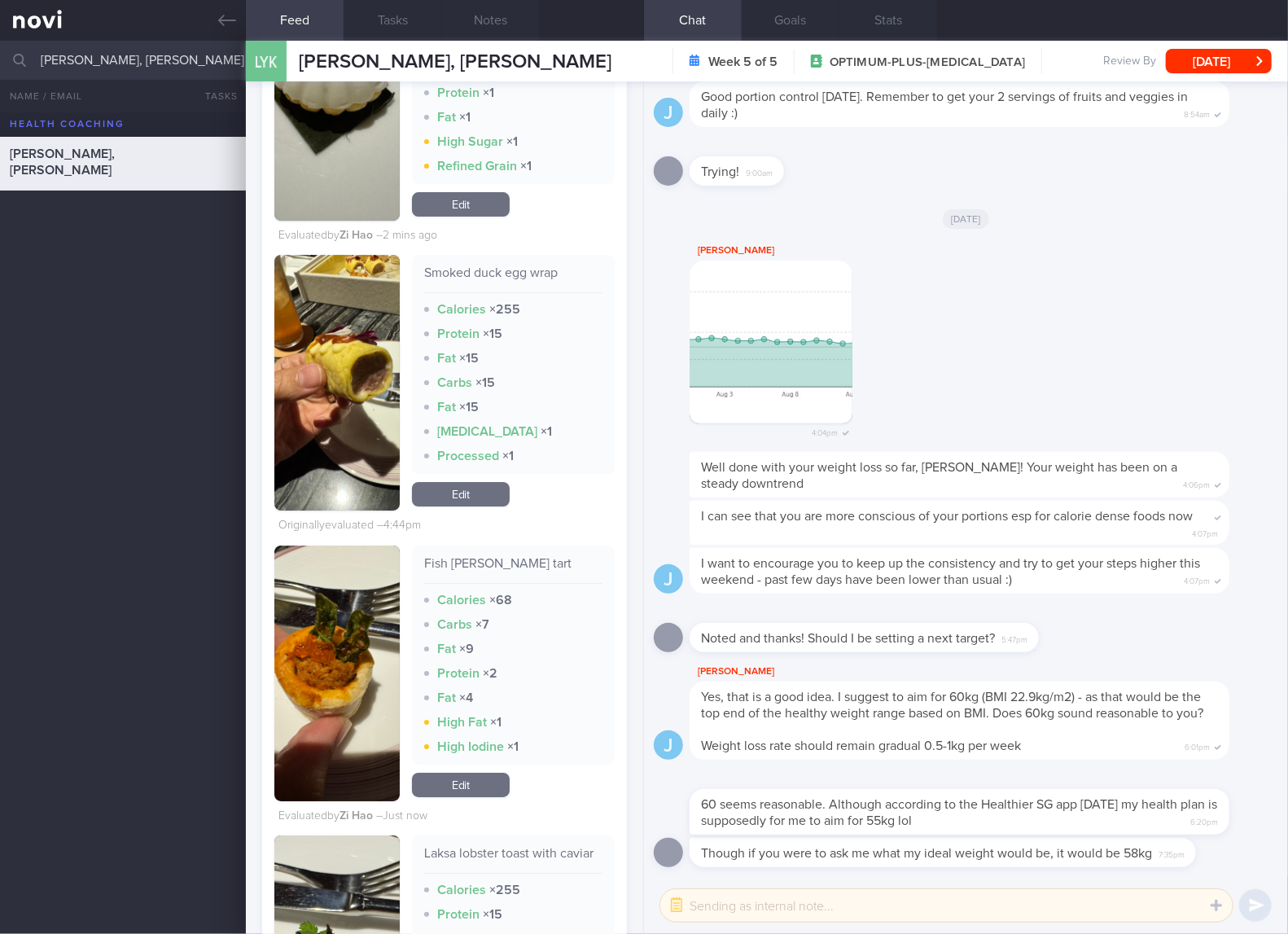
click at [479, 507] on link "Edit" at bounding box center [461, 494] width 98 height 24
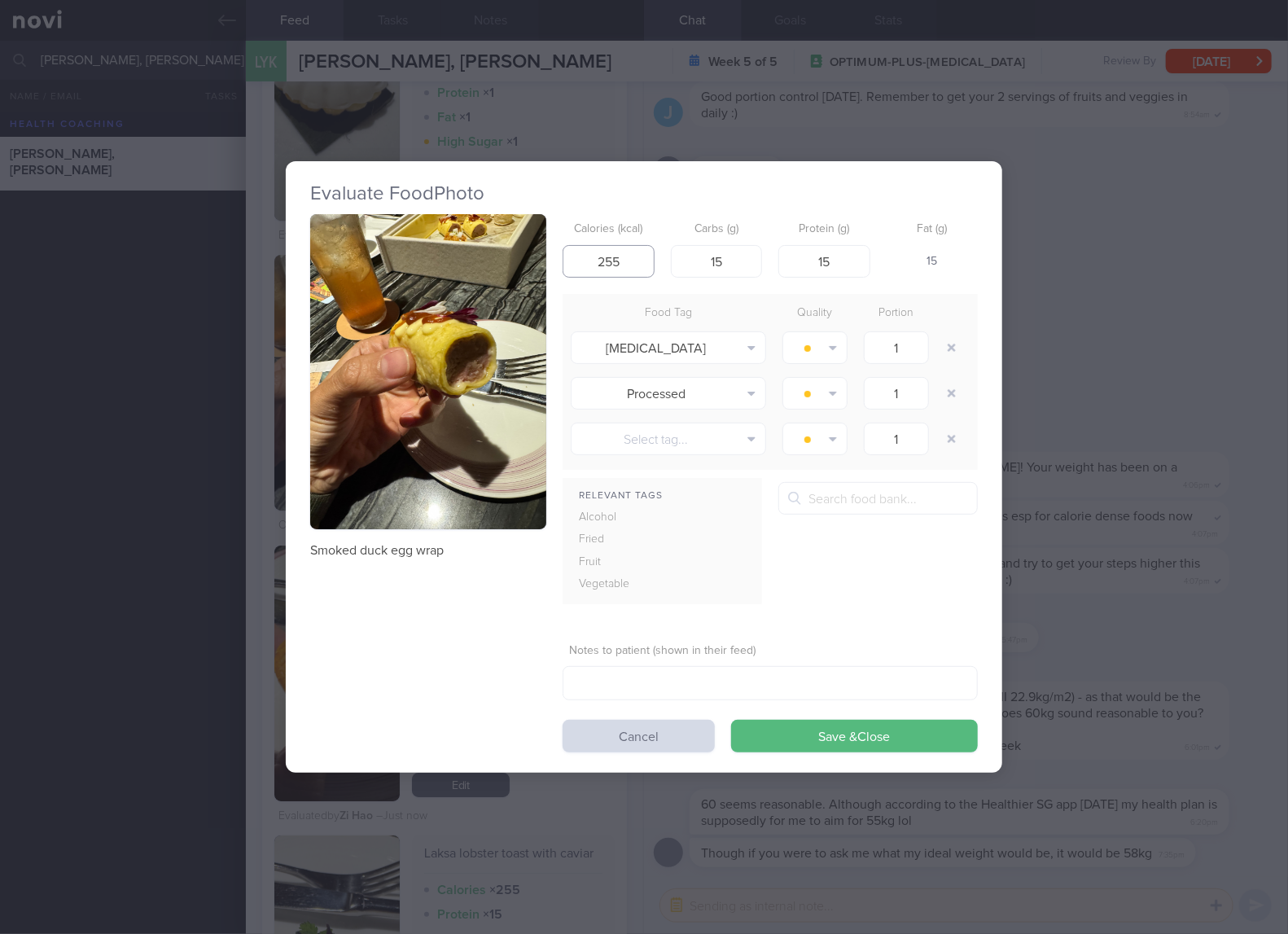
click at [643, 274] on input "255" at bounding box center [608, 261] width 92 height 32
type input "120"
type input "4"
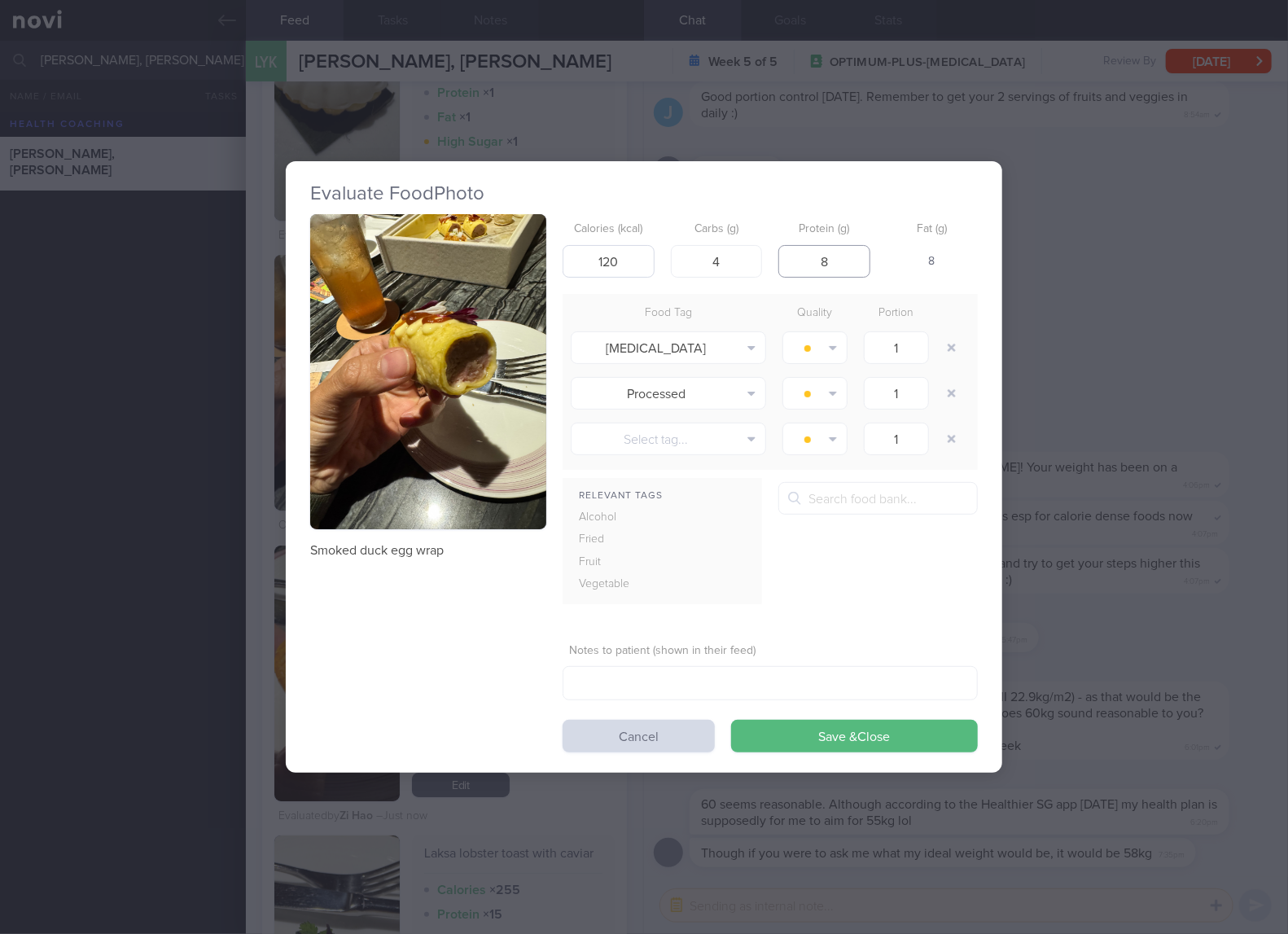
type input "8"
click at [731, 720] on button "Save & Close" at bounding box center [854, 736] width 246 height 32
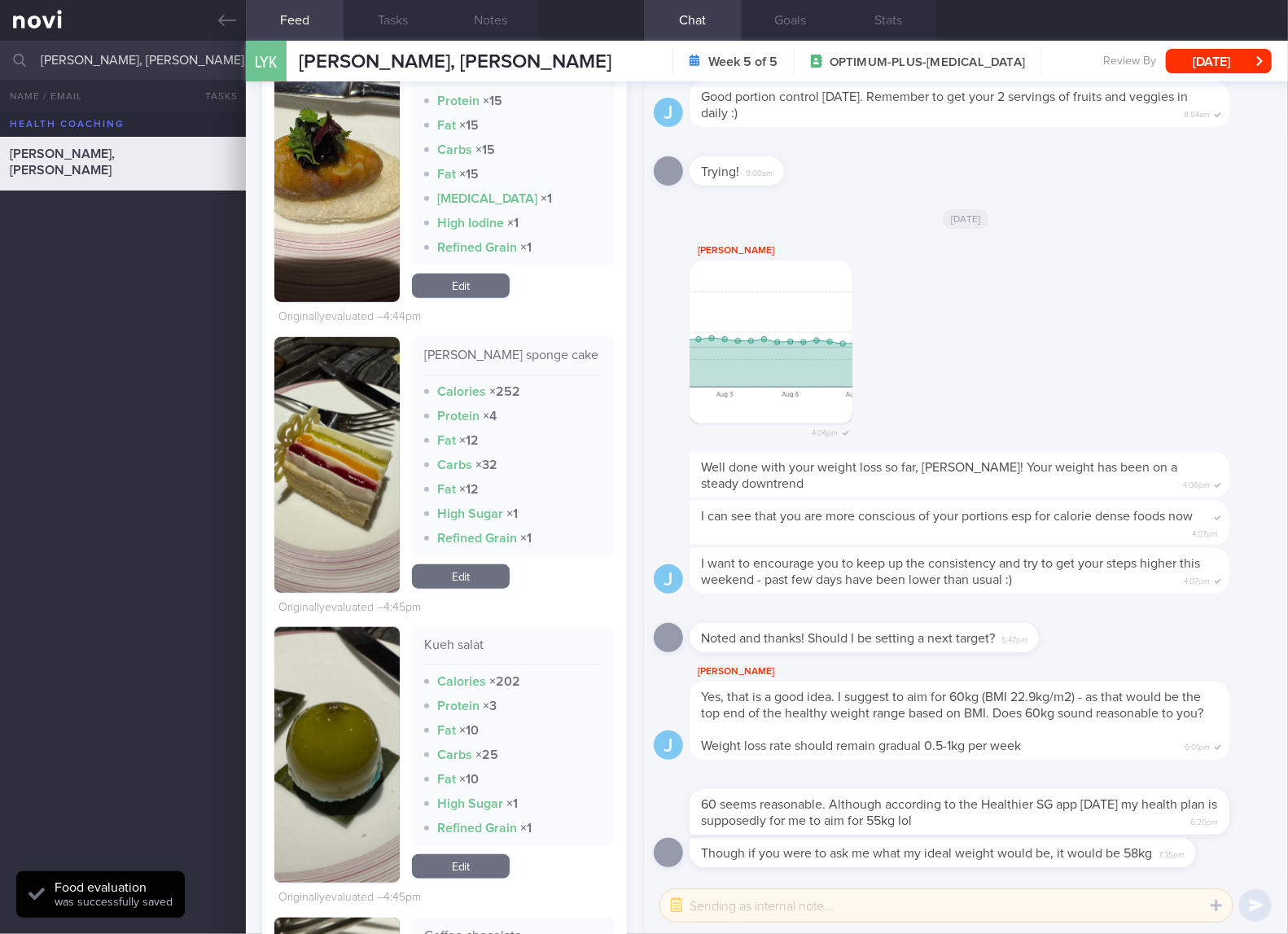
scroll to position [7057, 0]
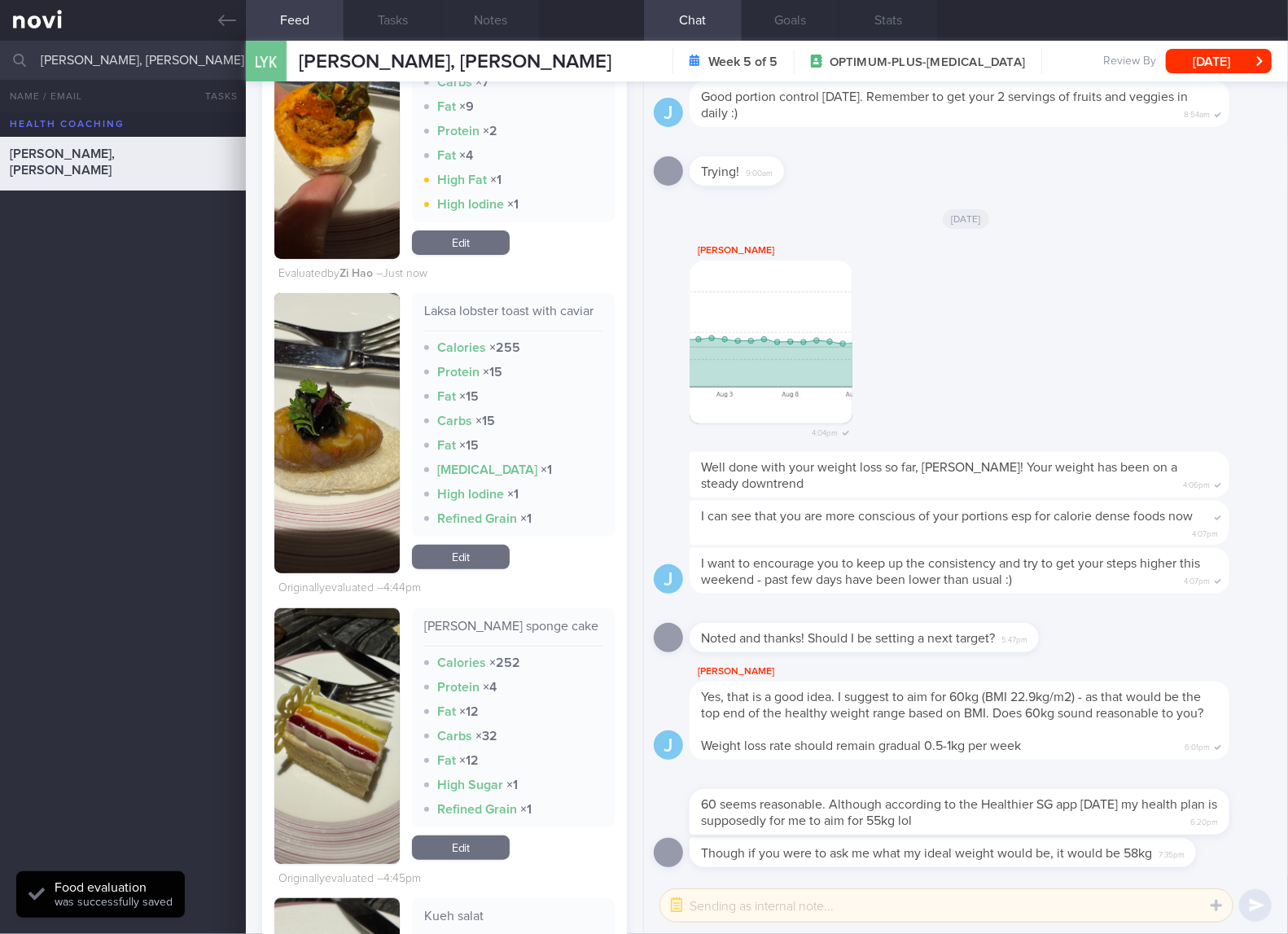
click at [515, 331] on div "Laksa lobster toast with caviar" at bounding box center [513, 318] width 178 height 29
drag, startPoint x: 308, startPoint y: 431, endPoint x: 318, endPoint y: 429, distance: 10.2
click at [308, 431] on button "button" at bounding box center [336, 433] width 125 height 280
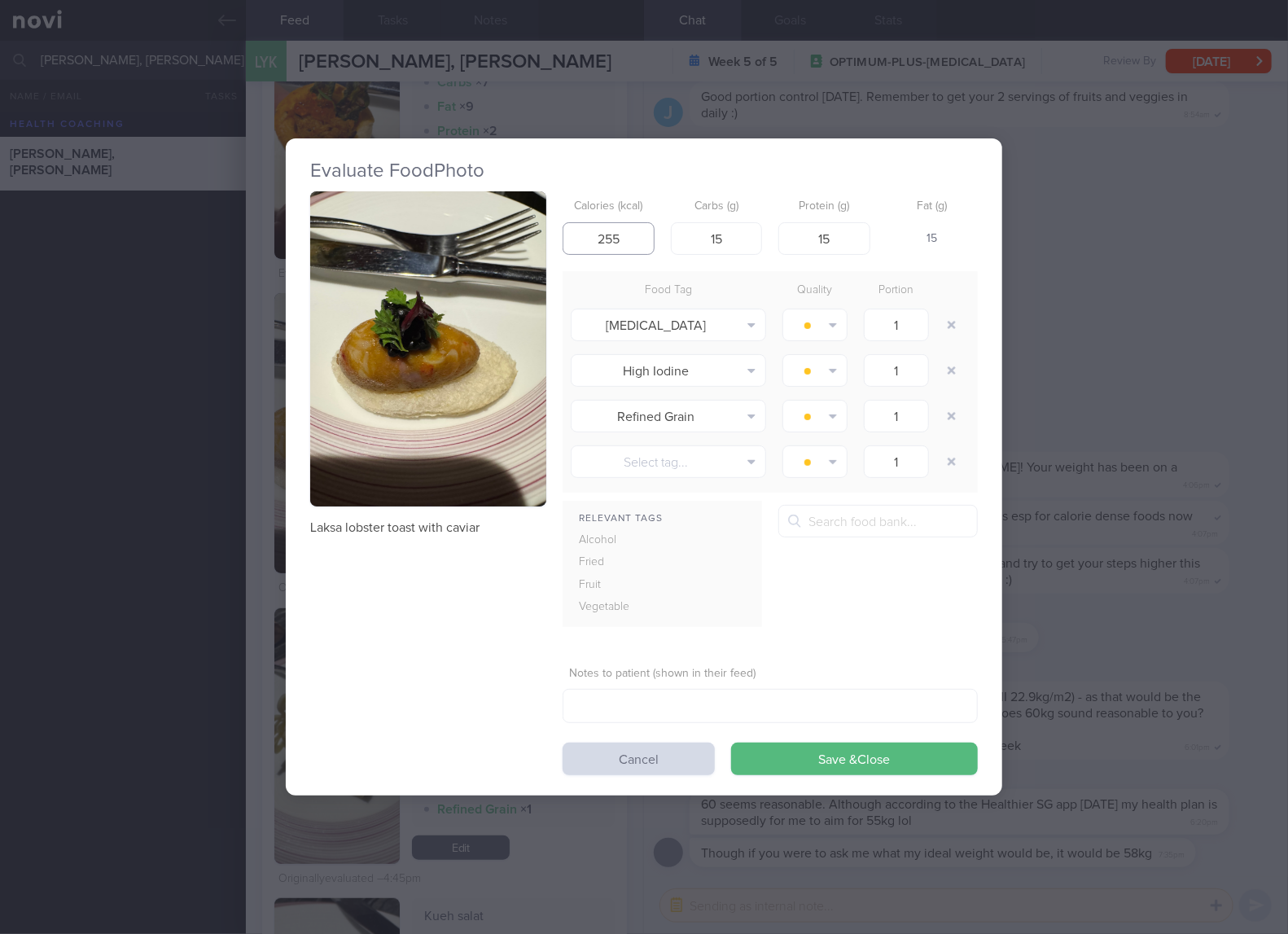
click at [620, 240] on input "255" at bounding box center [608, 238] width 92 height 32
type input "122"
type input "8"
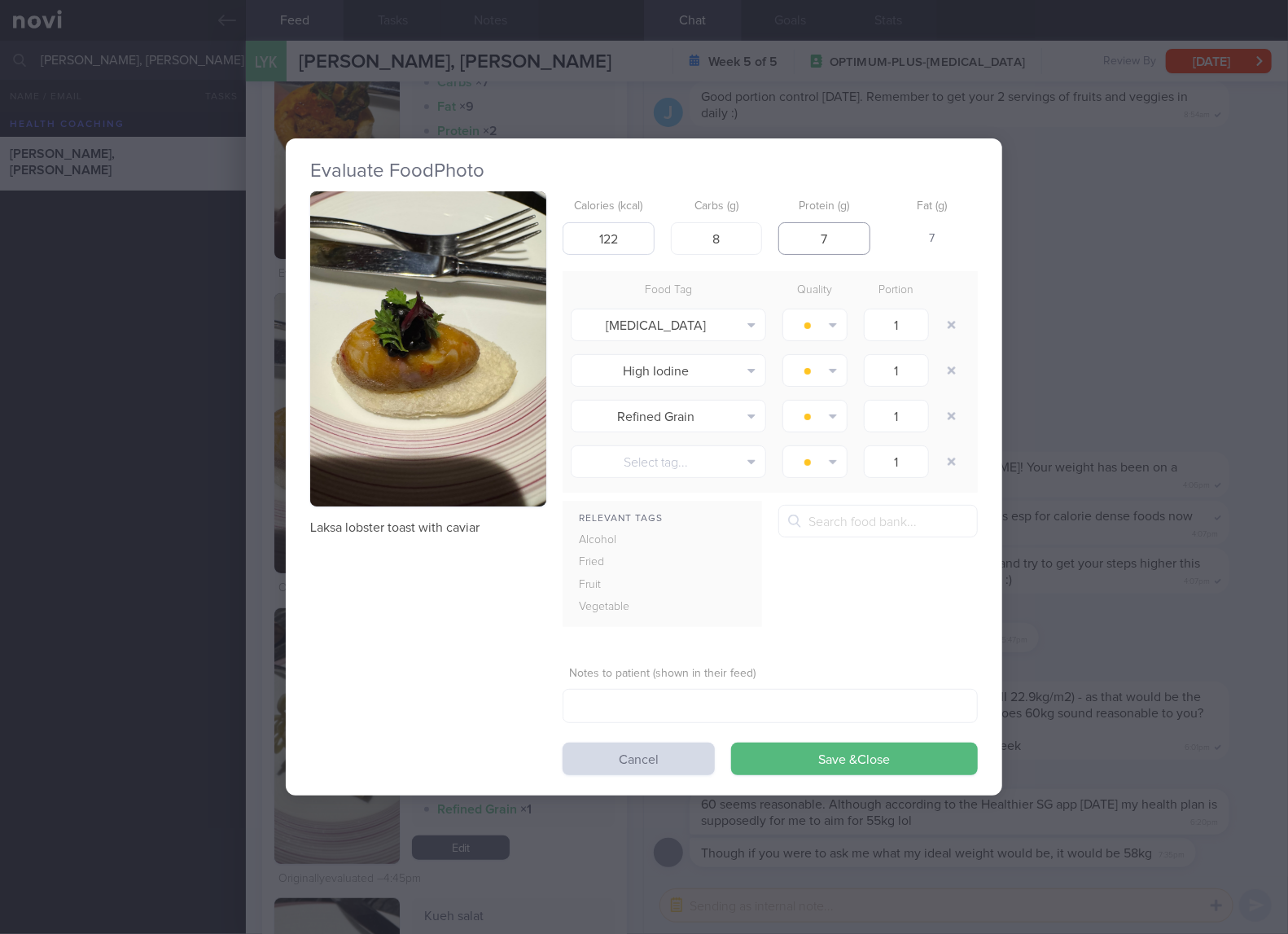
type input "7"
click at [731, 742] on button "Save & Close" at bounding box center [854, 759] width 246 height 32
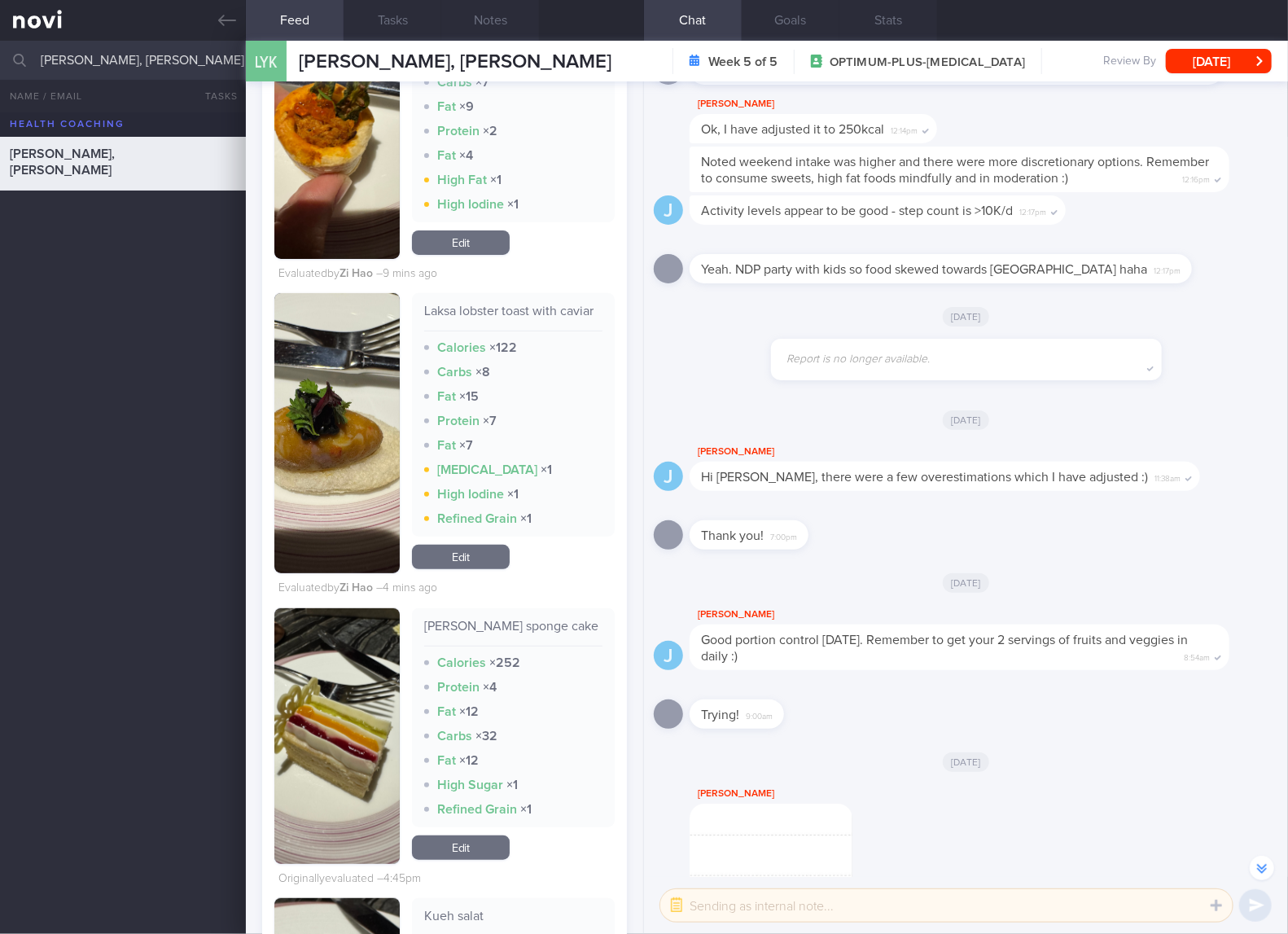
scroll to position [7328, 0]
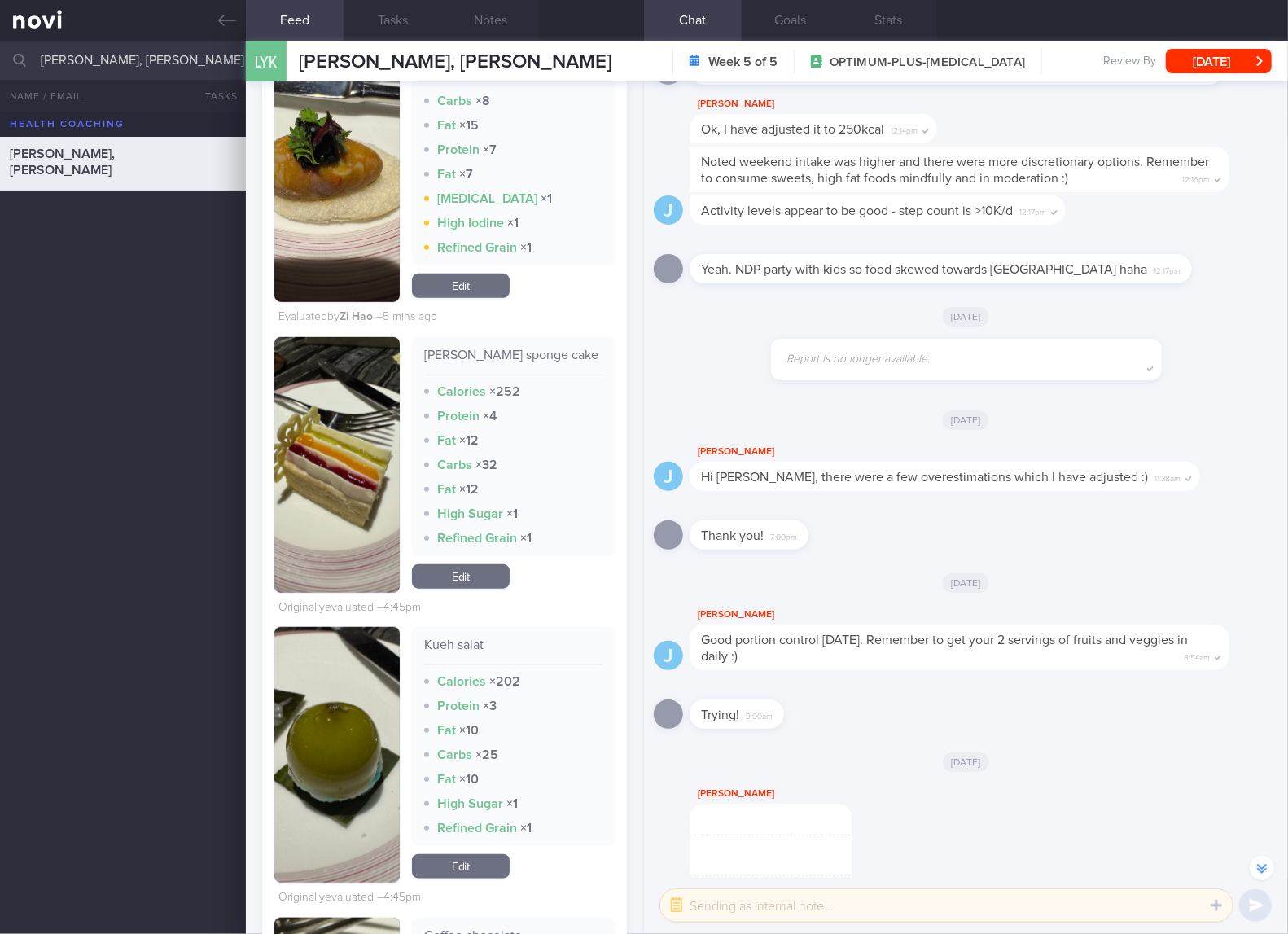
click at [912, 560] on div "[DATE]" at bounding box center [966, 582] width 624 height 46
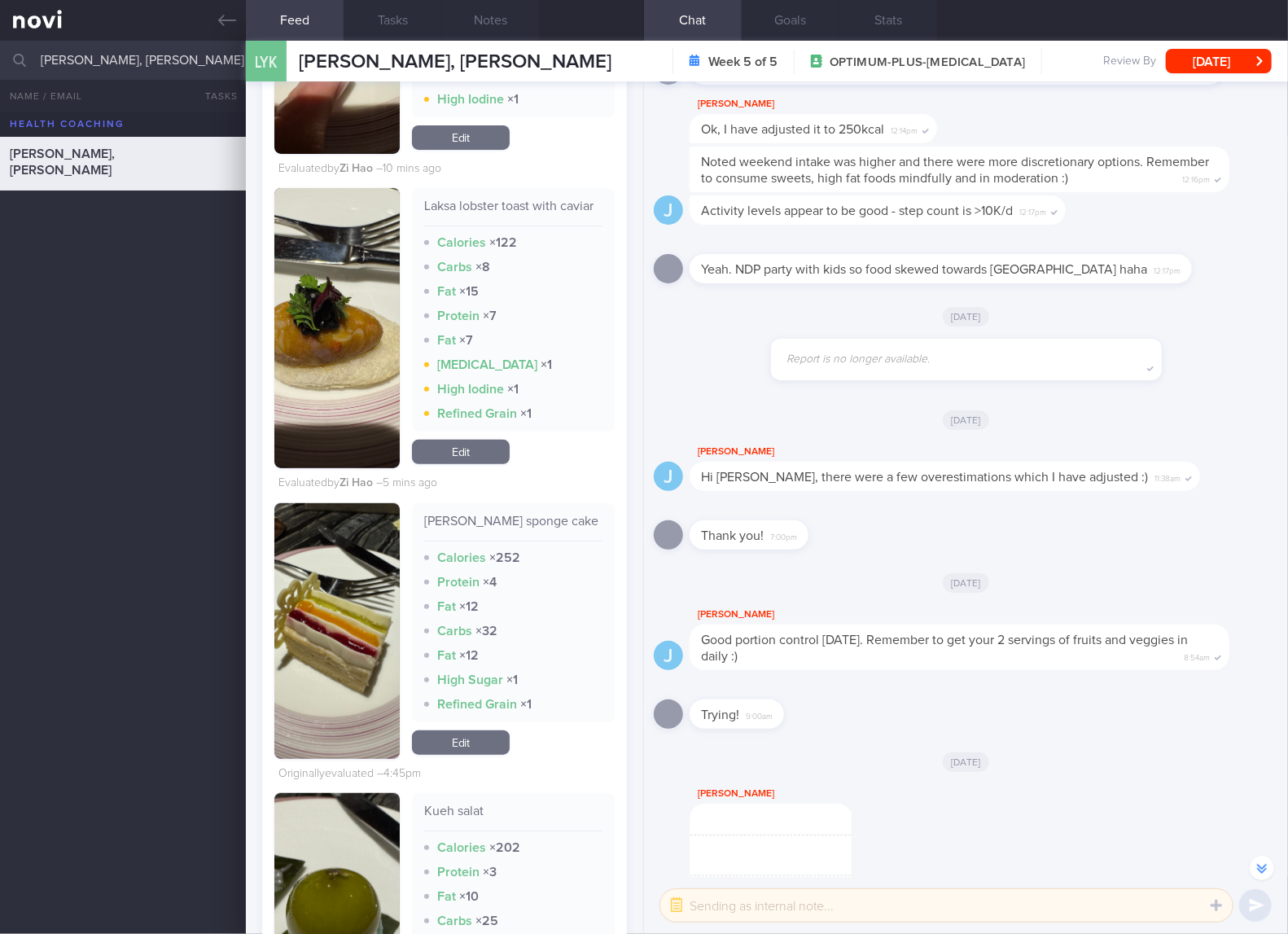
scroll to position [7057, 0]
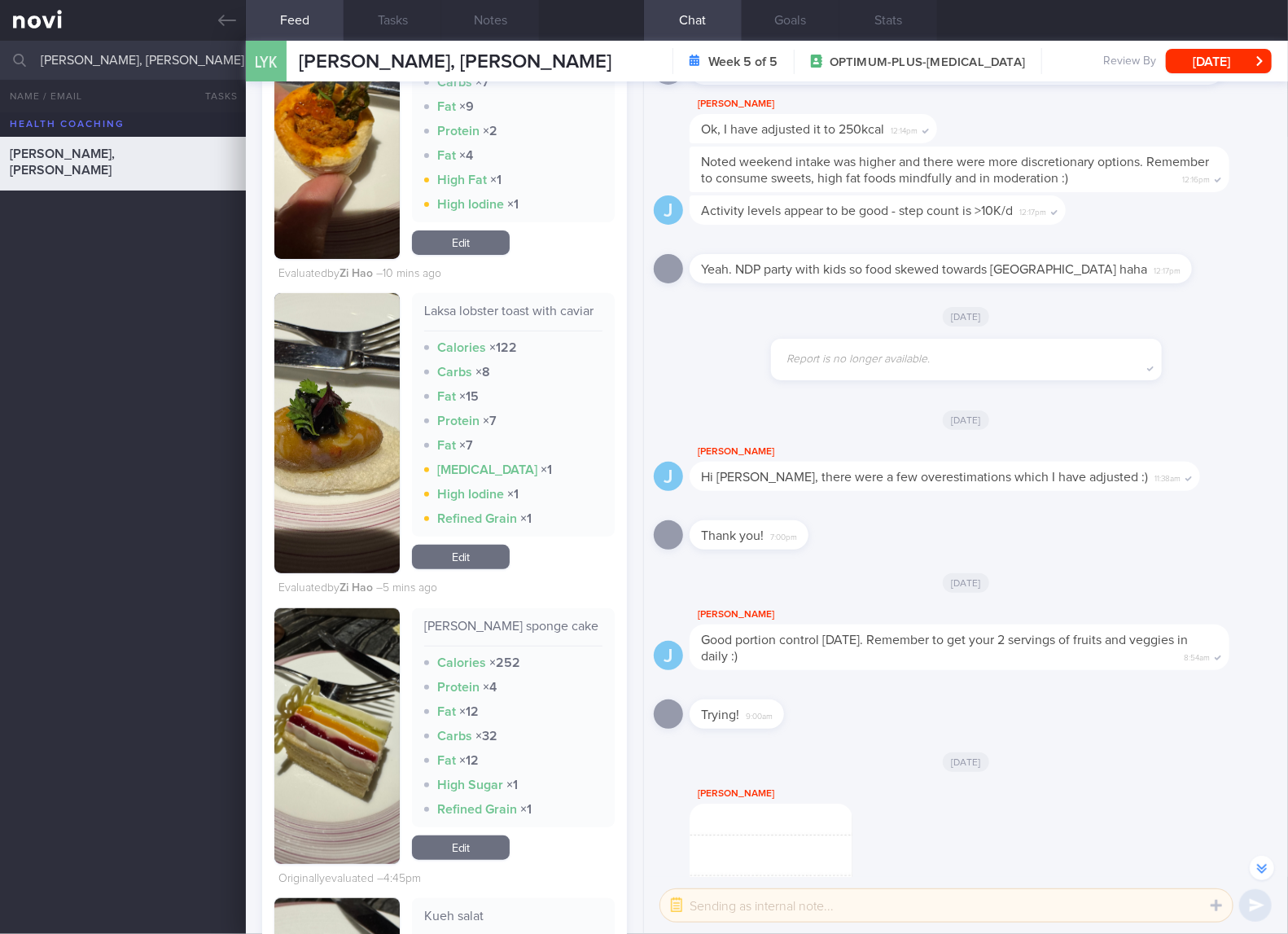
click at [489, 647] on div "[PERSON_NAME] sponge cake" at bounding box center [513, 633] width 178 height 29
click at [330, 784] on button "button" at bounding box center [336, 736] width 125 height 256
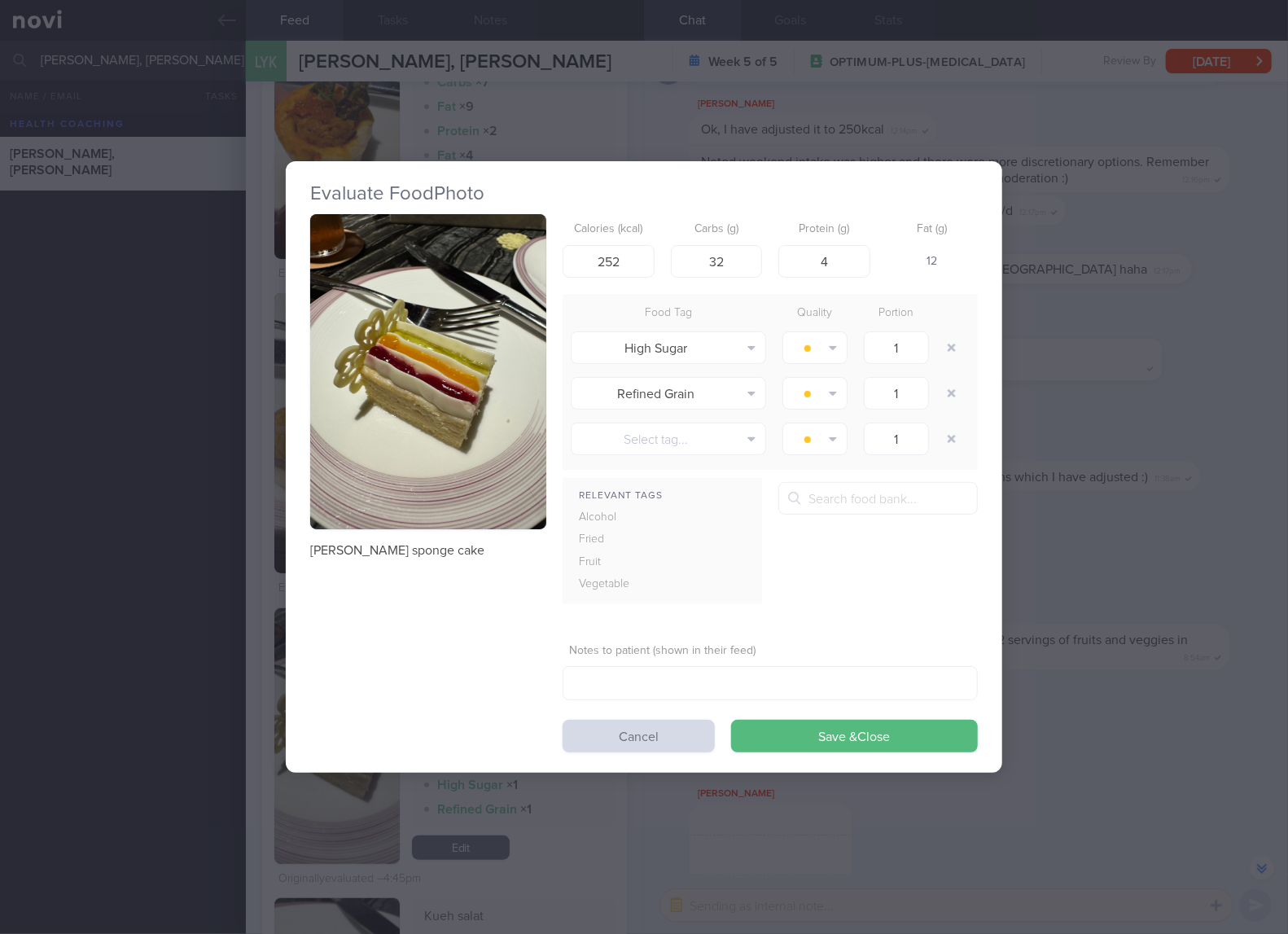
click at [510, 384] on button "button" at bounding box center [428, 372] width 236 height 315
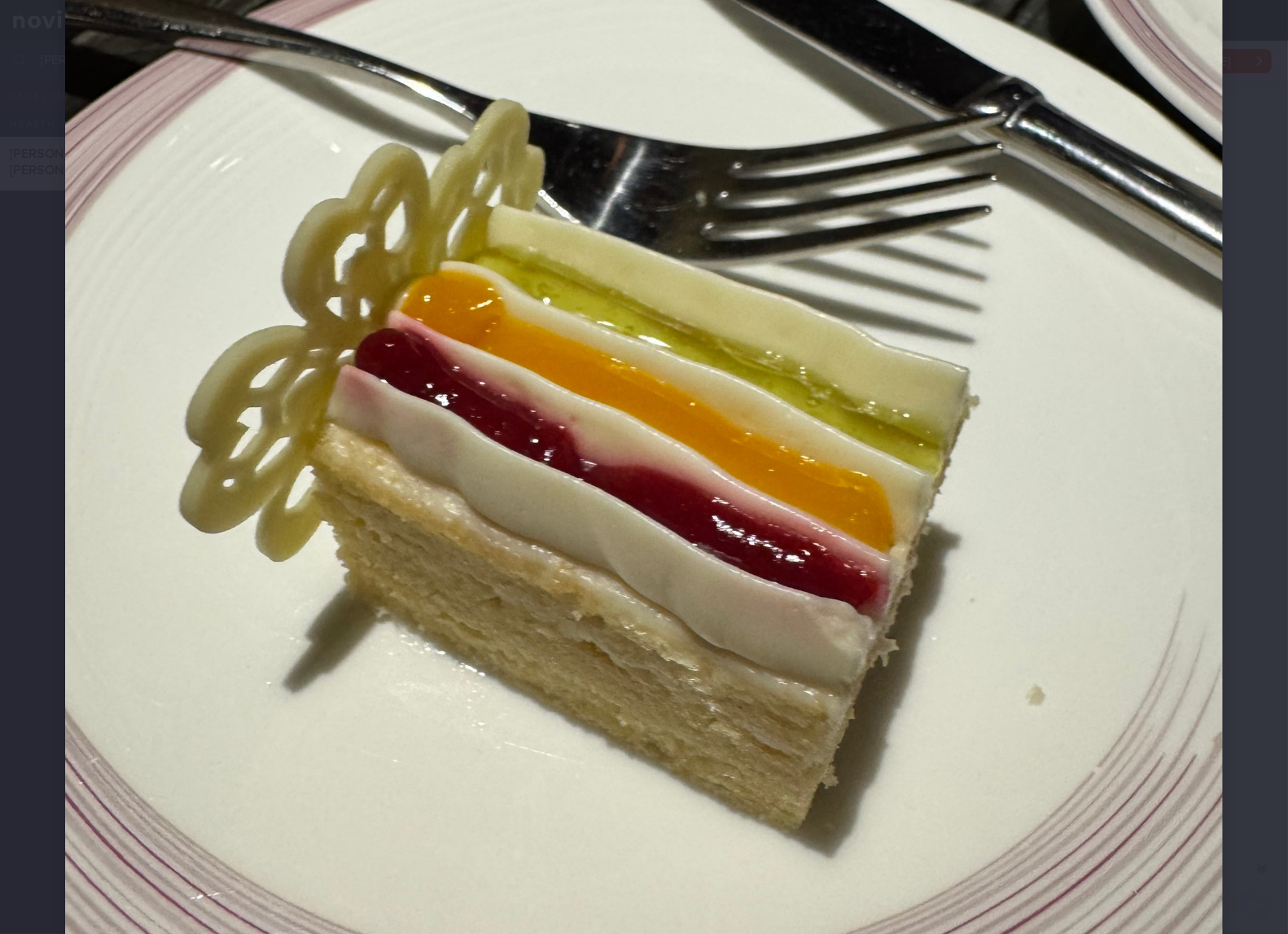
scroll to position [543, 0]
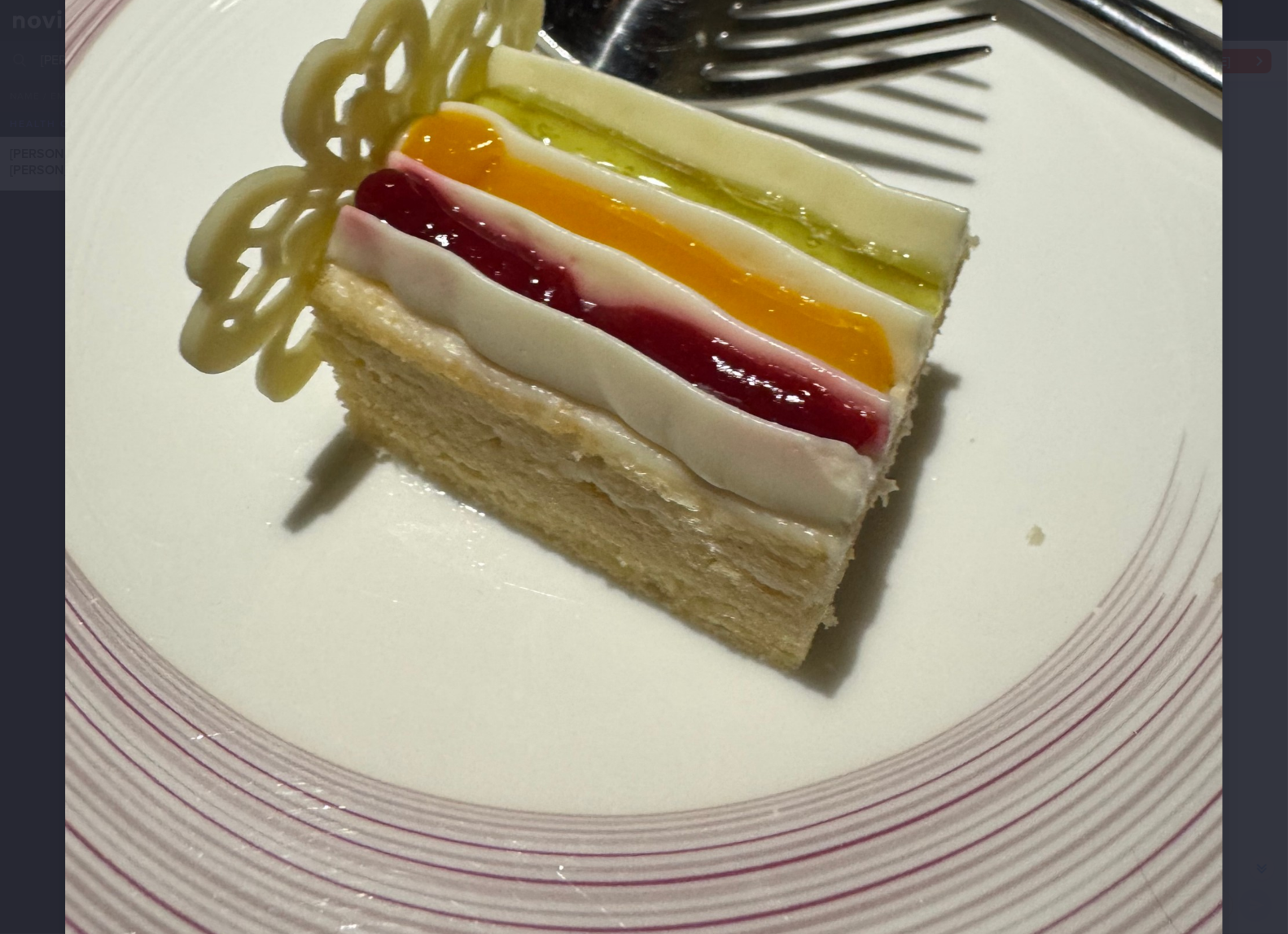
click at [570, 373] on img at bounding box center [643, 295] width 1158 height 1544
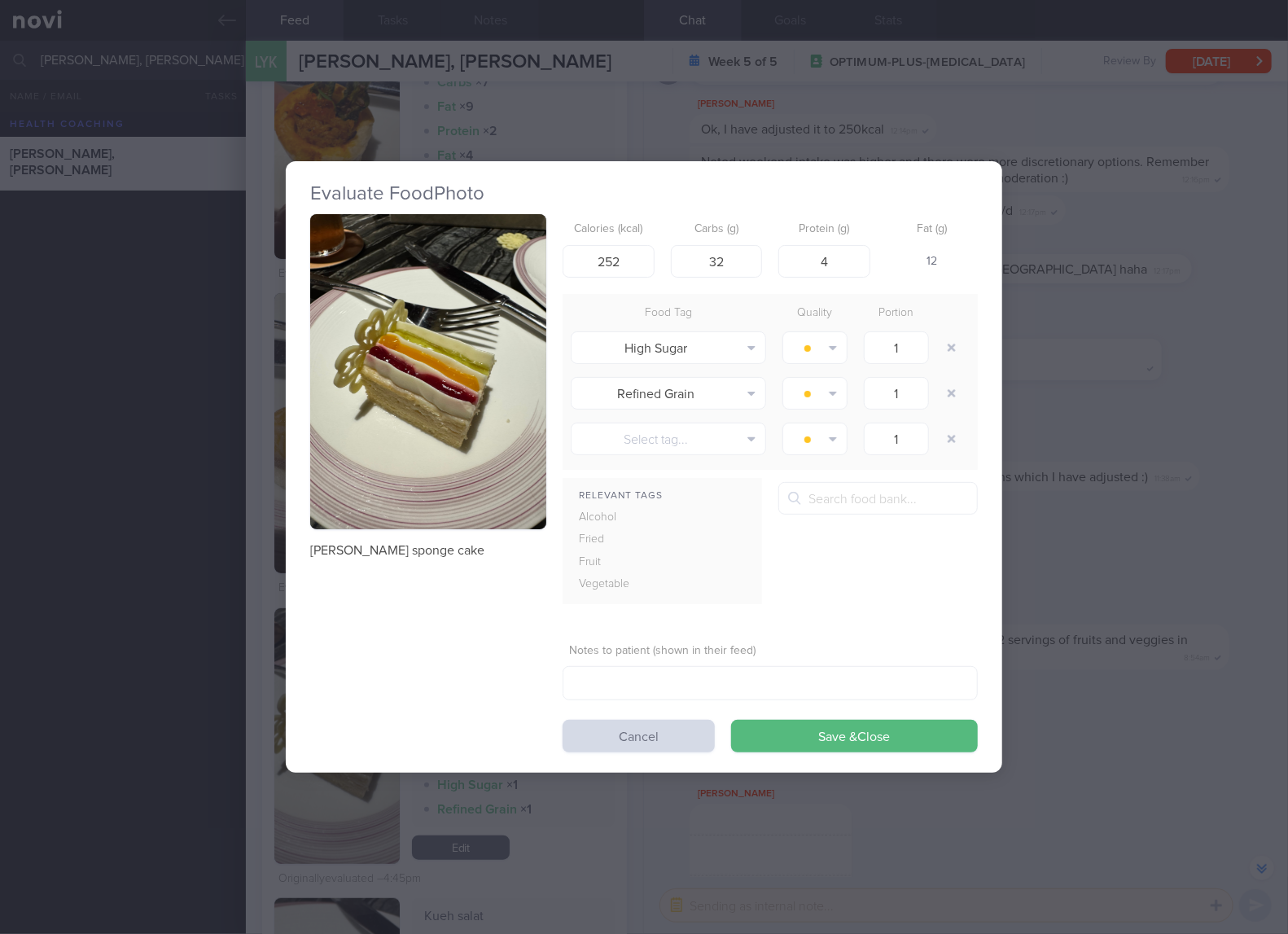
click at [1103, 526] on div "Evaluate Food Photo Yuzu almond sponge cake Calories (kcal) 252 Carbs (g) 32 Pr…" at bounding box center [644, 467] width 1288 height 934
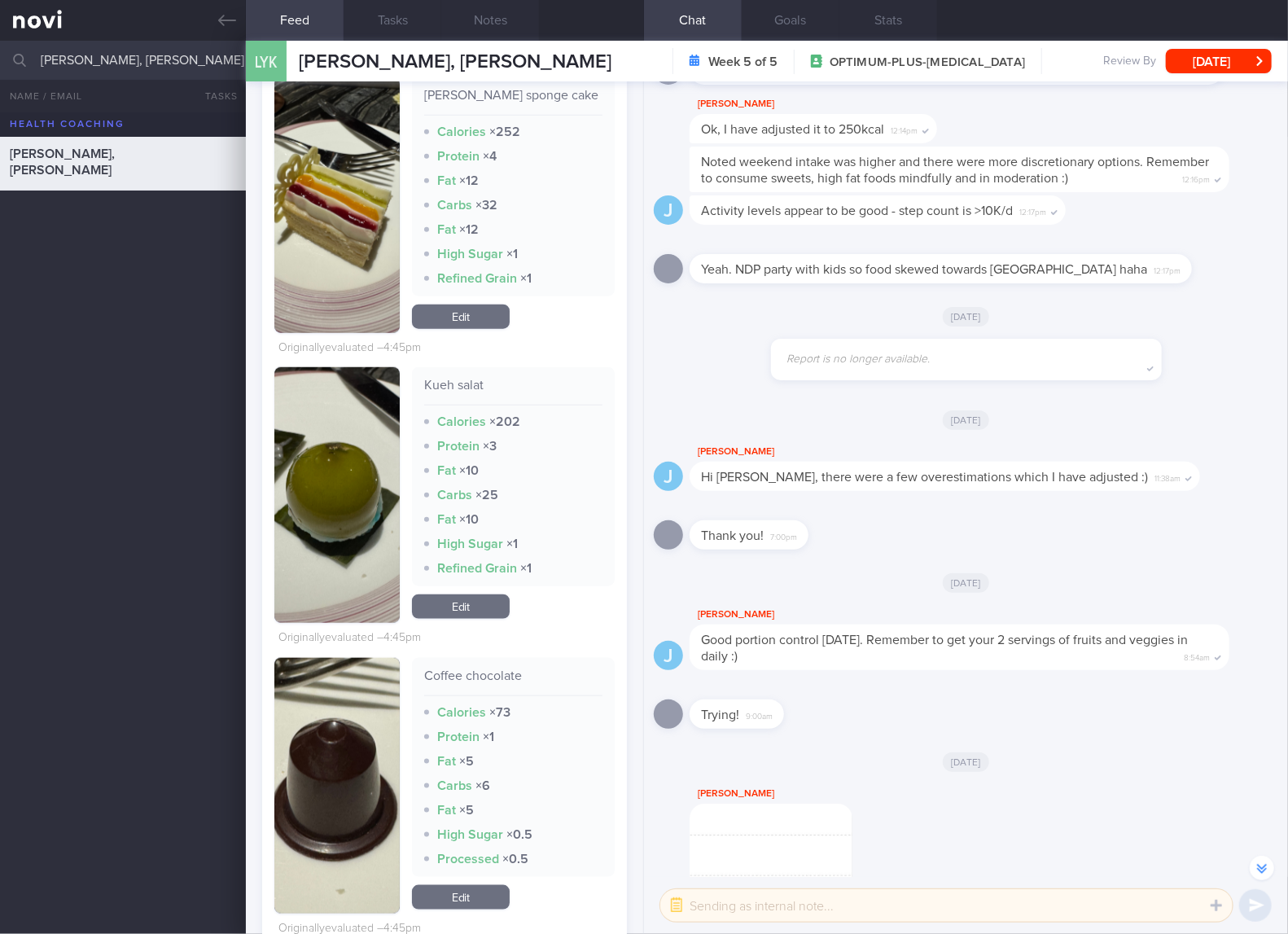
scroll to position [7600, 0]
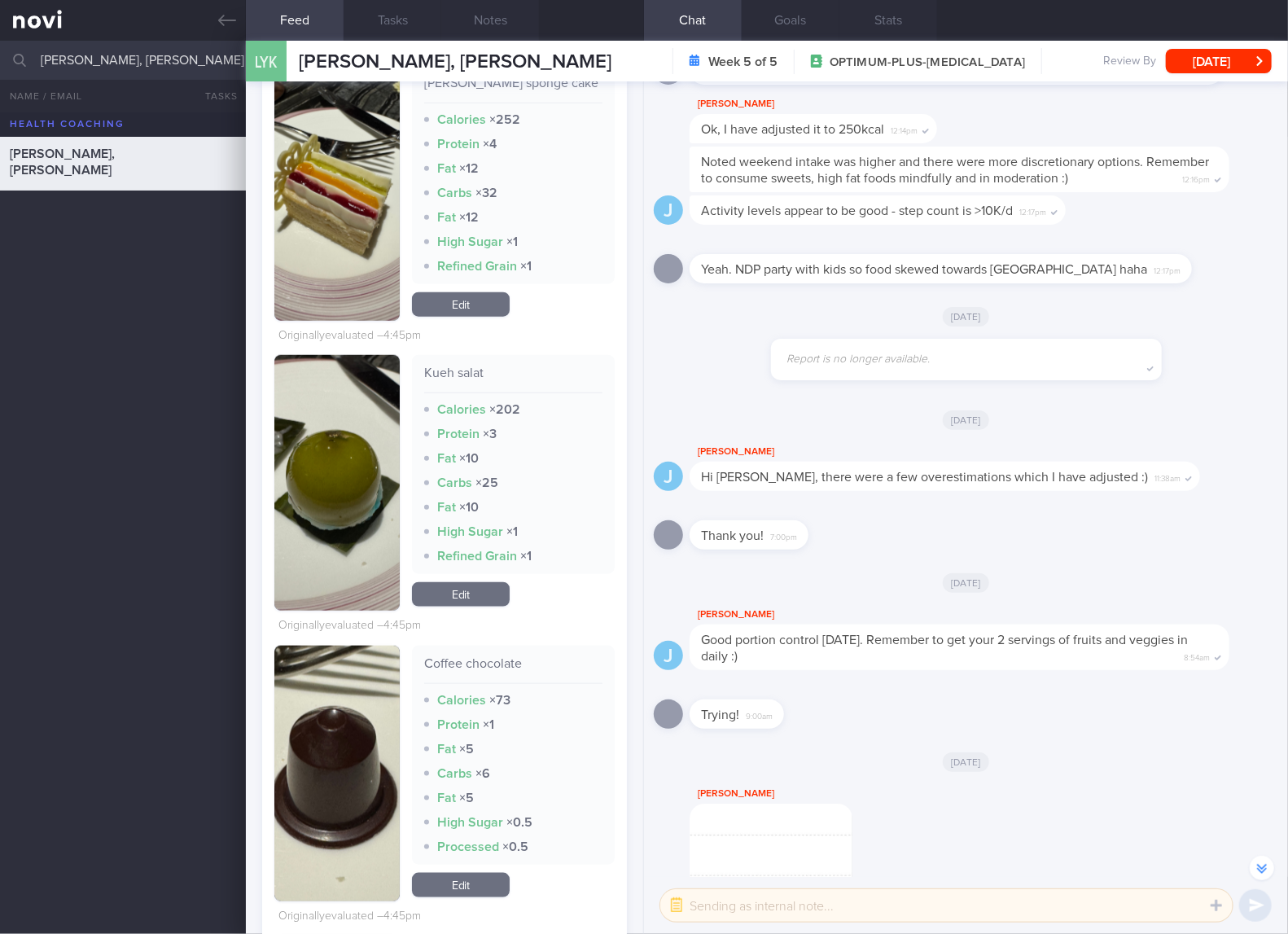
click at [1015, 605] on div "[PERSON_NAME]" at bounding box center [984, 615] width 588 height 20
click at [478, 317] on link "Edit" at bounding box center [461, 304] width 98 height 24
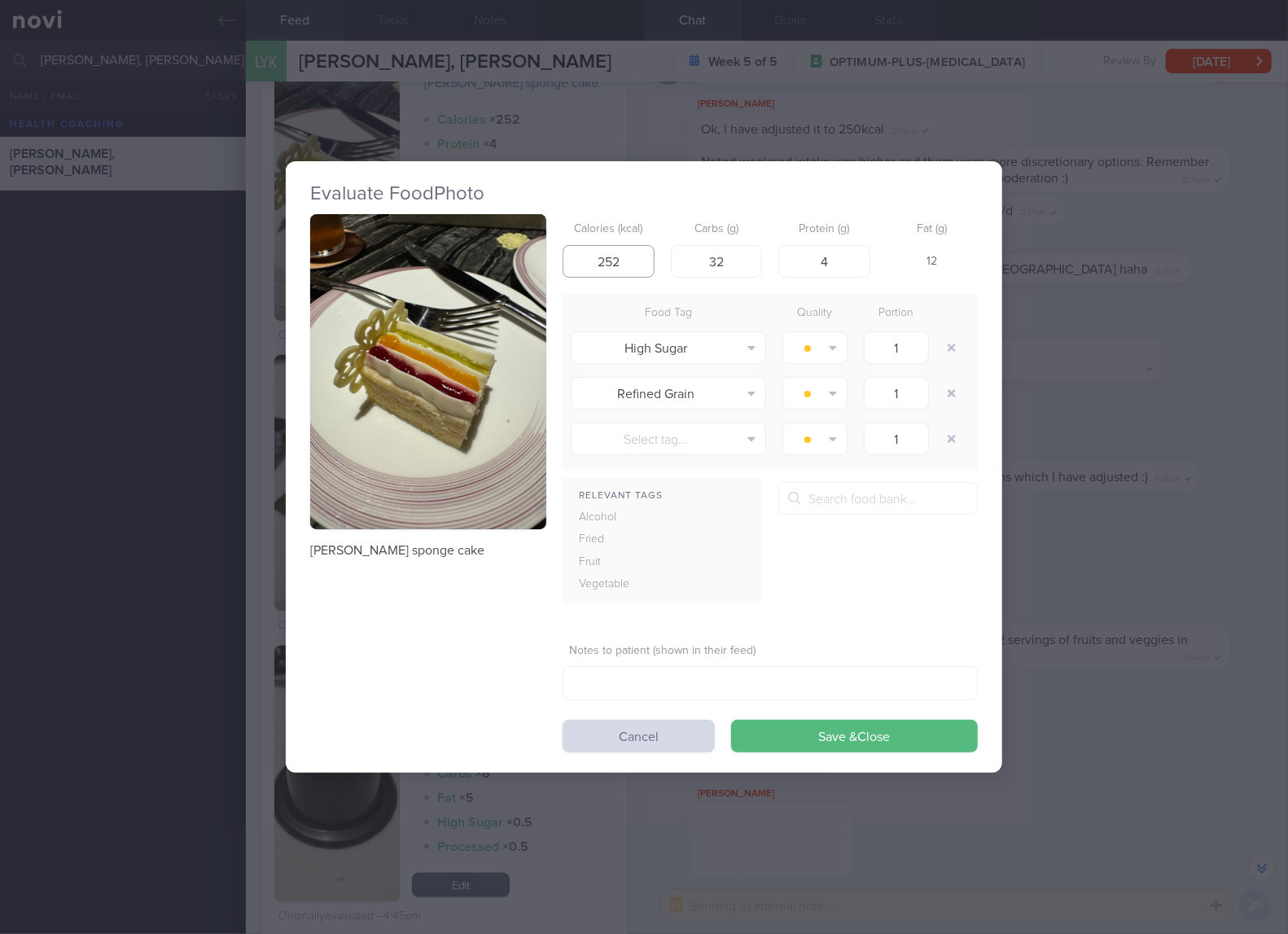
click at [639, 268] on input "252" at bounding box center [608, 261] width 92 height 32
type input "186"
type input "22"
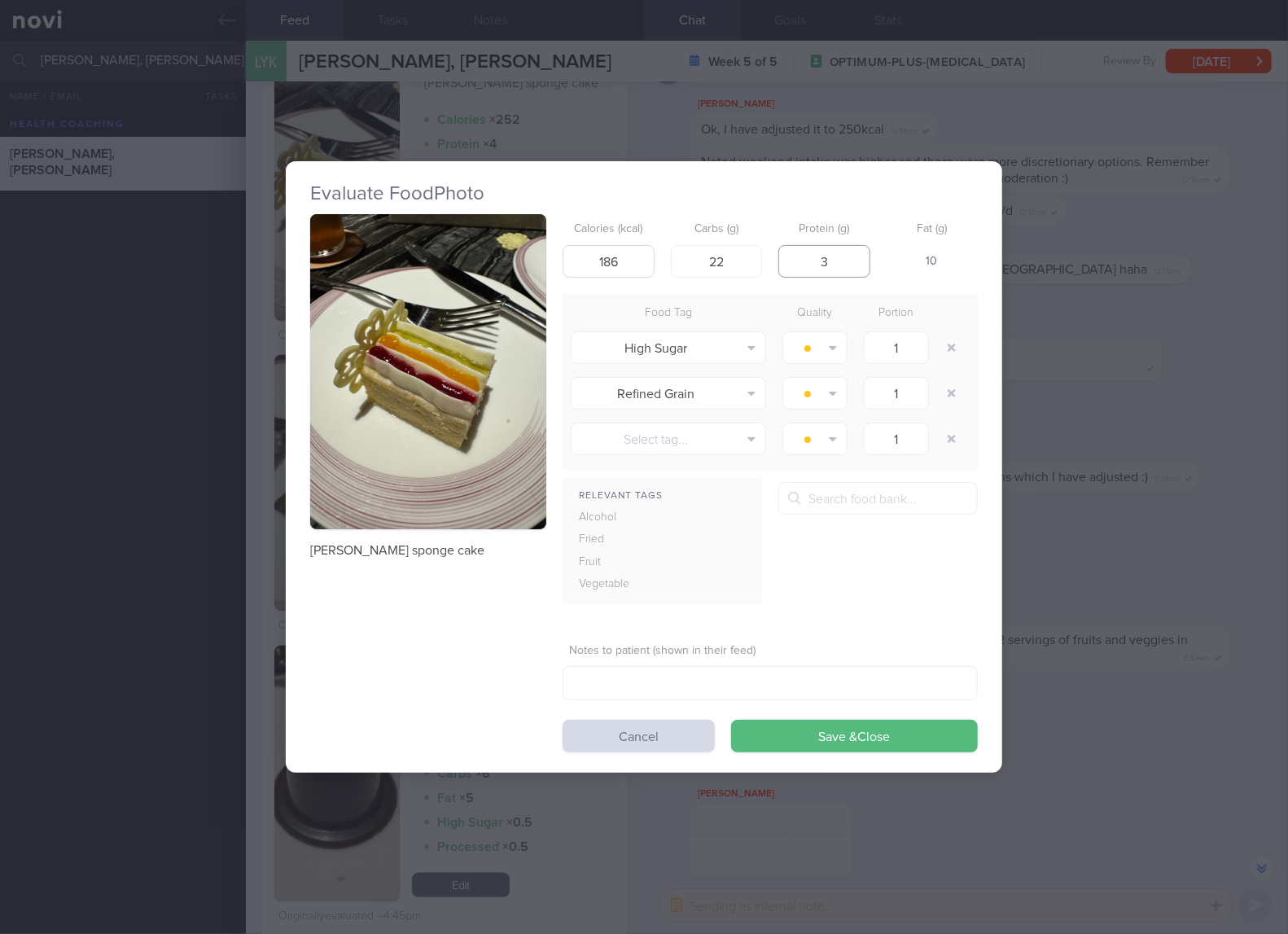
type input "3"
click at [731, 720] on button "Save & Close" at bounding box center [854, 736] width 246 height 32
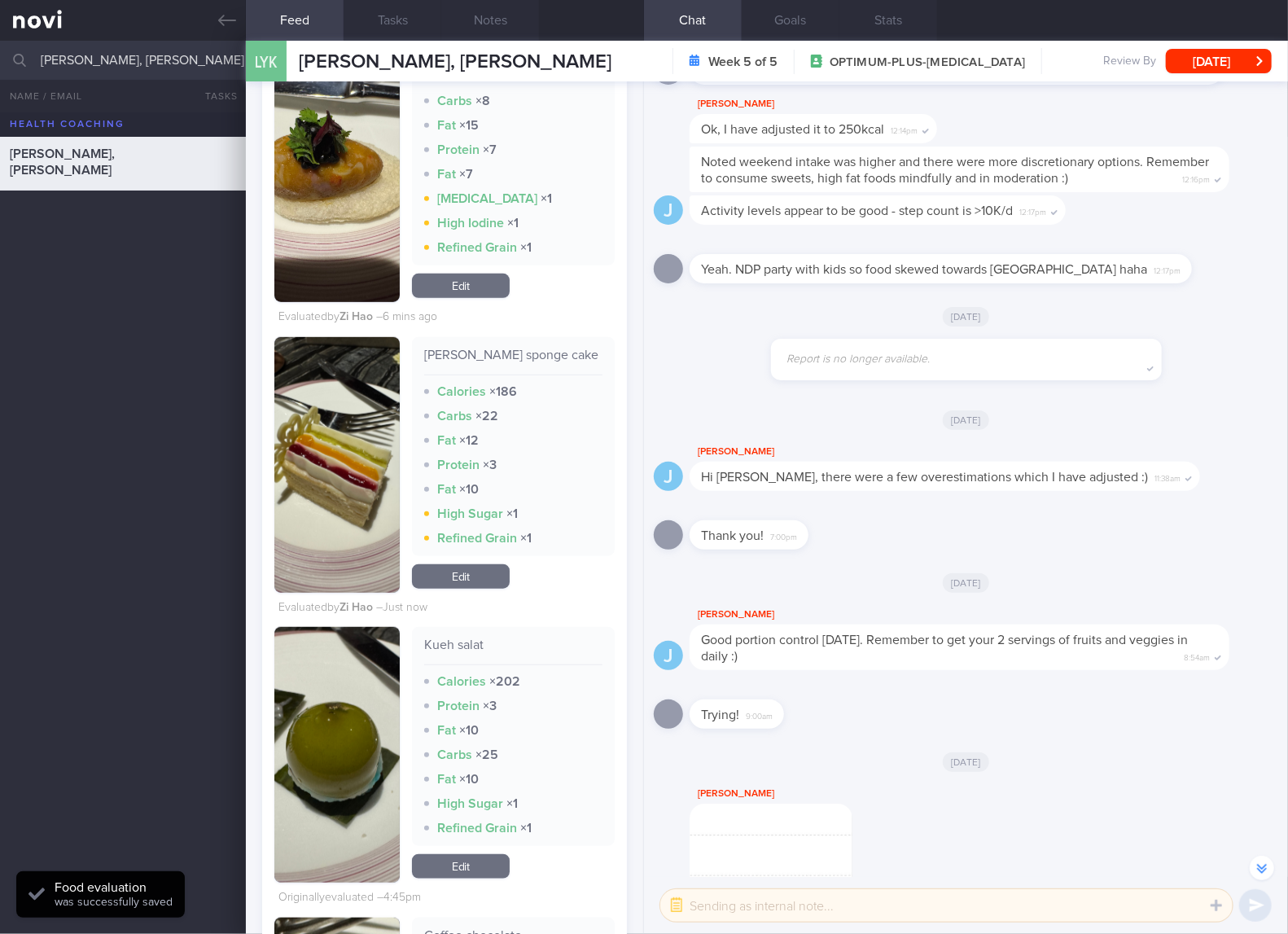
scroll to position [7600, 0]
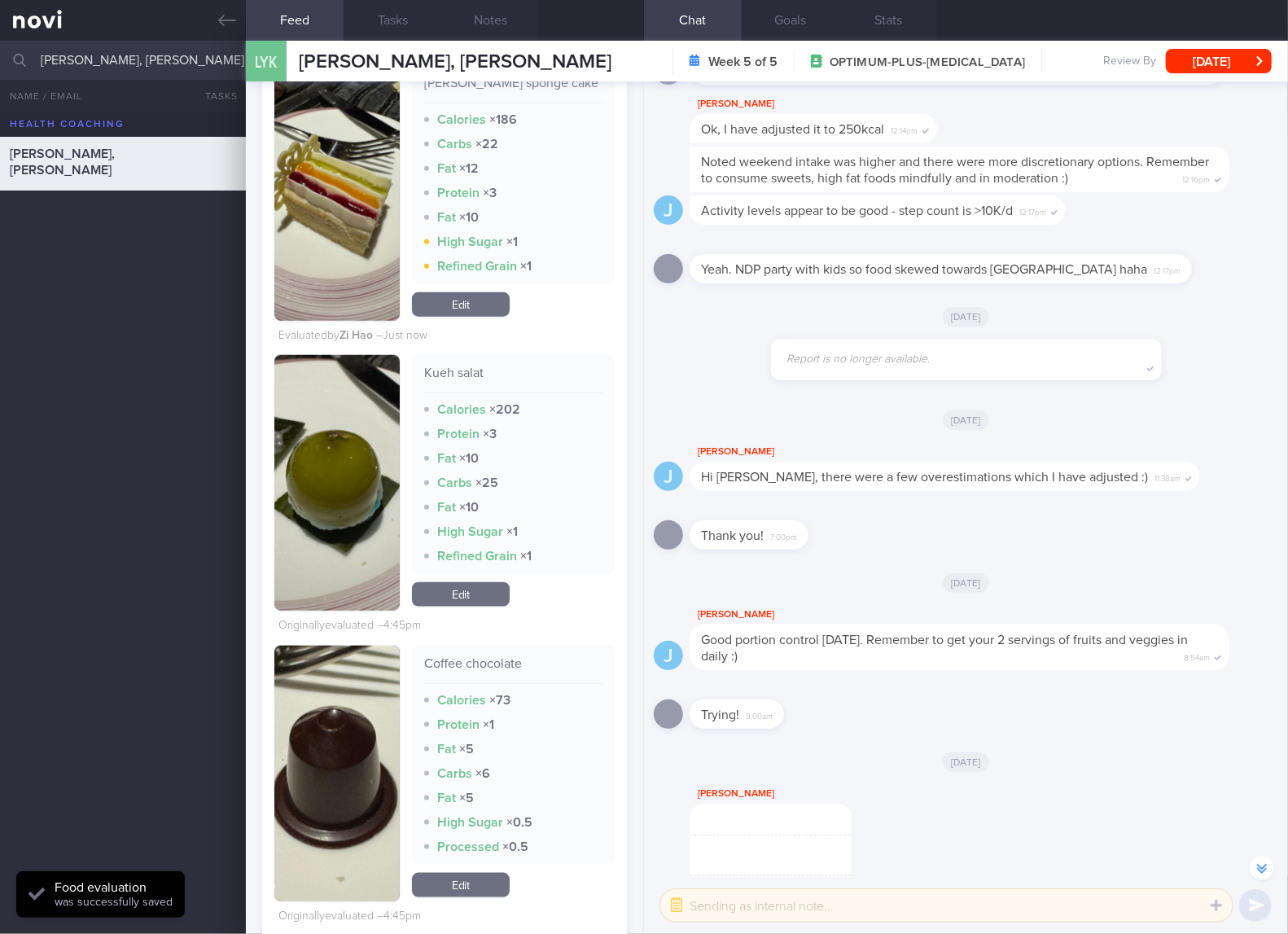
click at [465, 393] on div "Kueh salat" at bounding box center [513, 379] width 178 height 29
drag, startPoint x: 396, startPoint y: 501, endPoint x: 387, endPoint y: 501, distance: 9.0
click at [396, 501] on div "Kueh salat Calories × 202 Protein × 3 Fat × 10 Carbs × 25 Fat × 10 High Sugar ×…" at bounding box center [444, 483] width 340 height 256
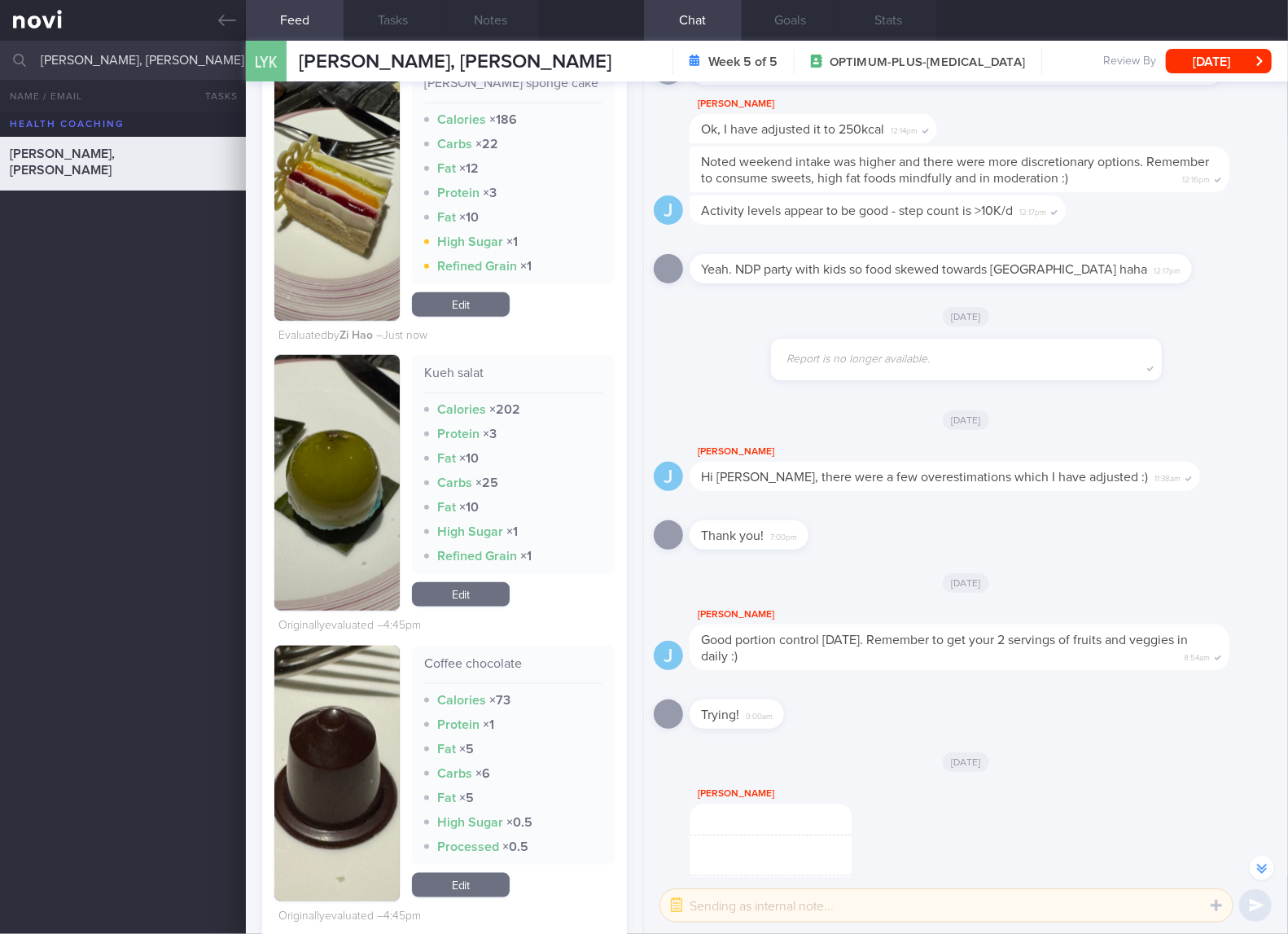
click at [348, 510] on button "button" at bounding box center [336, 483] width 125 height 256
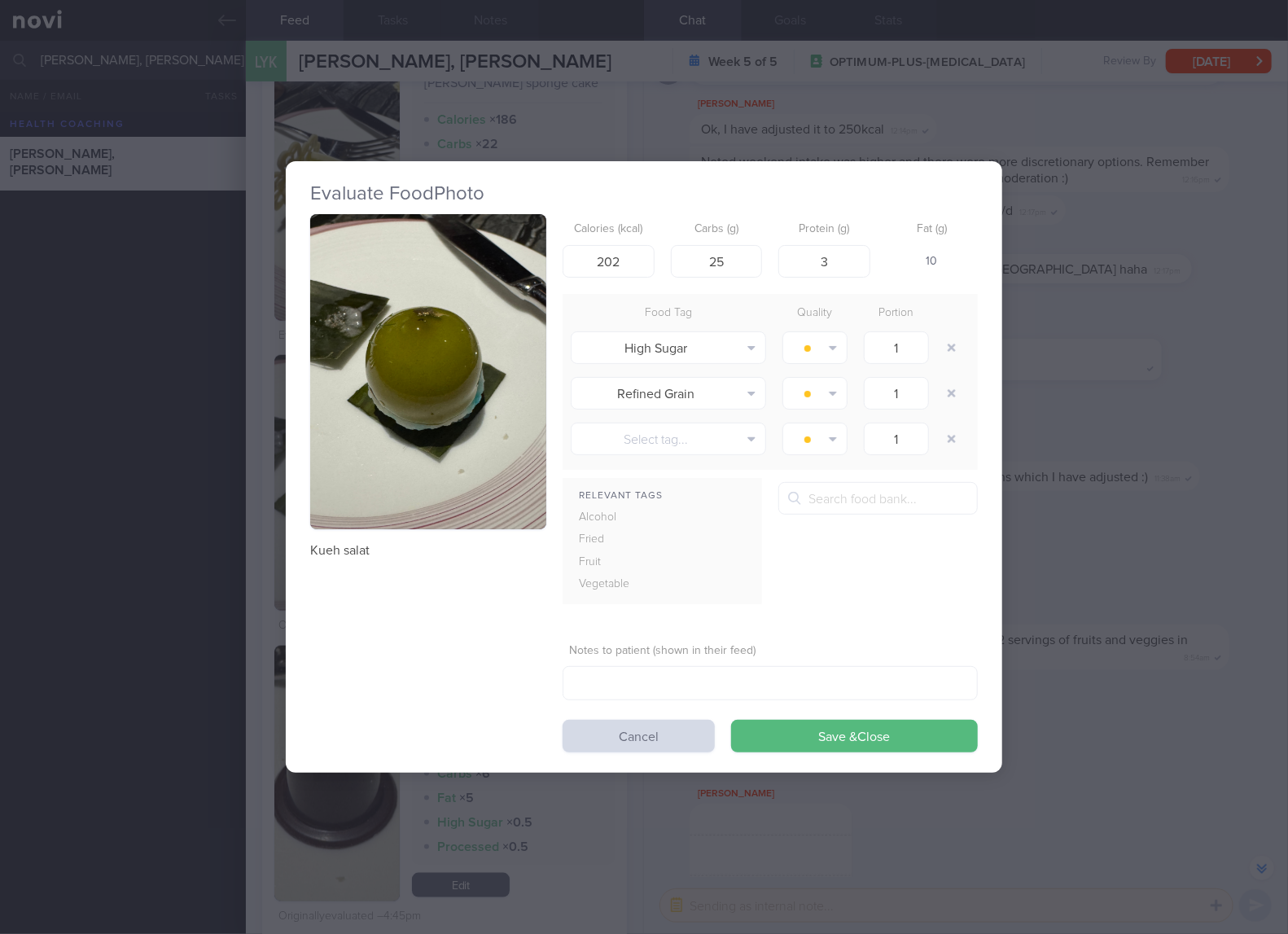
click at [459, 380] on button "button" at bounding box center [428, 372] width 236 height 315
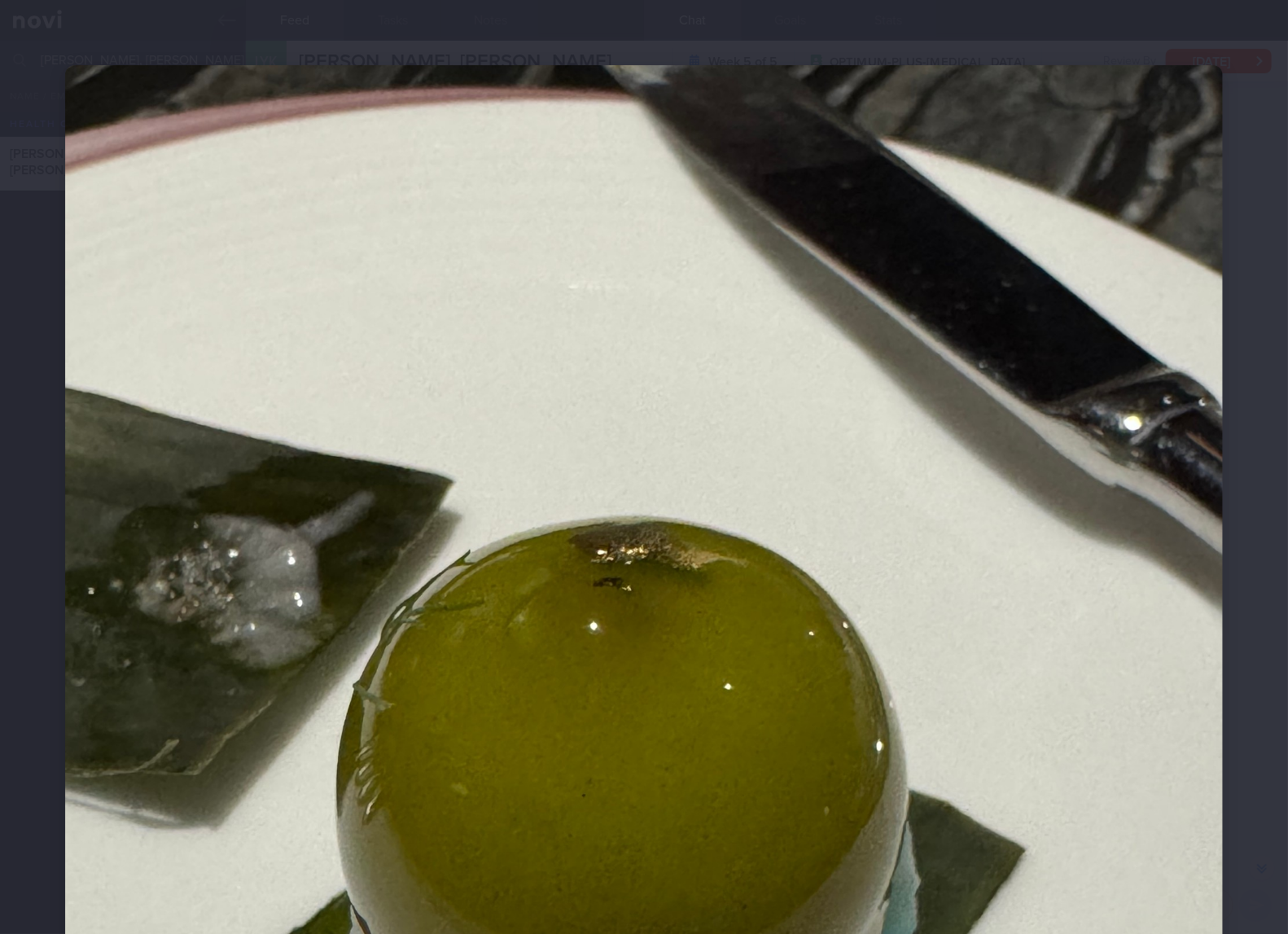
click at [752, 518] on img at bounding box center [643, 837] width 1158 height 1544
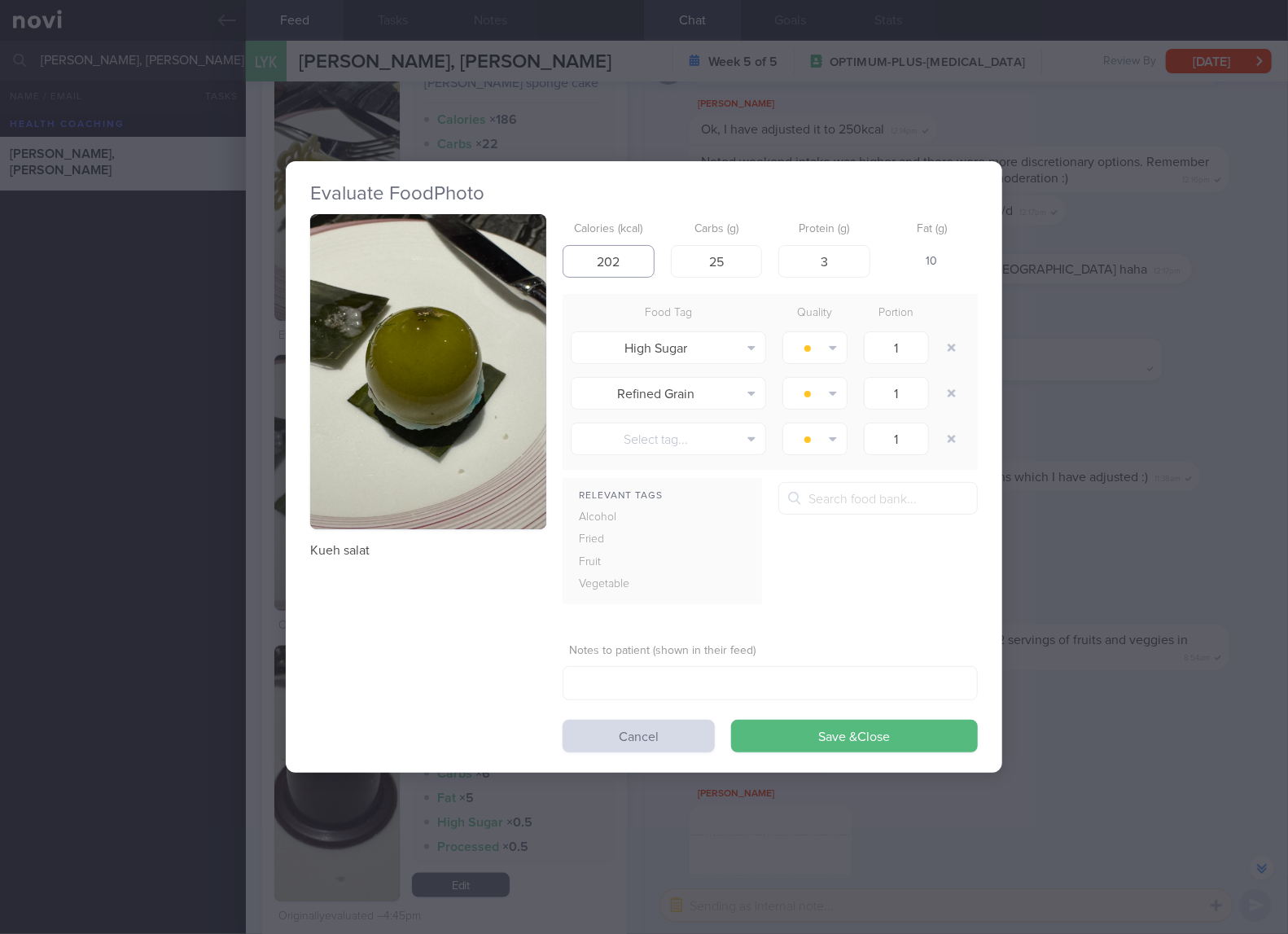
click at [618, 258] on input "202" at bounding box center [608, 261] width 92 height 32
type input "67"
type input "12"
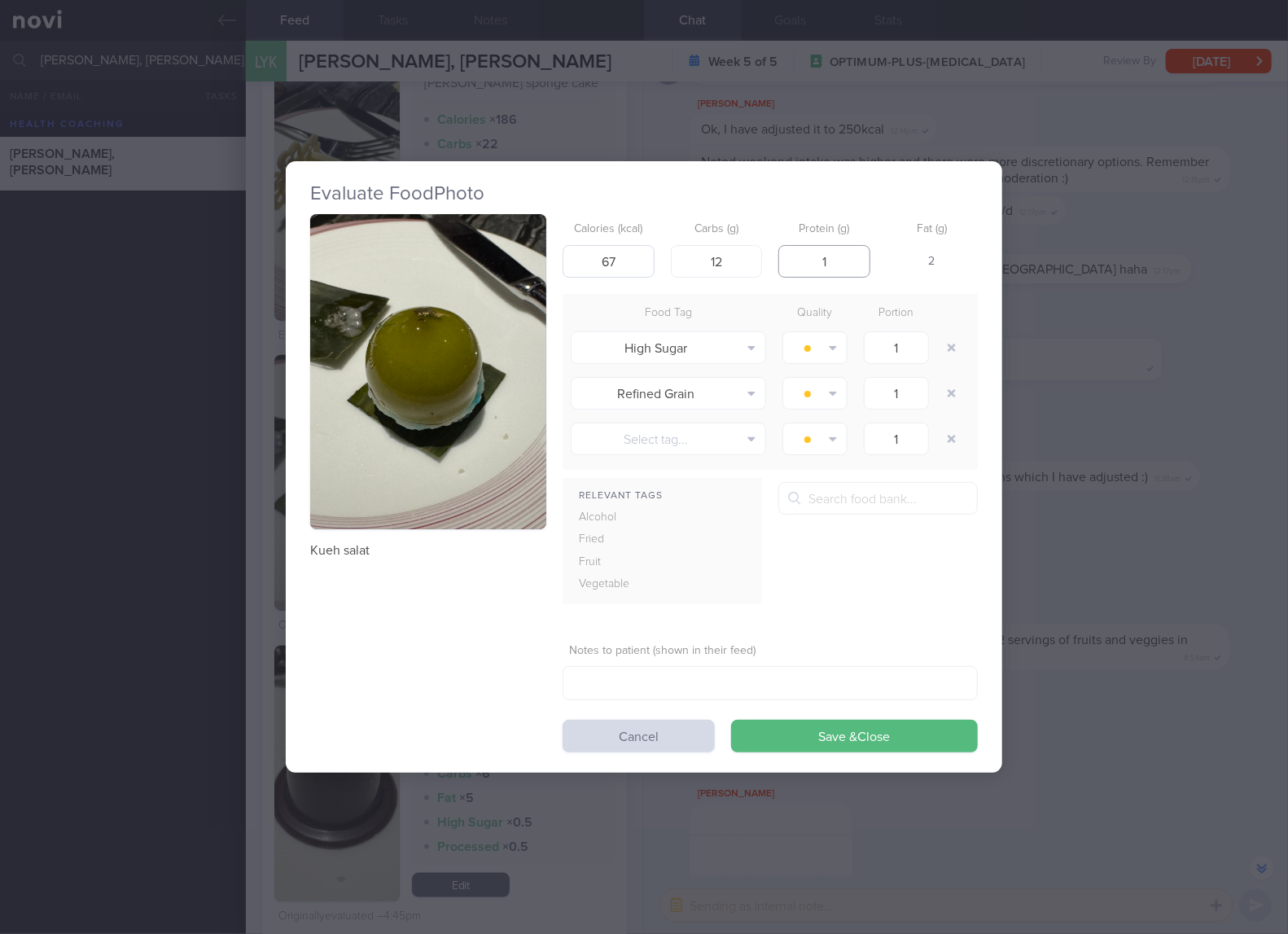
type input "1"
click at [731, 720] on button "Save & Close" at bounding box center [854, 736] width 246 height 32
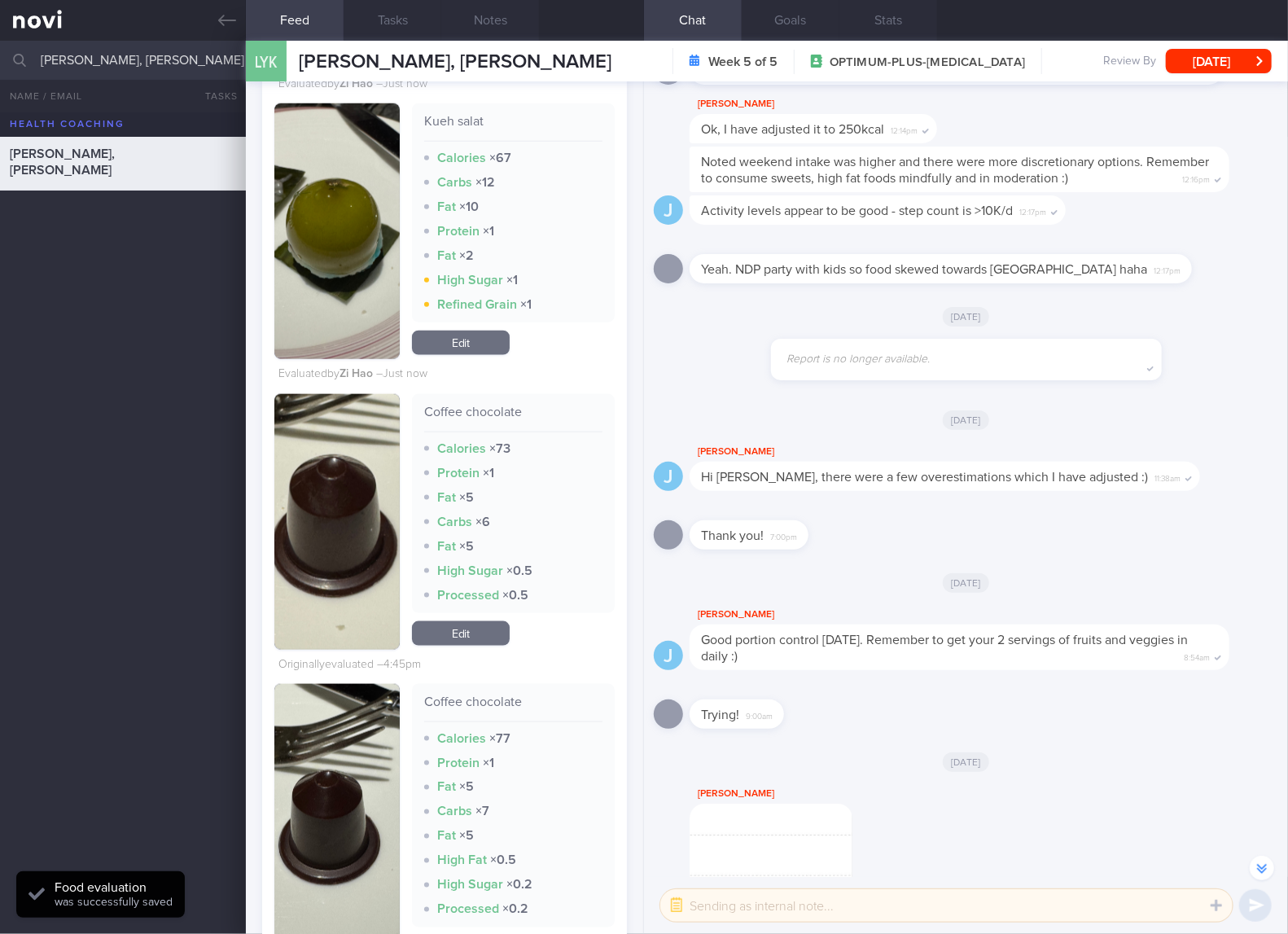
scroll to position [7872, 0]
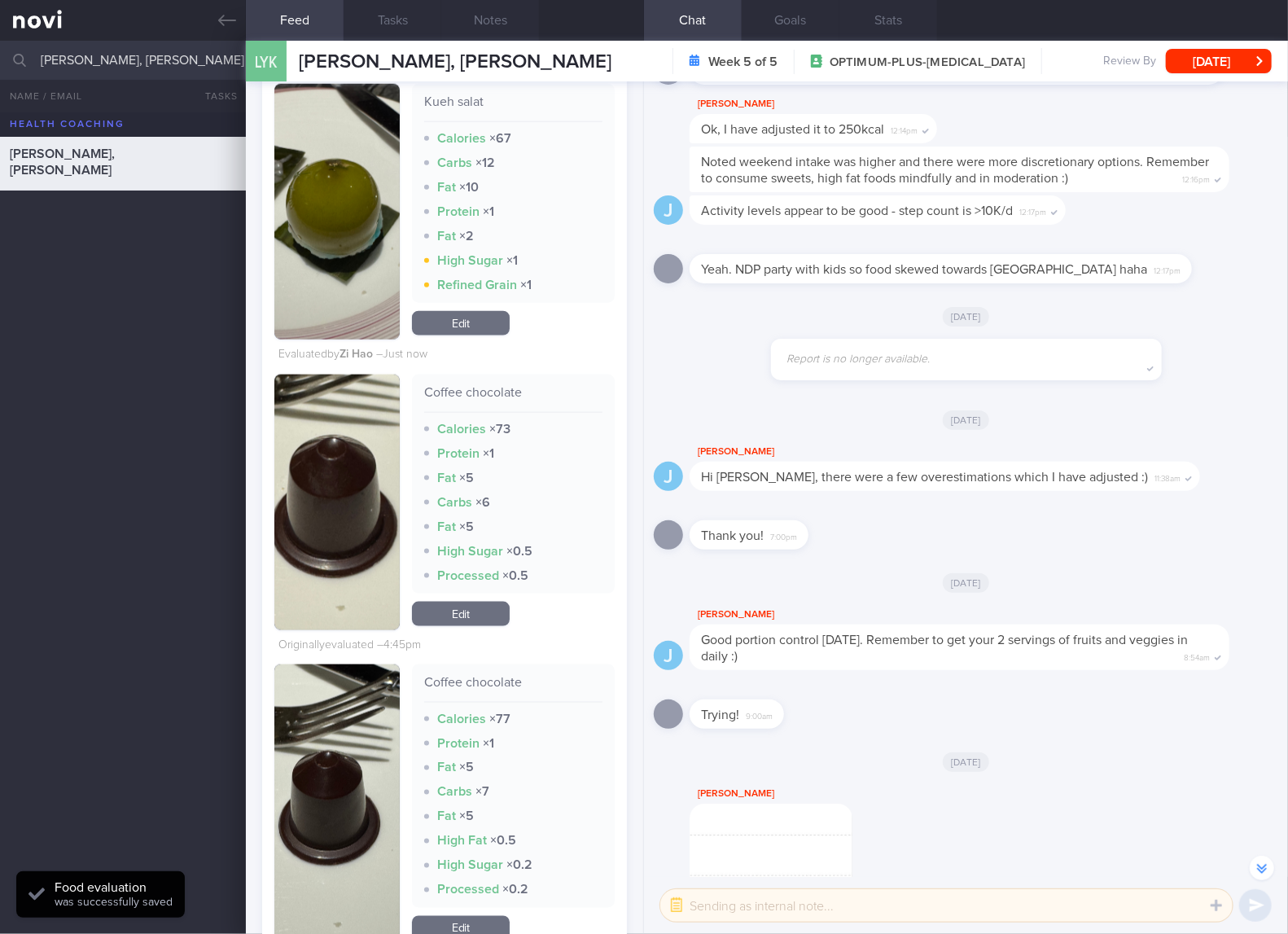
click at [481, 413] on div "Coffee chocolate" at bounding box center [513, 399] width 178 height 29
click at [350, 488] on img "button" at bounding box center [336, 502] width 125 height 256
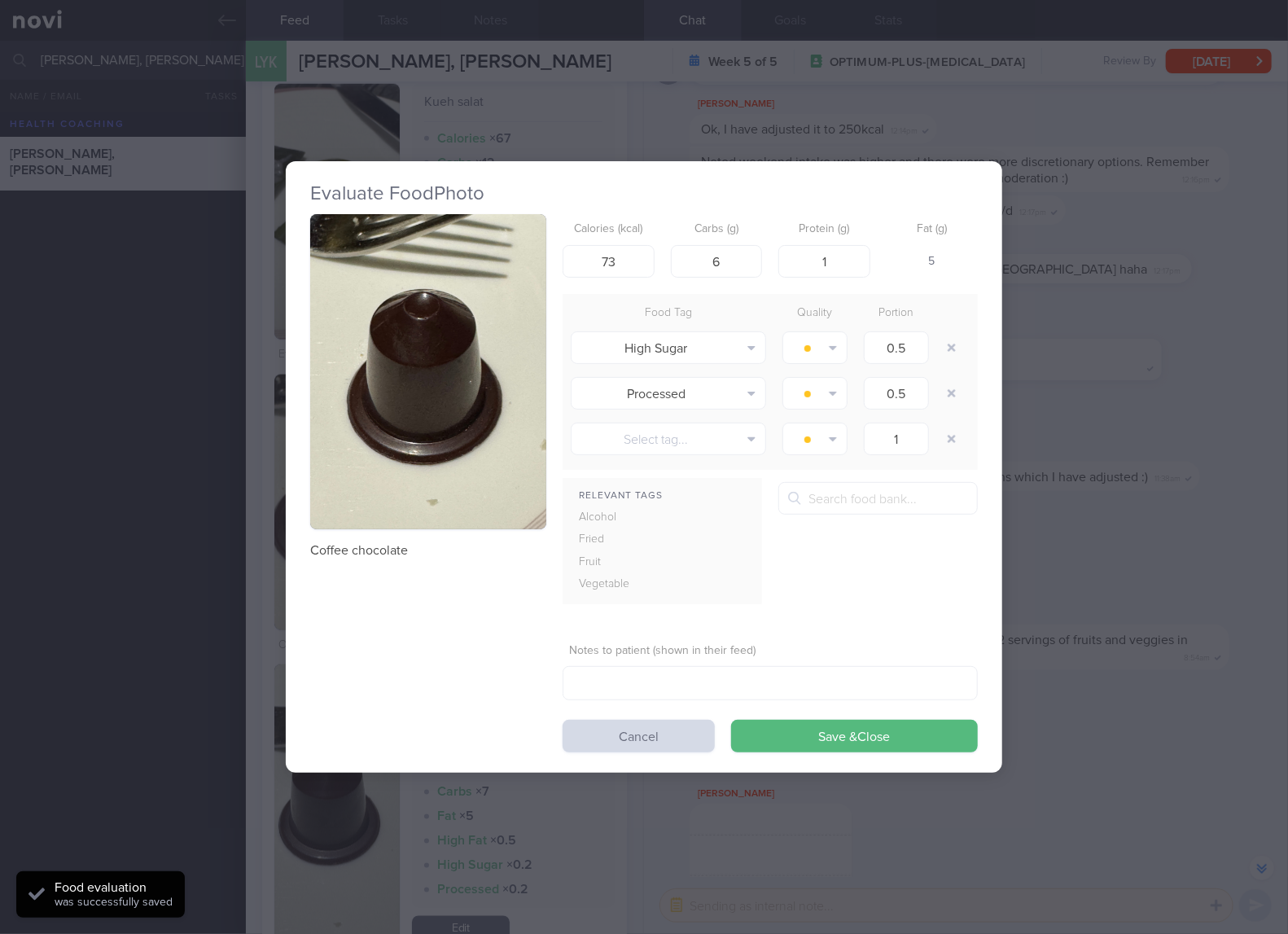
click at [469, 399] on button "button" at bounding box center [428, 372] width 236 height 315
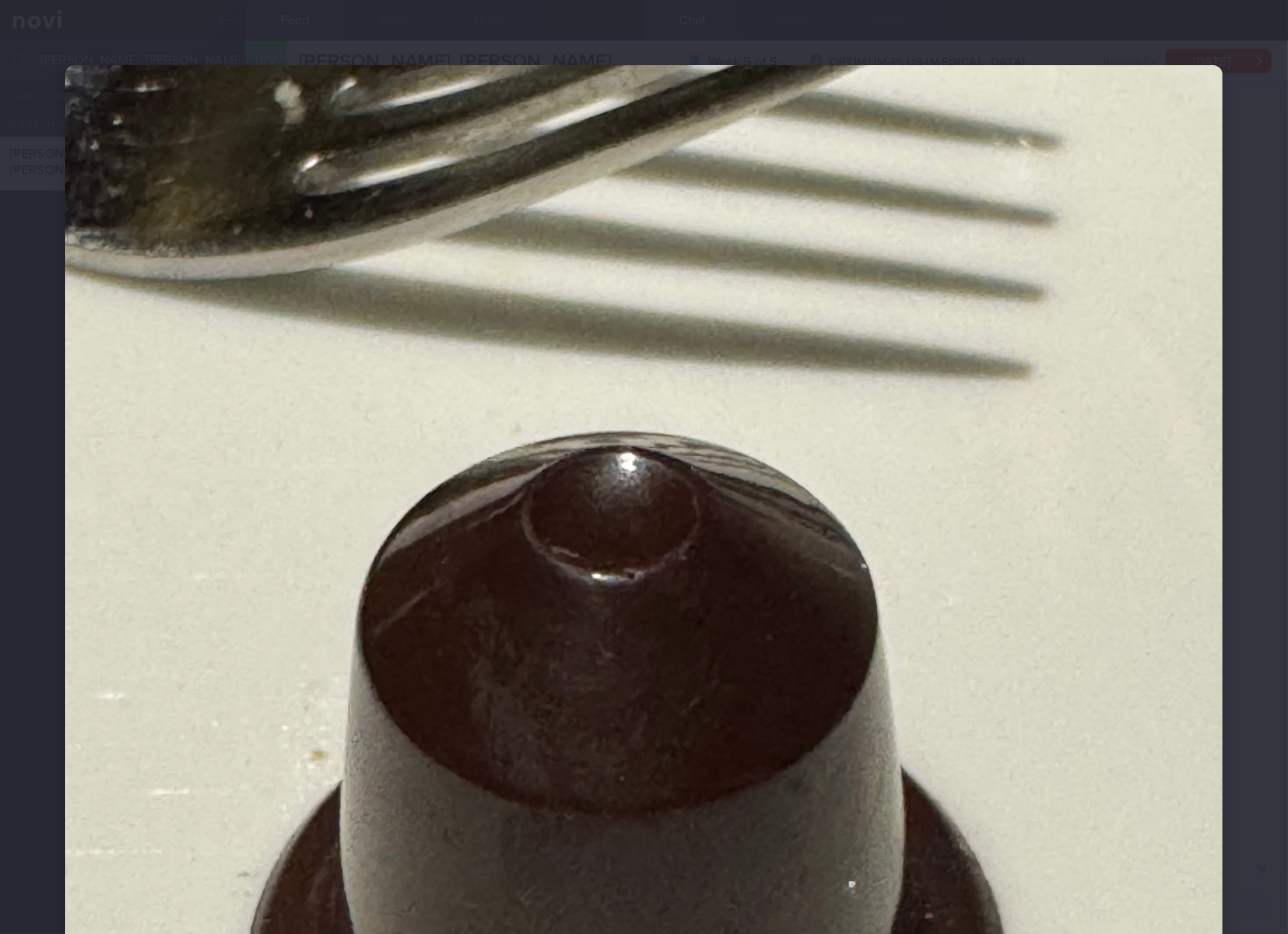
click at [973, 671] on img at bounding box center [643, 837] width 1158 height 1544
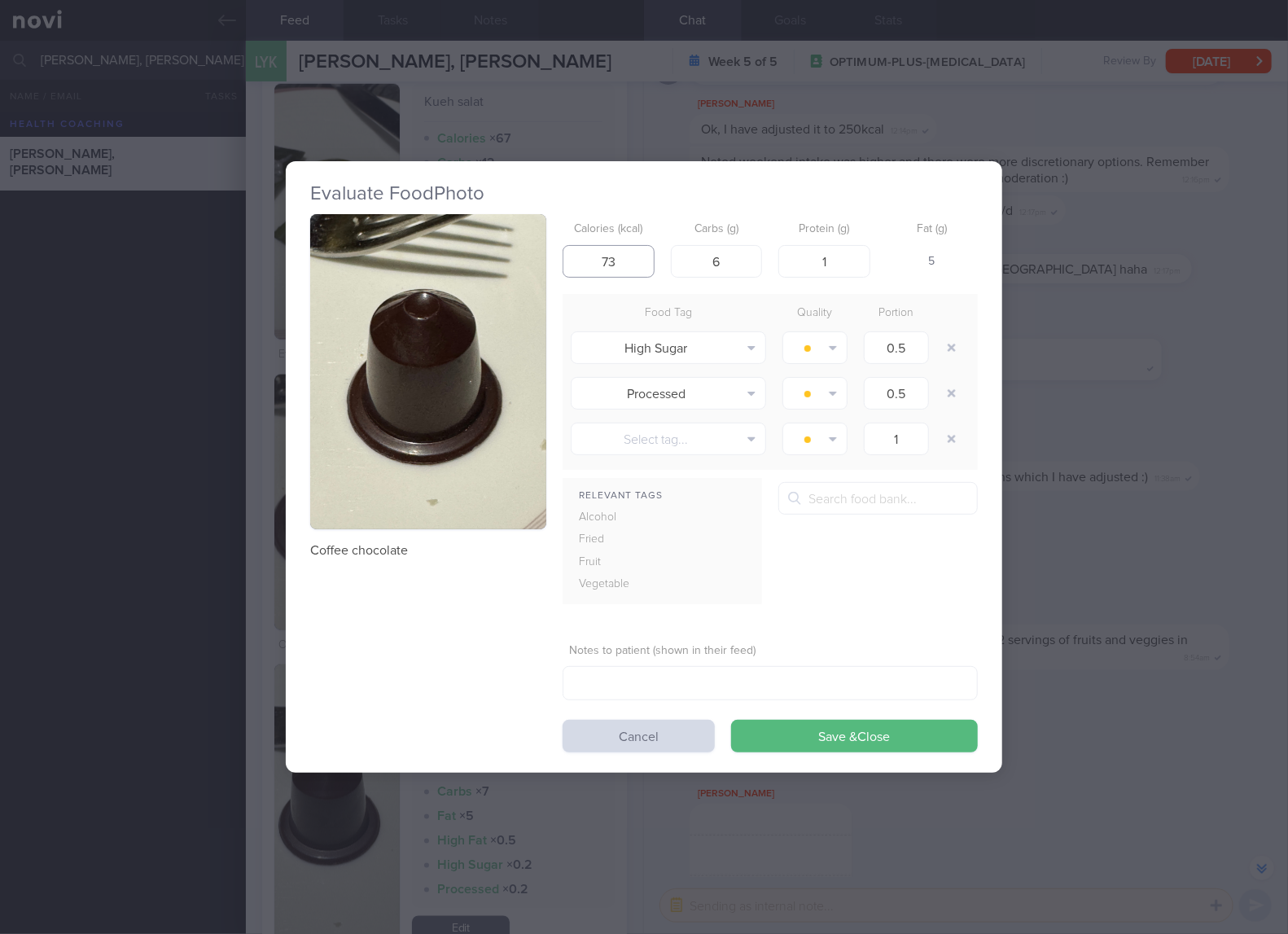
click at [623, 255] on input "73" at bounding box center [608, 261] width 92 height 32
type input "7"
type input "51"
type input "5"
click at [731, 720] on button "Save & Close" at bounding box center [854, 736] width 246 height 32
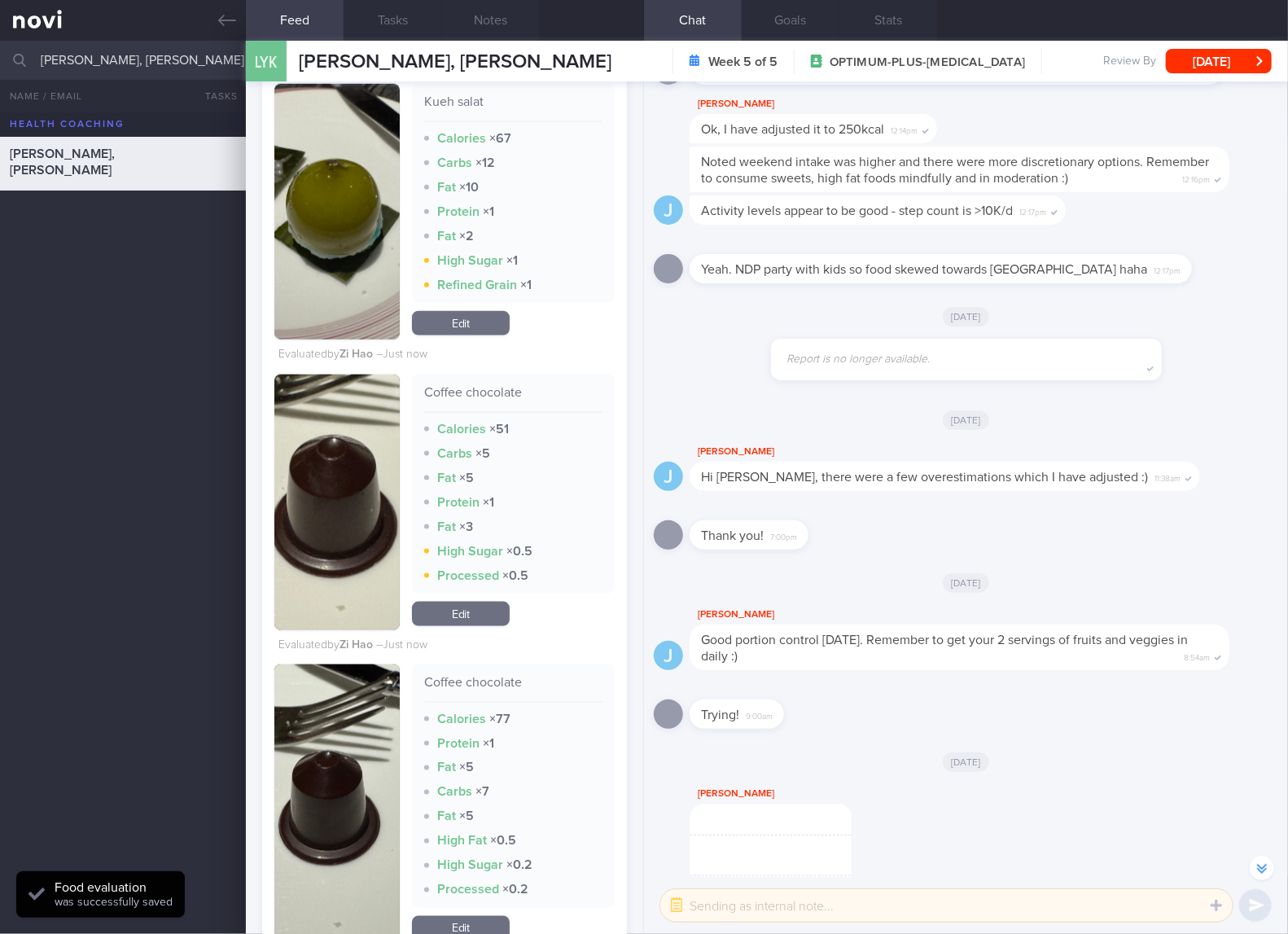
scroll to position [8414, 0]
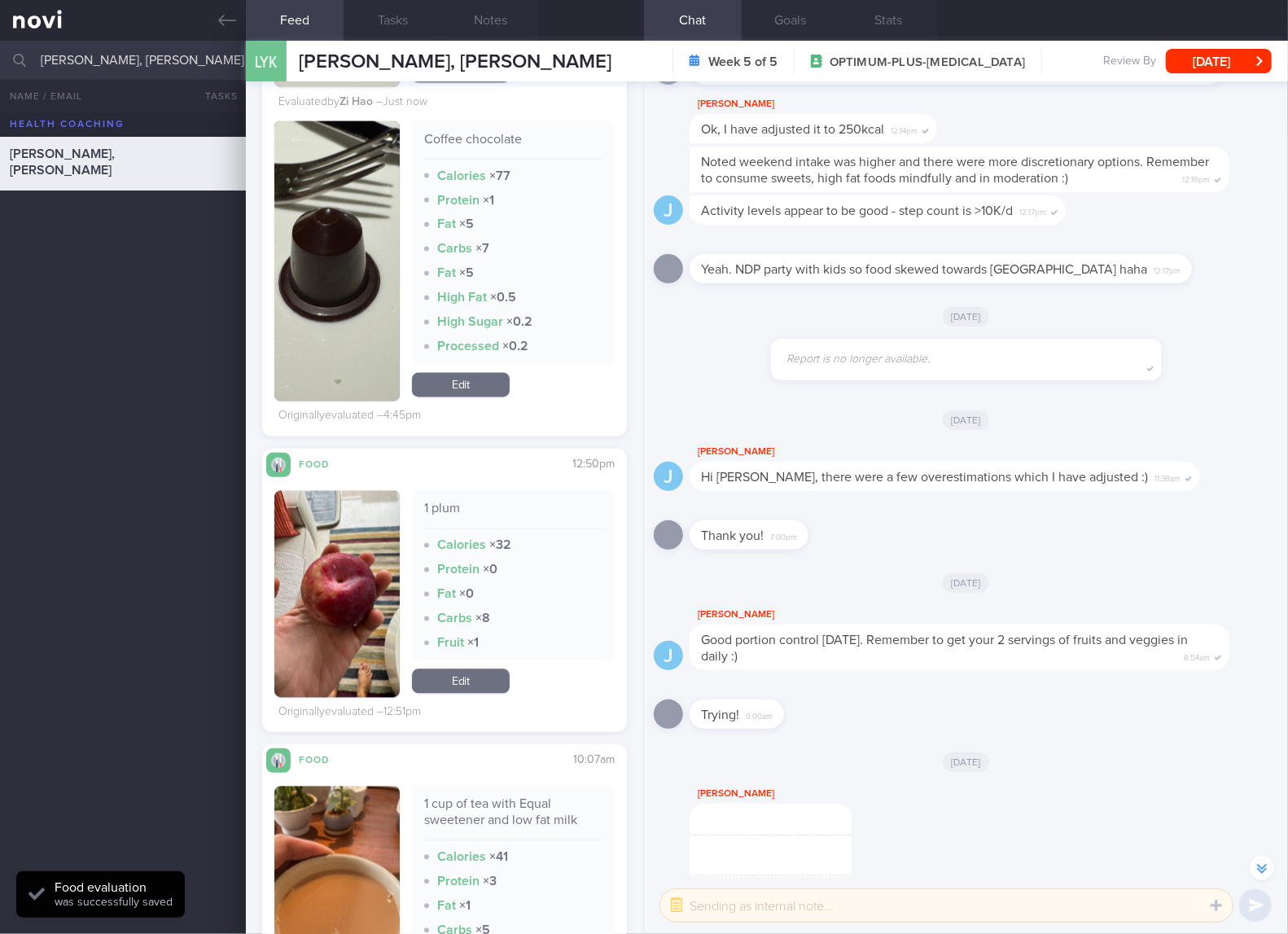
click at [471, 398] on link "Edit" at bounding box center [461, 384] width 98 height 24
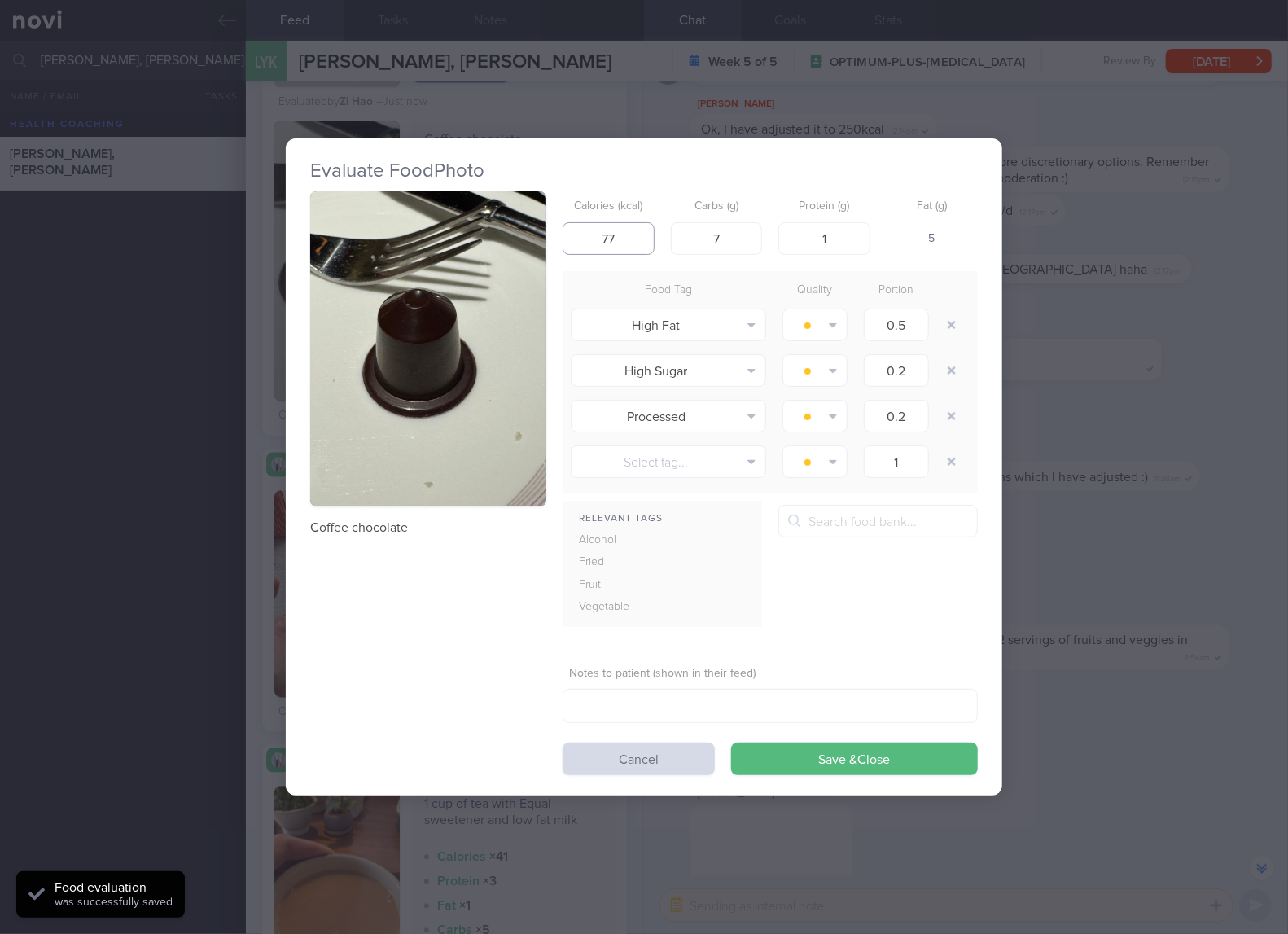
click at [632, 229] on input "77" at bounding box center [608, 238] width 92 height 32
type input "50"
type input "5"
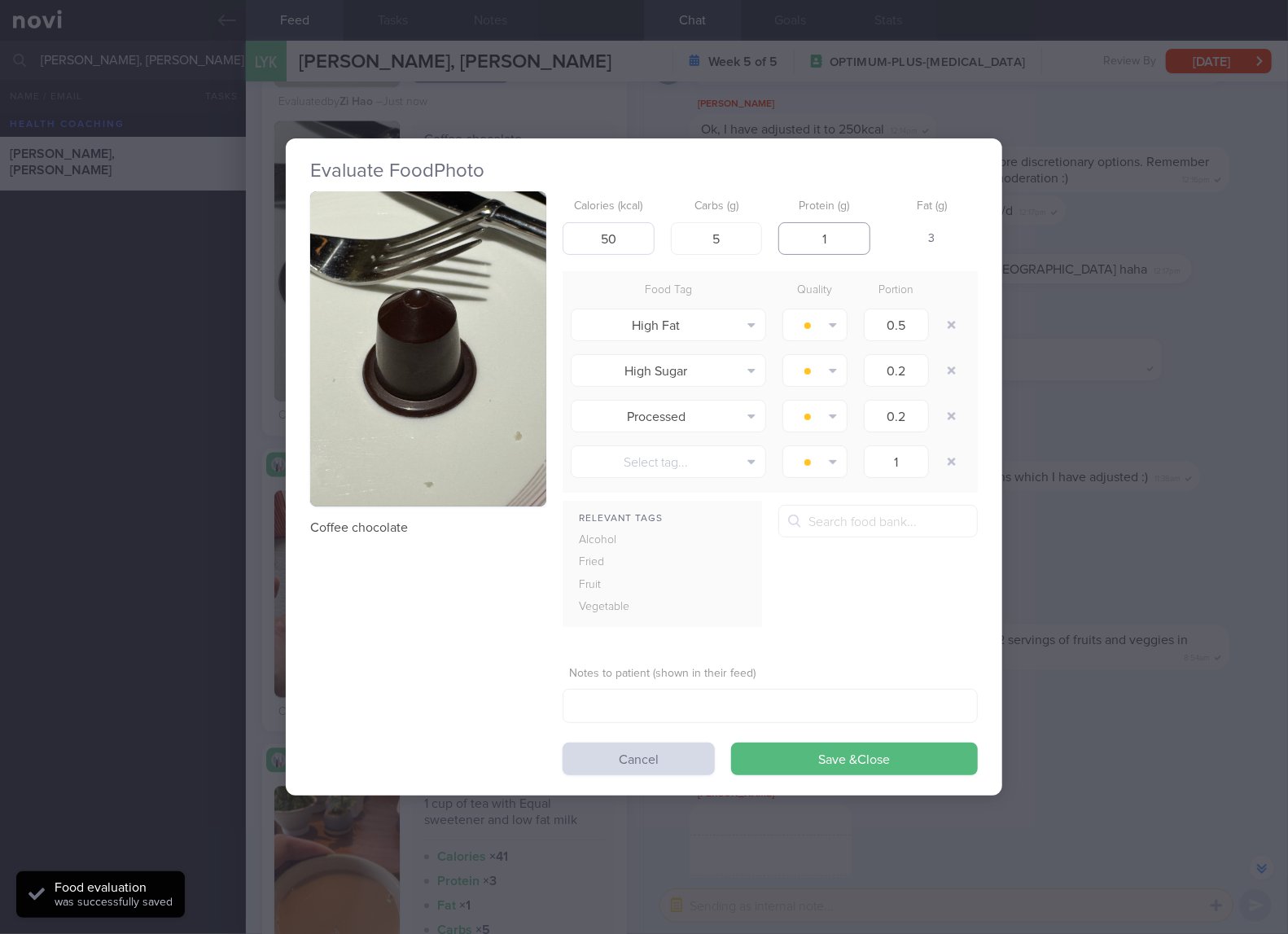
click at [731, 742] on button "Save & Close" at bounding box center [854, 759] width 246 height 32
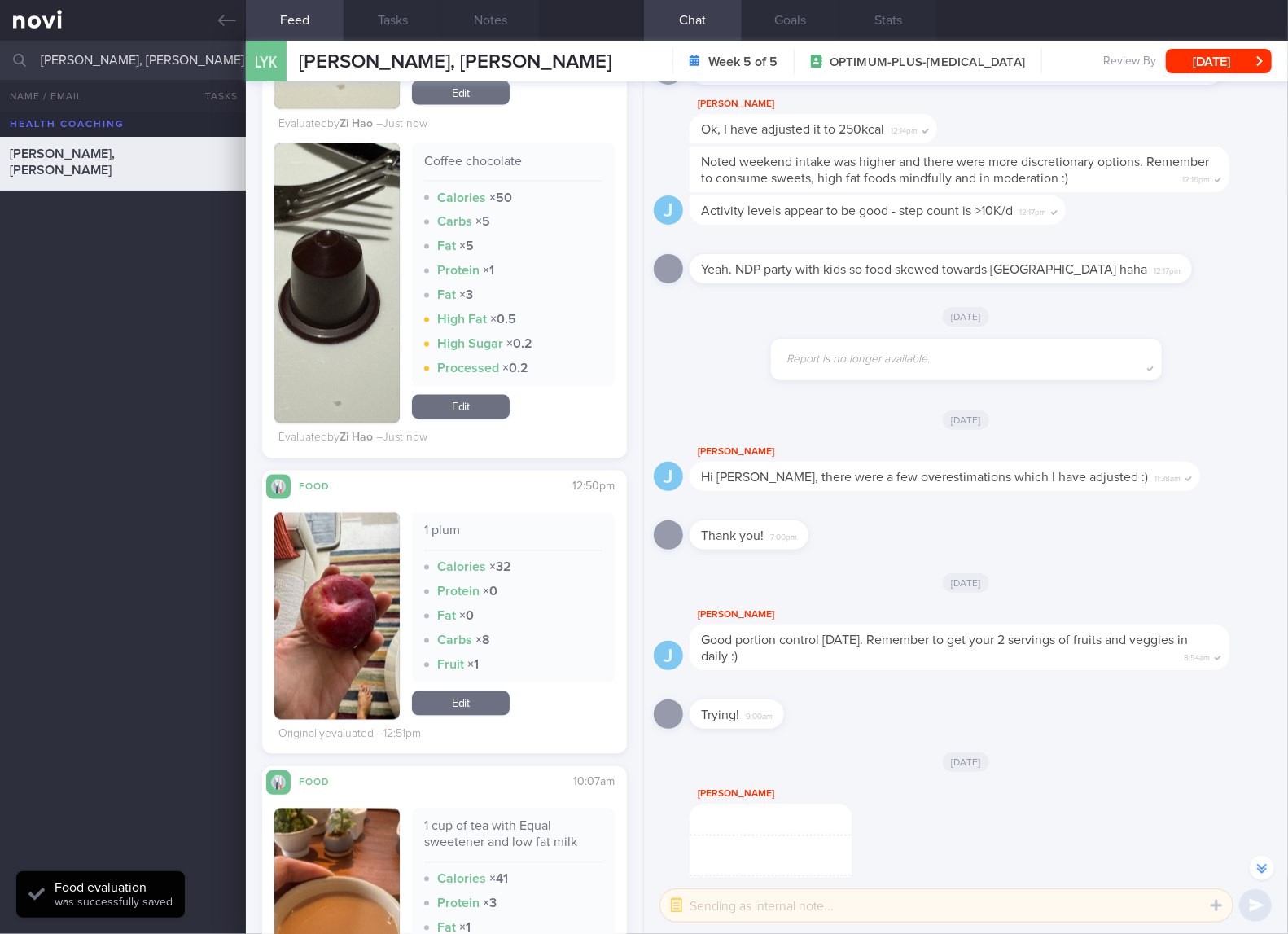
scroll to position [9228, 0]
